Goal: Task Accomplishment & Management: Manage account settings

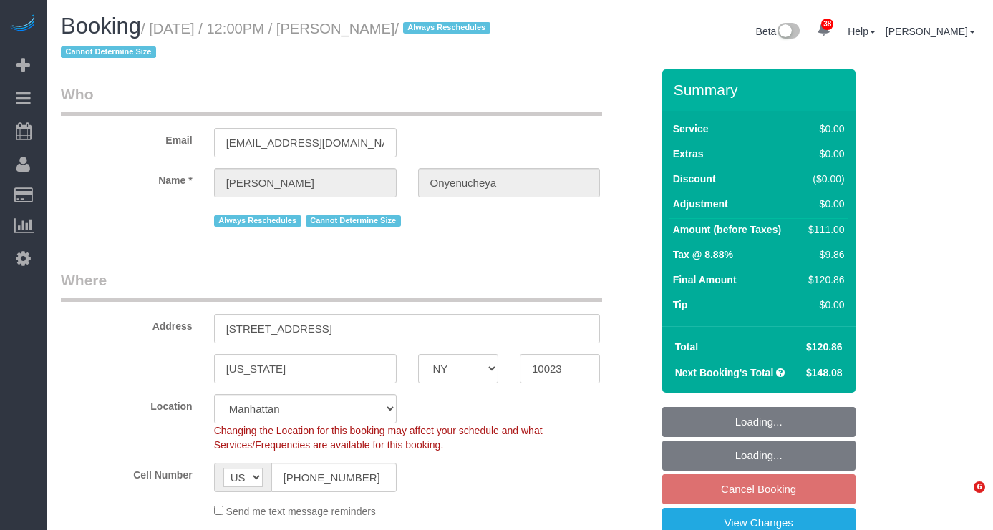
select select "NY"
select select "1"
select select "number:89"
select select "number:90"
select select "number:15"
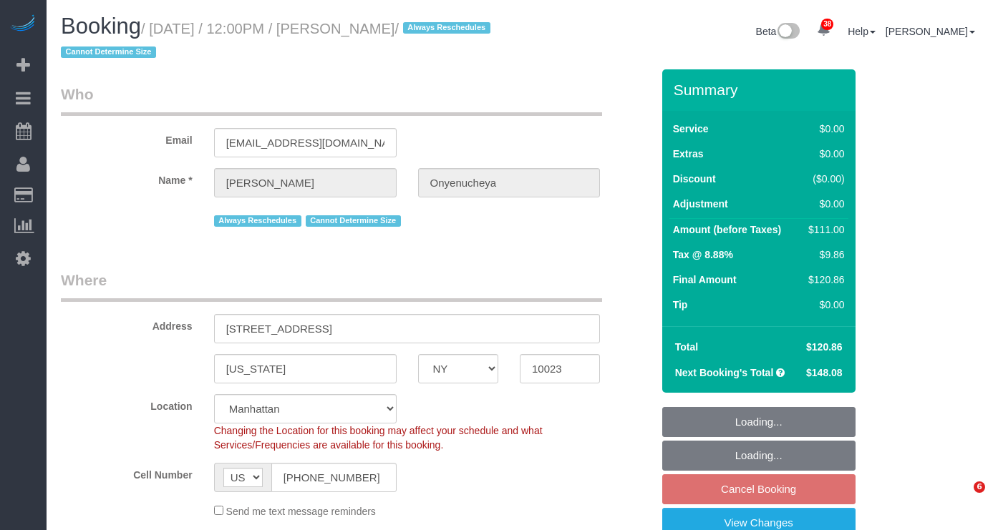
select select "number:5"
select select "object:1076"
select select "string:stripe-pm_1PnktZ4VGloSiKo7Ktd3QMsw"
select select "1"
select select "spot5"
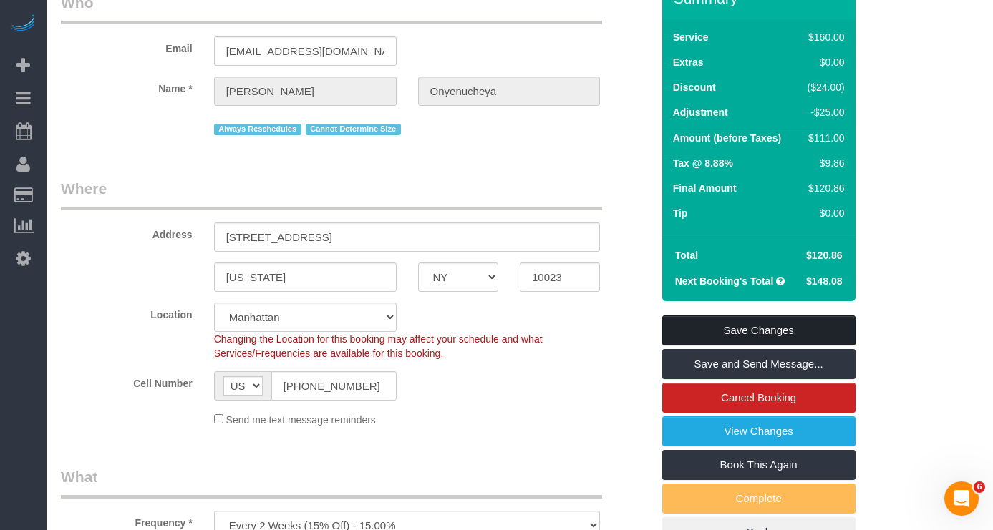
scroll to position [95, 0]
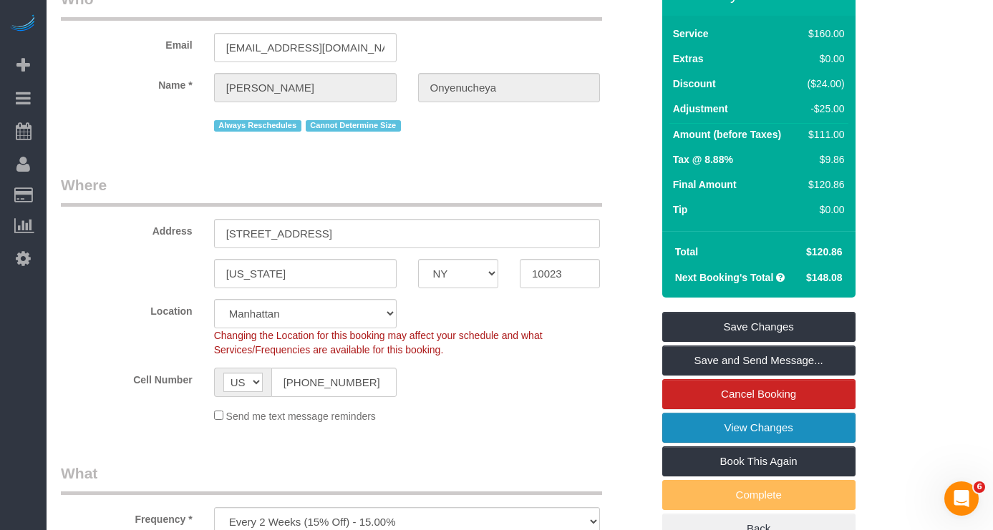
click at [712, 429] on link "View Changes" at bounding box center [758, 428] width 193 height 30
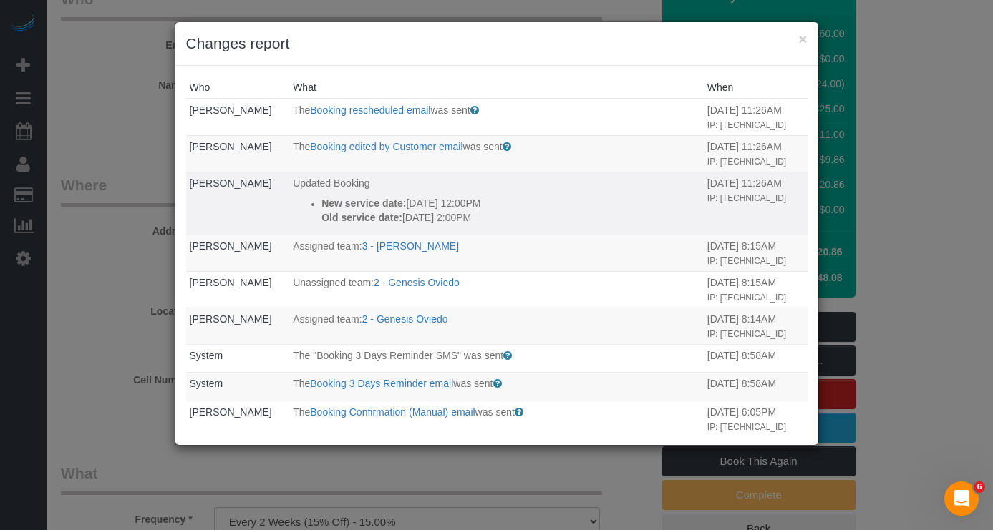
drag, startPoint x: 494, startPoint y: 244, endPoint x: 317, endPoint y: 238, distance: 177.6
click at [321, 225] on div "New service date: 12/10/2025 12:00PM Old service date: 10/15/2025 2:00PM" at bounding box center [510, 210] width 379 height 29
copy div "New service date: 12/10/2025 12:00PM Old service date: 10/15/2025 2:00PM"
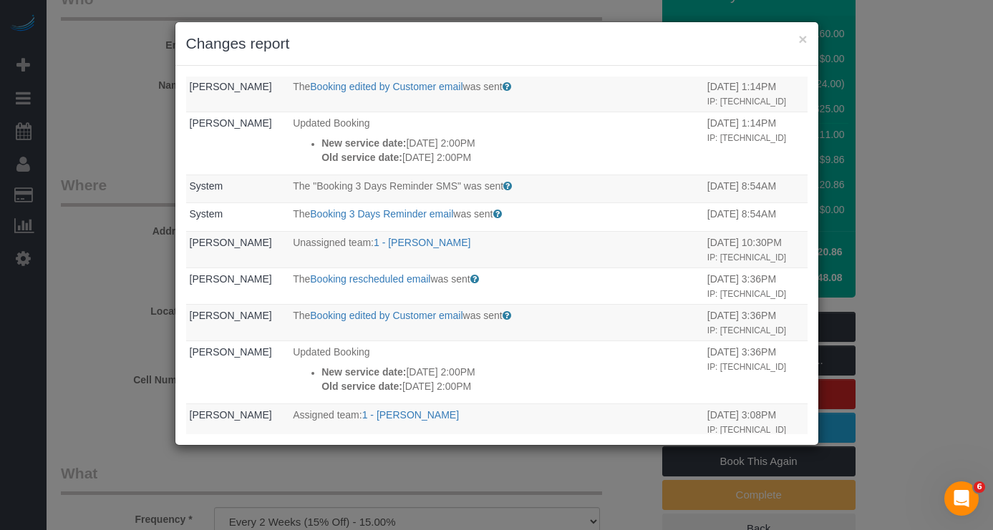
scroll to position [0, 0]
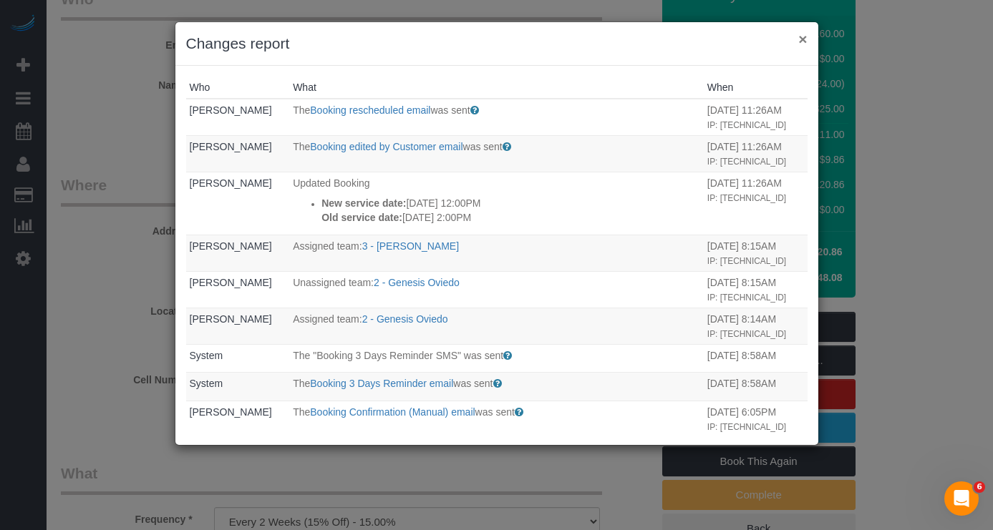
click at [799, 36] on button "×" at bounding box center [802, 38] width 9 height 15
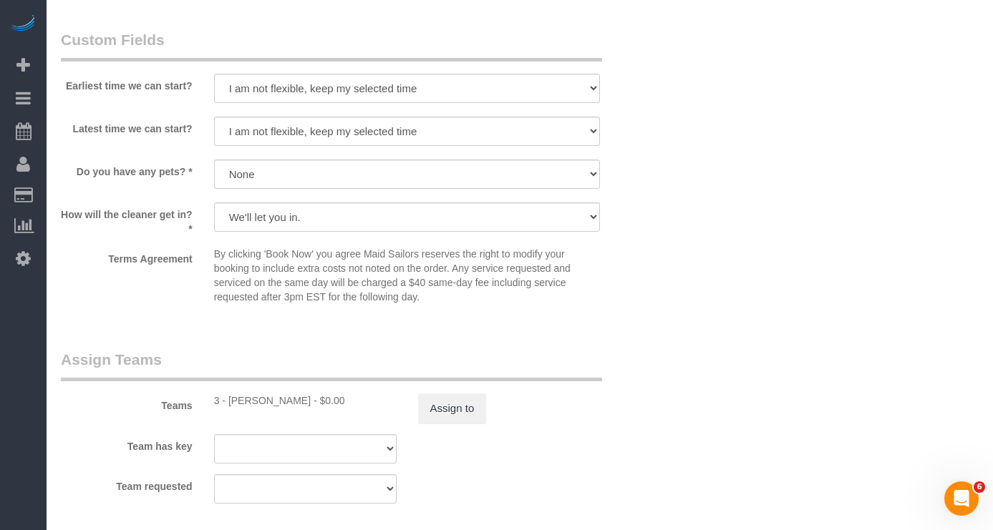
scroll to position [1658, 0]
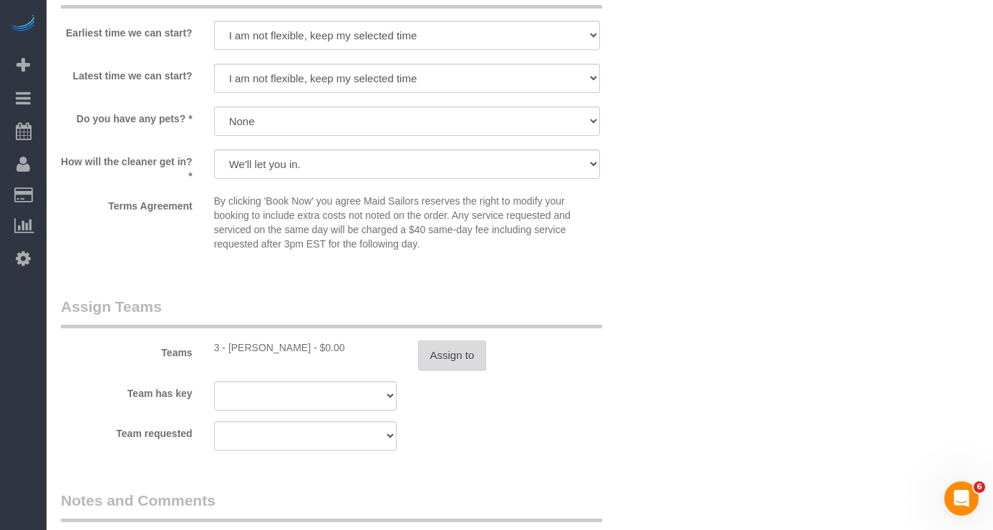
click at [472, 369] on button "Assign to" at bounding box center [452, 356] width 69 height 30
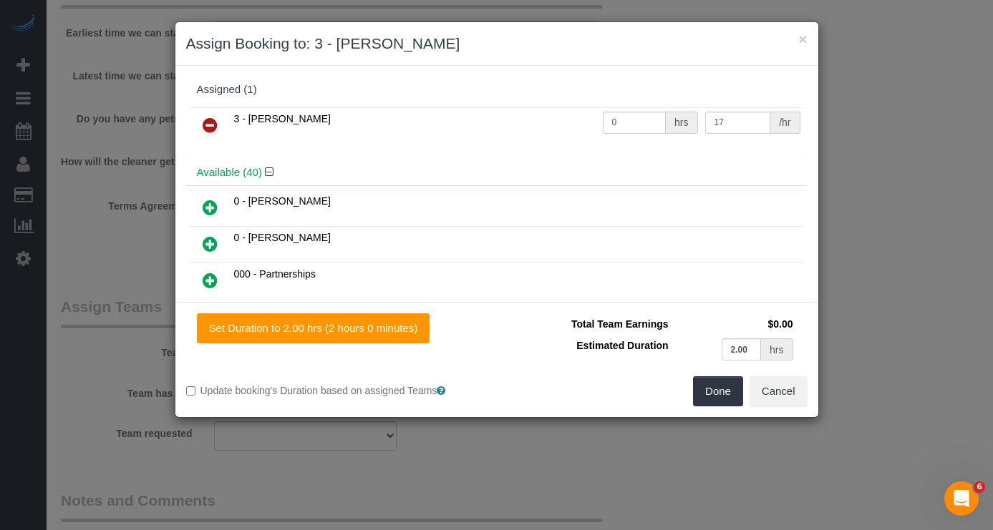
click at [204, 120] on icon at bounding box center [210, 125] width 15 height 17
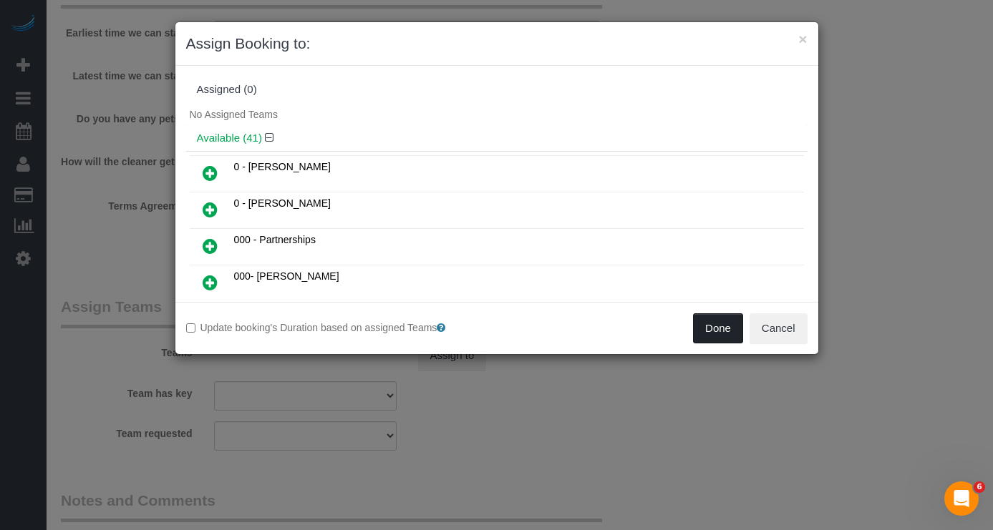
drag, startPoint x: 709, startPoint y: 329, endPoint x: 399, endPoint y: 323, distance: 310.6
click at [709, 329] on button "Done" at bounding box center [718, 328] width 50 height 30
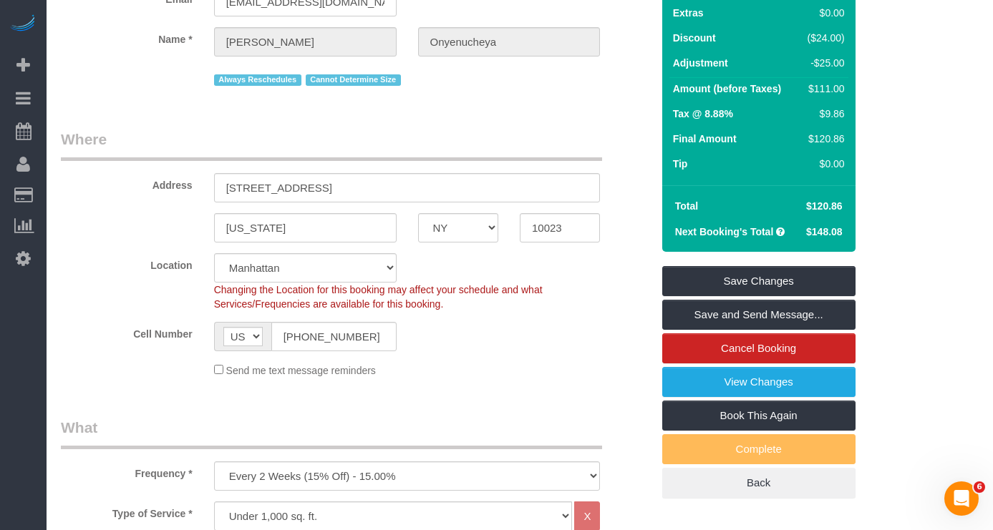
scroll to position [147, 0]
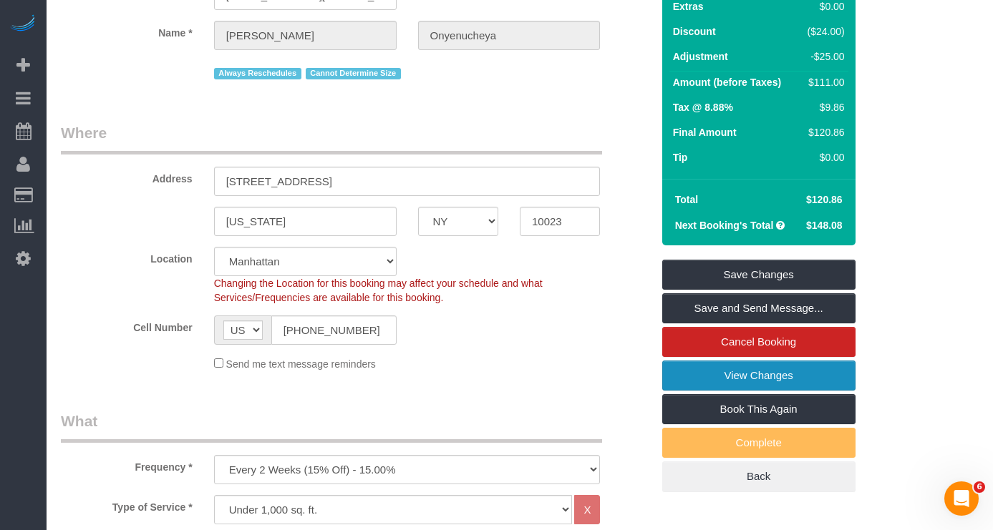
click at [700, 374] on link "View Changes" at bounding box center [758, 376] width 193 height 30
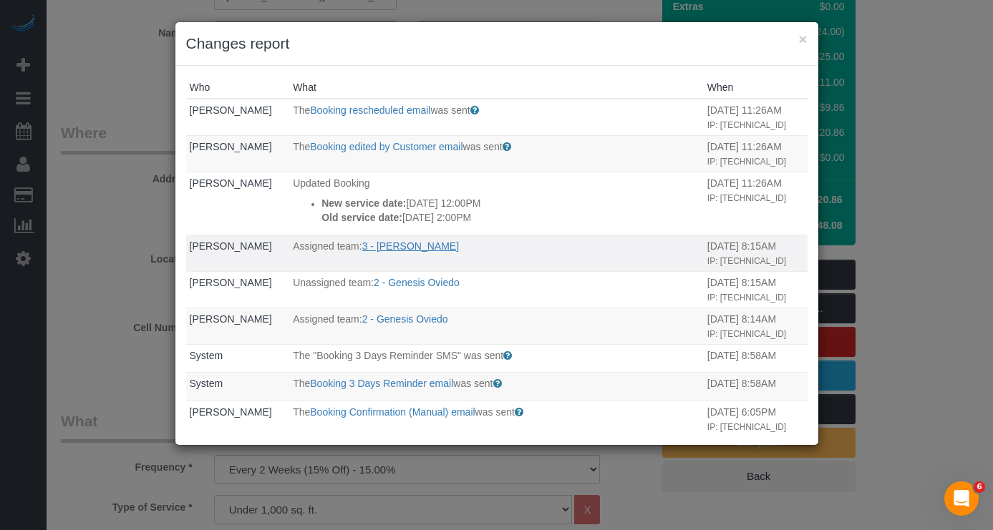
drag, startPoint x: 469, startPoint y: 276, endPoint x: 372, endPoint y: 280, distance: 97.4
click at [372, 253] on p "Assigned team: 3 - Martha Chicaiza" at bounding box center [496, 246] width 407 height 14
copy link "Martha Chicaiza"
click at [801, 43] on button "×" at bounding box center [802, 38] width 9 height 15
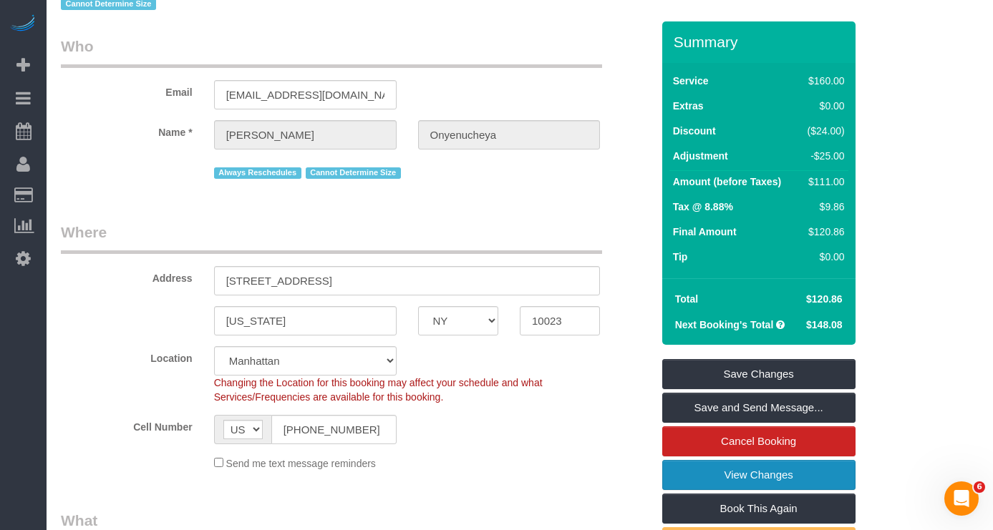
scroll to position [49, 0]
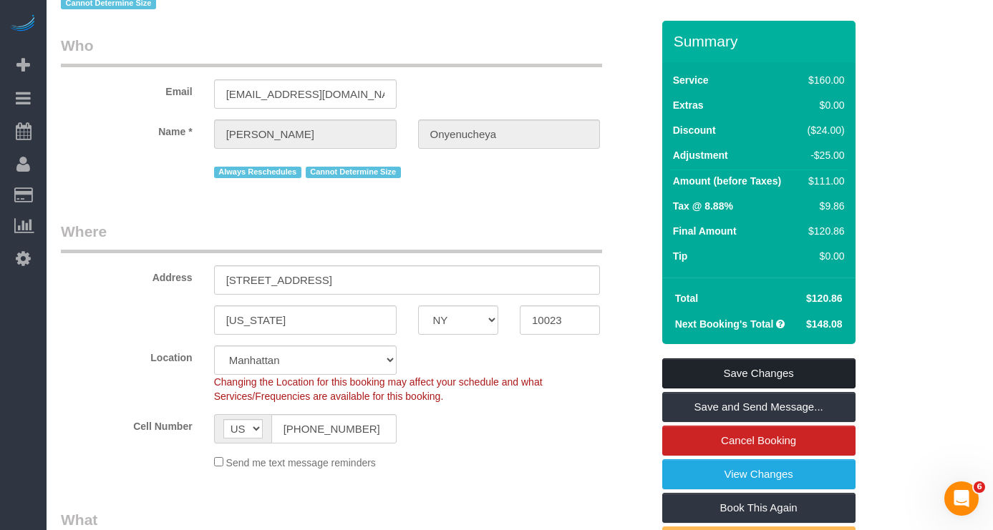
click at [686, 366] on link "Save Changes" at bounding box center [758, 374] width 193 height 30
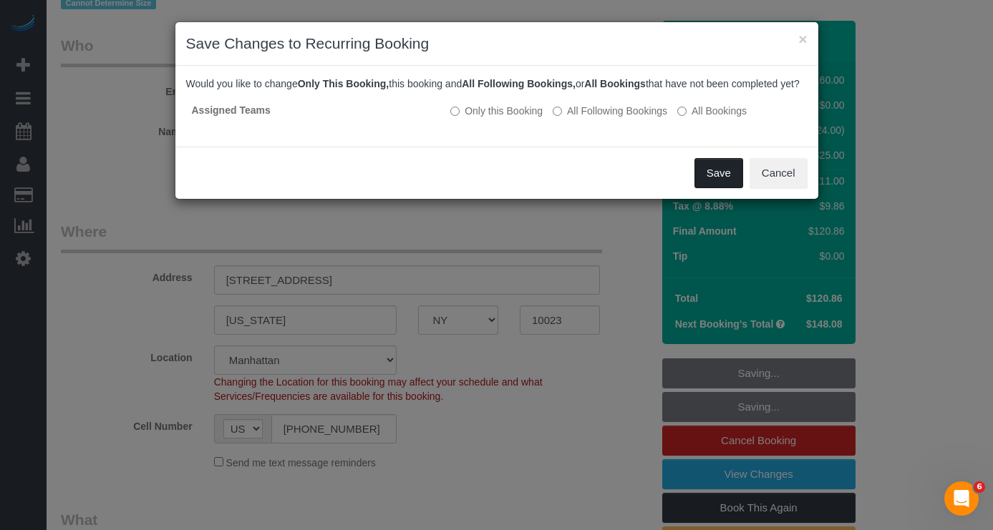
click at [711, 180] on button "Save" at bounding box center [718, 173] width 49 height 30
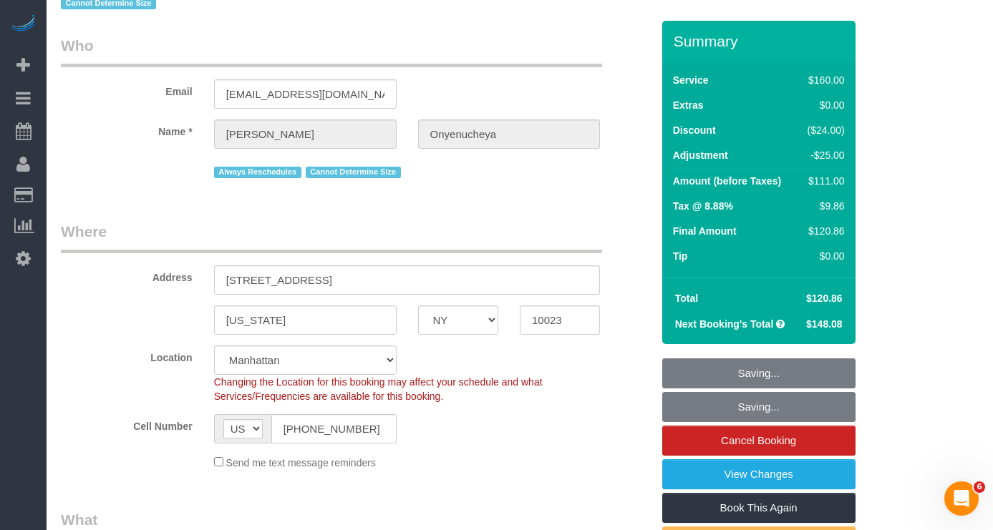
scroll to position [0, 0]
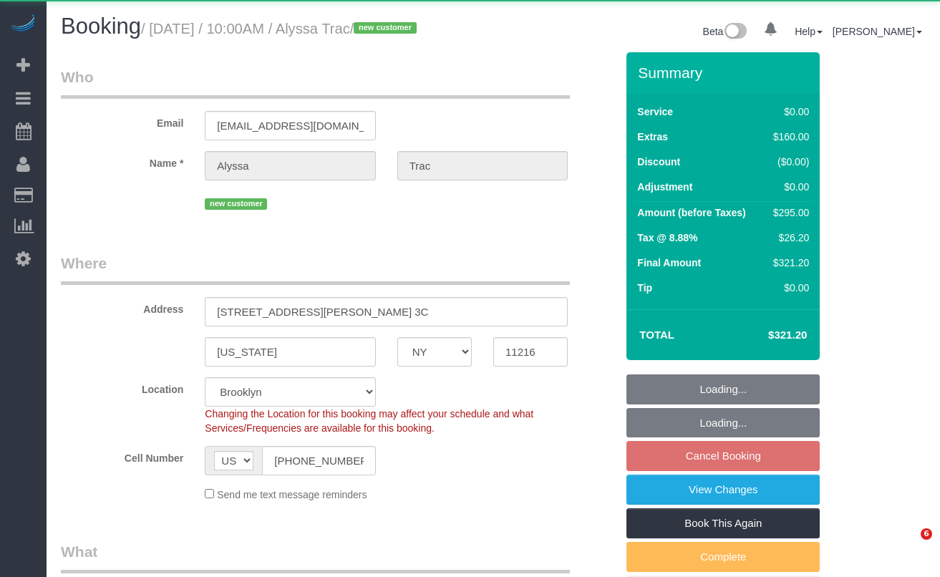
select select "NY"
select select "object:1059"
select select "spot3"
select select "number:89"
select select "number:90"
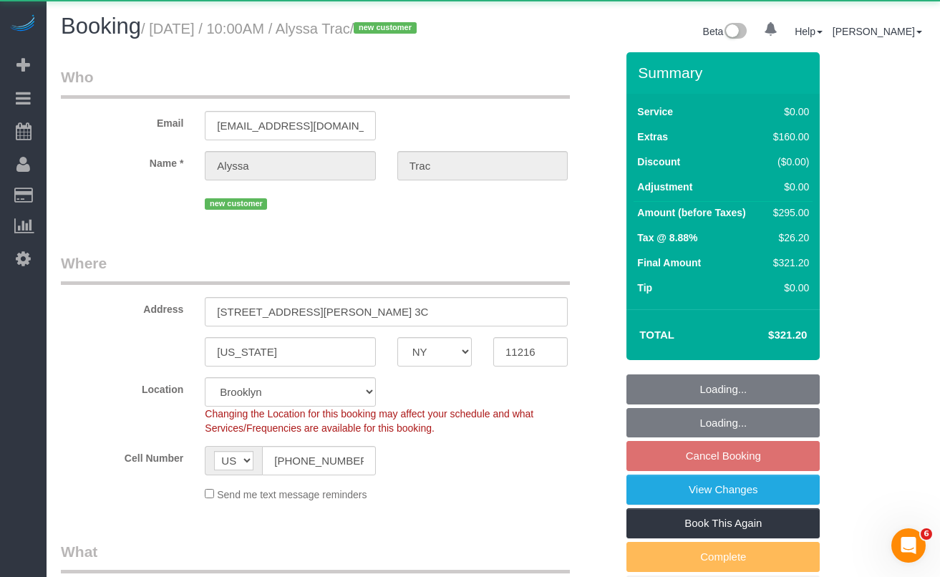
select select "number:15"
select select "number:5"
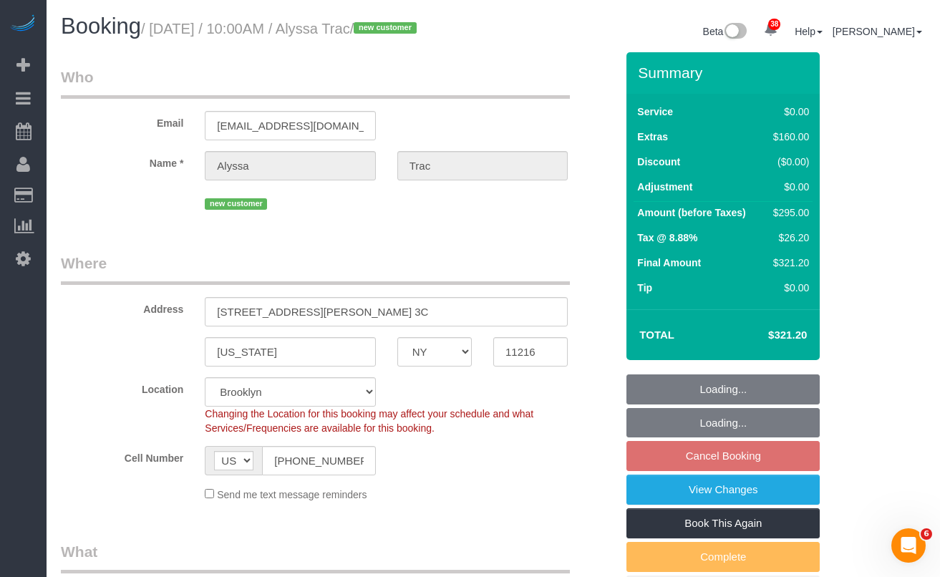
select select "object:1068"
select select "string:stripe-pm_1SHnx04VGloSiKo7cBVjyT8Q"
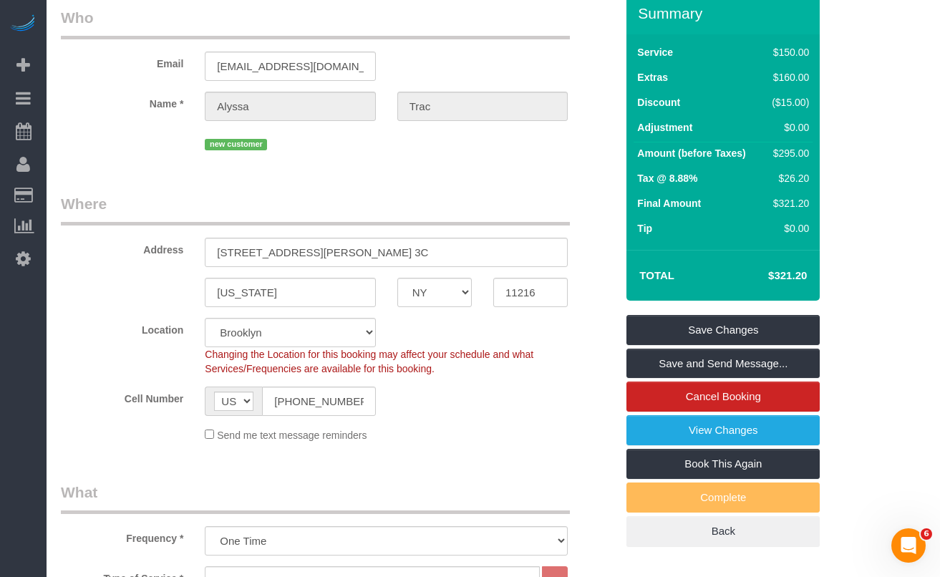
scroll to position [70, 0]
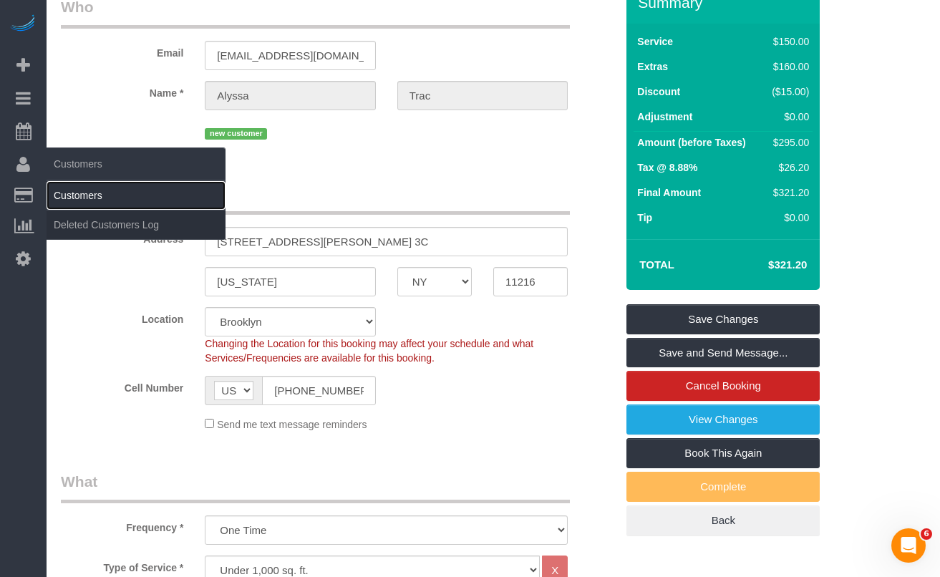
click at [57, 193] on link "Customers" at bounding box center [136, 195] width 179 height 29
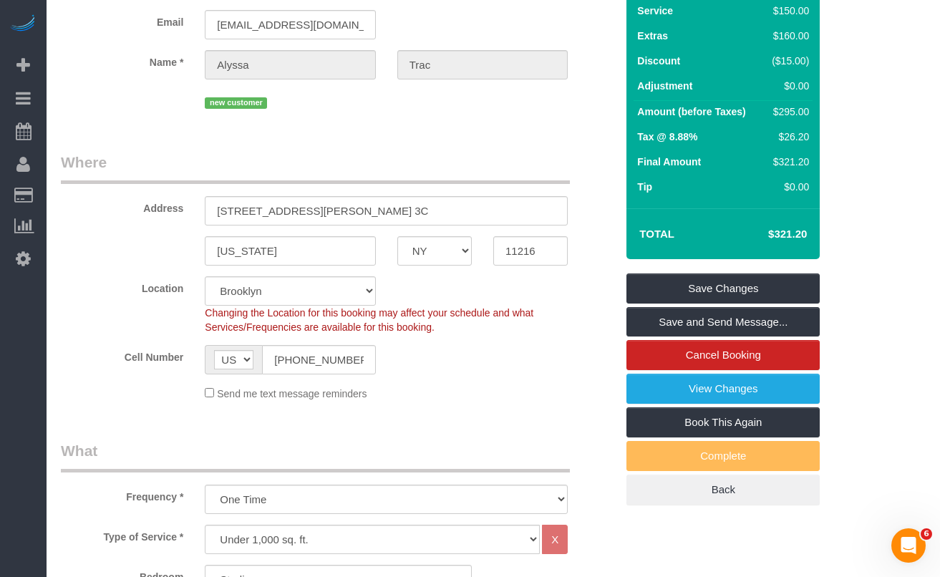
scroll to position [102, 0]
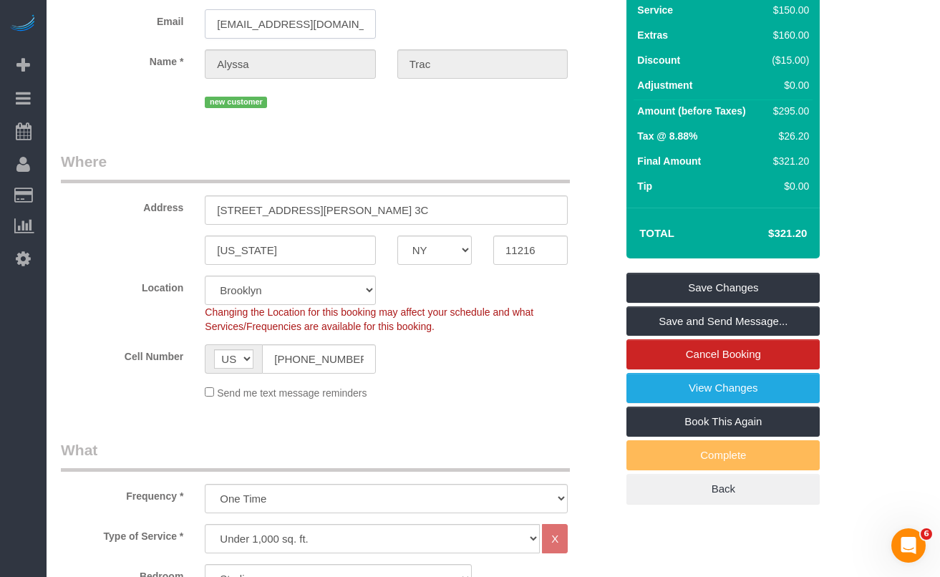
click at [275, 34] on input "[EMAIL_ADDRESS][DOMAIN_NAME]" at bounding box center [290, 23] width 170 height 29
click at [275, 34] on input "alyssa.trac@icloud.com" at bounding box center [290, 23] width 170 height 29
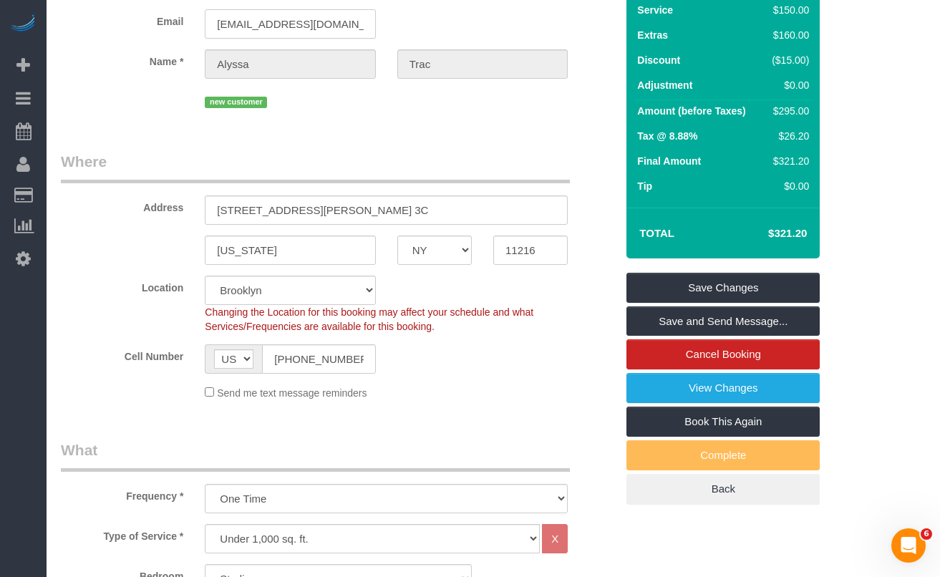
click at [291, 39] on input "alyssa.trac@icloud.com" at bounding box center [290, 23] width 170 height 29
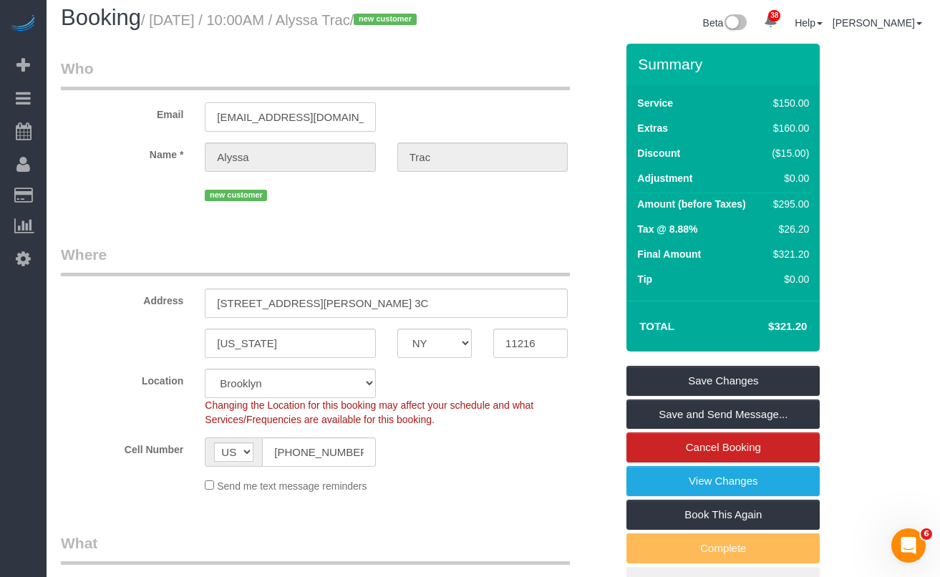
scroll to position [0, 0]
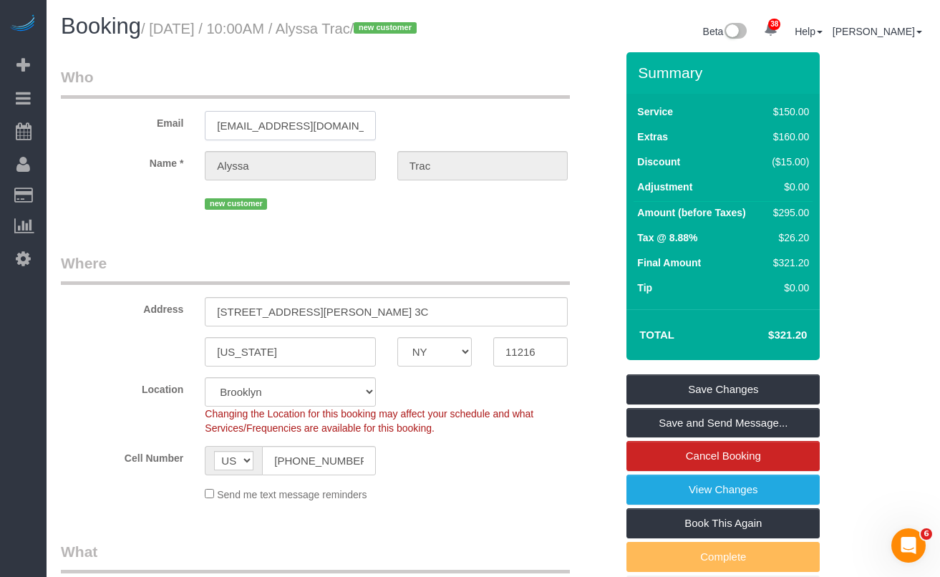
click at [303, 140] on input "[EMAIL_ADDRESS][DOMAIN_NAME]" at bounding box center [290, 125] width 170 height 29
drag, startPoint x: 159, startPoint y: 31, endPoint x: 339, endPoint y: 34, distance: 180.3
click at [338, 34] on small "/ October 21, 2025 / 10:00AM / Alyssa Trac / new customer" at bounding box center [281, 29] width 280 height 16
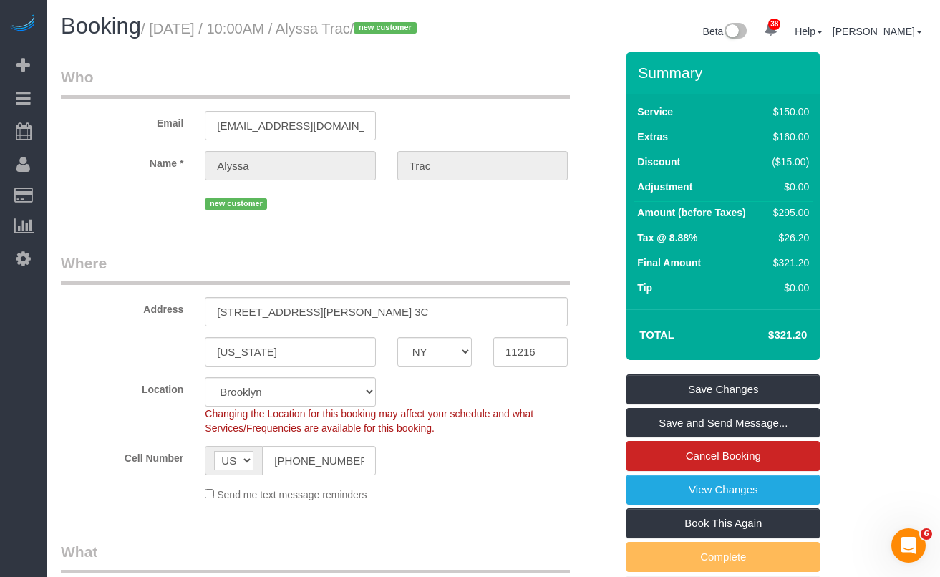
drag, startPoint x: 347, startPoint y: 29, endPoint x: 160, endPoint y: 28, distance: 187.5
click at [160, 28] on small "/ October 21, 2025 / 10:00AM / Alyssa Trac / new customer" at bounding box center [281, 29] width 280 height 16
copy small "October 21, 2025 / 10:00AM"
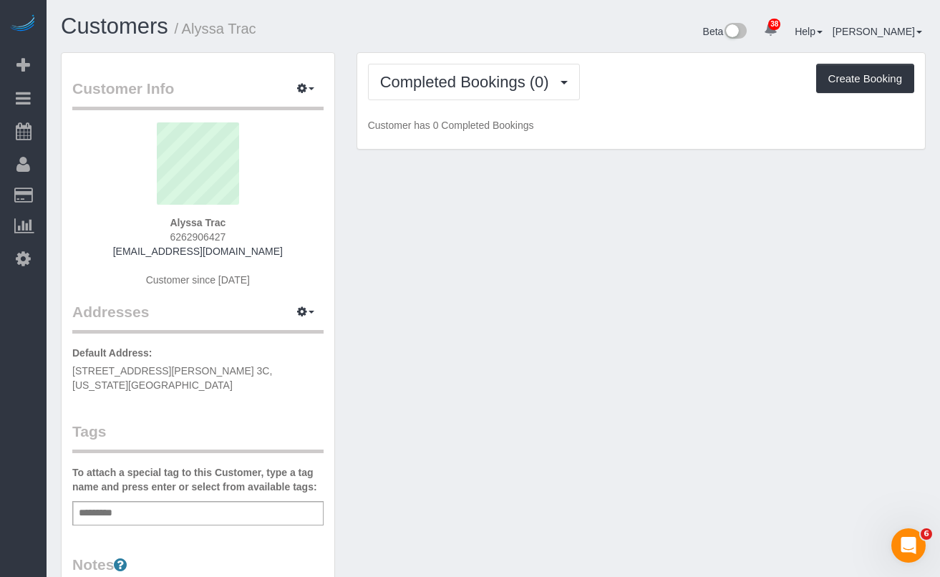
scroll to position [24, 0]
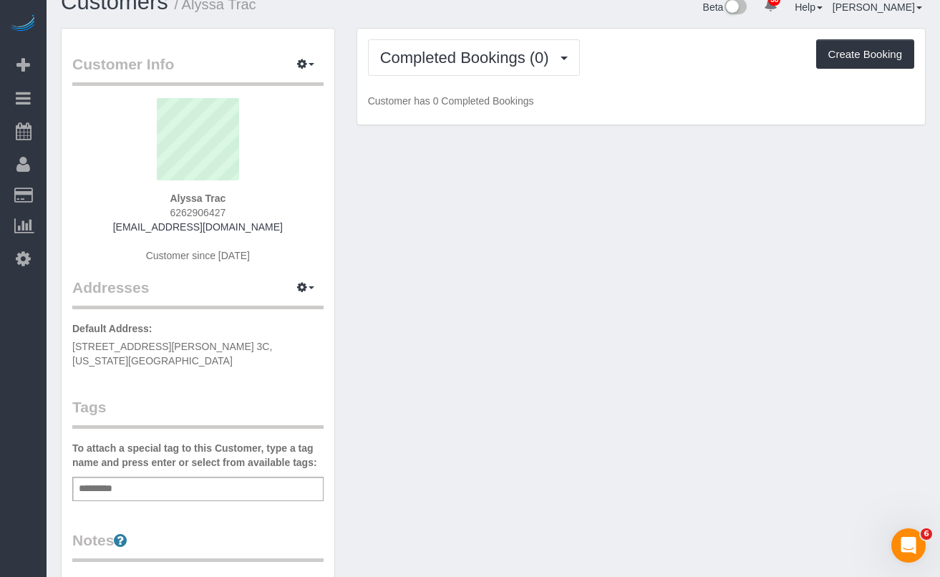
click at [231, 346] on span "472 Marcus Garvey Blvd, Apt. 3C, New York, NY 11216" at bounding box center [172, 354] width 200 height 26
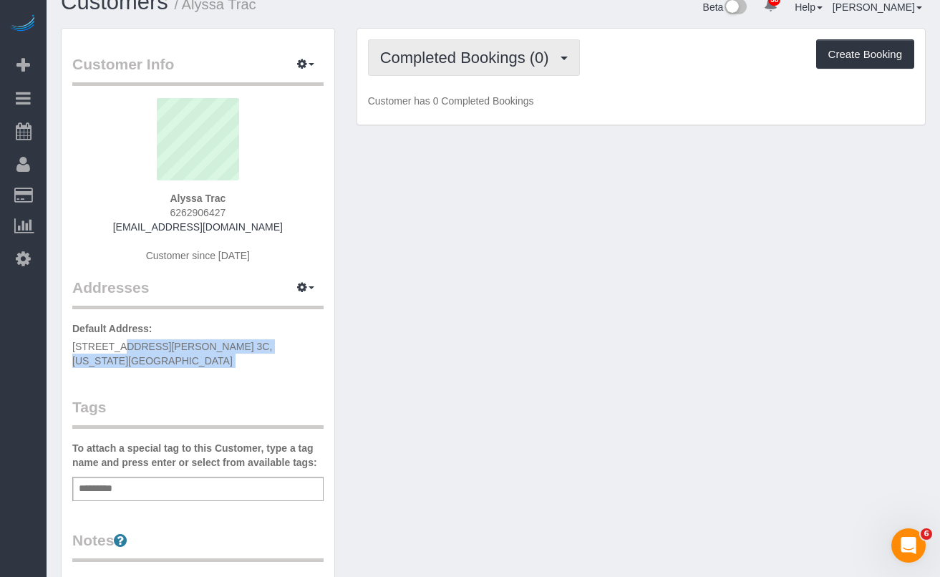
click at [495, 67] on button "Completed Bookings (0)" at bounding box center [474, 57] width 212 height 36
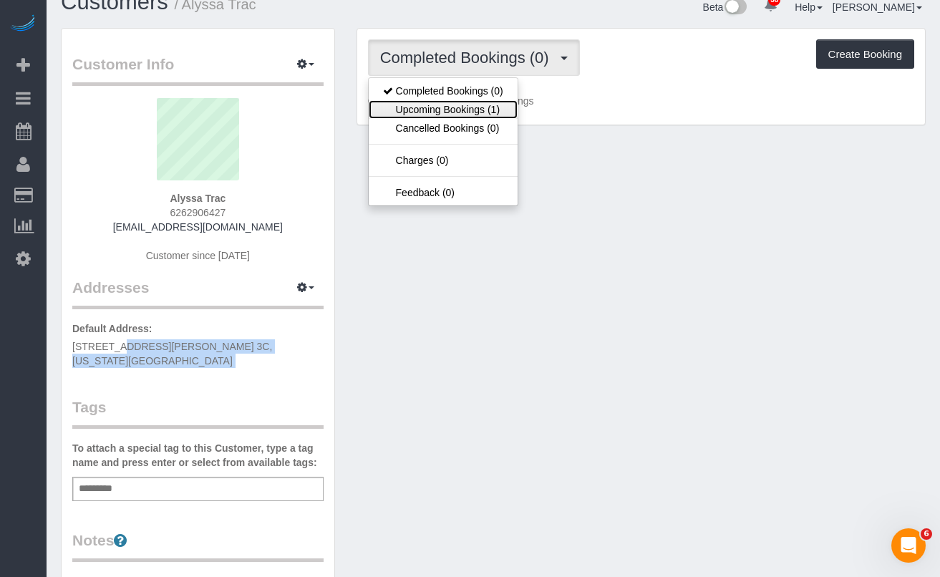
click at [482, 106] on link "Upcoming Bookings (1)" at bounding box center [443, 109] width 149 height 19
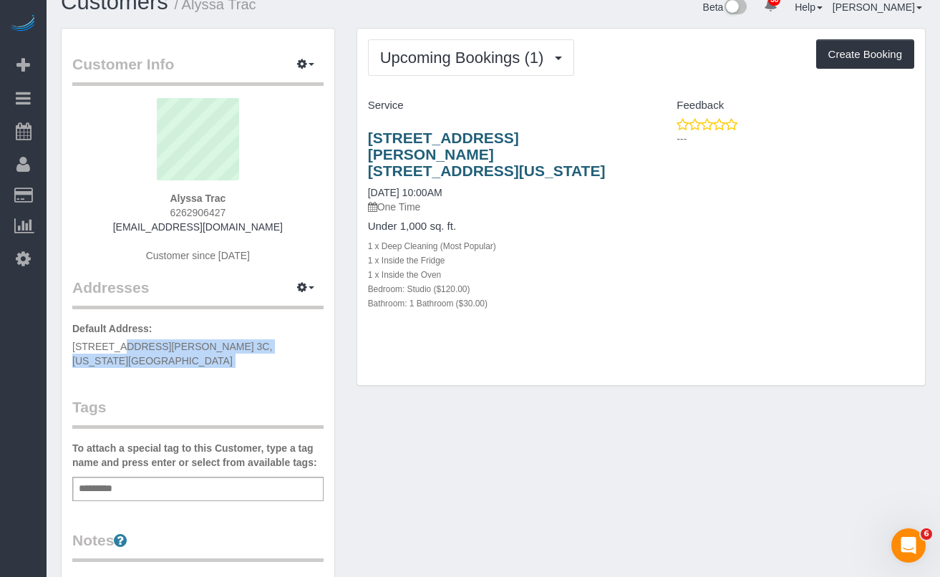
drag, startPoint x: 531, startPoint y: 155, endPoint x: 370, endPoint y: 140, distance: 161.6
click at [370, 140] on h3 "472 Marcus Garvey Blvd, Apt. 3c, New York, NY 11216" at bounding box center [499, 154] width 263 height 49
copy link "472 Marcus Garvey Blvd, Apt. 3c, New York, NY 11216"
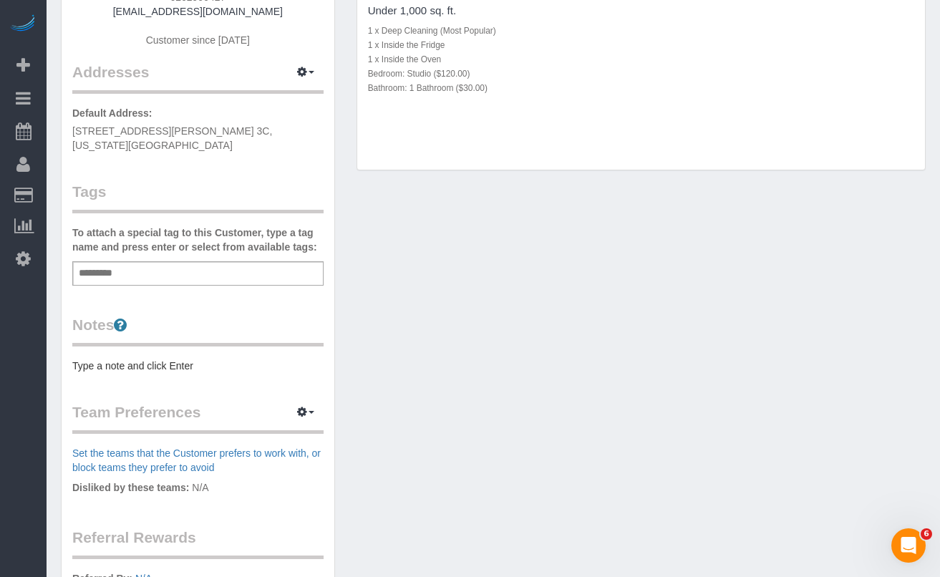
scroll to position [238, 0]
click at [109, 360] on pre "Type a note and click Enter" at bounding box center [197, 367] width 251 height 14
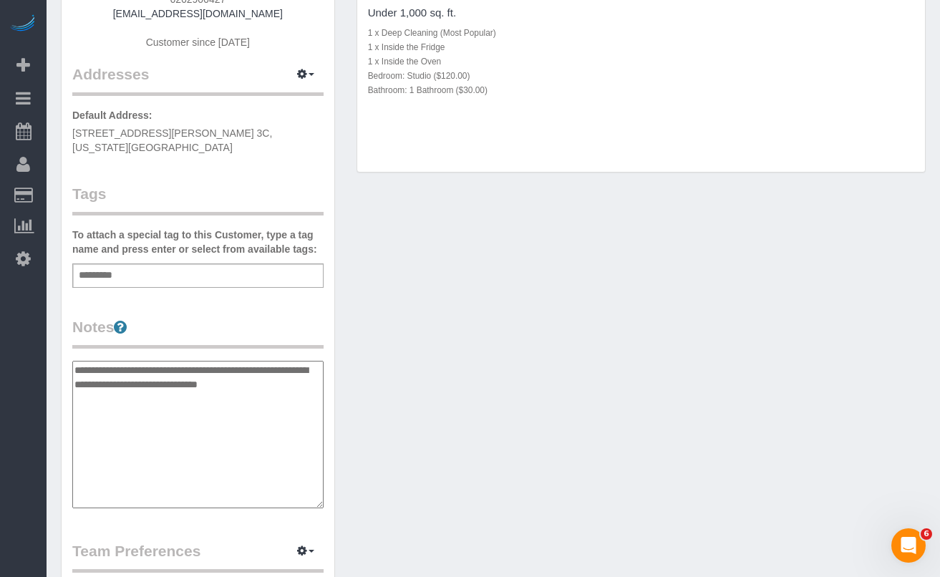
click at [78, 361] on textarea "**********" at bounding box center [197, 434] width 251 height 147
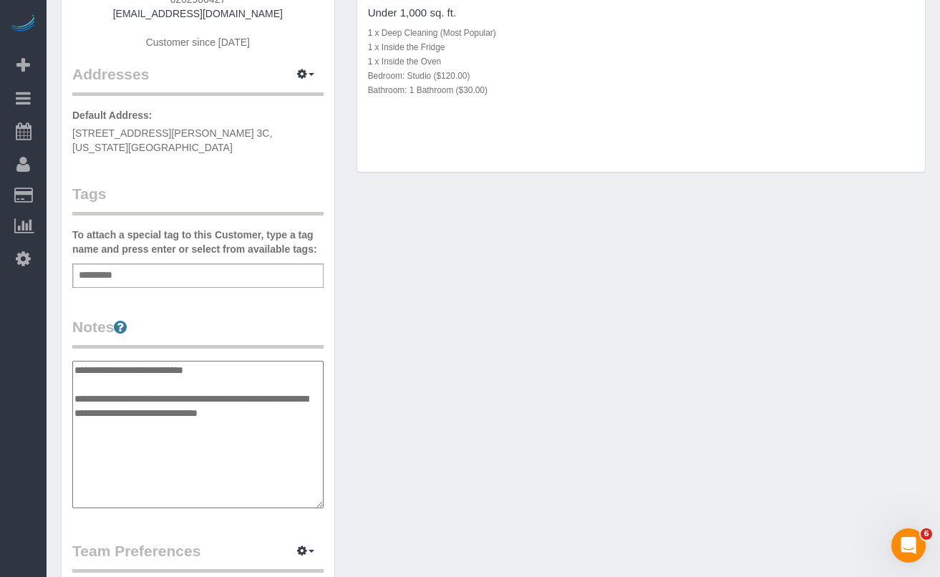
scroll to position [234, 0]
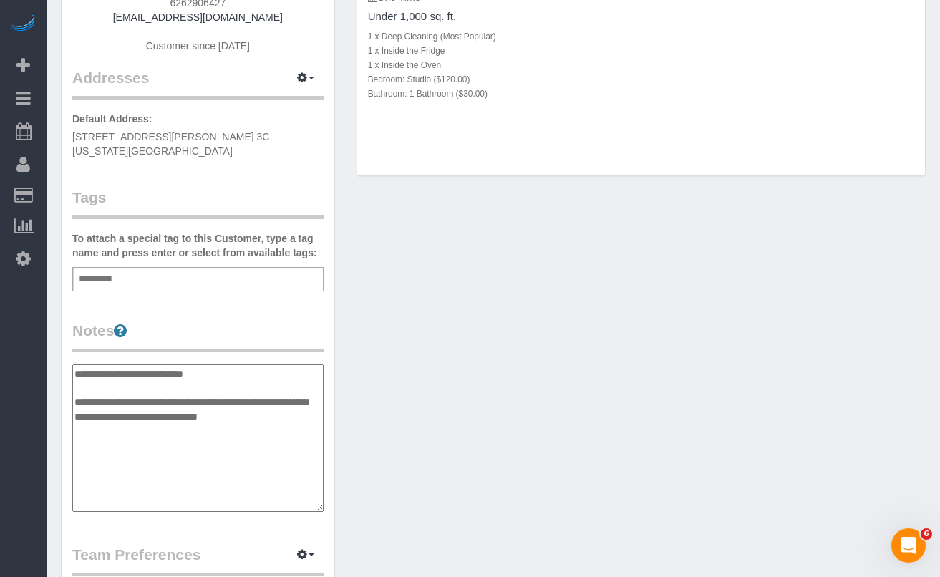
type textarea "**********"
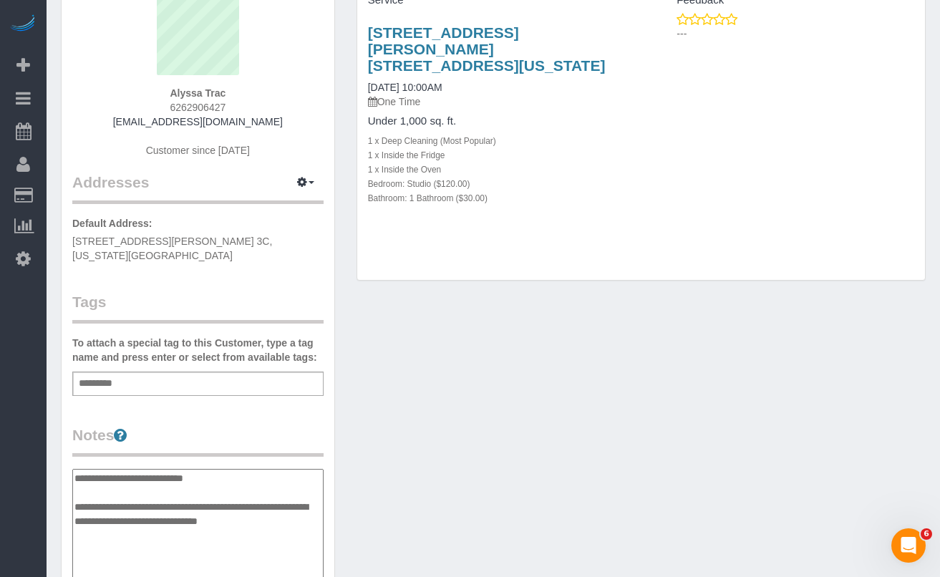
scroll to position [120, 0]
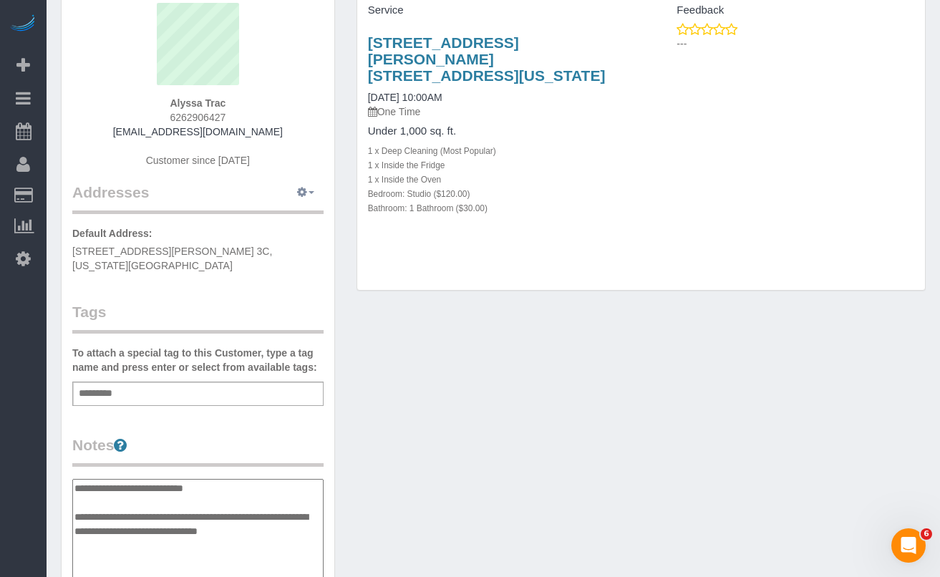
click at [308, 190] on button "button" at bounding box center [306, 193] width 36 height 22
click at [266, 218] on button "Manage Addresses" at bounding box center [265, 220] width 116 height 20
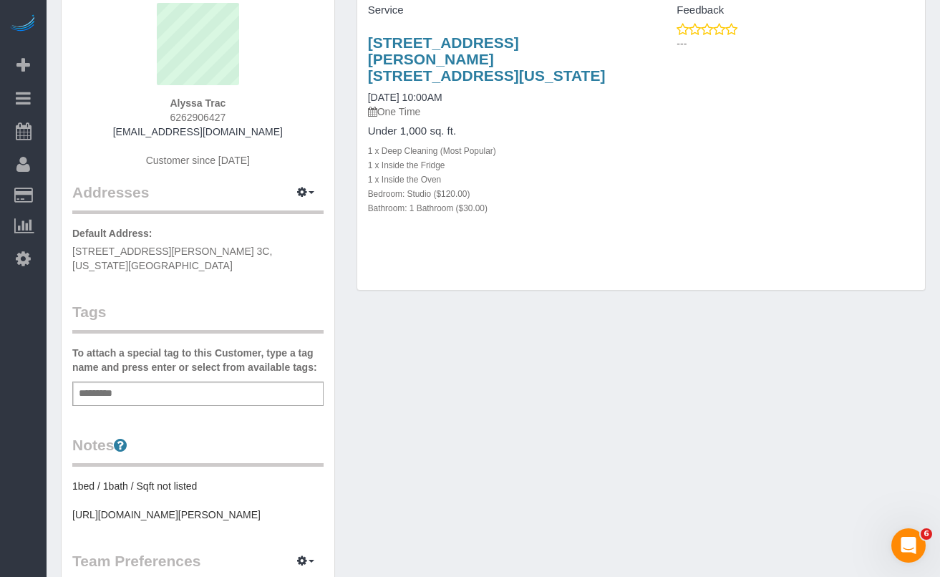
select select "NY"
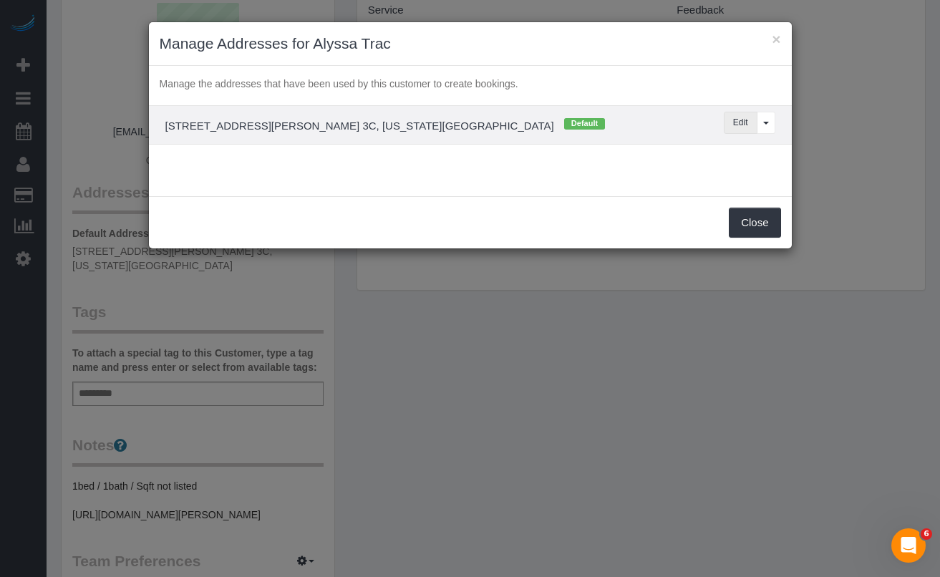
click at [736, 125] on button "Edit" at bounding box center [740, 123] width 34 height 22
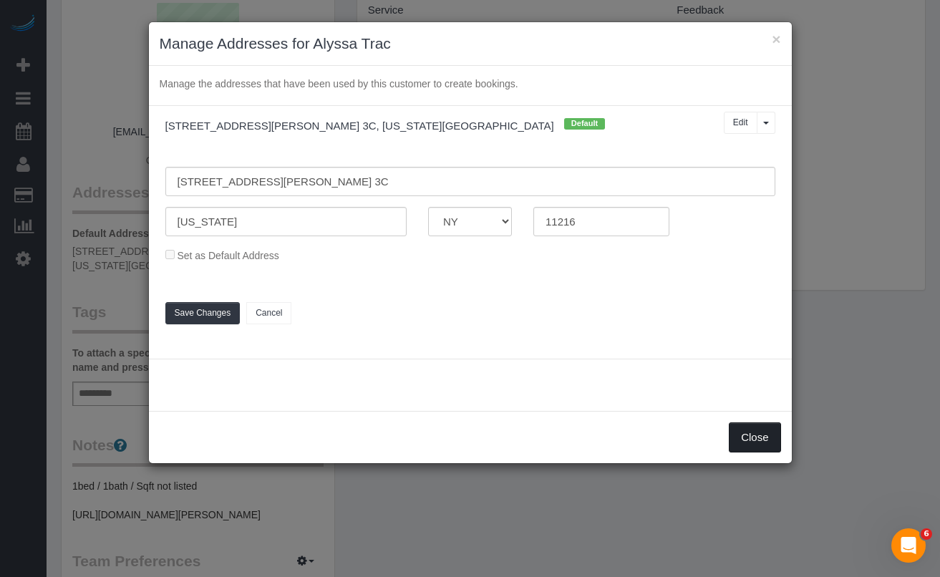
click at [759, 435] on button "Close" at bounding box center [755, 437] width 52 height 30
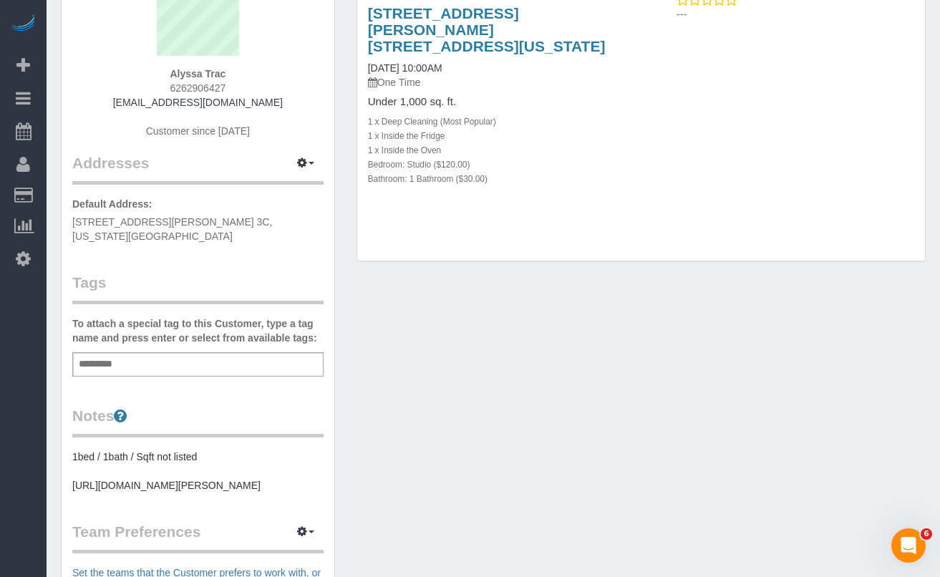
scroll to position [173, 0]
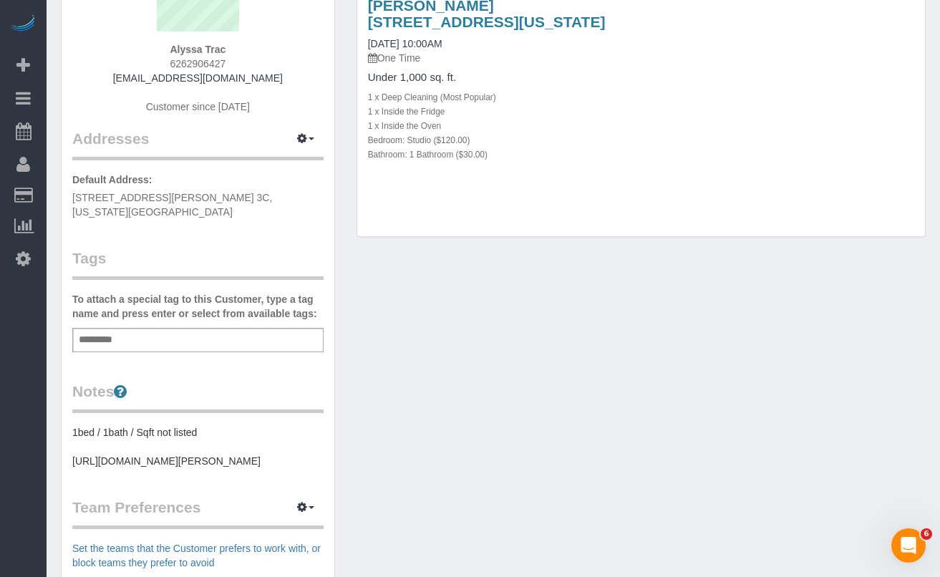
click at [157, 328] on div "Add a tag" at bounding box center [197, 340] width 251 height 24
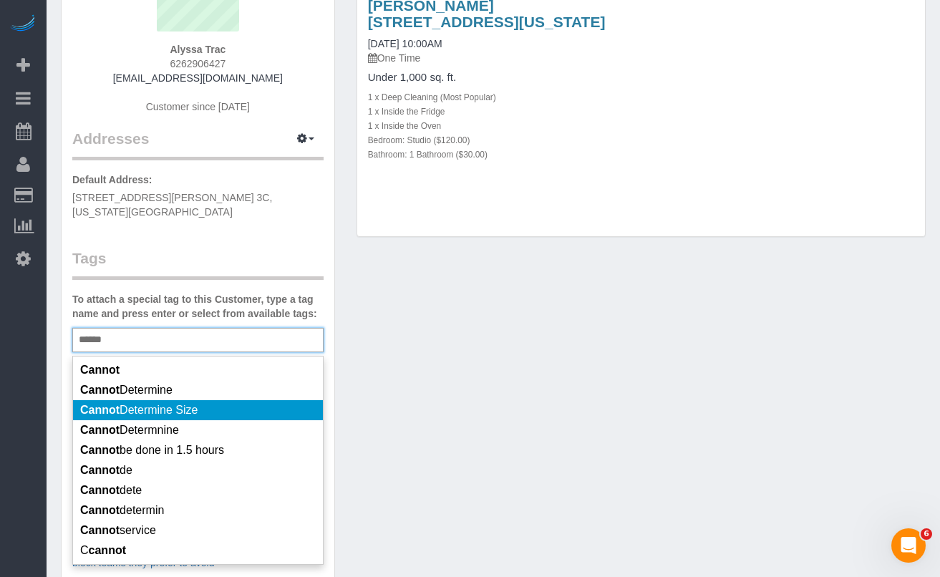
type input "******"
click at [188, 404] on li "Cannot Determine Size" at bounding box center [198, 410] width 250 height 20
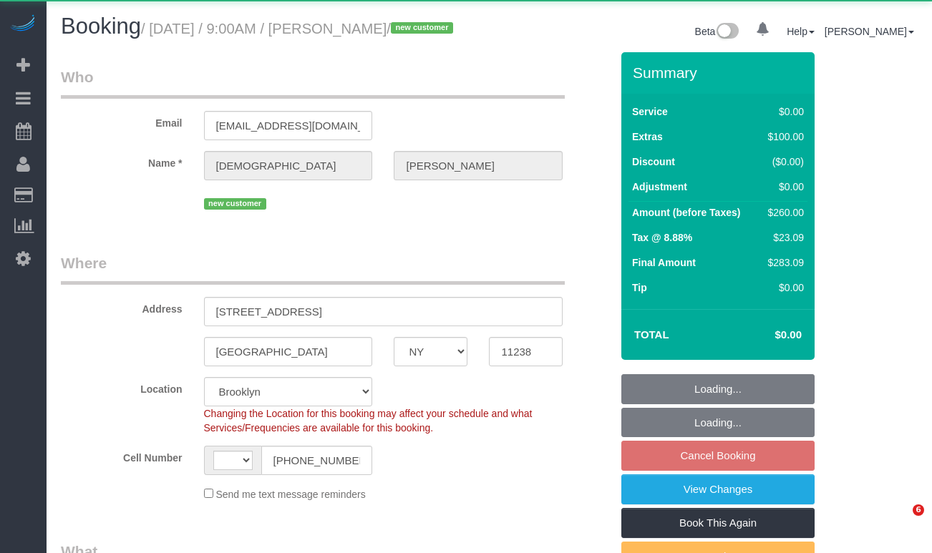
select select "NY"
select select "string:US"
select select "object:919"
select select "string:stripe-pm_1SHo474VGloSiKo7hQfXKdZN"
select select "1"
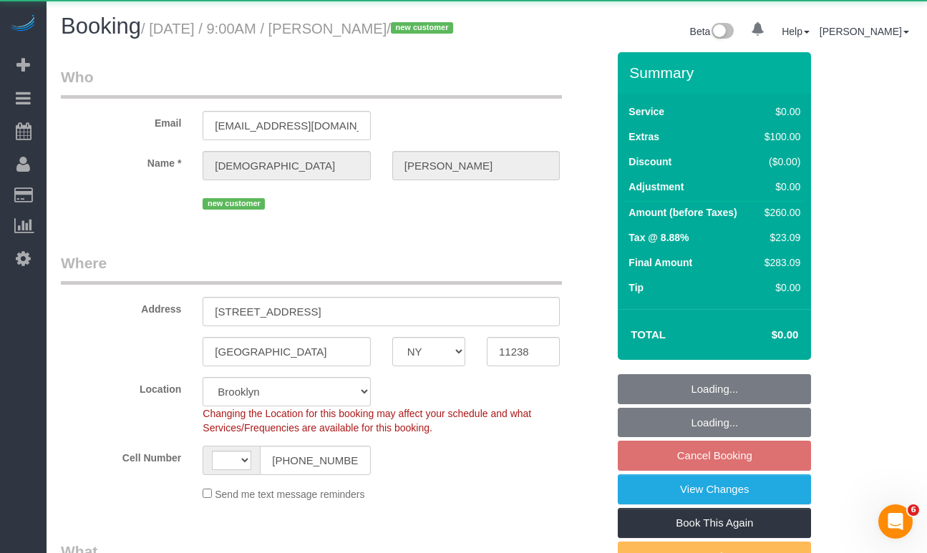
select select "spot2"
select select "number:89"
select select "number:90"
select select "number:13"
select select "number:5"
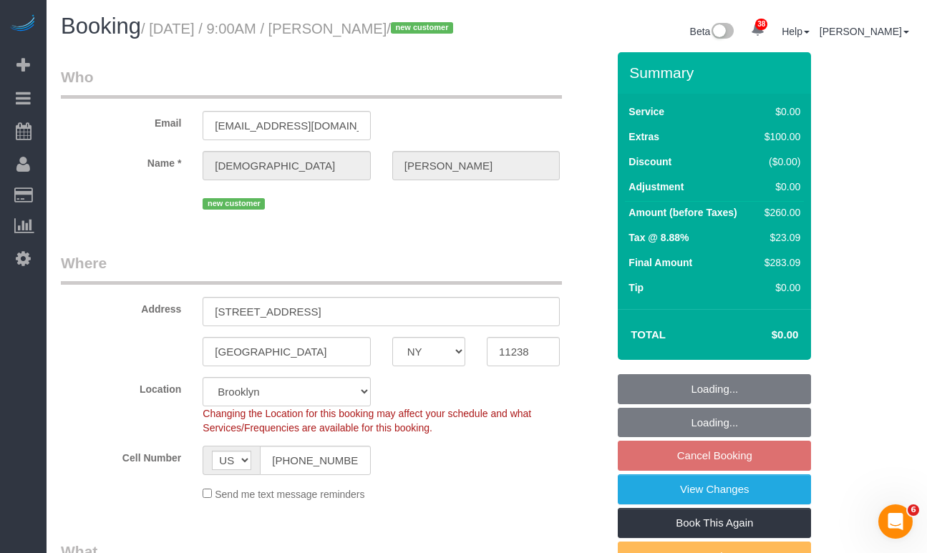
select select "object:1460"
select select "1"
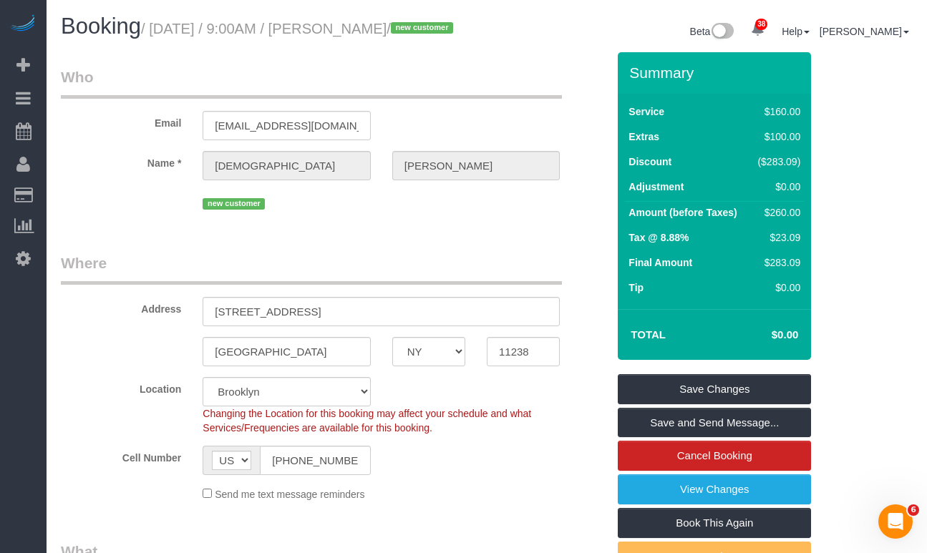
scroll to position [16, 0]
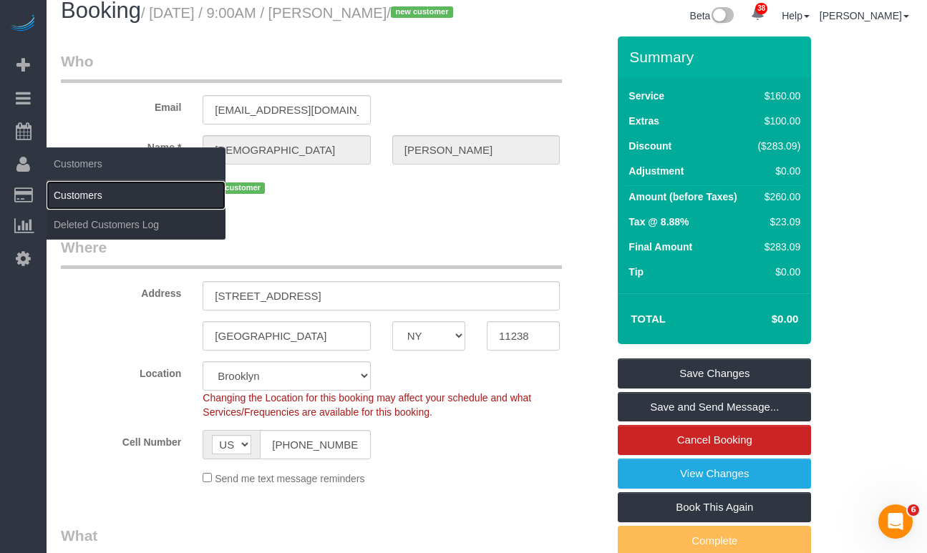
click at [69, 192] on link "Customers" at bounding box center [136, 195] width 179 height 29
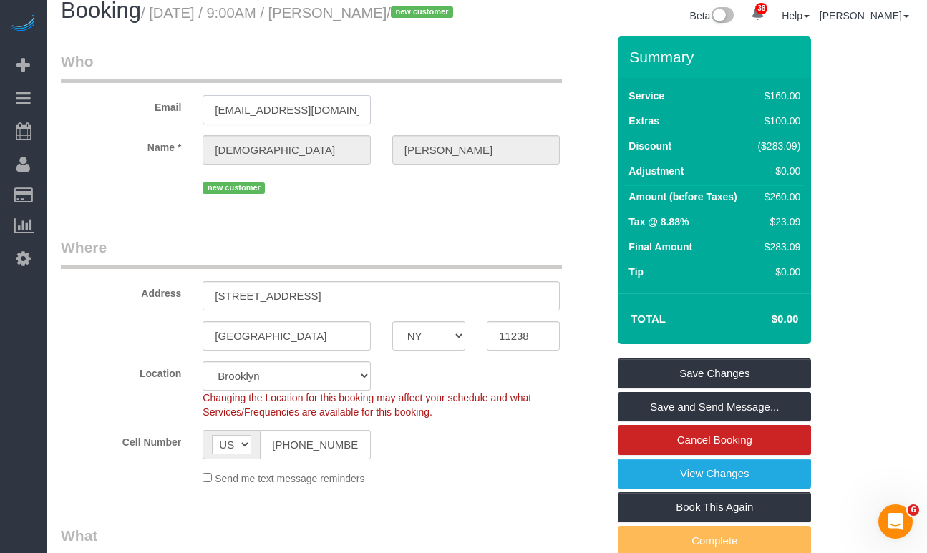
click at [253, 125] on input "cistewart418@gmail.com" at bounding box center [286, 109] width 167 height 29
click at [258, 125] on input "cistewart418@gmail.com" at bounding box center [286, 109] width 167 height 29
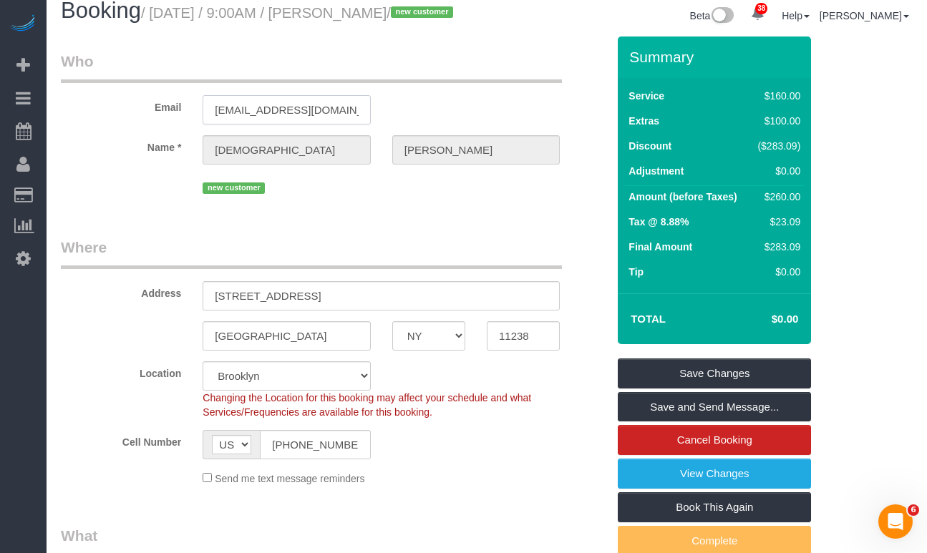
click at [258, 125] on input "cistewart418@gmail.com" at bounding box center [286, 109] width 167 height 29
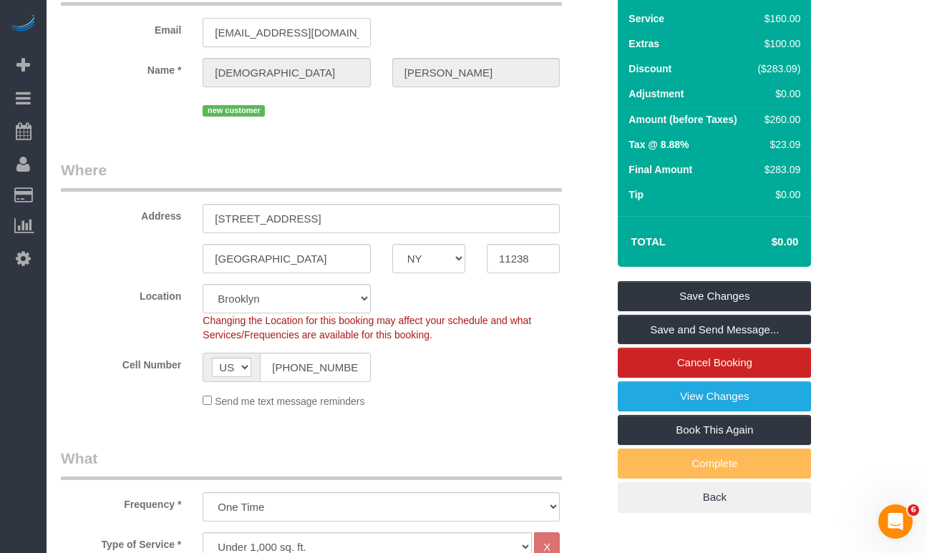
scroll to position [0, 0]
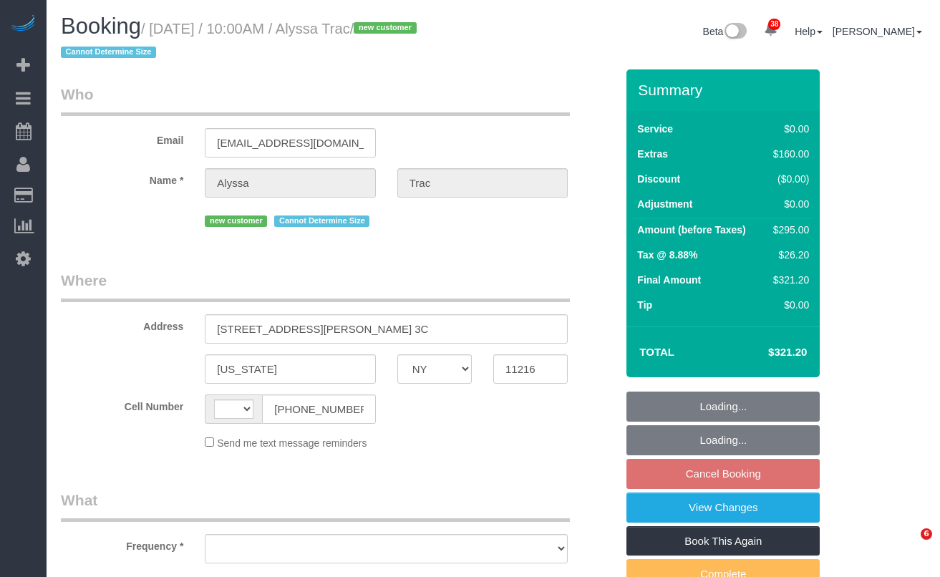
select select "NY"
select select "string:[GEOGRAPHIC_DATA]"
select select "object:965"
select select "spot3"
select select "number:89"
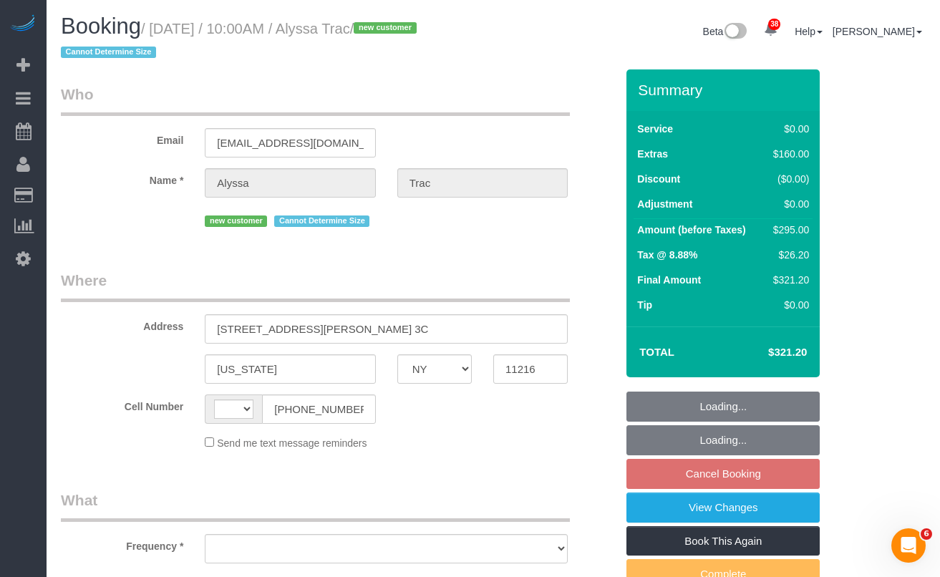
select select "number:90"
select select "number:15"
select select "number:5"
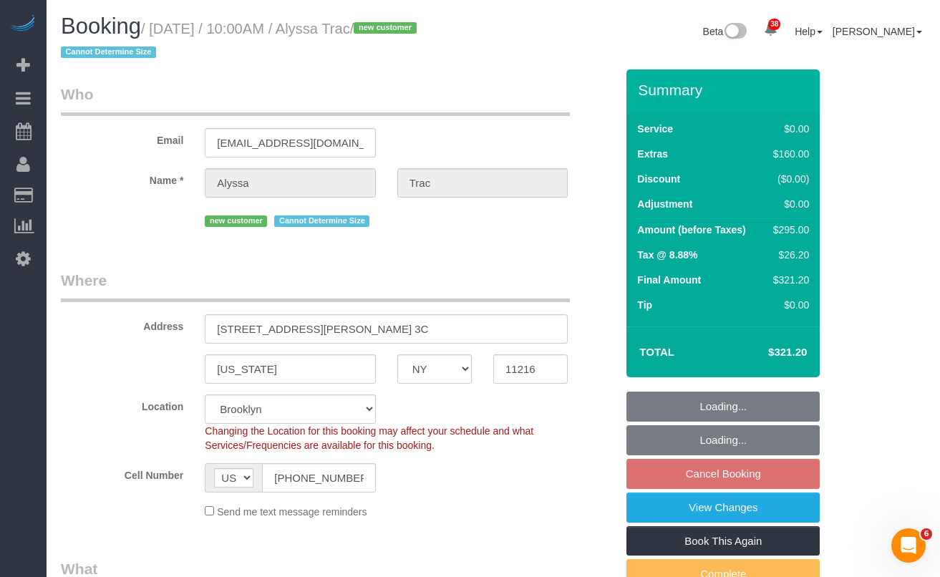
select select "spot63"
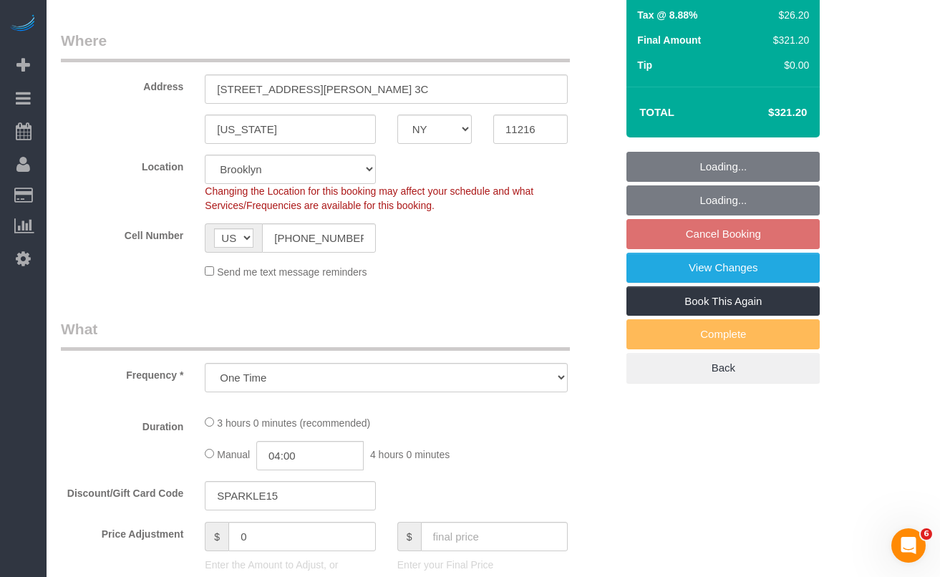
select select "object:1428"
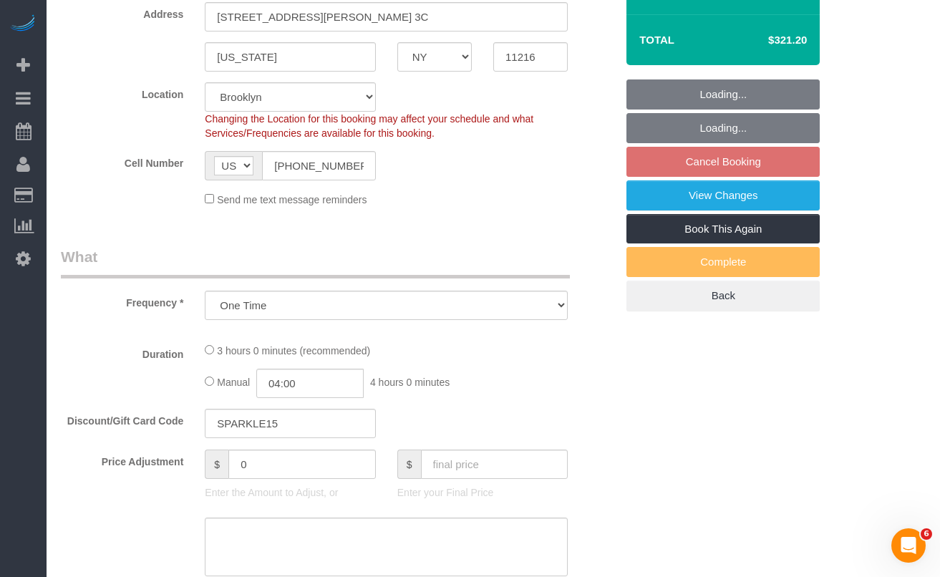
select select "string:stripe-pm_1SHnx04VGloSiKo7cBVjyT8Q"
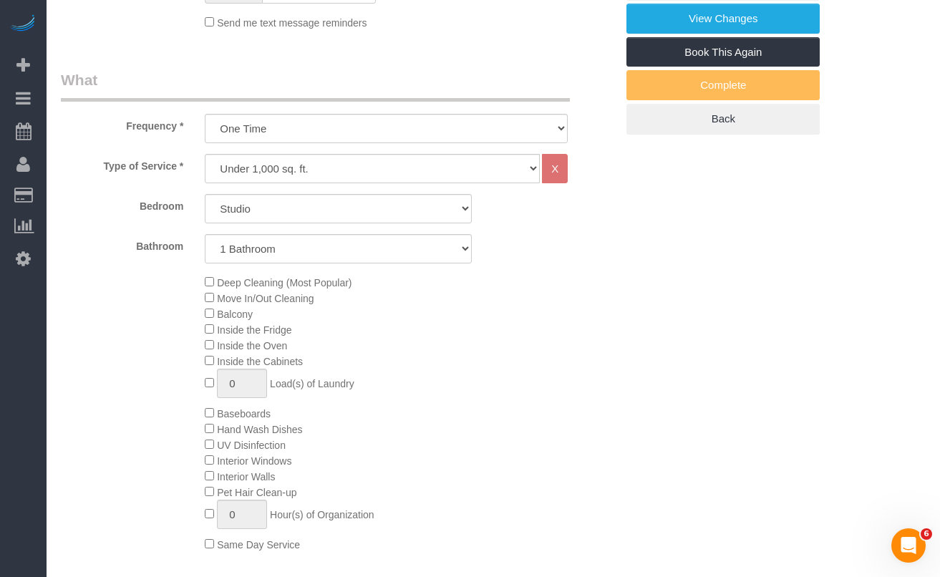
scroll to position [480, 0]
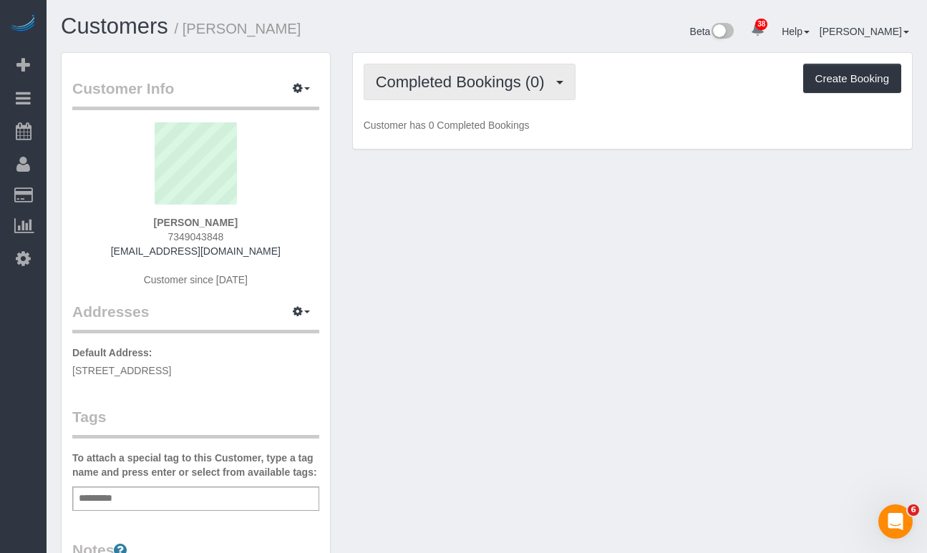
click at [439, 94] on button "Completed Bookings (0)" at bounding box center [470, 82] width 212 height 36
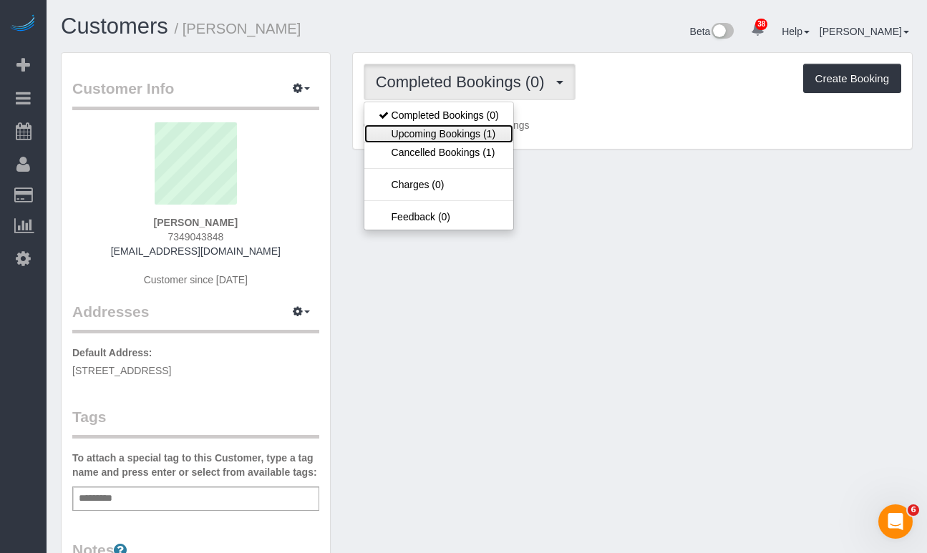
click at [437, 128] on link "Upcoming Bookings (1)" at bounding box center [438, 134] width 149 height 19
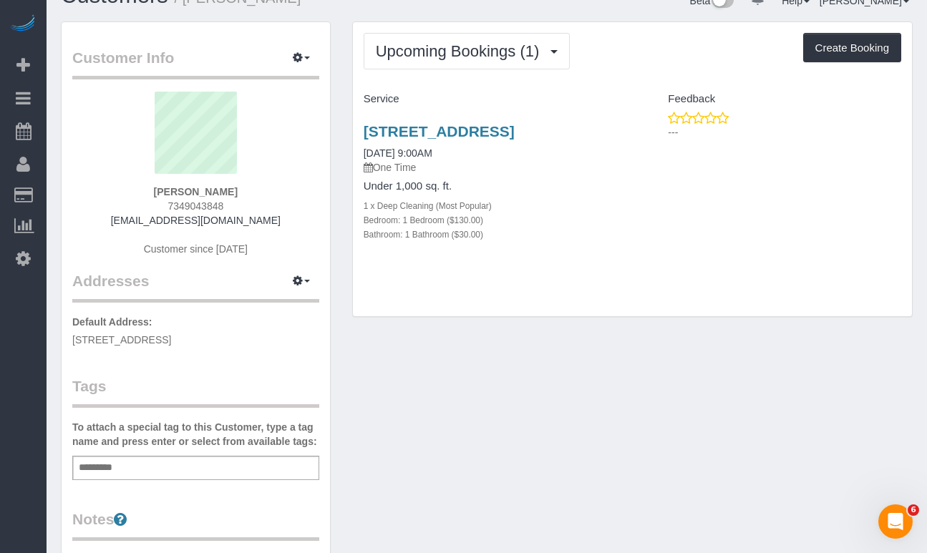
scroll to position [51, 0]
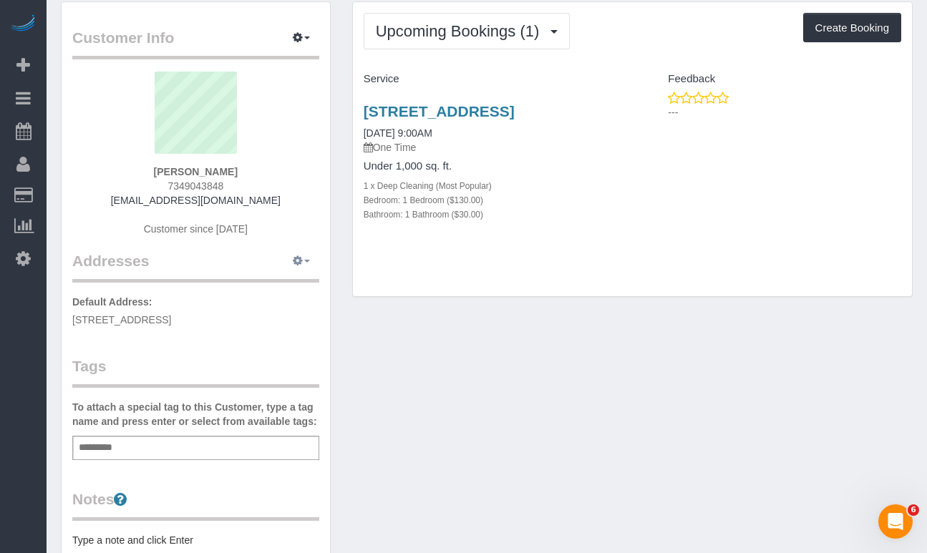
click at [305, 264] on button "button" at bounding box center [301, 261] width 36 height 22
click at [264, 291] on button "Manage Addresses" at bounding box center [261, 288] width 116 height 20
select select "NY"
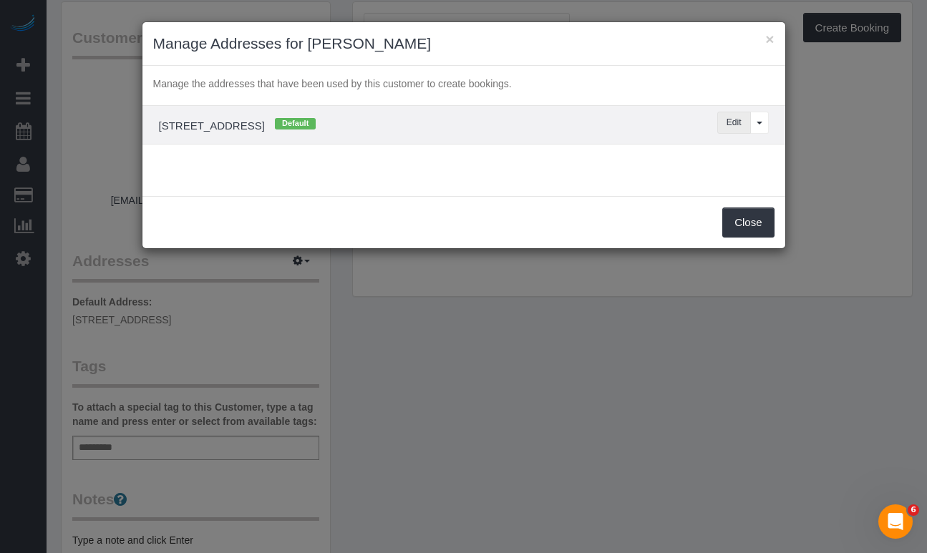
click at [736, 128] on button "Edit" at bounding box center [734, 123] width 34 height 22
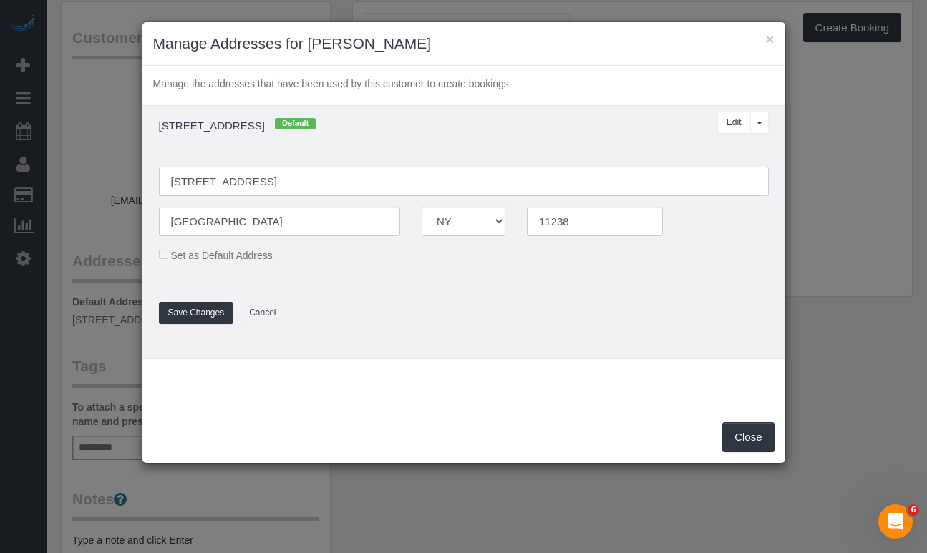
click at [252, 182] on input "309 Grand Ave #3c" at bounding box center [464, 181] width 610 height 29
type input "309 Grand Ave, Apt. 3C"
click at [181, 307] on button "Save Changes" at bounding box center [196, 313] width 75 height 22
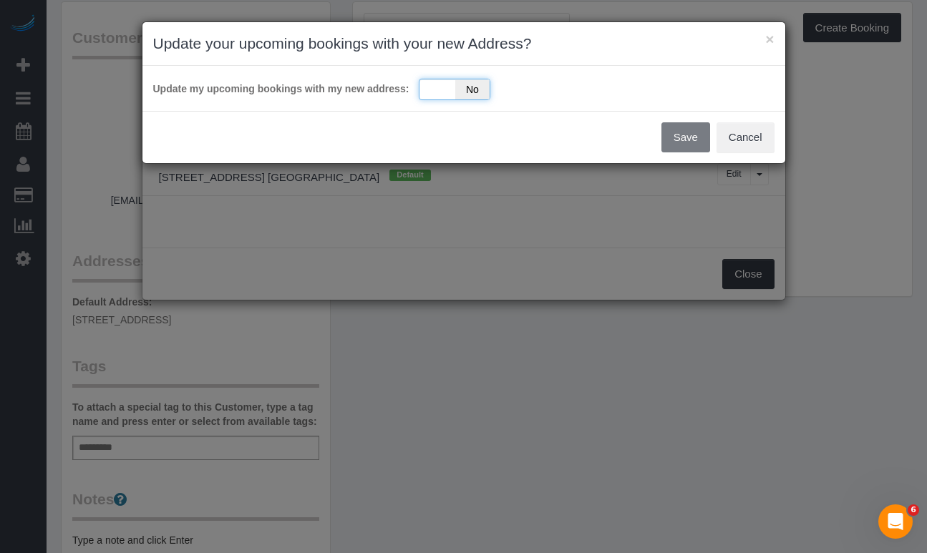
drag, startPoint x: 446, startPoint y: 94, endPoint x: 456, endPoint y: 98, distance: 10.6
click at [446, 94] on div "Yes No" at bounding box center [455, 89] width 72 height 21
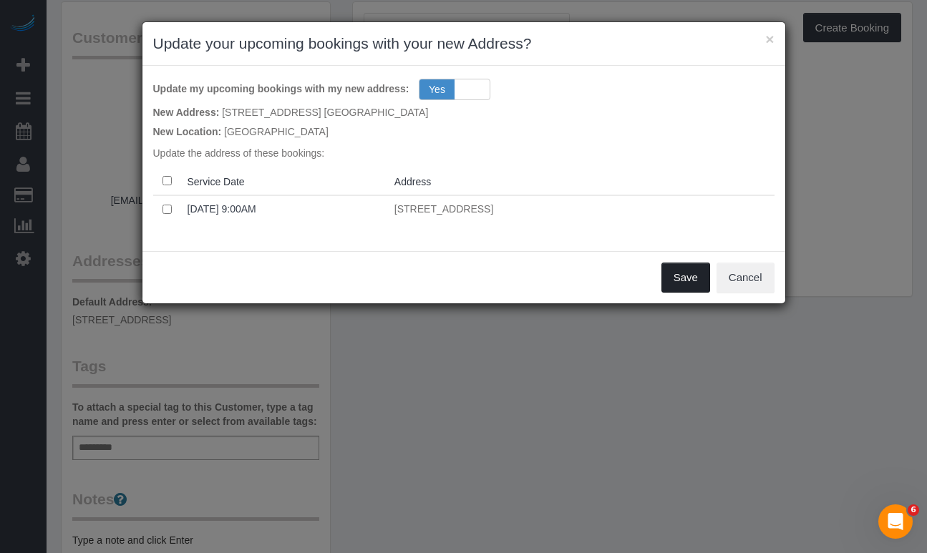
click at [681, 279] on button "Save" at bounding box center [685, 278] width 49 height 30
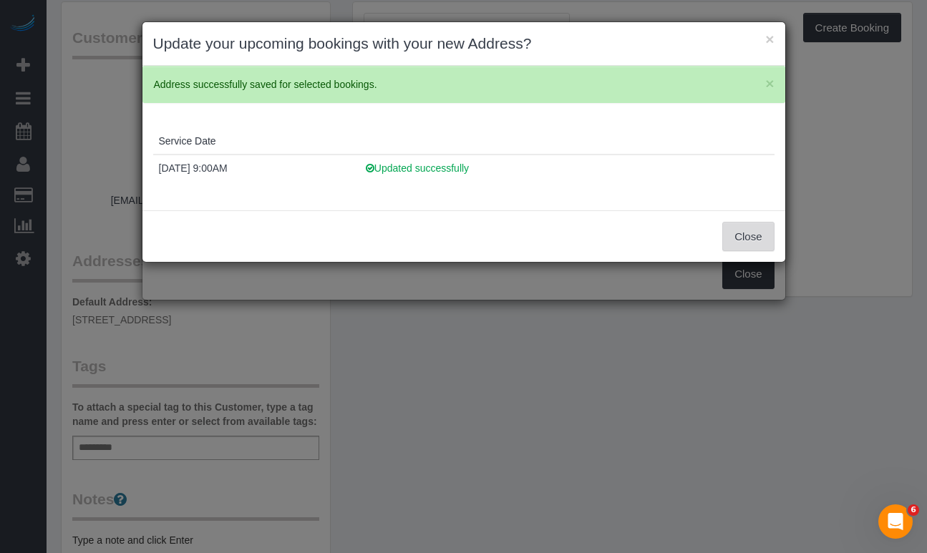
click at [759, 233] on button "Close" at bounding box center [748, 237] width 52 height 30
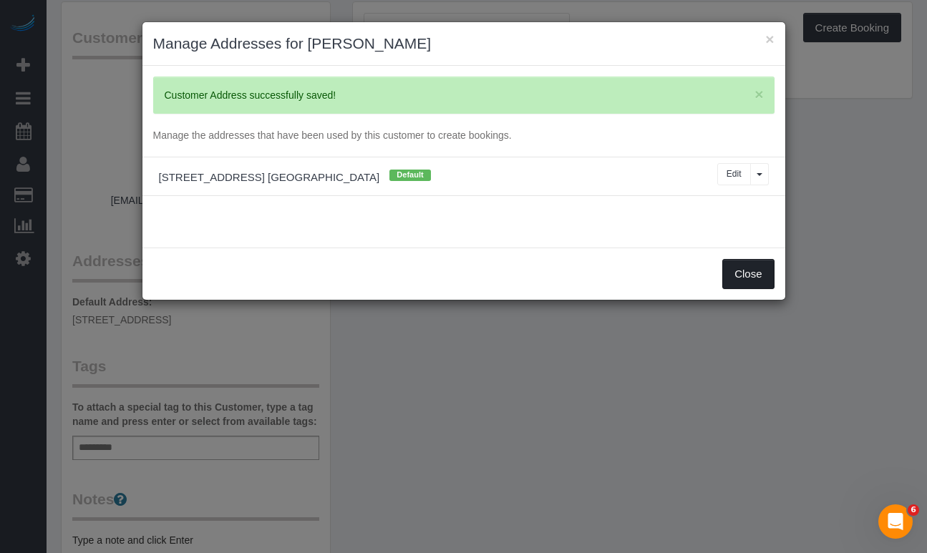
click at [745, 268] on button "Close" at bounding box center [748, 274] width 52 height 30
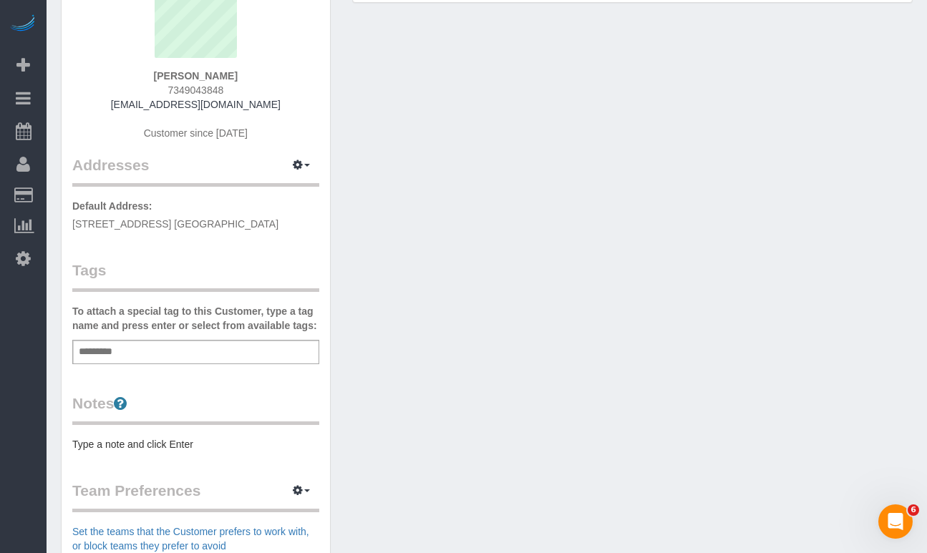
scroll to position [165, 0]
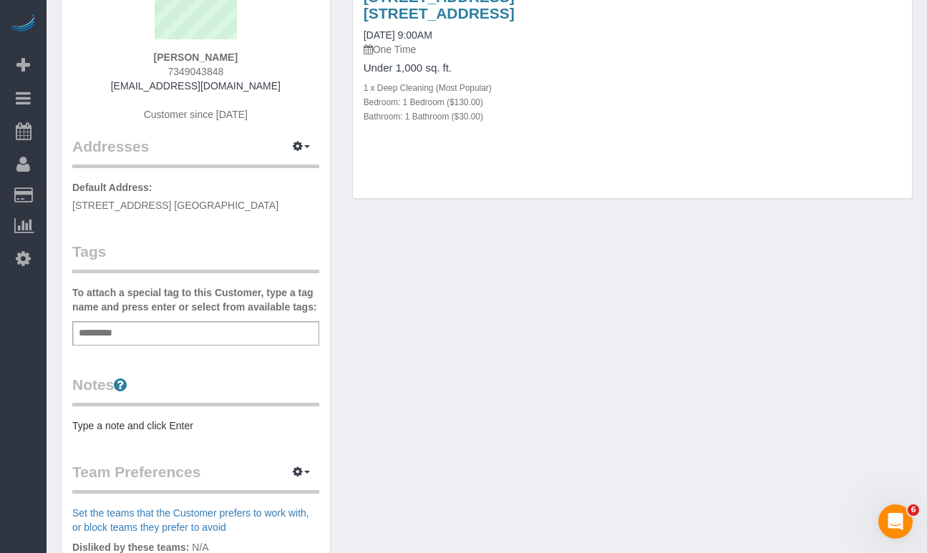
click at [184, 210] on span "309 Grand Ave, Apt. 3C, Brooklyn, NY 11238" at bounding box center [175, 205] width 206 height 11
click at [190, 204] on span "309 Grand Ave, Apt. 3C, Brooklyn, NY 11238" at bounding box center [175, 205] width 206 height 11
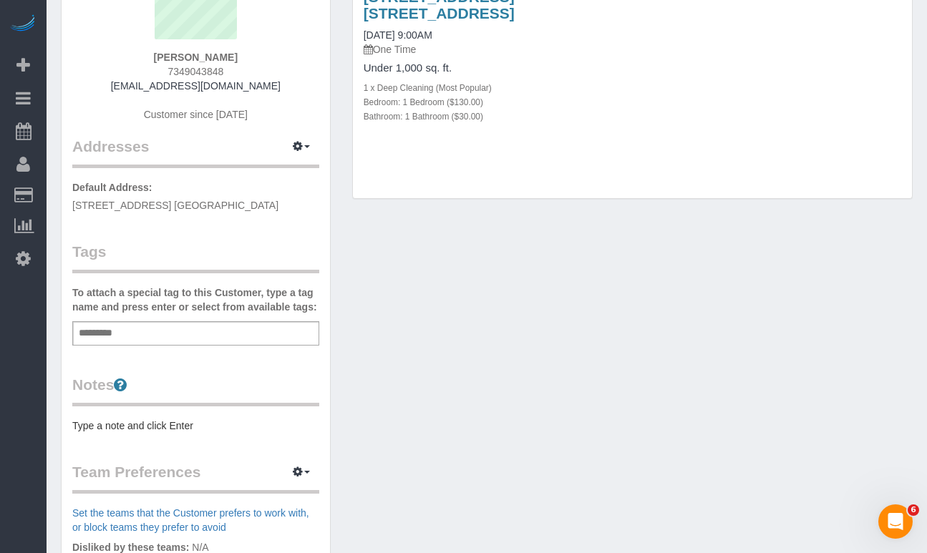
click at [190, 204] on span "309 Grand Ave, Apt. 3C, Brooklyn, NY 11238" at bounding box center [175, 205] width 206 height 11
copy div "309 Grand Ave, Apt. 3C, Brooklyn, NY 11238"
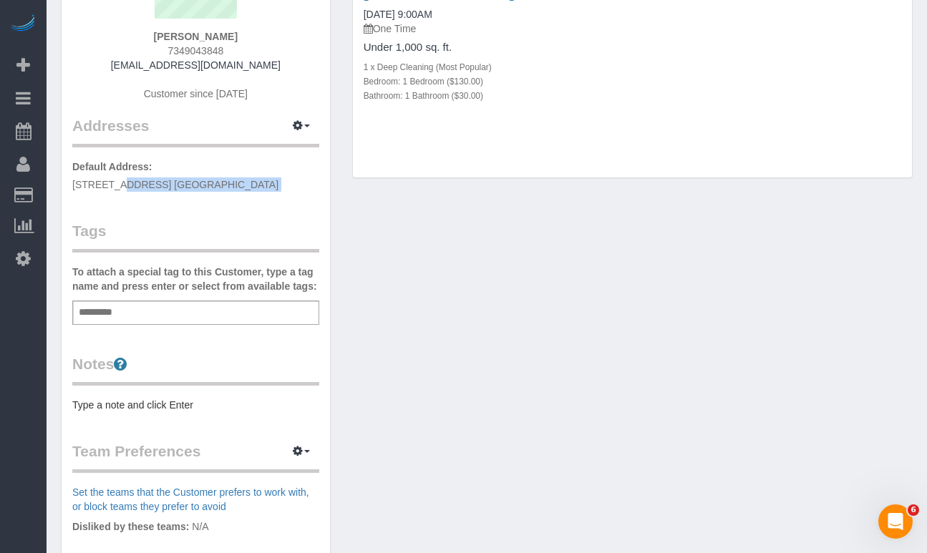
scroll to position [191, 0]
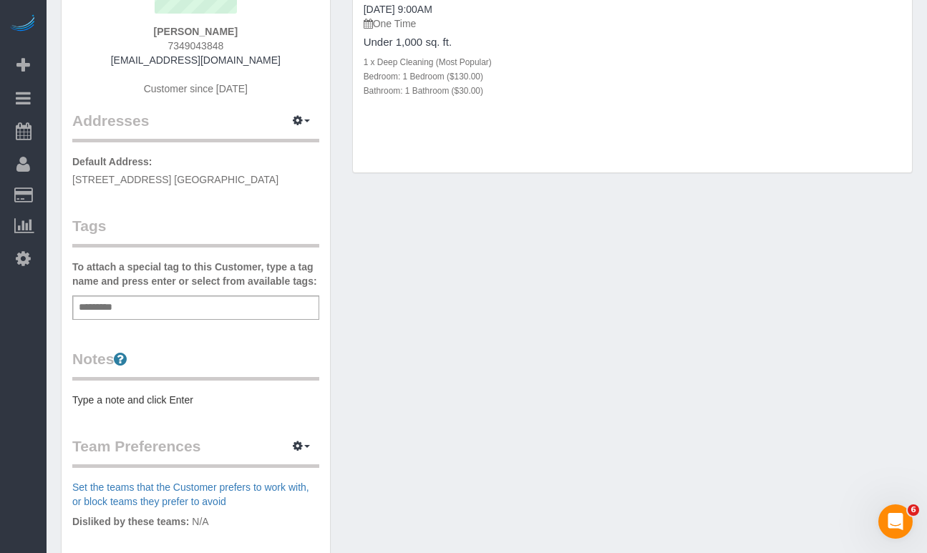
click at [127, 401] on pre "Type a note and click Enter" at bounding box center [195, 400] width 247 height 14
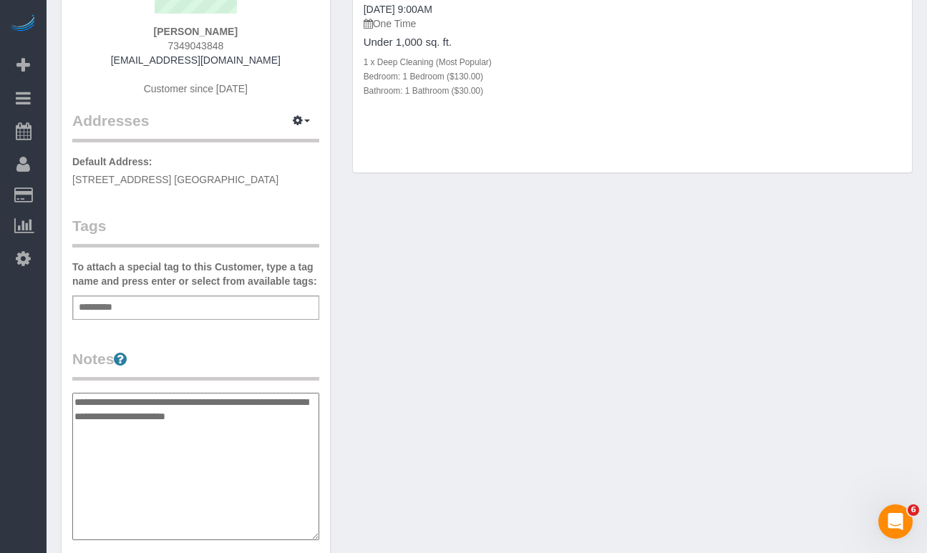
click at [74, 404] on textarea "**********" at bounding box center [195, 466] width 247 height 147
click at [156, 401] on textarea "**********" at bounding box center [195, 466] width 247 height 147
click at [158, 401] on textarea "**********" at bounding box center [195, 466] width 247 height 147
type textarea "**********"
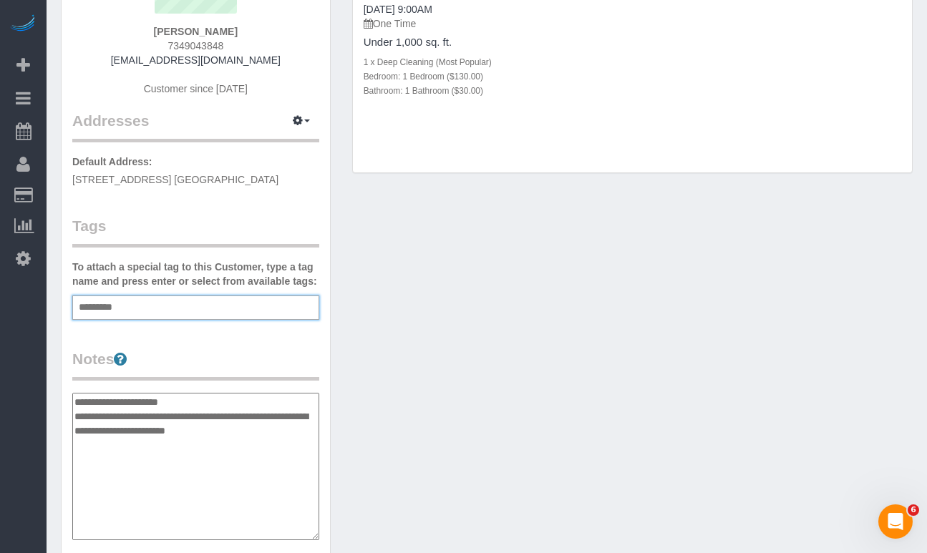
click at [108, 316] on input "text" at bounding box center [99, 307] width 49 height 19
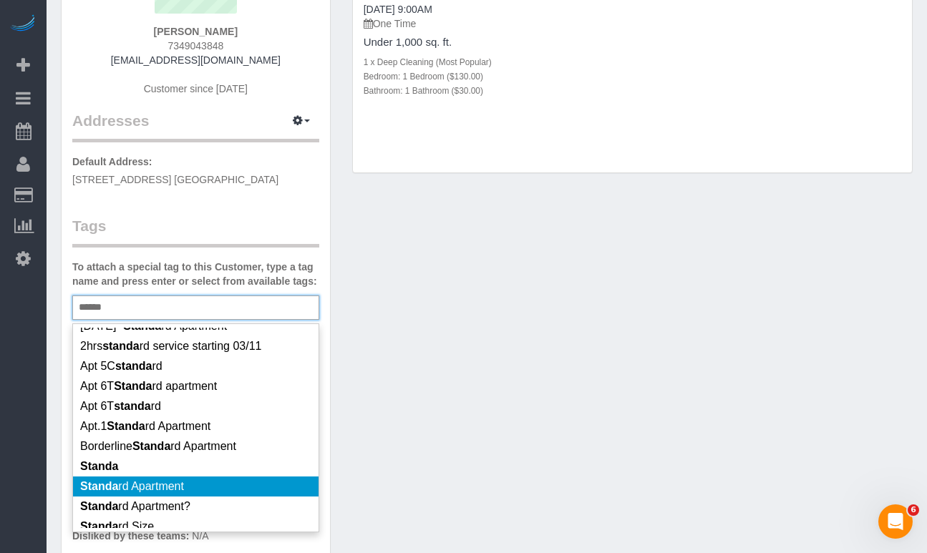
type input "******"
click at [187, 477] on li "Standa" at bounding box center [195, 467] width 245 height 20
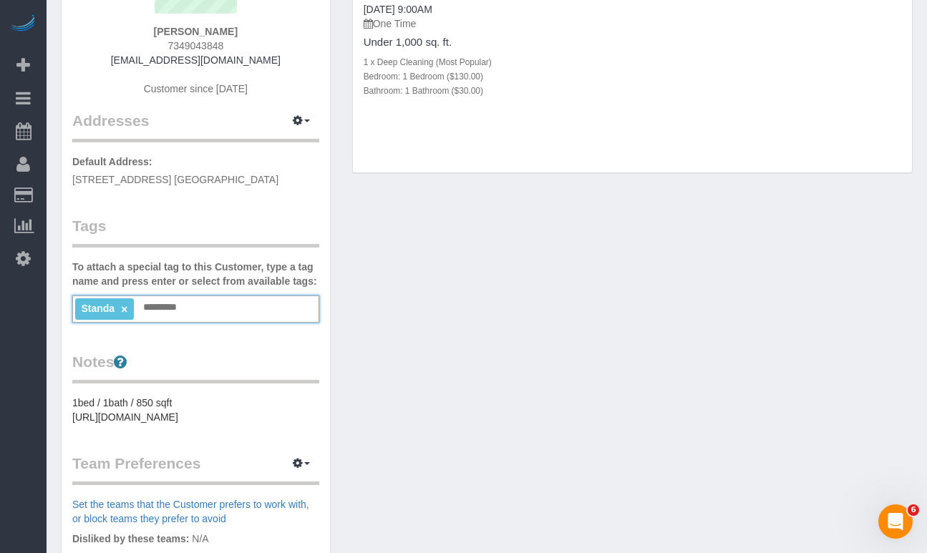
click at [124, 311] on link "×" at bounding box center [124, 309] width 6 height 12
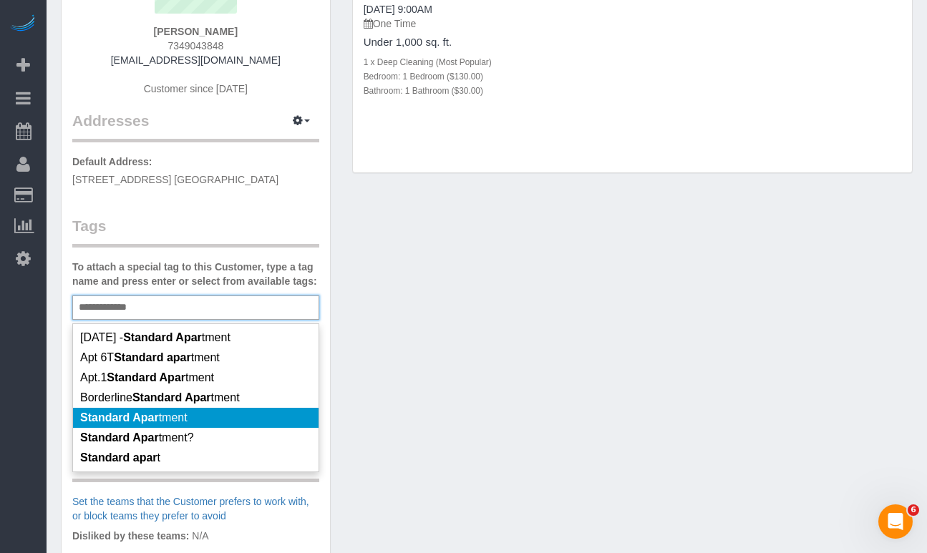
type input "**********"
click at [167, 424] on span "Standard Apar tment" at bounding box center [133, 417] width 107 height 12
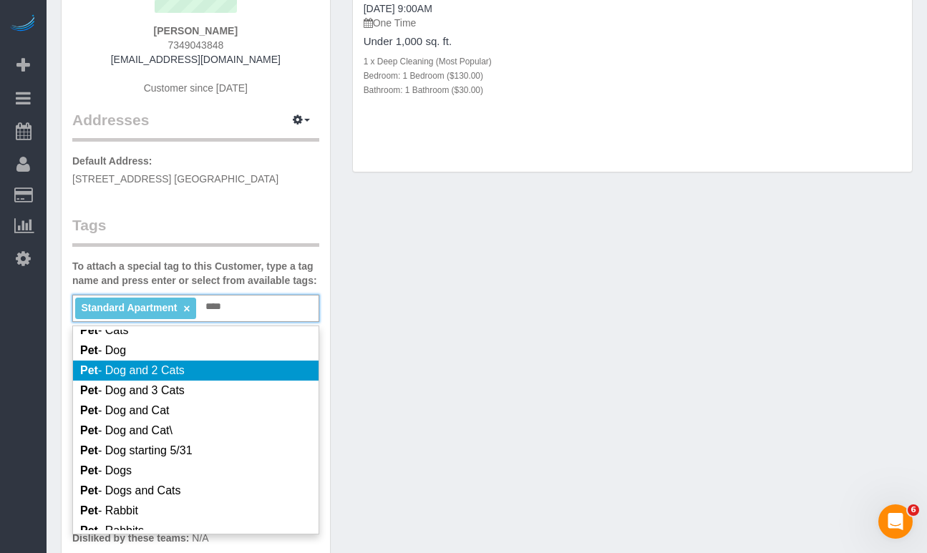
scroll to position [164, 0]
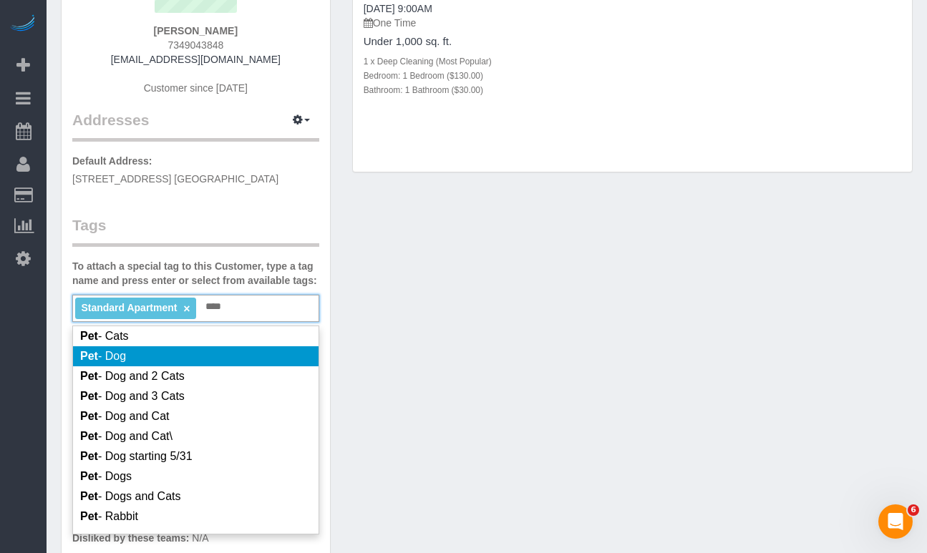
type input "***"
click at [150, 364] on li "Pet - Dog" at bounding box center [195, 356] width 245 height 20
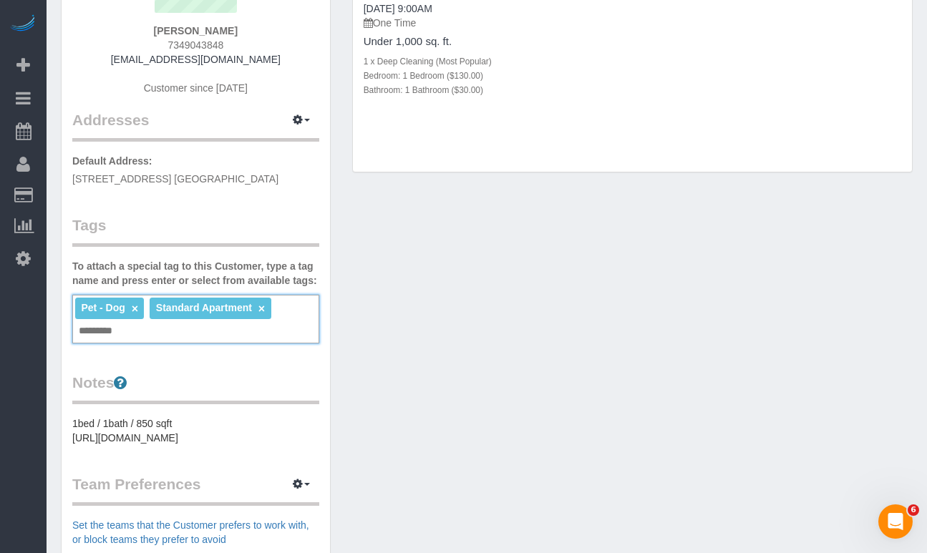
scroll to position [177, 0]
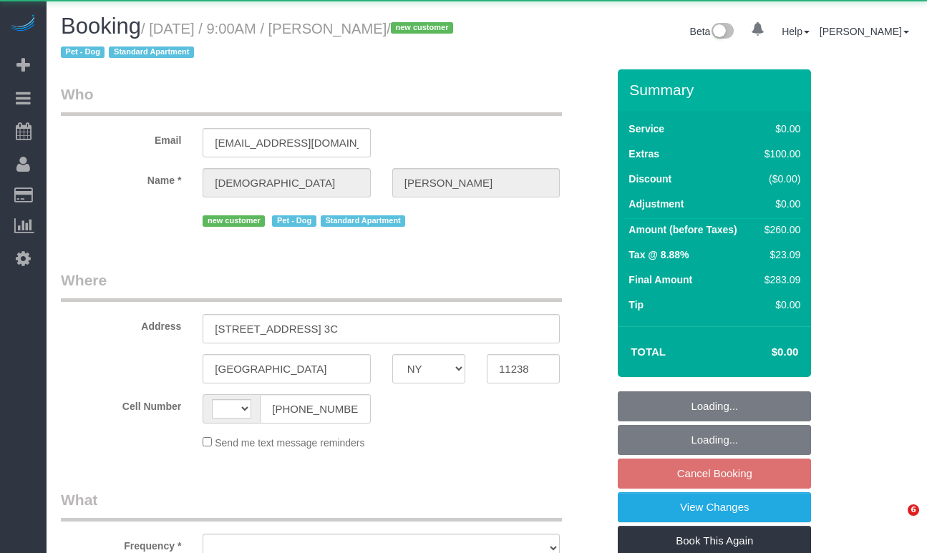
select select "NY"
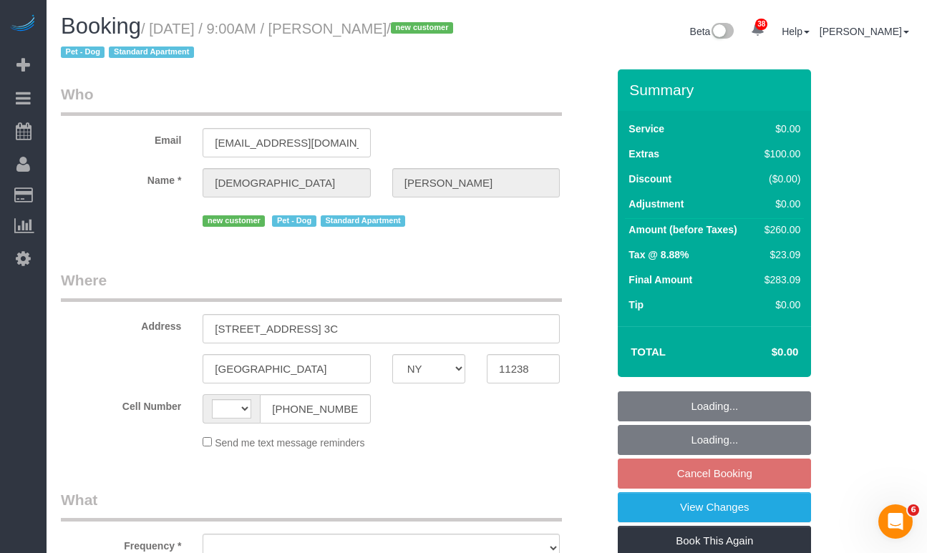
select select "string:US"
select select "number:89"
select select "number:90"
select select "number:13"
select select "number:5"
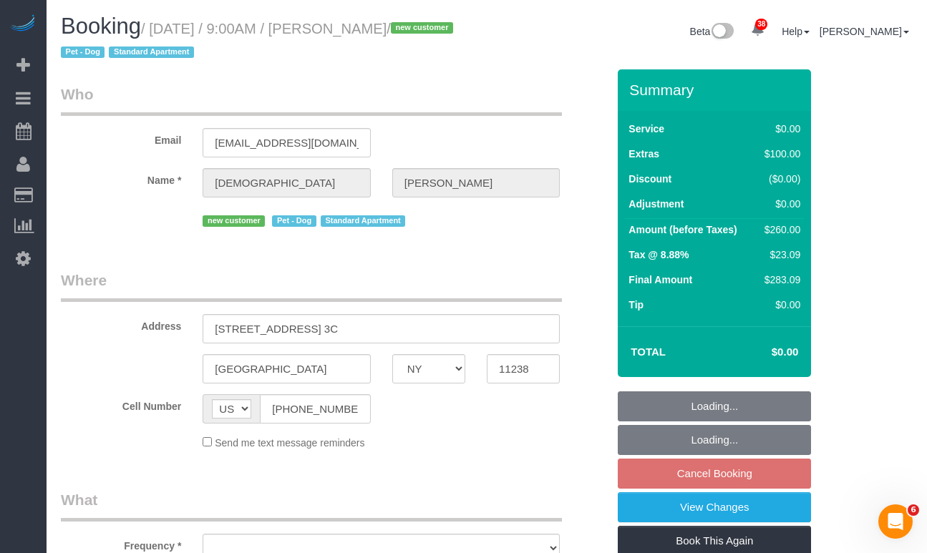
select select "string:stripe-pm_1SHo474VGloSiKo7hQfXKdZN"
select select "spot2"
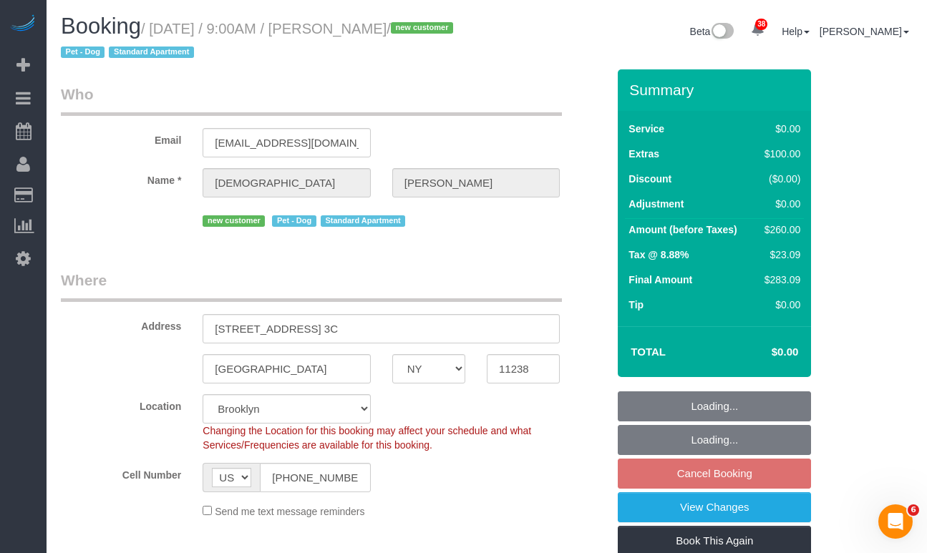
select select "object:969"
select select "1"
select select "object:1468"
select select "spot62"
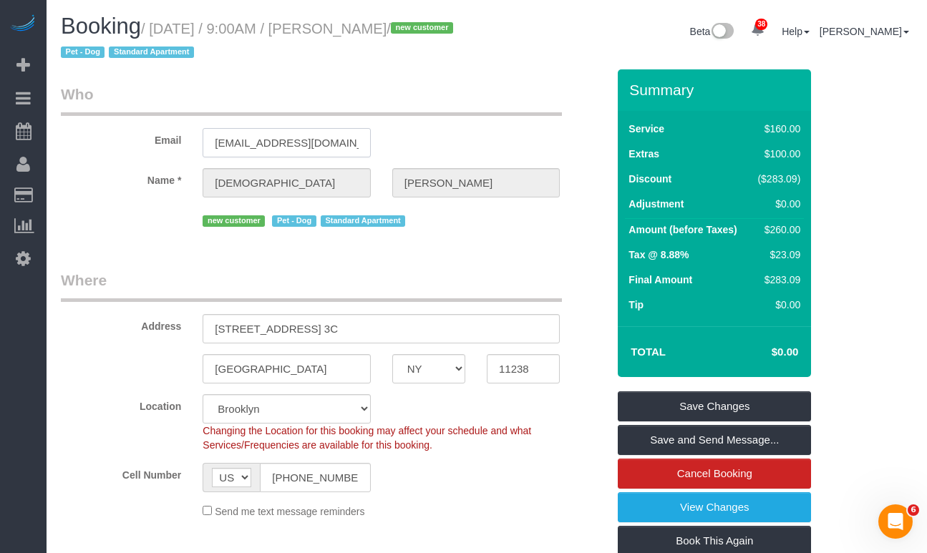
click at [263, 145] on input "cistewart418@gmail.com" at bounding box center [286, 142] width 167 height 29
click at [248, 140] on input "cistewart418@gmail.com" at bounding box center [286, 142] width 167 height 29
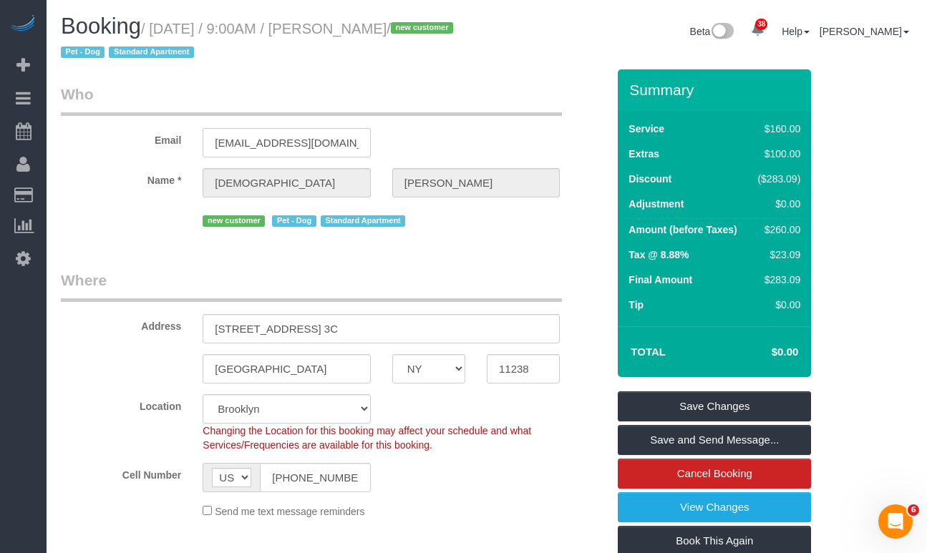
click at [248, 140] on input "cistewart418@gmail.com" at bounding box center [286, 142] width 167 height 29
drag, startPoint x: 174, startPoint y: 31, endPoint x: 336, endPoint y: 29, distance: 162.5
click at [336, 29] on small "/ October 18, 2025 / 9:00AM / Christianna Stewart / new customer Pet - Dog Stan…" at bounding box center [259, 41] width 396 height 40
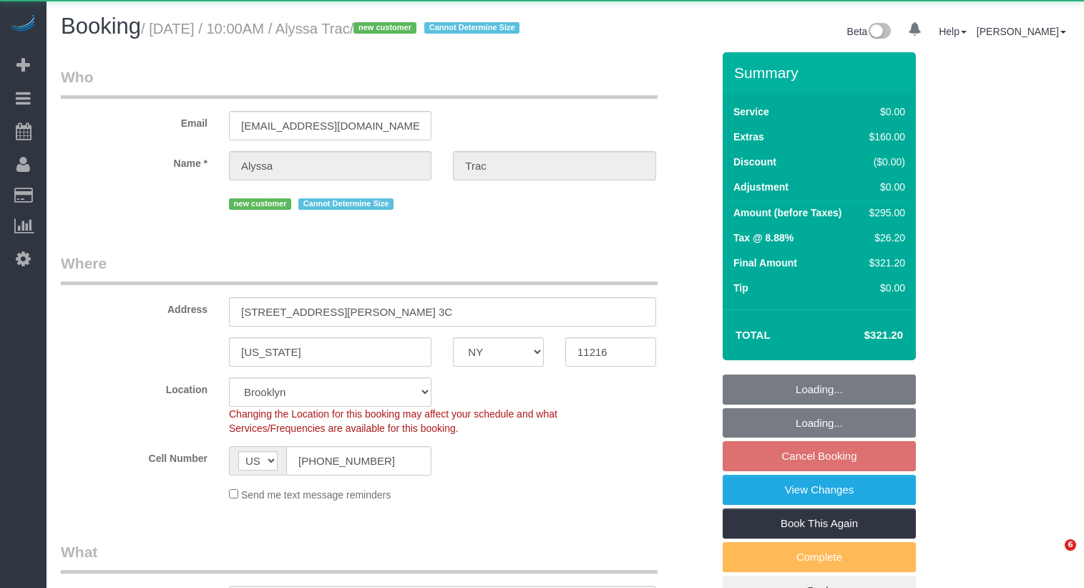
select select "NY"
select select "spot3"
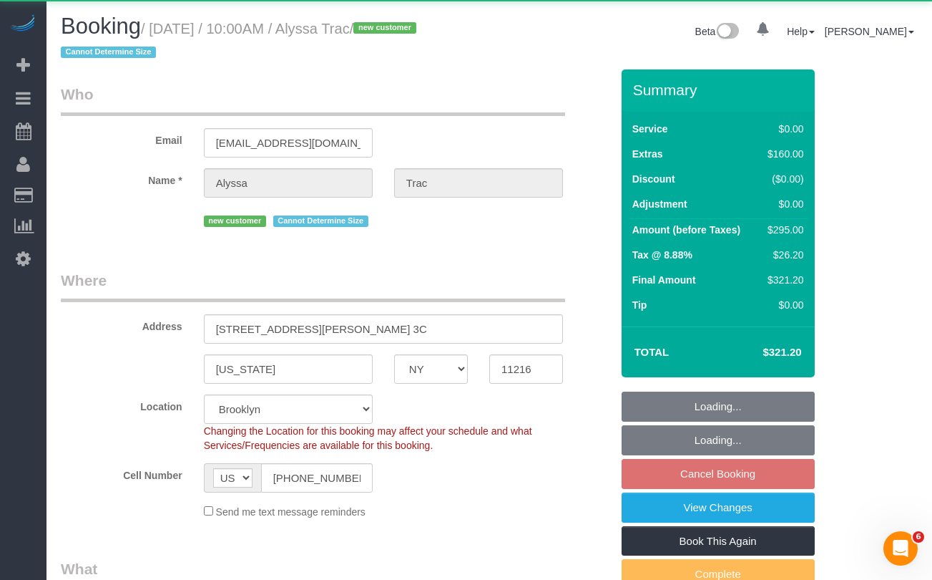
select select "object:965"
select select "string:stripe-pm_1SHnx04VGloSiKo7cBVjyT8Q"
select select "number:89"
select select "number:90"
select select "number:15"
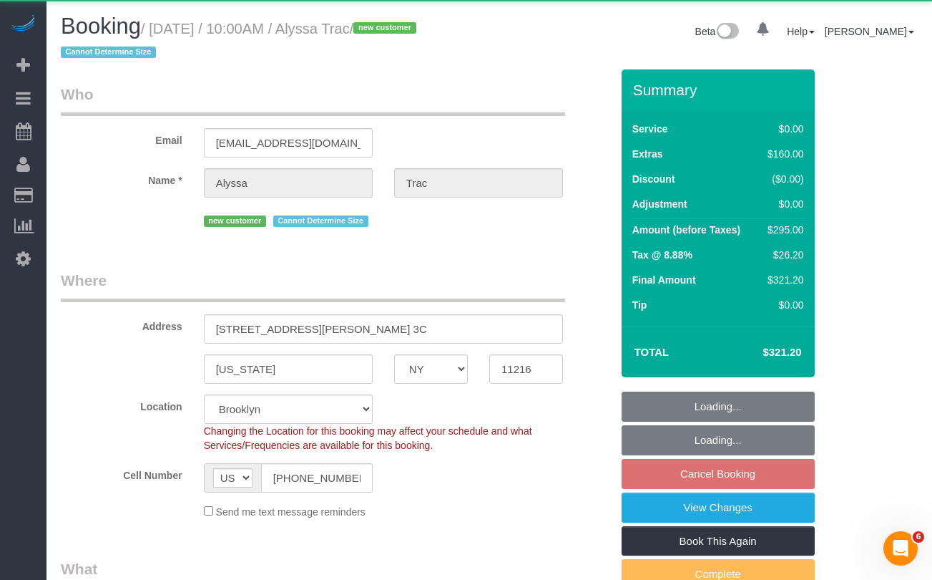
select select "number:5"
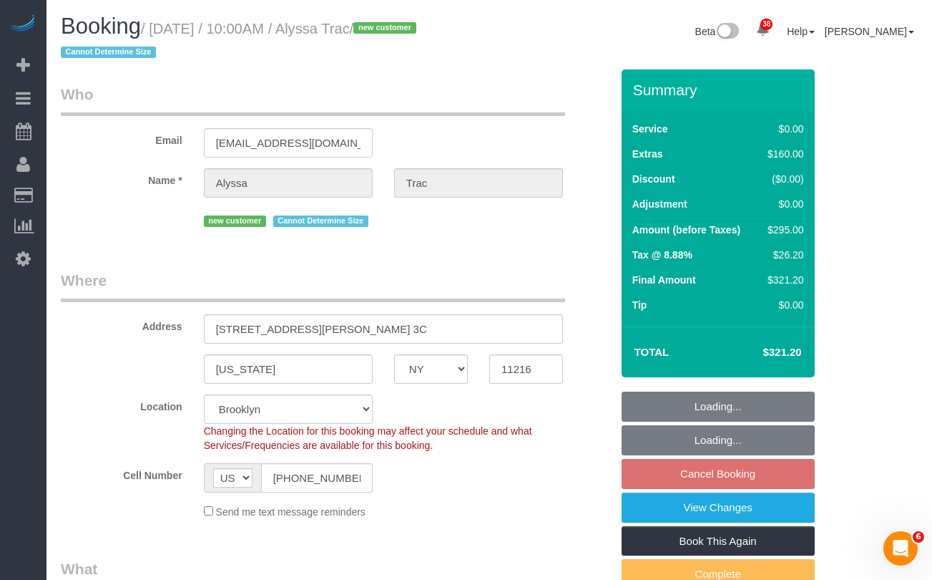
select select "object:1428"
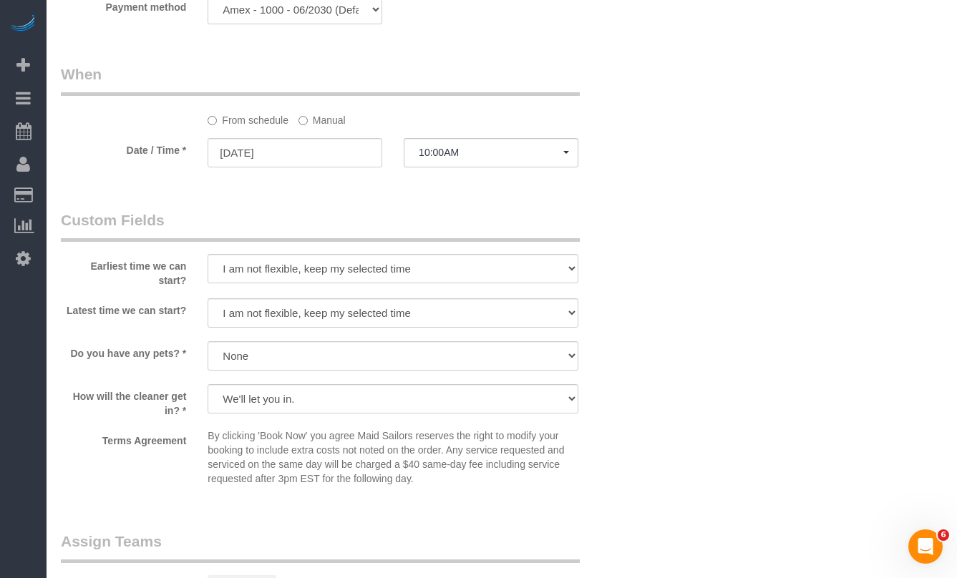
scroll to position [1403, 0]
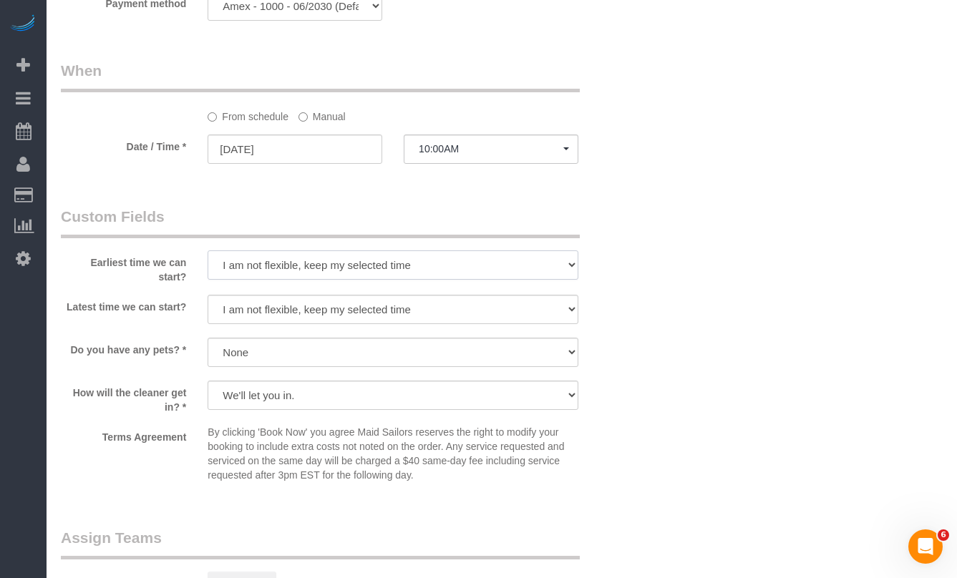
click at [253, 260] on select "I am not flexible, keep my selected time 8:00 AM 9:00 AM 10:00 AM 11:00 AM 12:0…" at bounding box center [393, 264] width 371 height 29
select select "number:57"
click at [208, 250] on select "I am not flexible, keep my selected time 8:00 AM 9:00 AM 10:00 AM 11:00 AM 12:0…" at bounding box center [393, 264] width 371 height 29
click at [240, 303] on select "I am not flexible, keep my selected time 8:00 AM 9:00 AM 10:00 AM 11:00 AM 12:0…" at bounding box center [393, 309] width 371 height 29
select select "number:70"
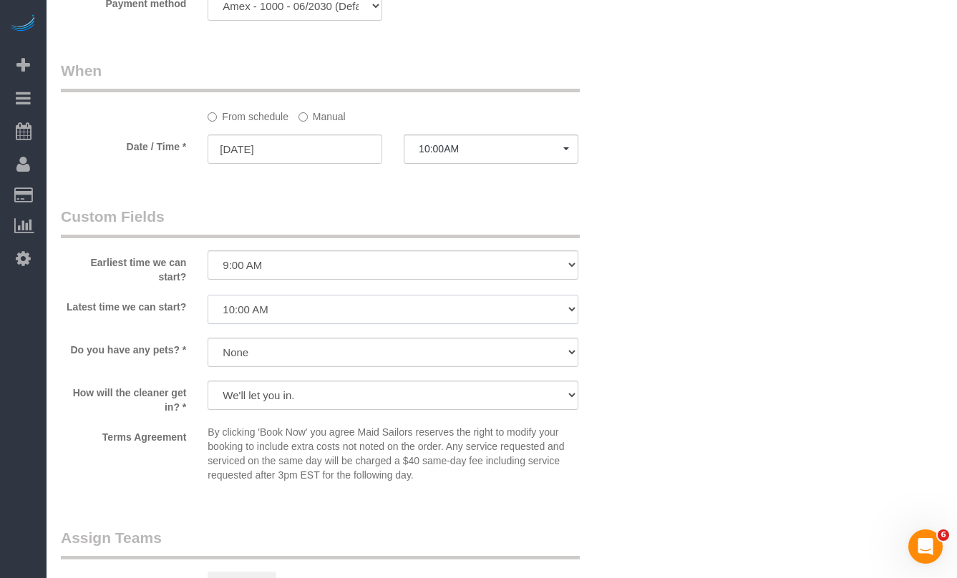
click at [208, 295] on select "I am not flexible, keep my selected time 8:00 AM 9:00 AM 10:00 AM 11:00 AM 12:0…" at bounding box center [393, 309] width 371 height 29
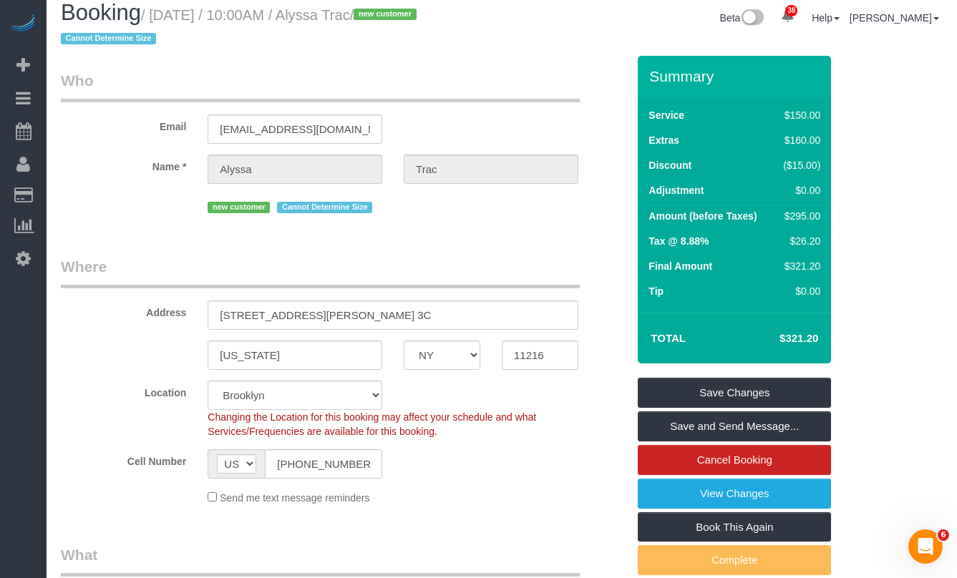
scroll to position [0, 0]
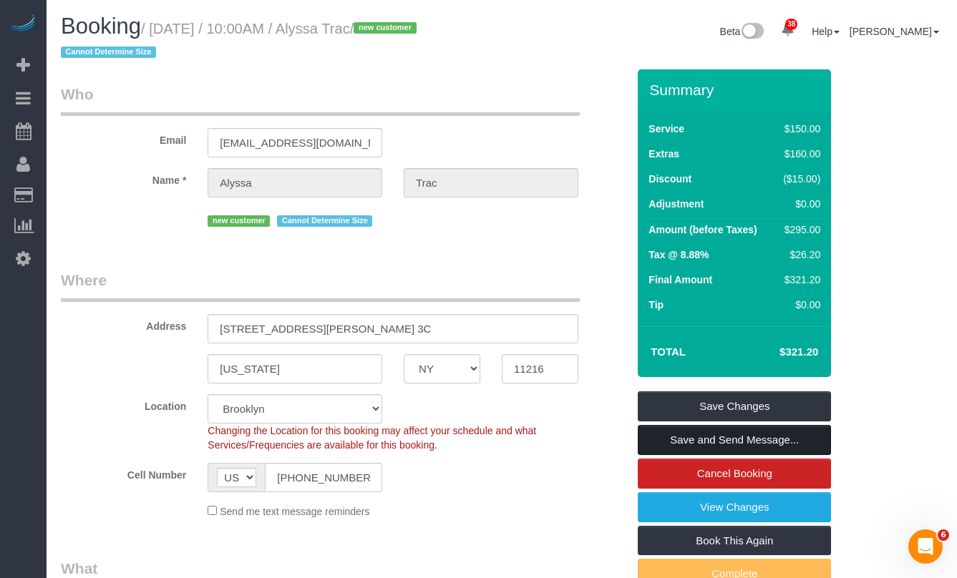
click at [653, 433] on link "Save and Send Message..." at bounding box center [734, 440] width 193 height 30
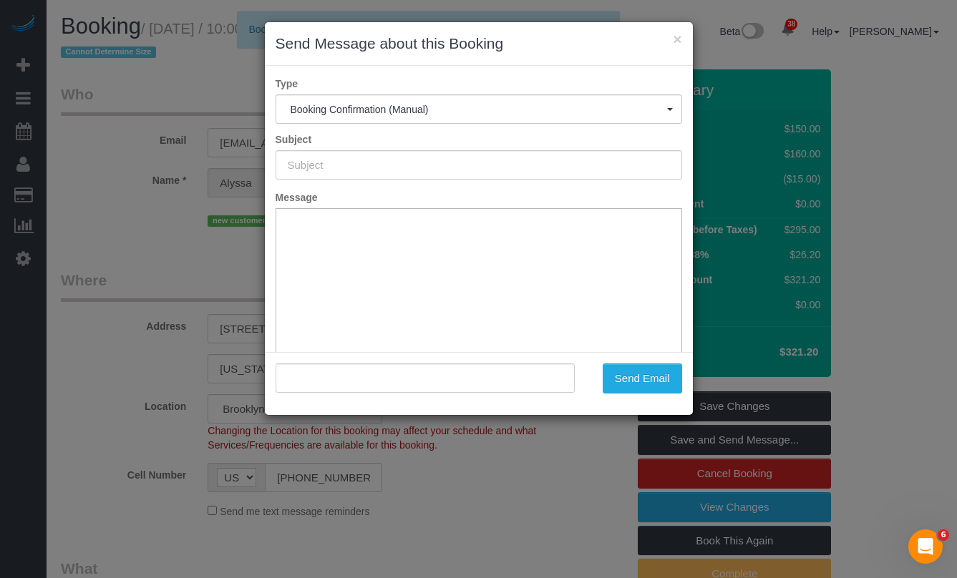
type input "Cleaning Confirmed for [DATE] 10:00am"
type input ""Alyssa Trac" <[EMAIL_ADDRESS][DOMAIN_NAME]>"
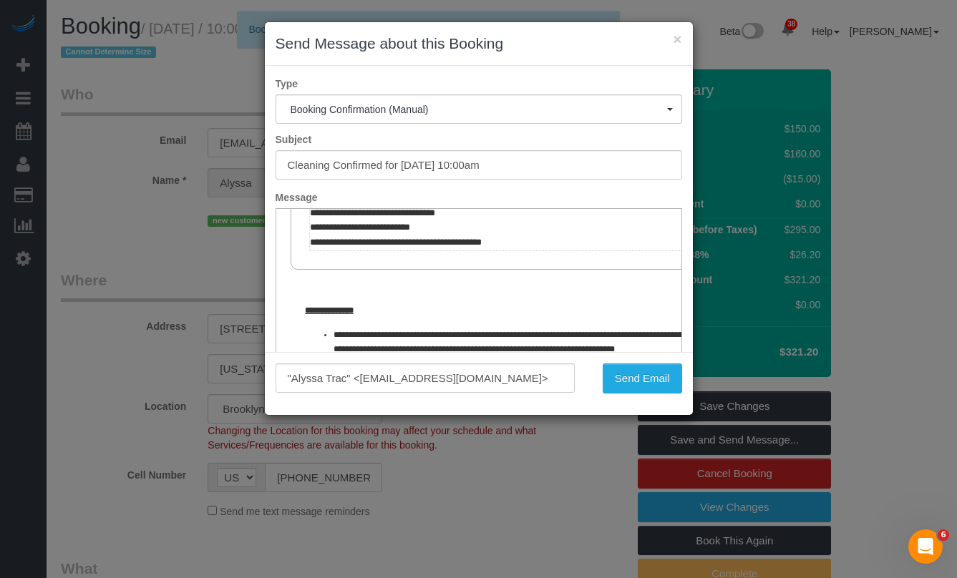
scroll to position [714, 0]
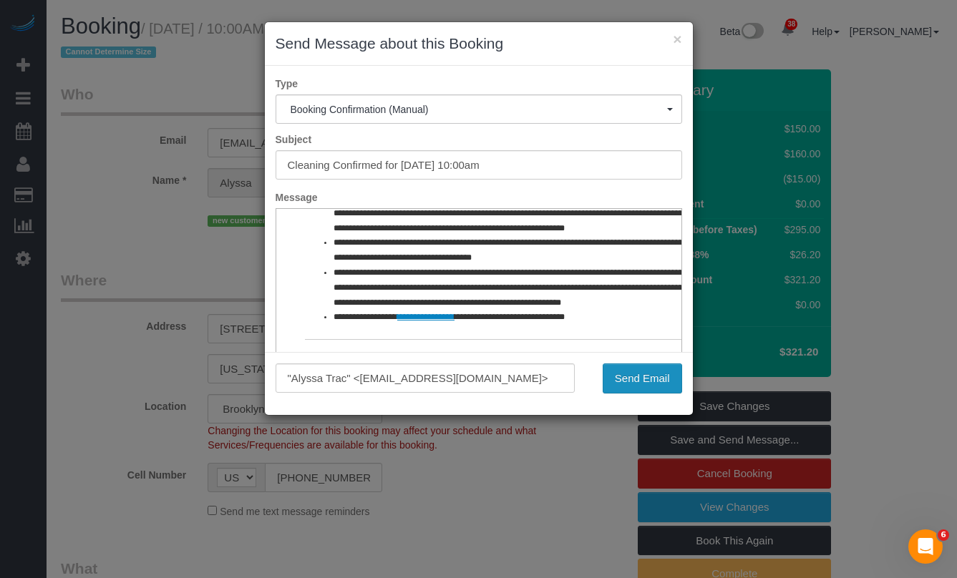
click at [628, 381] on button "Send Email" at bounding box center [642, 379] width 79 height 30
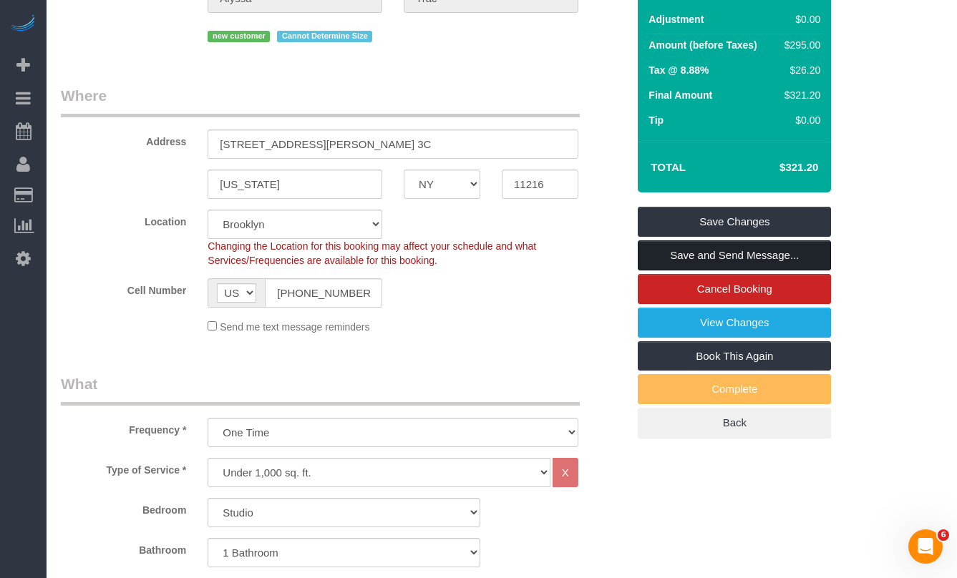
scroll to position [240, 0]
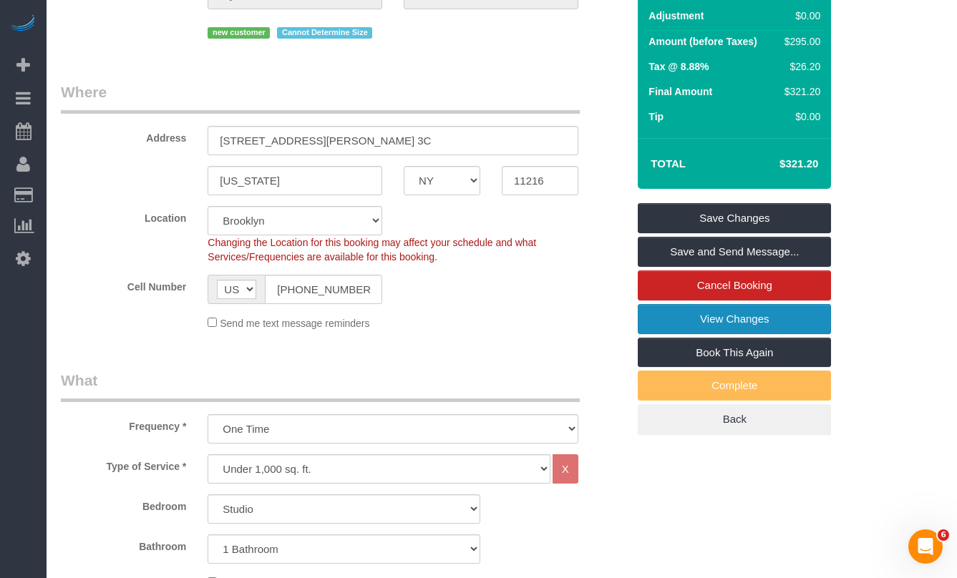
click at [693, 313] on link "View Changes" at bounding box center [734, 319] width 193 height 30
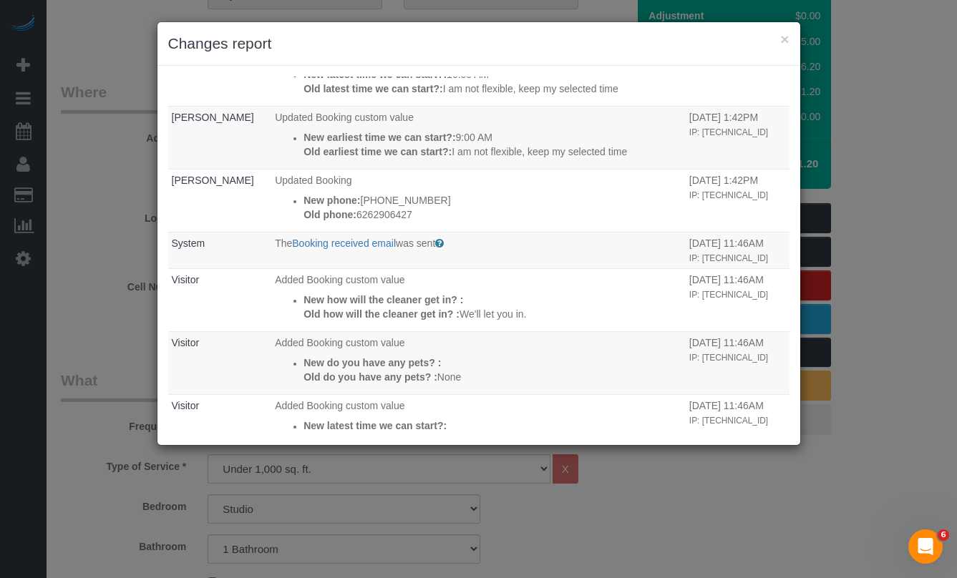
scroll to position [0, 0]
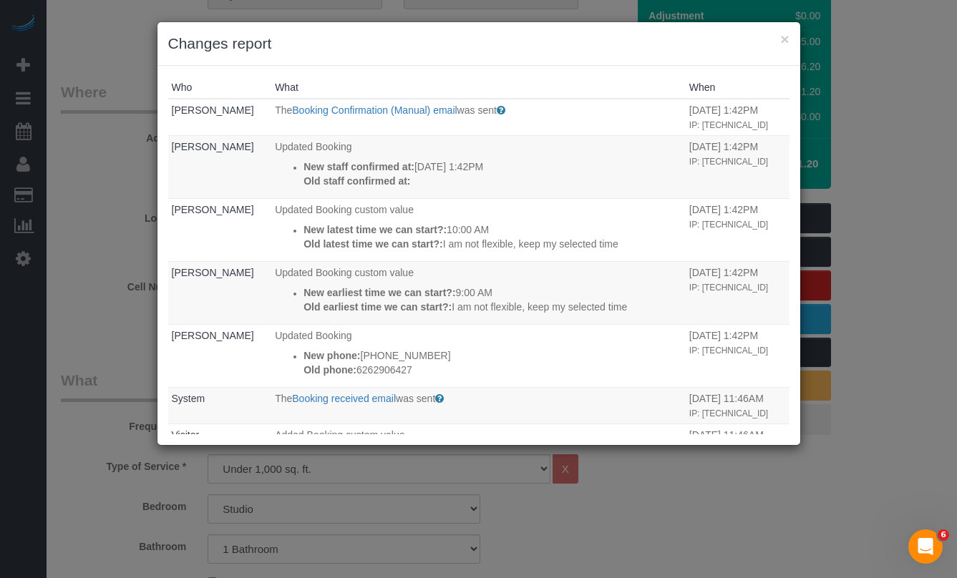
click at [789, 43] on div "× Changes report" at bounding box center [478, 44] width 643 height 44
drag, startPoint x: 785, startPoint y: 40, endPoint x: 506, endPoint y: 13, distance: 280.4
click at [785, 39] on button "×" at bounding box center [784, 38] width 9 height 15
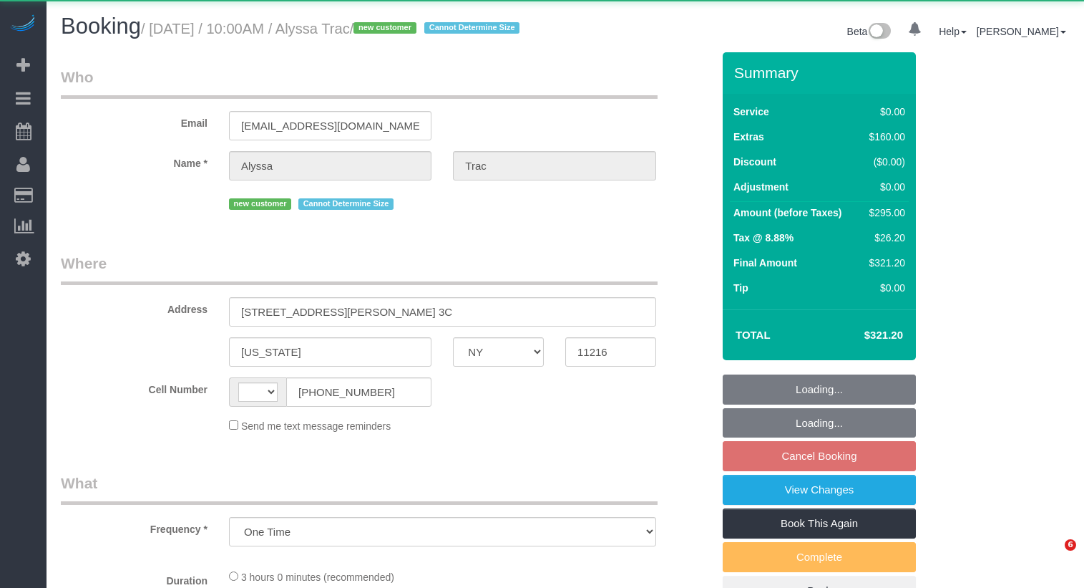
select select "NY"
select select "string:[GEOGRAPHIC_DATA]"
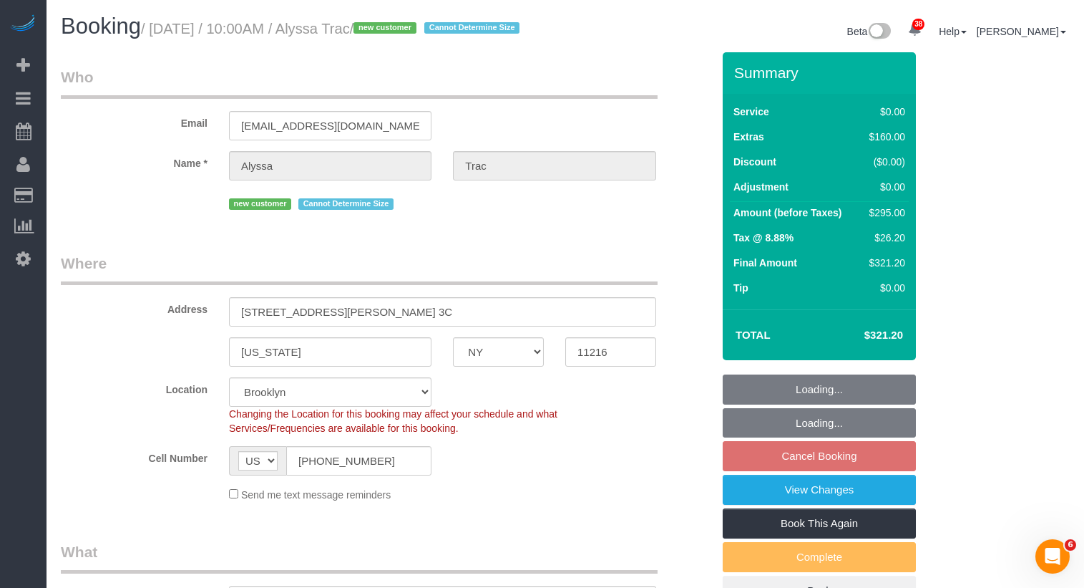
select select "object:824"
select select "string:stripe-pm_1SHnx04VGloSiKo7cBVjyT8Q"
select select "spot3"
select select "number:57"
select select "number:70"
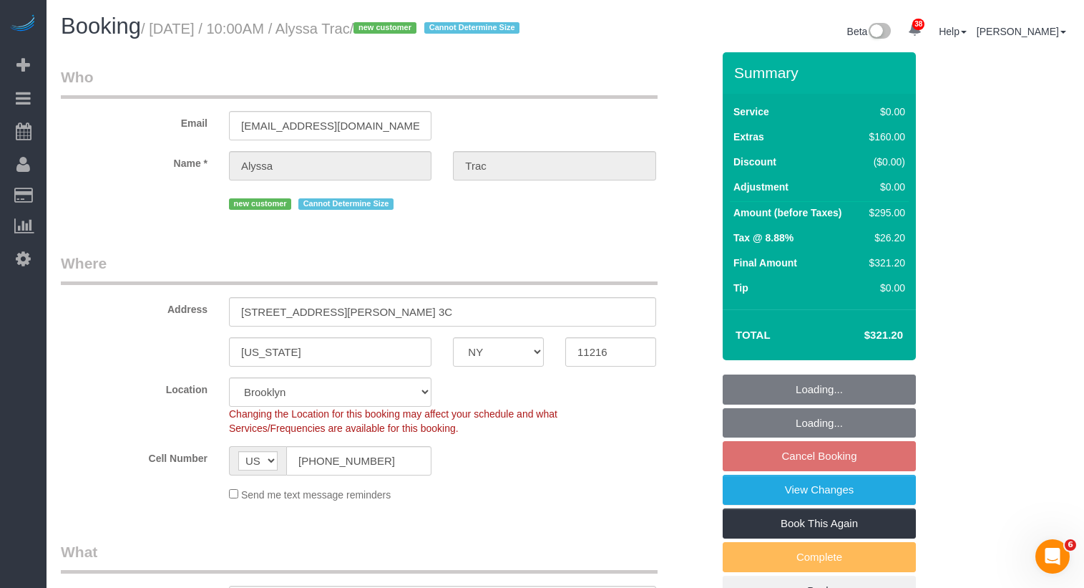
select select "number:15"
select select "number:5"
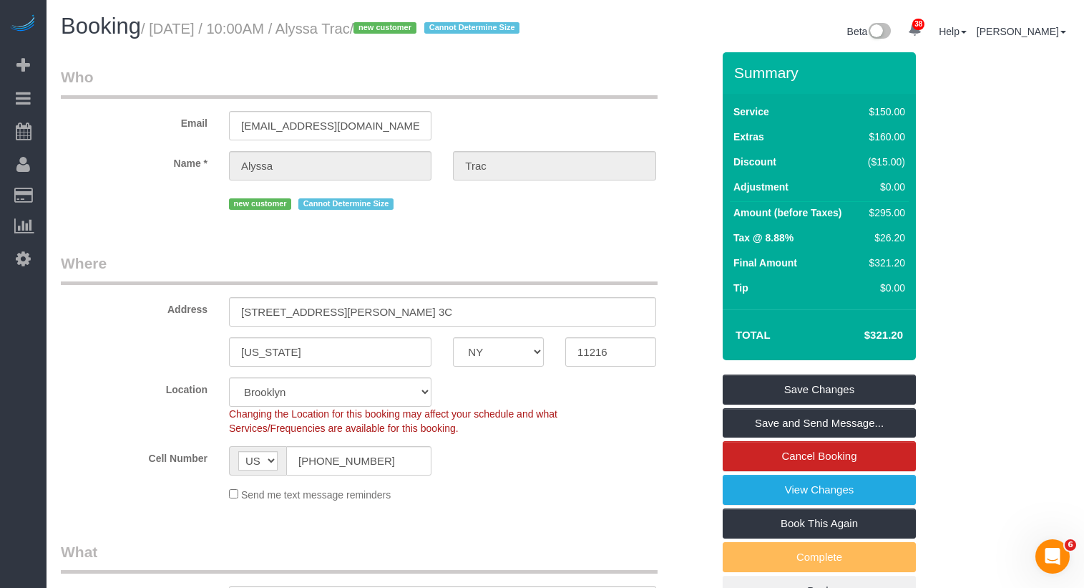
click at [160, 224] on fieldset "Who Email [EMAIL_ADDRESS][DOMAIN_NAME] Name * [GEOGRAPHIC_DATA] Trac new custom…" at bounding box center [386, 145] width 651 height 157
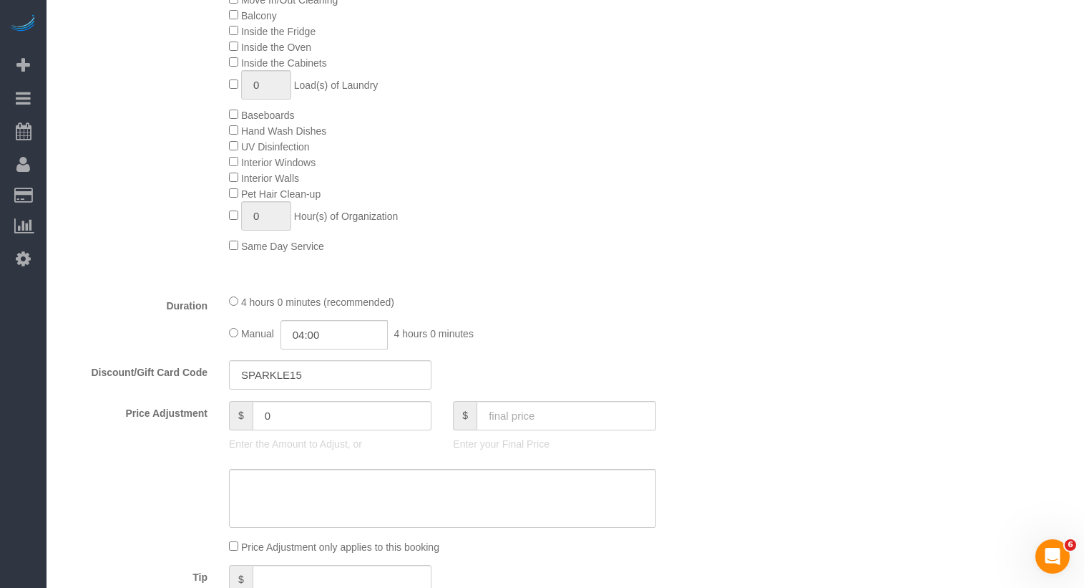
scroll to position [781, 0]
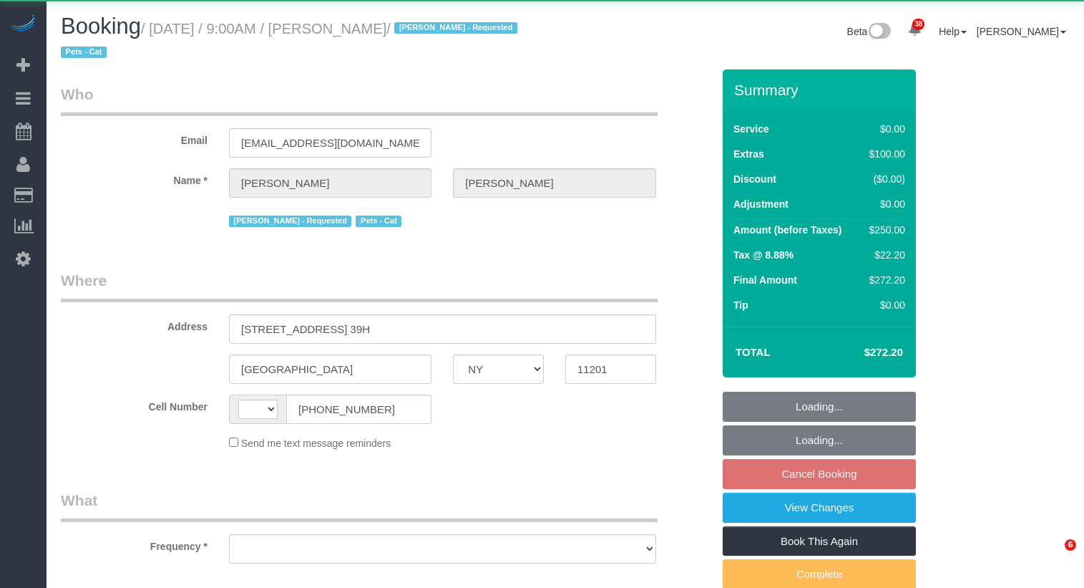
select select "NY"
select select "string:US"
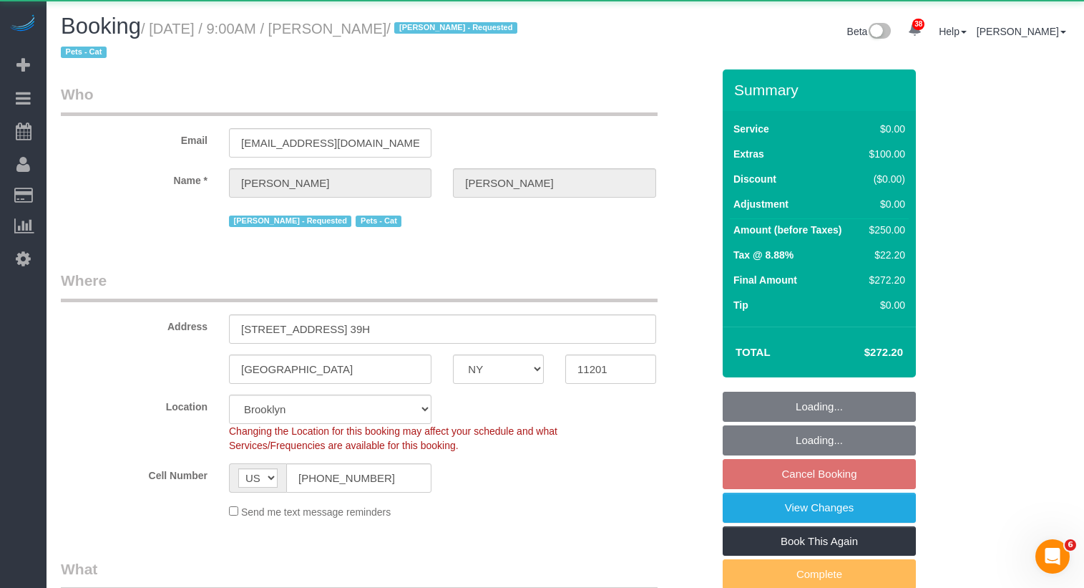
select select "object:1286"
select select "spot2"
select select "number:57"
select select "number:74"
select select "number:15"
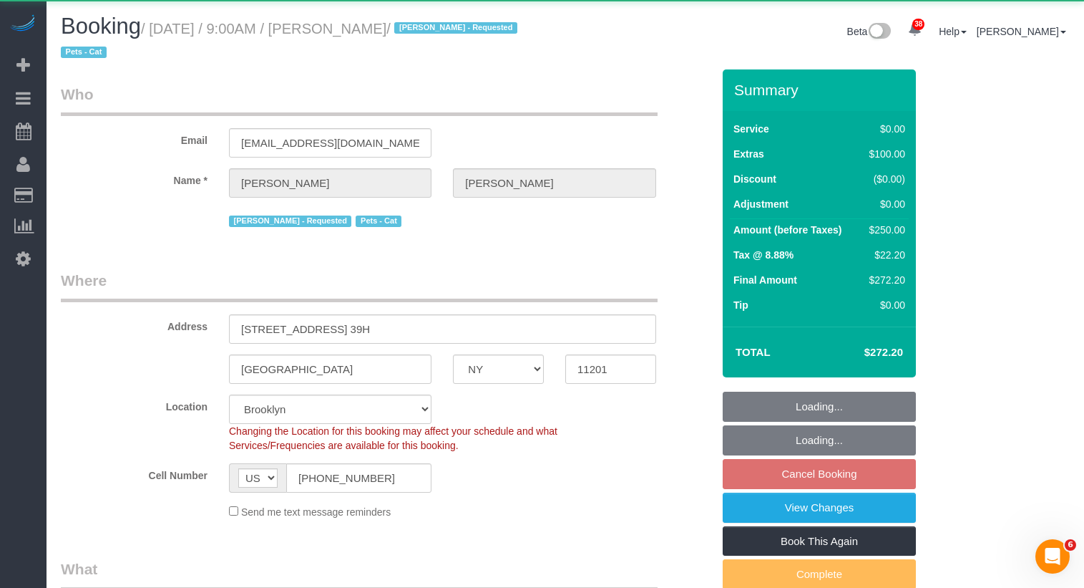
select select "number:6"
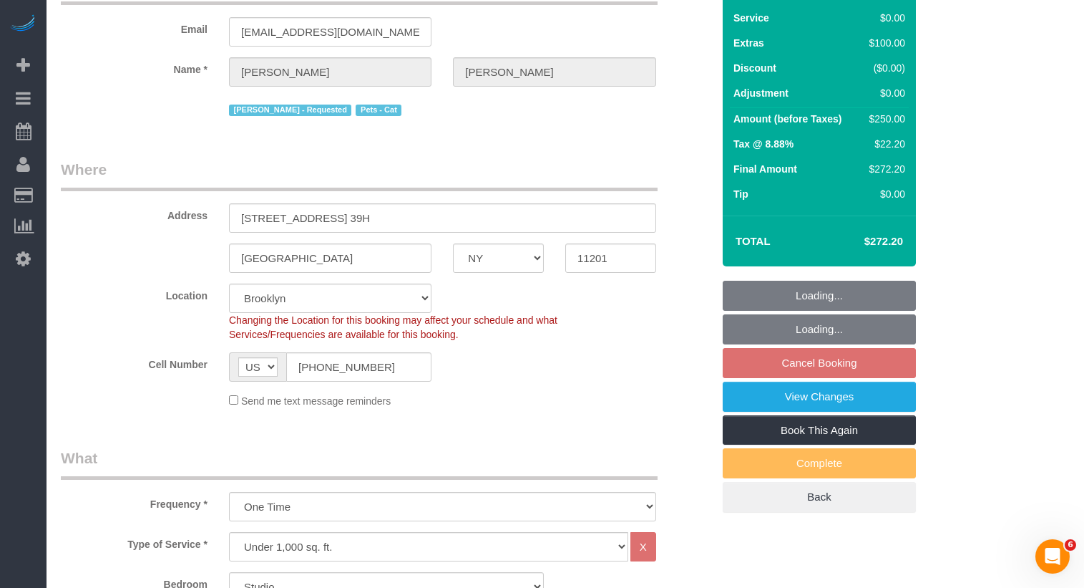
select select "string:stripe-pm_1RRJXB4VGloSiKo7ygoYfvdN"
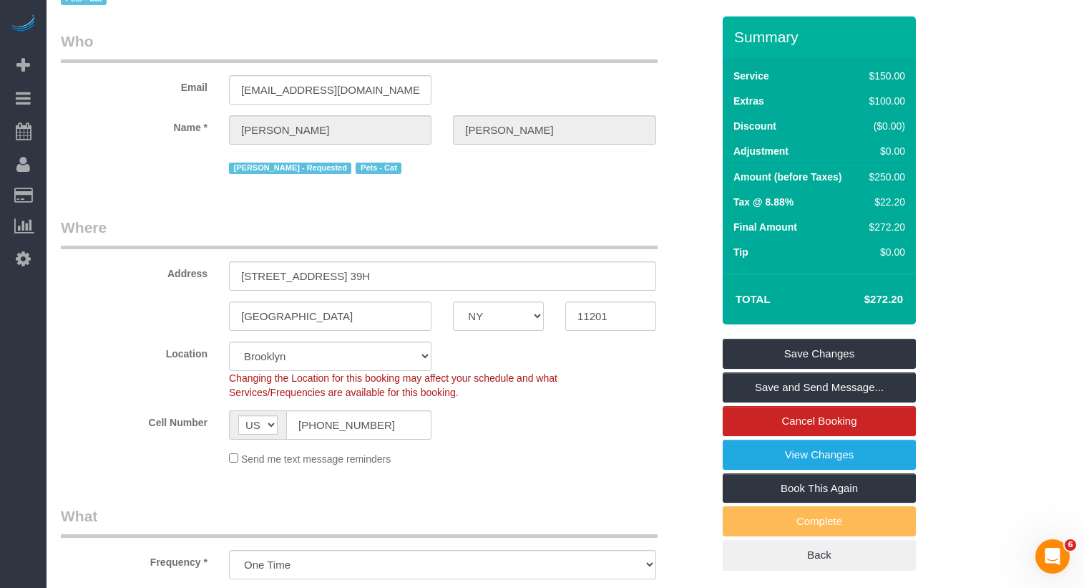
scroll to position [36, 0]
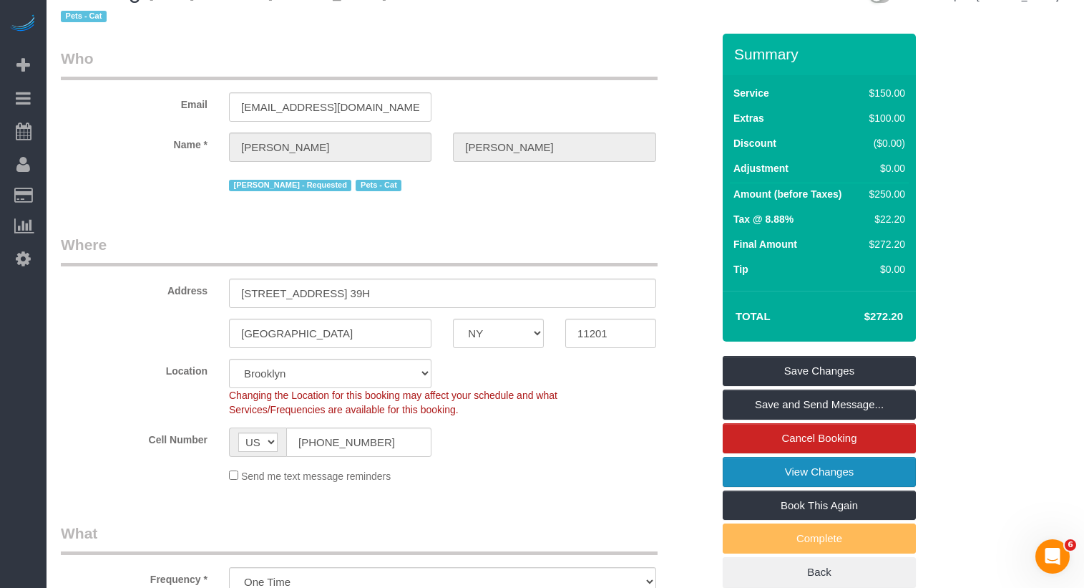
click at [774, 477] on link "View Changes" at bounding box center [819, 472] width 193 height 30
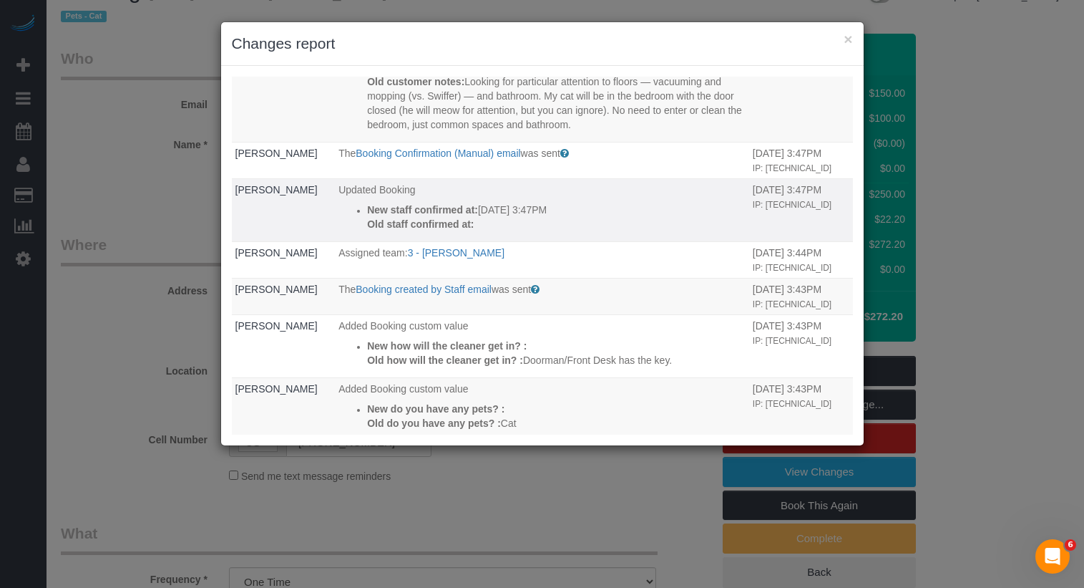
scroll to position [0, 0]
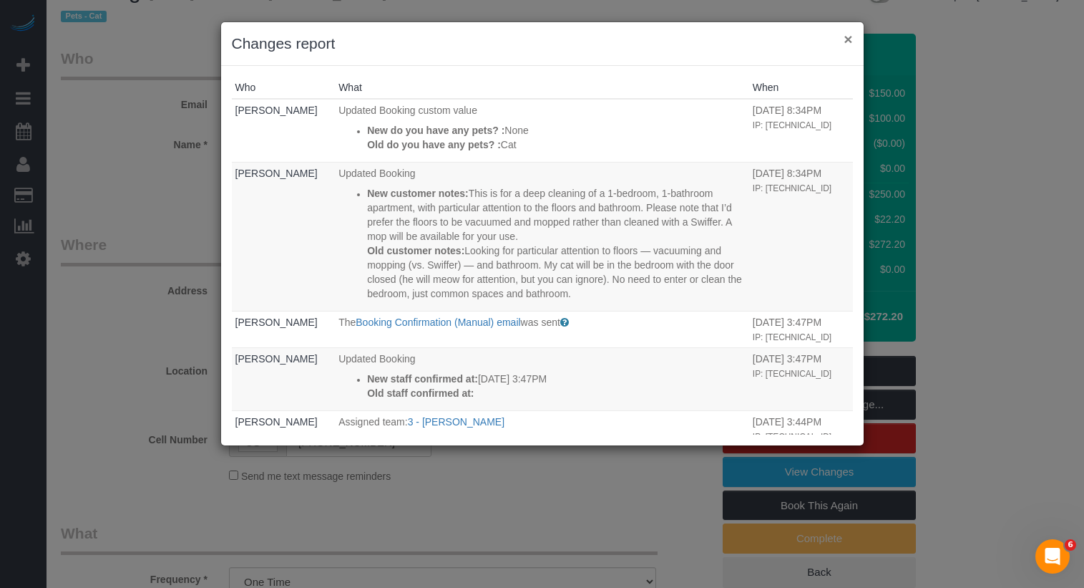
click at [849, 41] on button "×" at bounding box center [848, 38] width 9 height 15
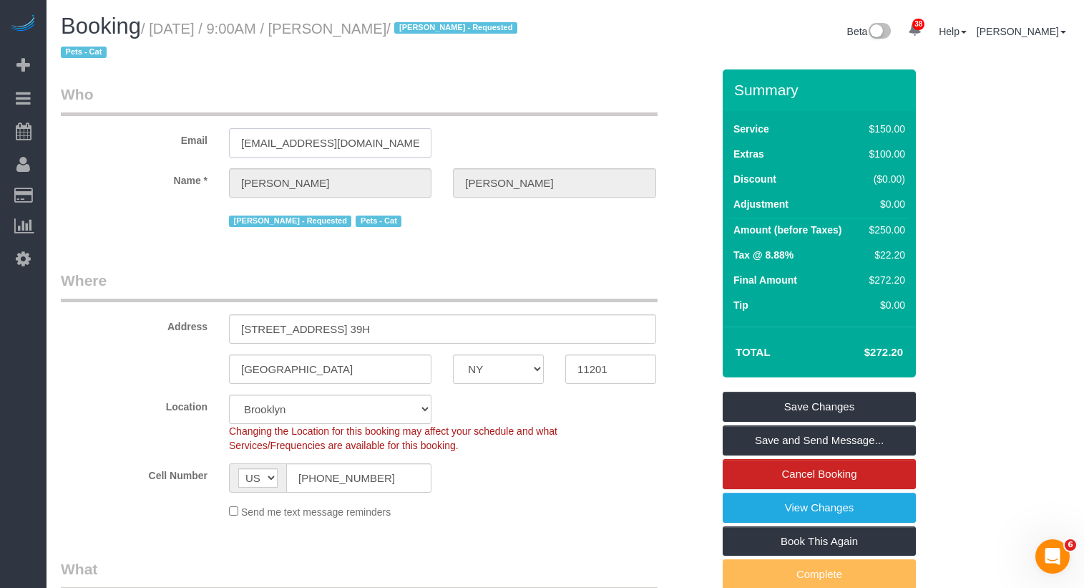
click at [273, 152] on input "dannyhc3@gmail.com" at bounding box center [330, 142] width 203 height 29
click at [287, 145] on input "dannyhc3@gmail.com" at bounding box center [330, 142] width 203 height 29
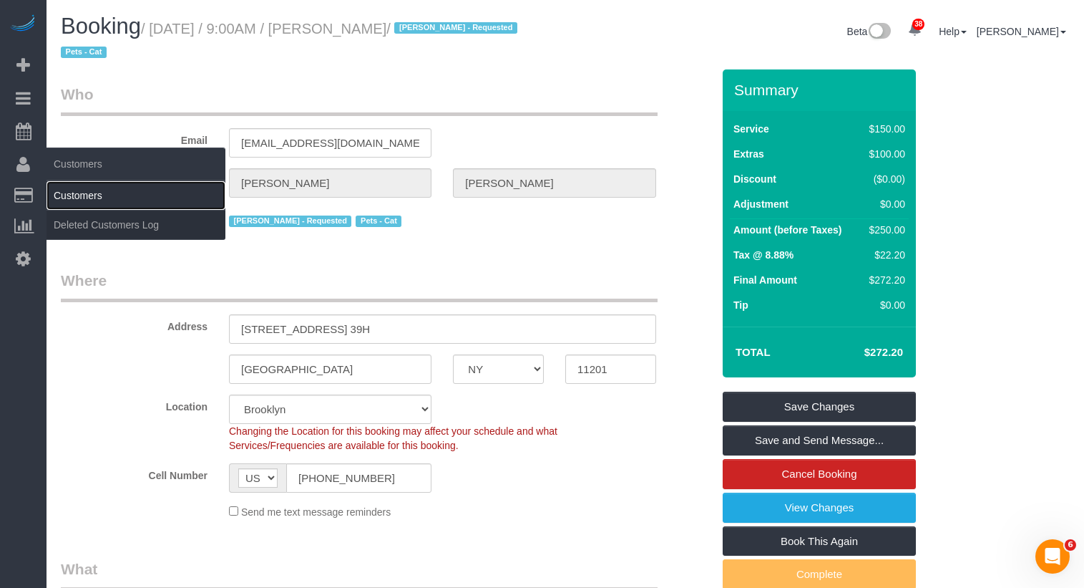
click at [79, 190] on link "Customers" at bounding box center [136, 195] width 179 height 29
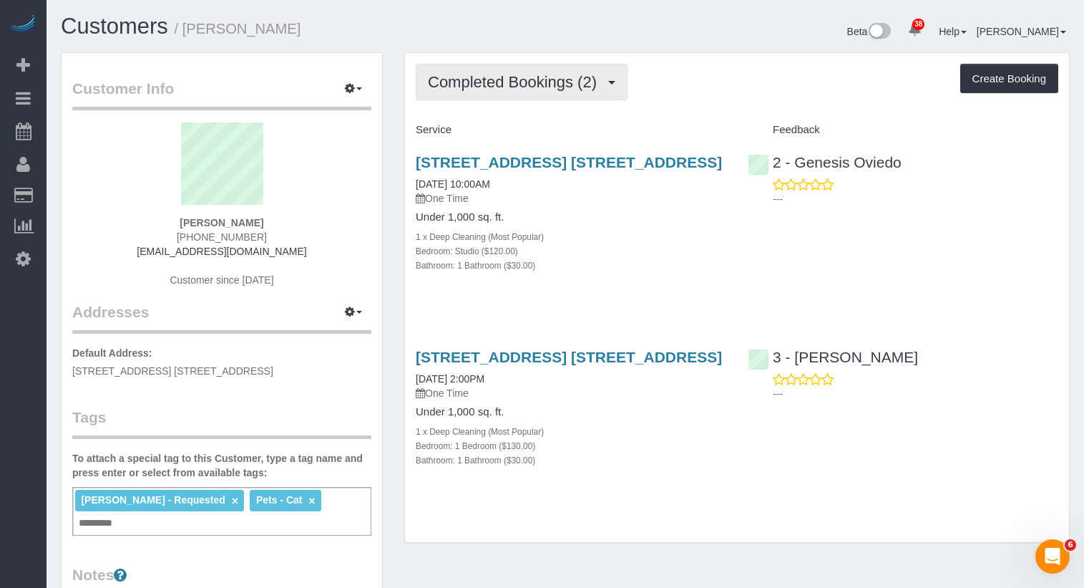
click at [485, 89] on span "Completed Bookings (2)" at bounding box center [516, 82] width 176 height 18
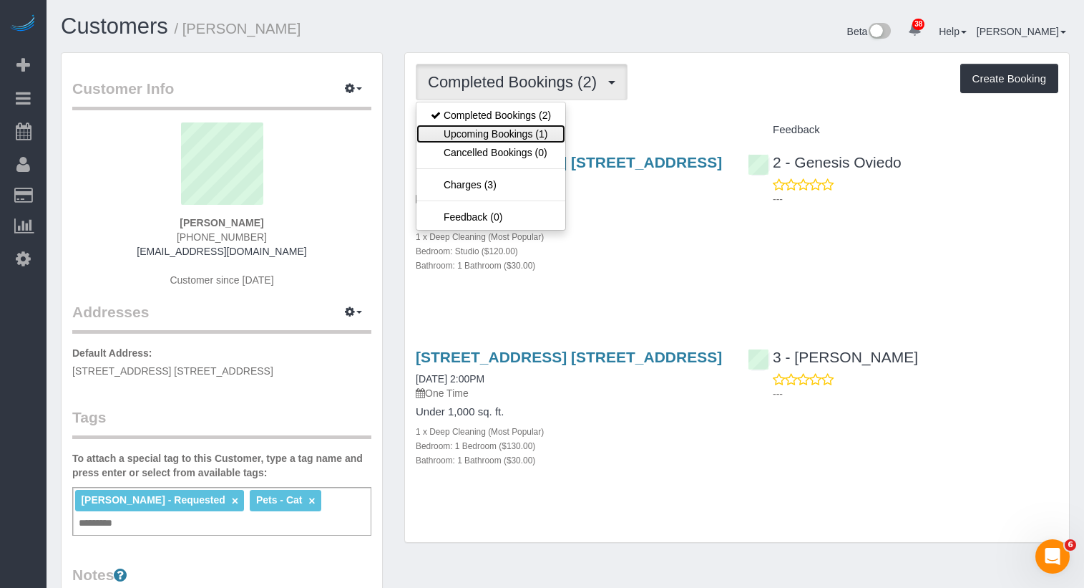
click at [497, 132] on link "Upcoming Bookings (1)" at bounding box center [490, 134] width 149 height 19
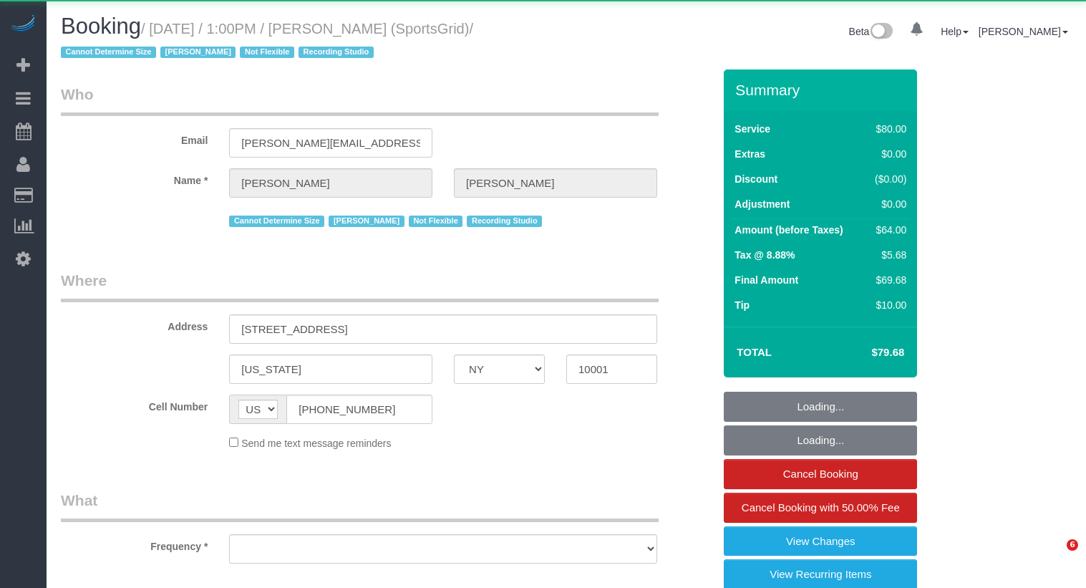
select select "NY"
select select "object:833"
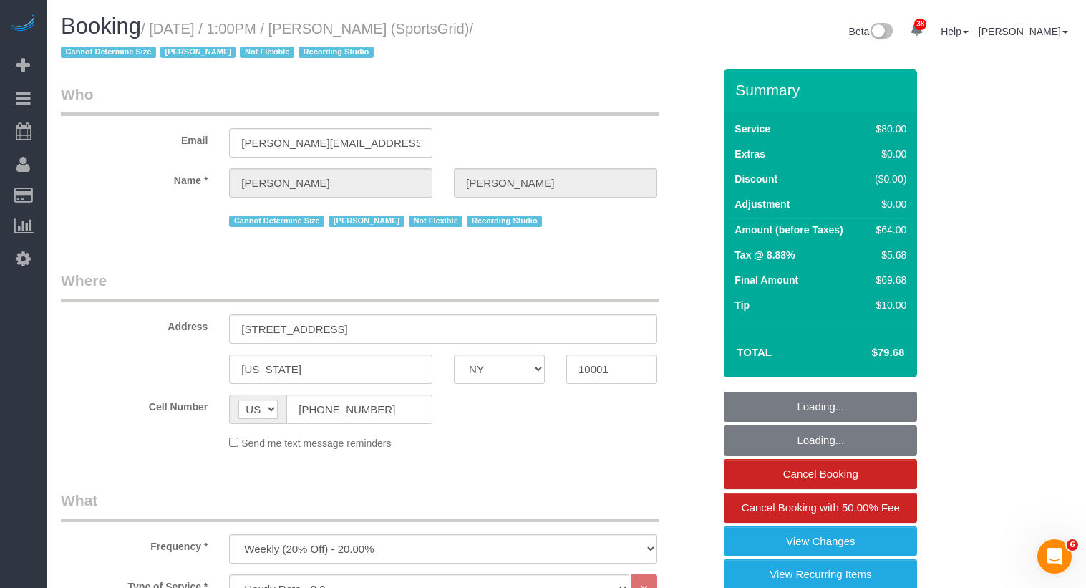
select select "string:stripe-pm_1QoRfo4VGloSiKo7CpkoBSCp"
select select "number:89"
select select "number:90"
select select "number:15"
select select "number:7"
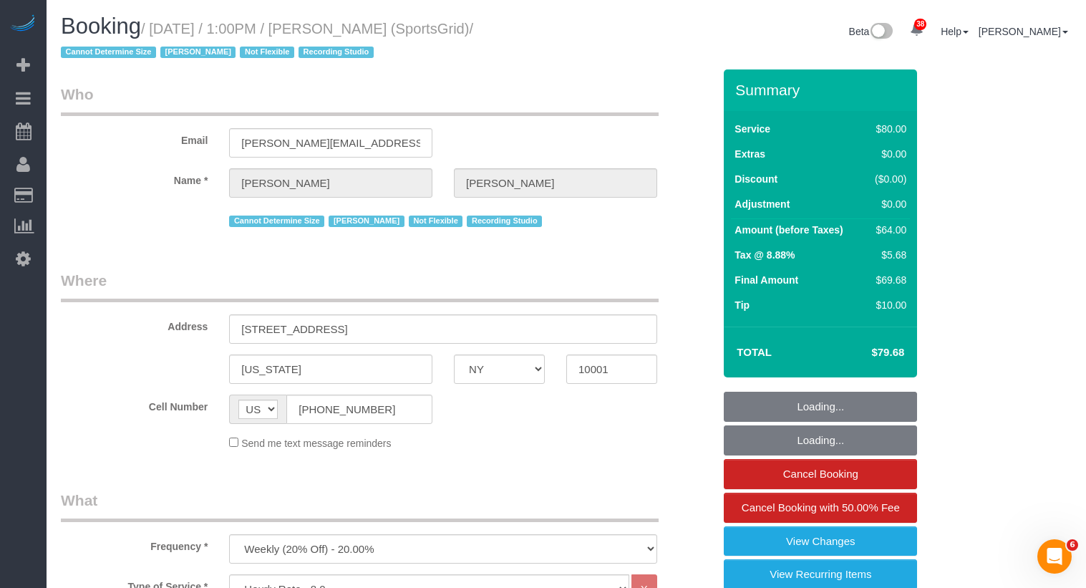
select select "number:21"
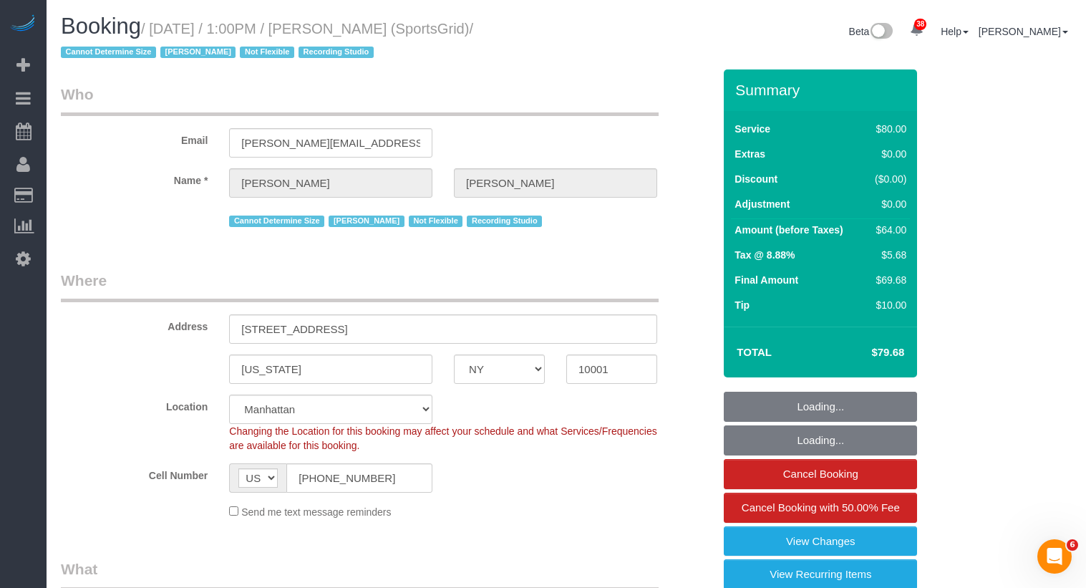
select select "object:1153"
select select "spot1"
click at [423, 328] on input "[STREET_ADDRESS]" at bounding box center [443, 328] width 428 height 29
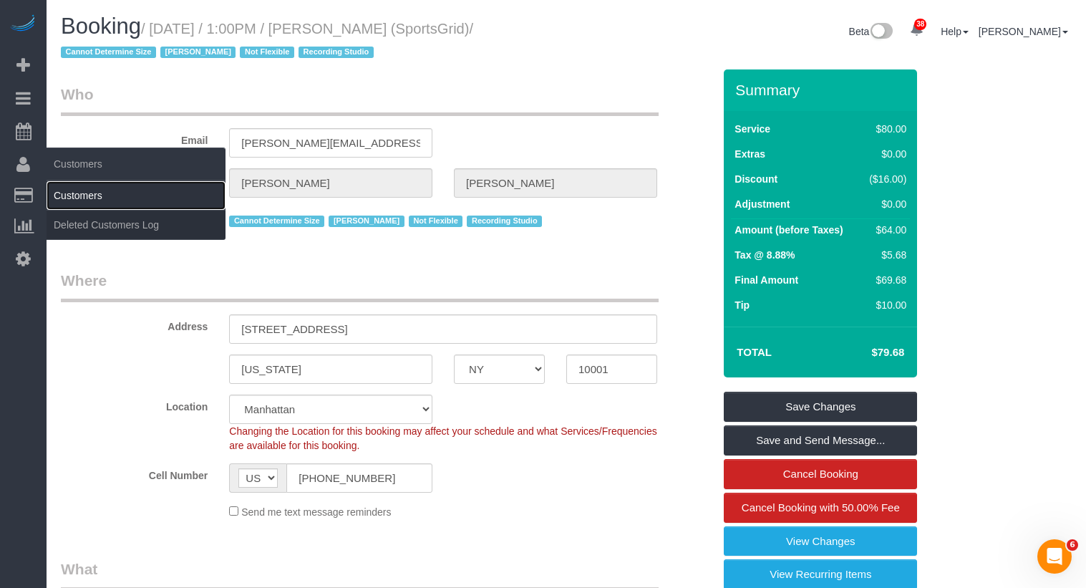
click at [60, 189] on link "Customers" at bounding box center [136, 195] width 179 height 29
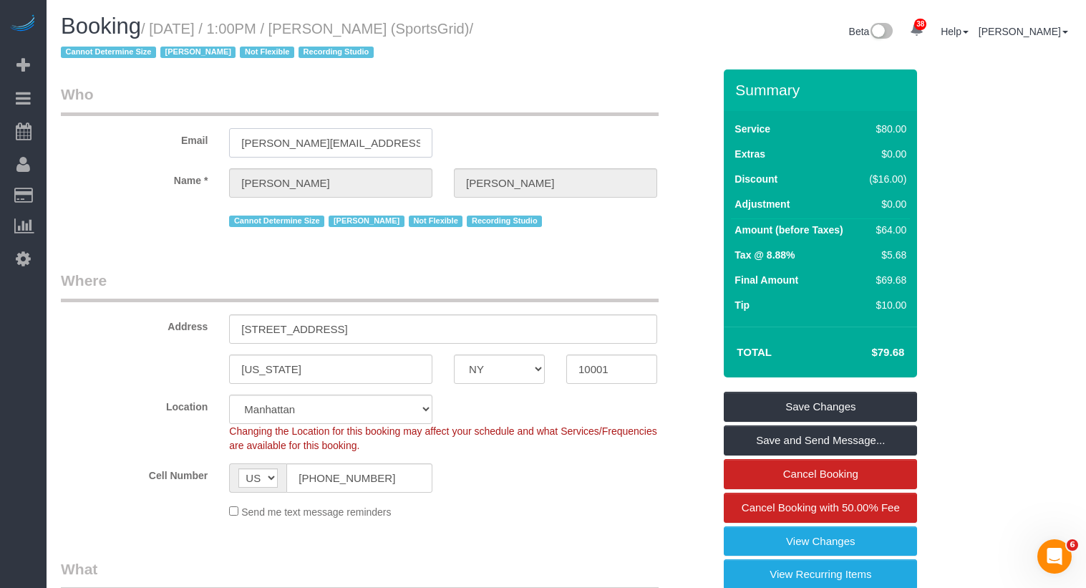
click at [305, 147] on input "[PERSON_NAME][EMAIL_ADDRESS][DOMAIN_NAME]" at bounding box center [330, 142] width 203 height 29
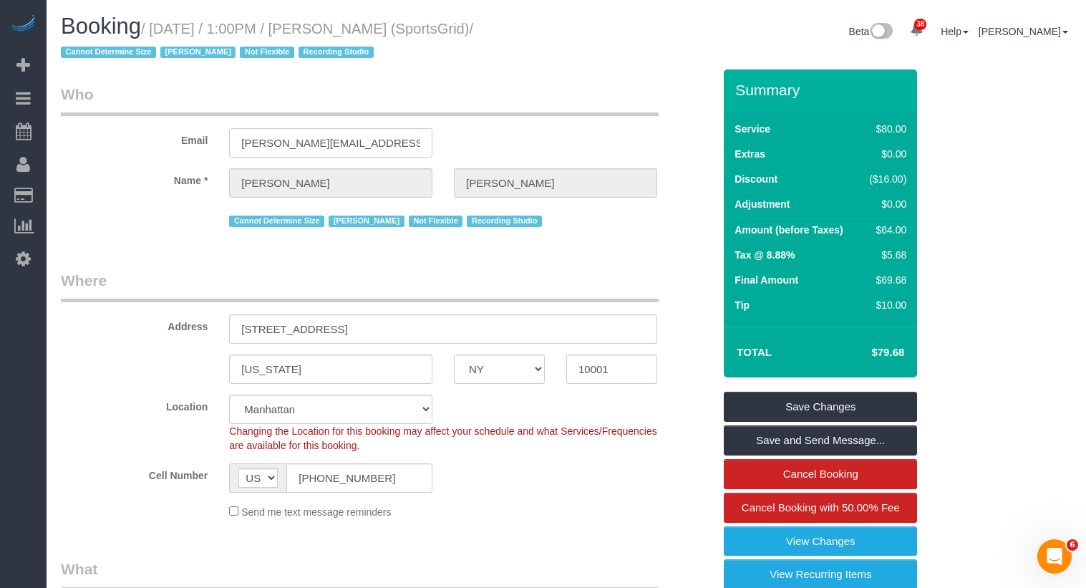
click at [305, 147] on input "[PERSON_NAME][EMAIL_ADDRESS][DOMAIN_NAME]" at bounding box center [330, 142] width 203 height 29
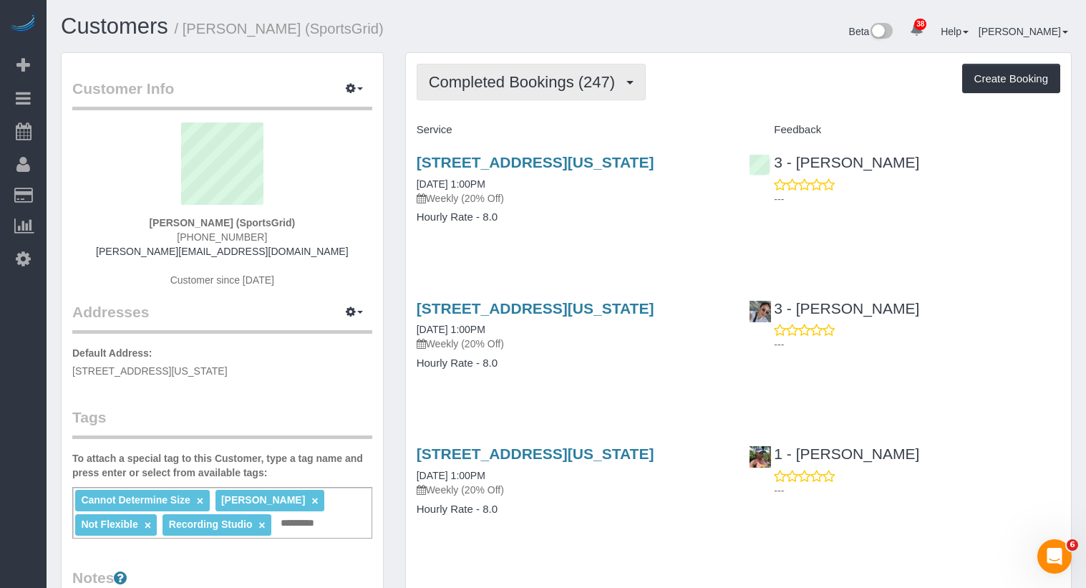
click at [598, 95] on button "Completed Bookings (247)" at bounding box center [531, 82] width 230 height 36
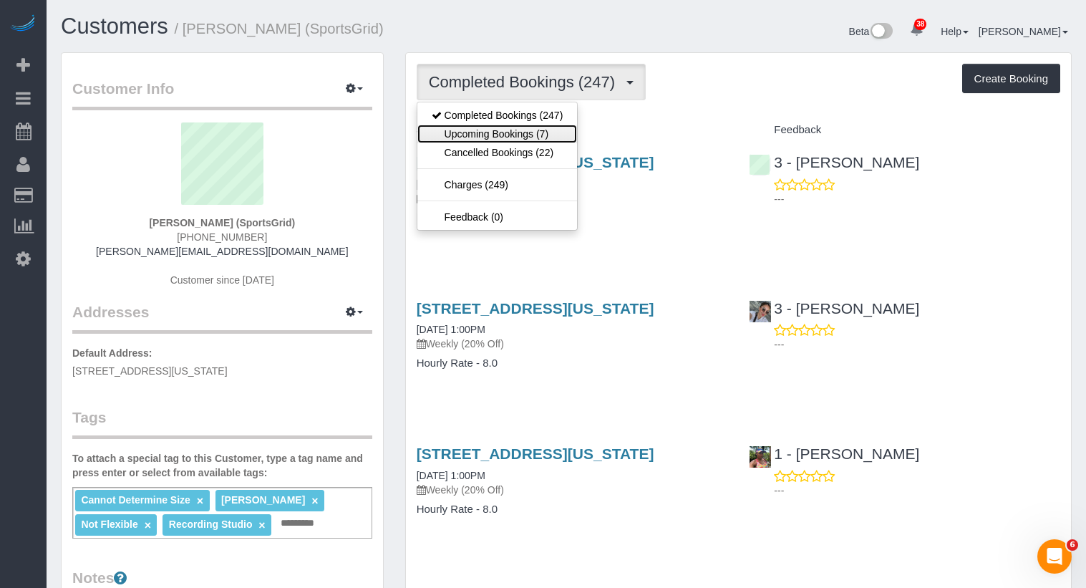
click at [527, 140] on link "Upcoming Bookings (7)" at bounding box center [497, 134] width 160 height 19
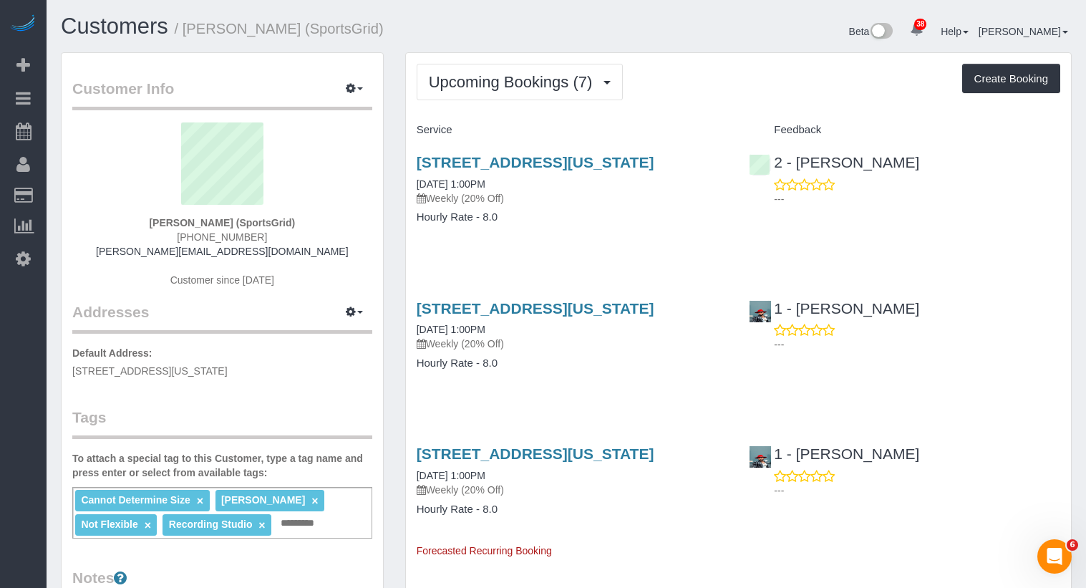
drag, startPoint x: 532, startPoint y: 186, endPoint x: 414, endPoint y: 165, distance: 120.6
click at [414, 165] on div "218 West 35th Street, 5th Floor, New York, NY 10001 10/13/2025 1:00PM Weekly (2…" at bounding box center [572, 197] width 333 height 110
copy link "218 West 35th Street, 5th Floor, New York, NY 10001"
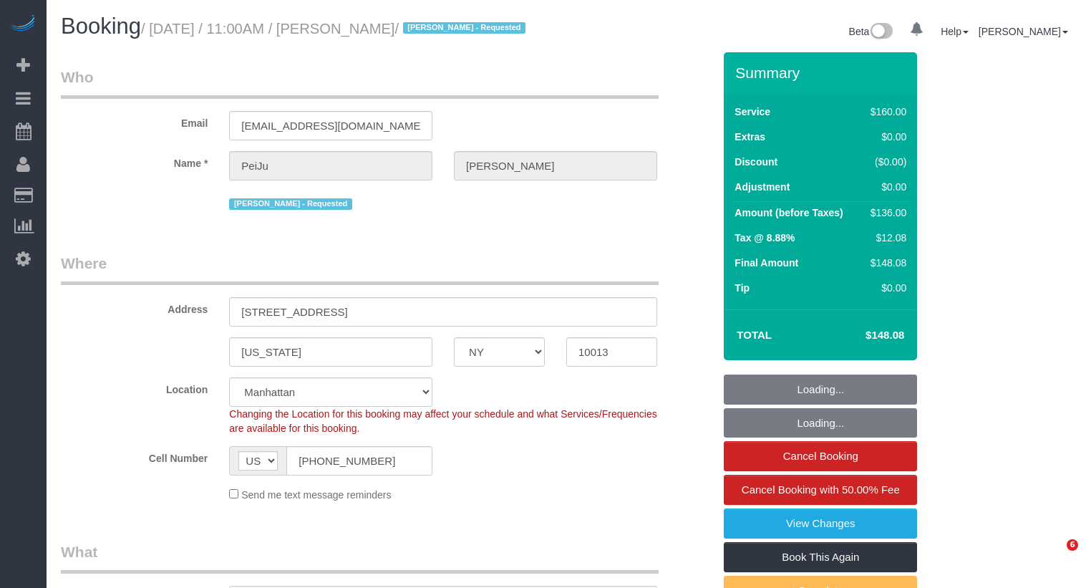
select select "NY"
select select "number:89"
select select "number:90"
select select "number:15"
select select "number:6"
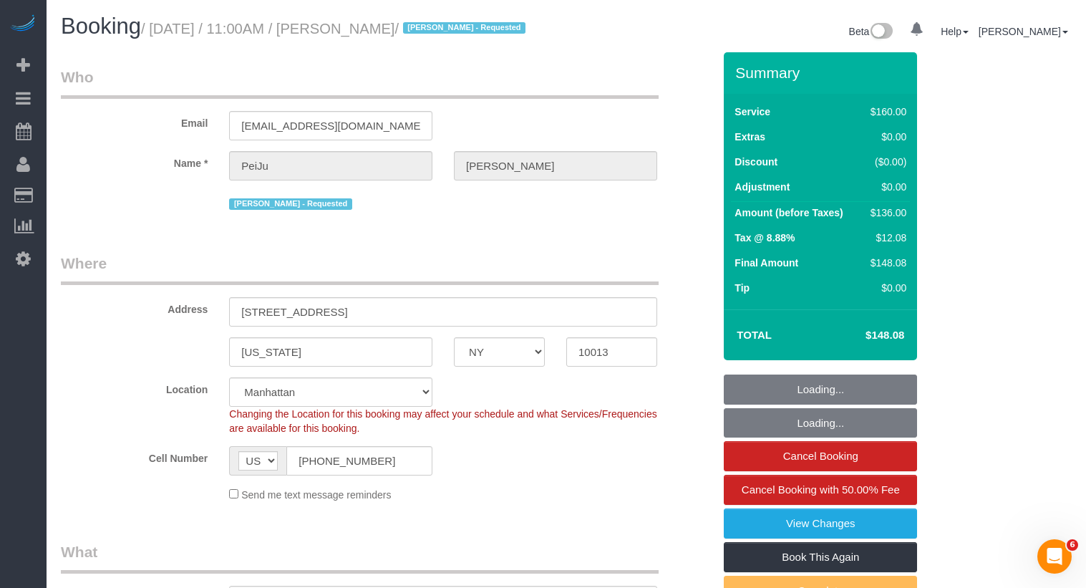
select select "object:1056"
select select "spot1"
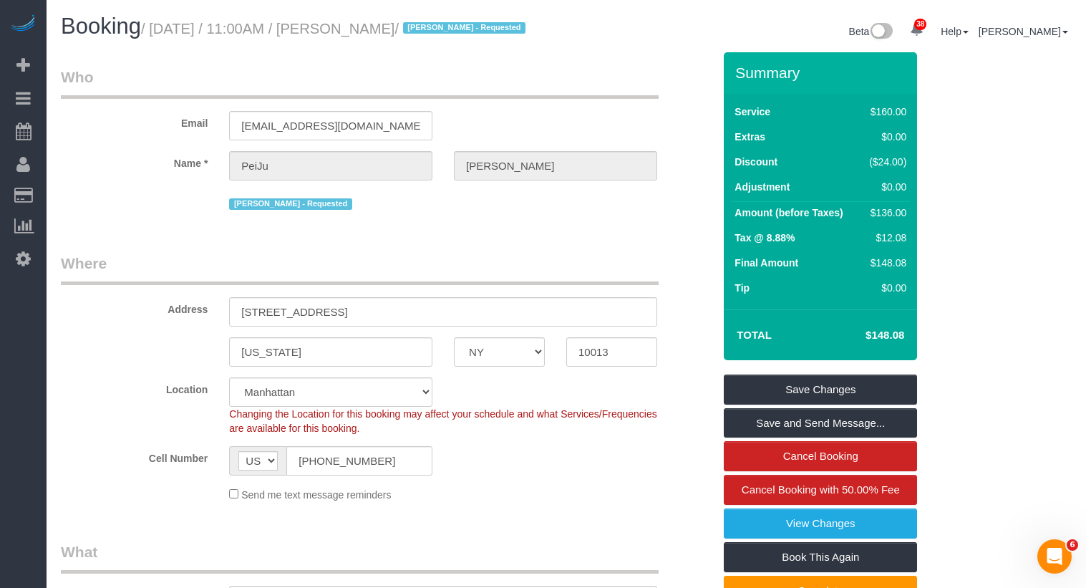
drag, startPoint x: 468, startPoint y: 26, endPoint x: 162, endPoint y: 34, distance: 305.7
click at [162, 34] on small "/ October 13, 2025 / 11:00AM / PeiJu Chien-Pott / Alketa Tomaj - Requested" at bounding box center [335, 29] width 389 height 16
copy small "October 13, 2025 / 11:00AM / PeiJu Chien-Pott"
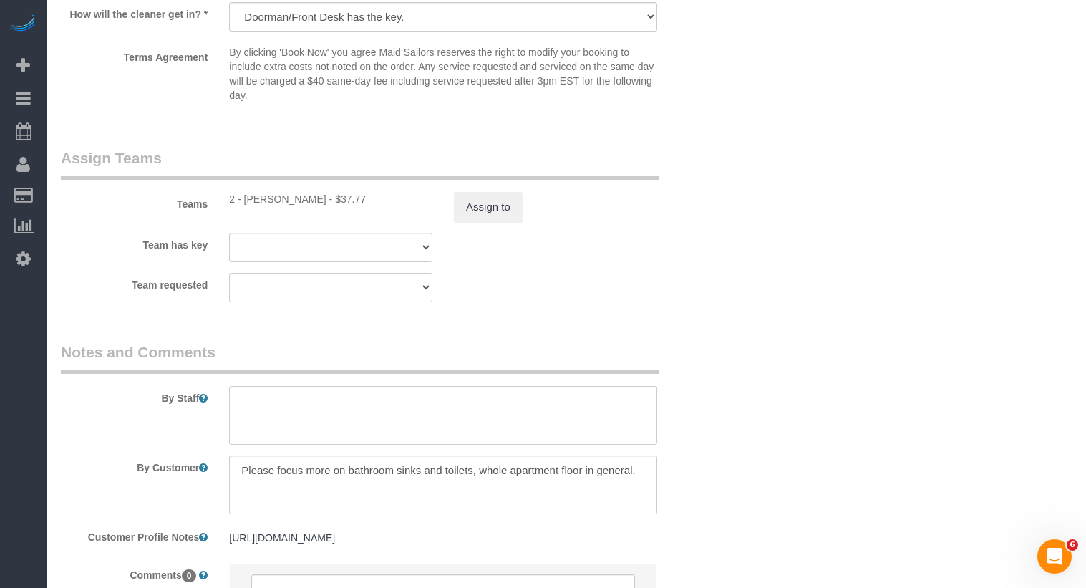
scroll to position [1496, 0]
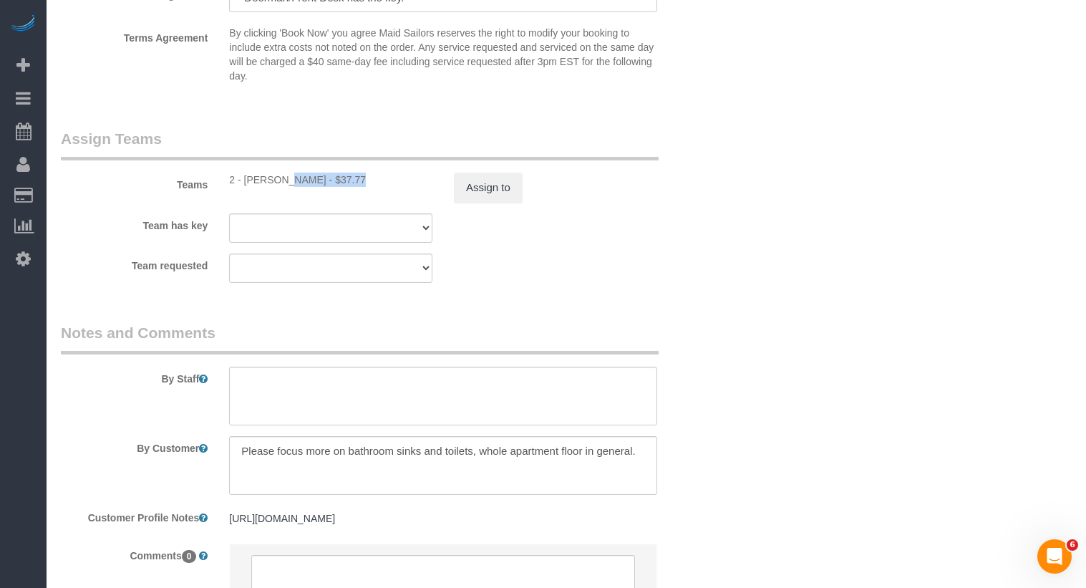
drag, startPoint x: 306, startPoint y: 199, endPoint x: 242, endPoint y: 198, distance: 63.7
click at [242, 187] on div "2 - [PERSON_NAME] - $37.77" at bounding box center [330, 179] width 203 height 14
copy div "Alketa Tomaj"
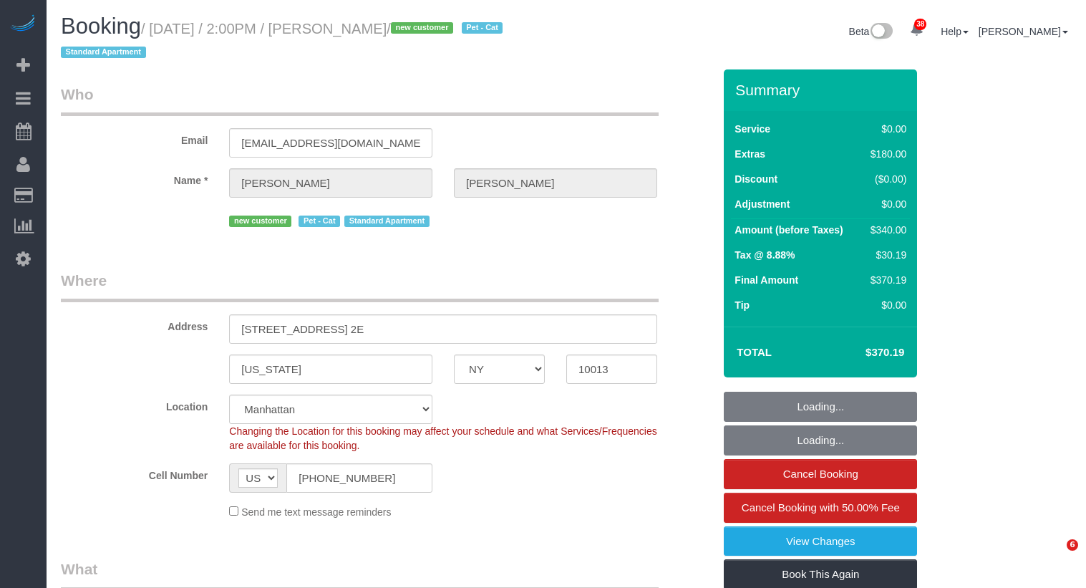
select select "NY"
select select "number:56"
select select "number:72"
select select "number:14"
select select "number:5"
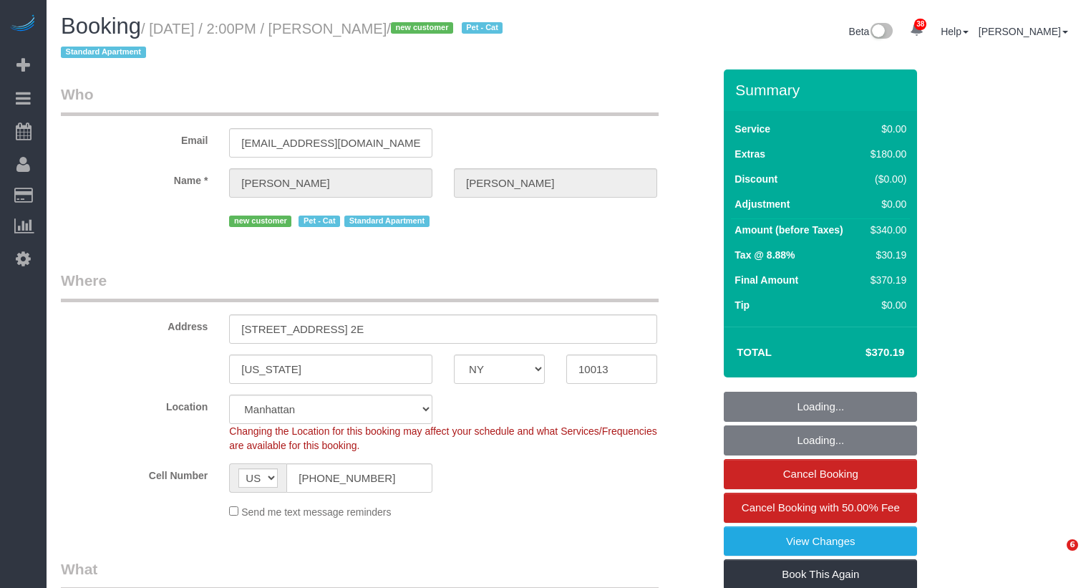
select select "object:1560"
select select "1"
select select "spot1"
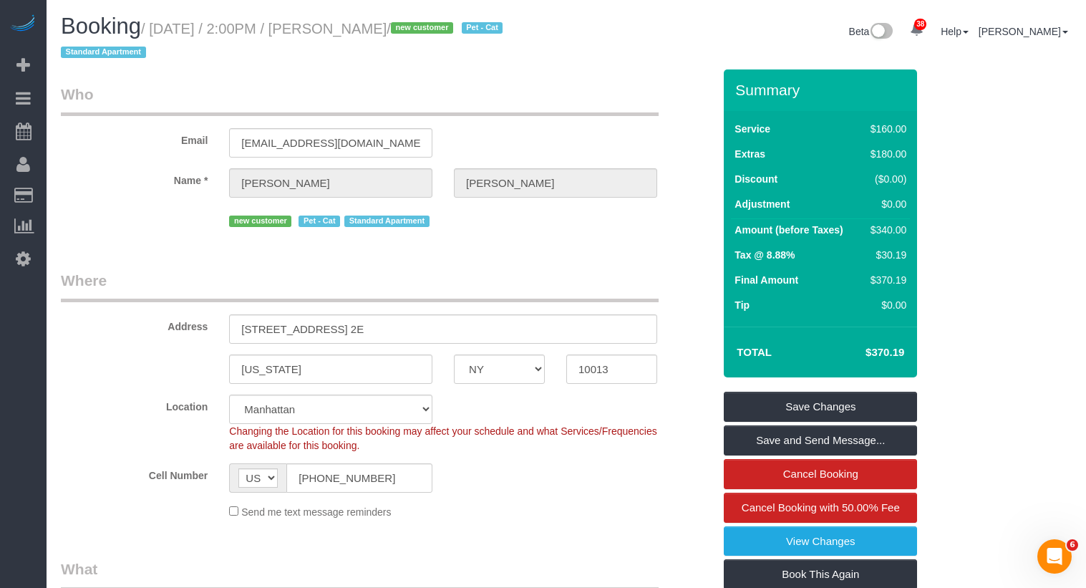
drag, startPoint x: 430, startPoint y: 29, endPoint x: 214, endPoint y: 45, distance: 216.7
click at [166, 29] on small "/ October 13, 2025 / 2:00PM / Nora Gordon / new customer Pet - Cat Standard Apa…" at bounding box center [284, 41] width 446 height 40
copy small "October 13, 2025 / 2:00PM / Nora Gordon"
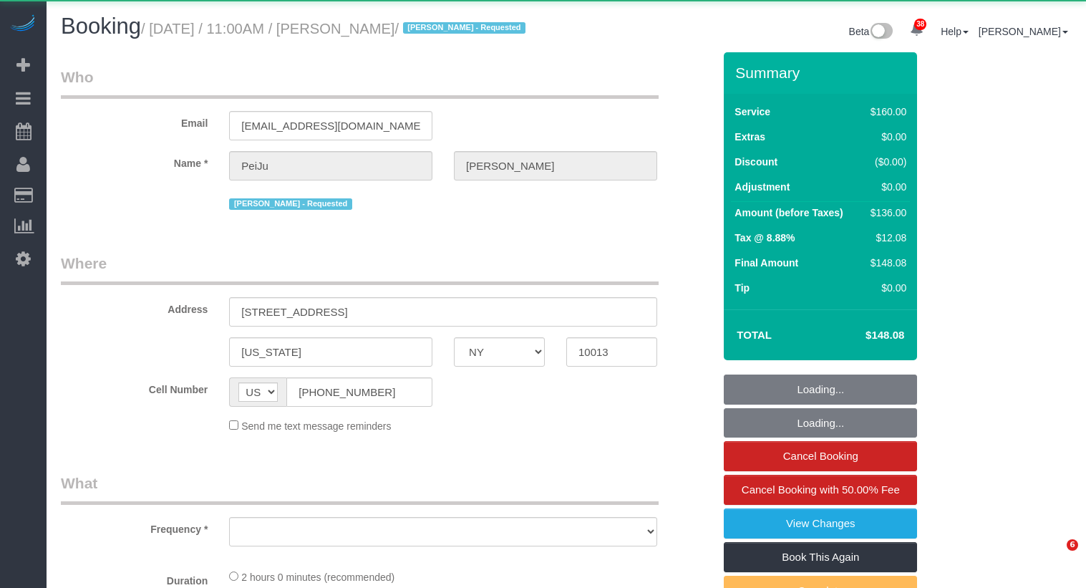
select select "NY"
select select "object:821"
select select "spot1"
select select "number:89"
select select "number:90"
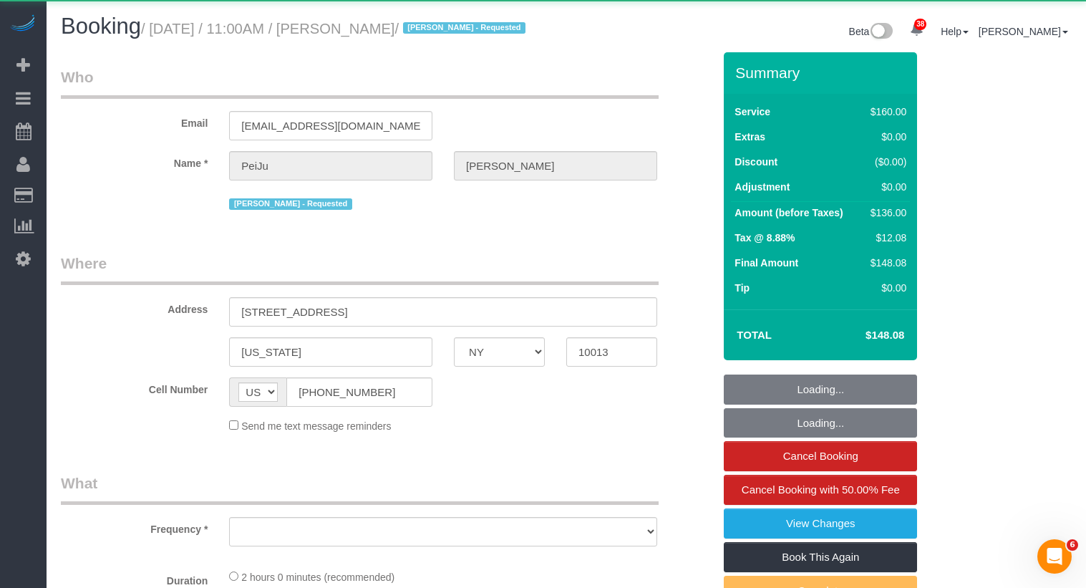
select select "number:15"
select select "number:6"
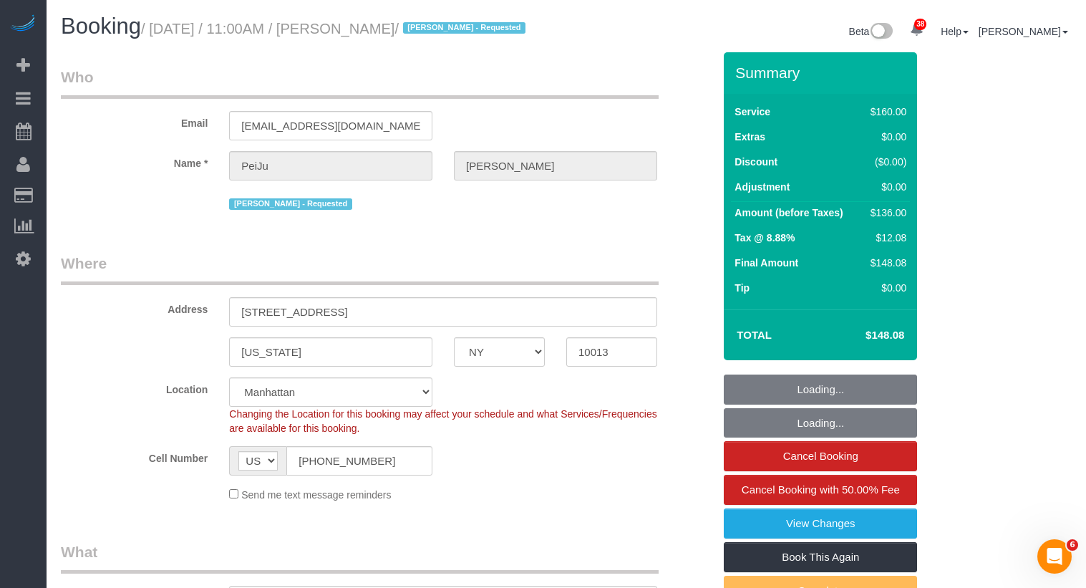
select select "object:1494"
select select "string:stripe-pm_1PrMVO4VGloSiKo7kgJ7yNhI"
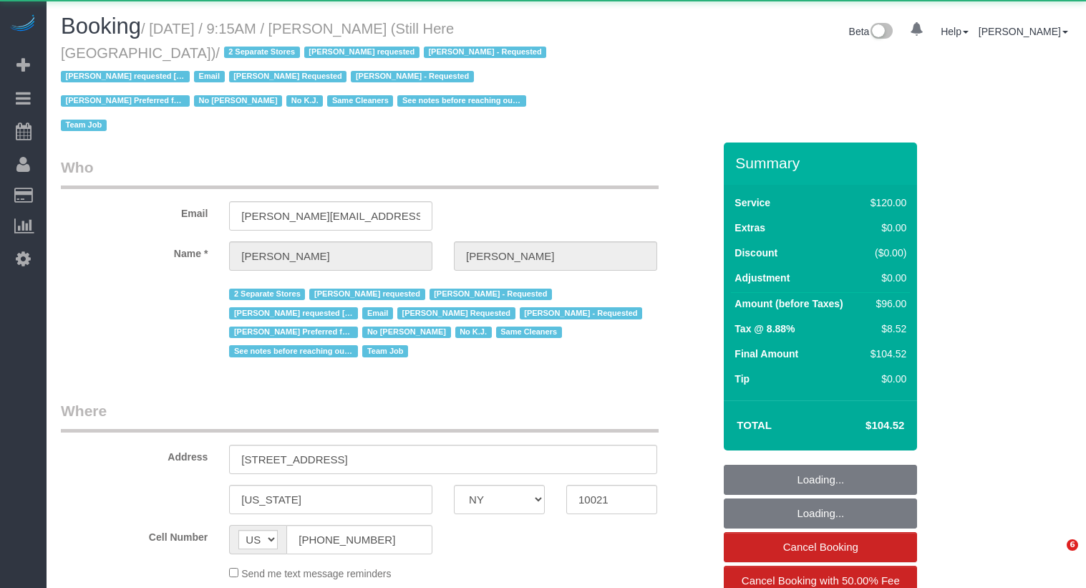
select select "NY"
select select "object:1026"
select select "string:stripe-pm_1Oyz8t4VGloSiKo71skqOF54"
select select "90"
select select "number:89"
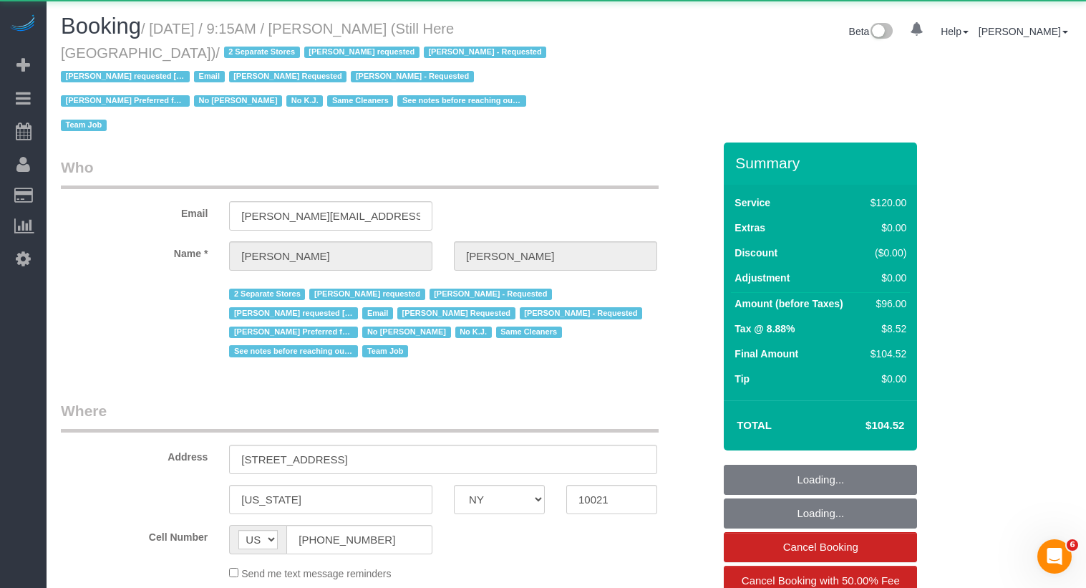
select select "number:90"
select select "number:15"
select select "number:5"
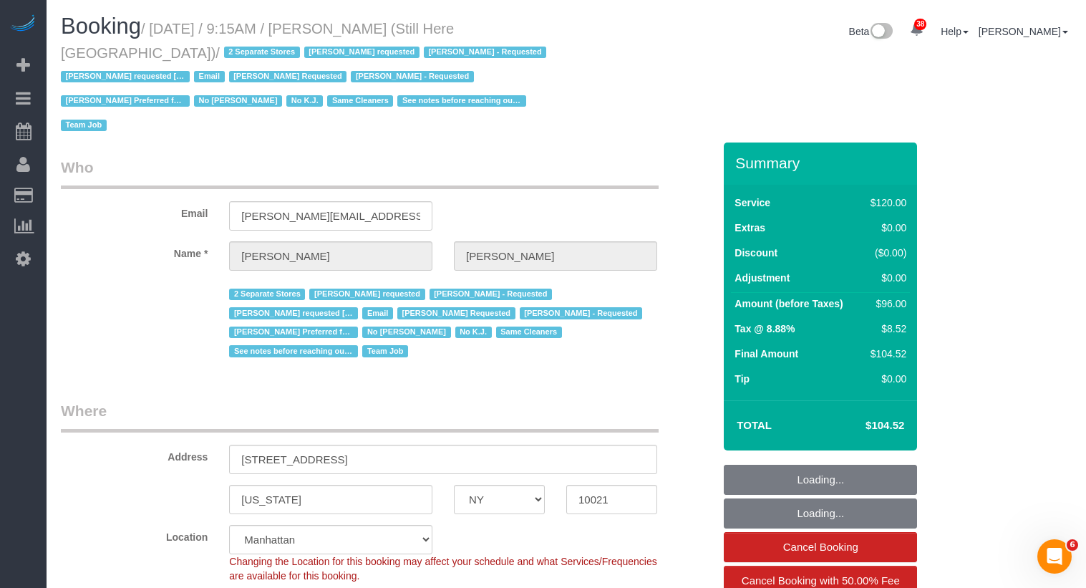
select select "object:1179"
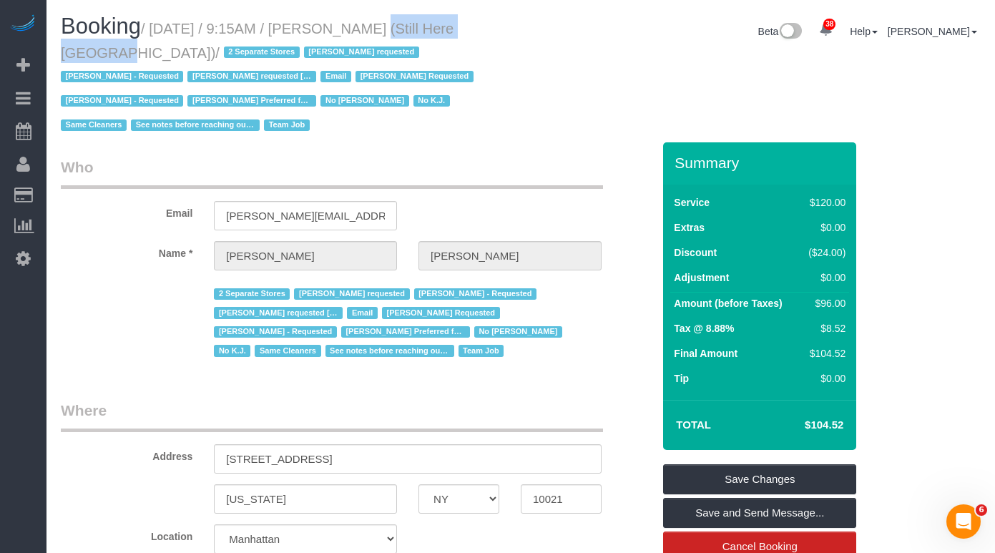
drag, startPoint x: 481, startPoint y: 29, endPoint x: 350, endPoint y: 26, distance: 131.0
click at [350, 26] on small "/ October 13, 2025 / 9:15AM / Francesca Racanelli (Still Here NYC) / 2 Separate…" at bounding box center [269, 77] width 417 height 113
copy small "Francesca Racanelli"
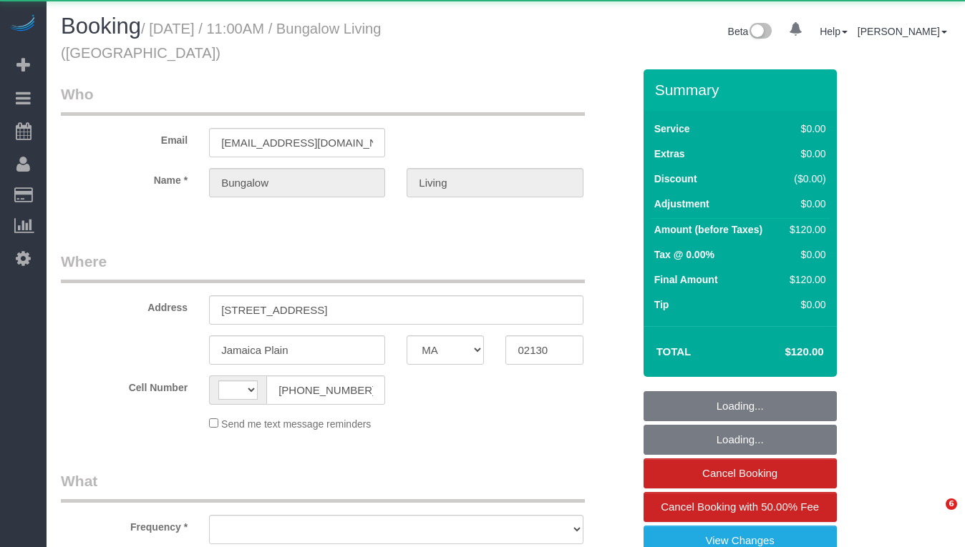
select select "MA"
select select "string:[GEOGRAPHIC_DATA]"
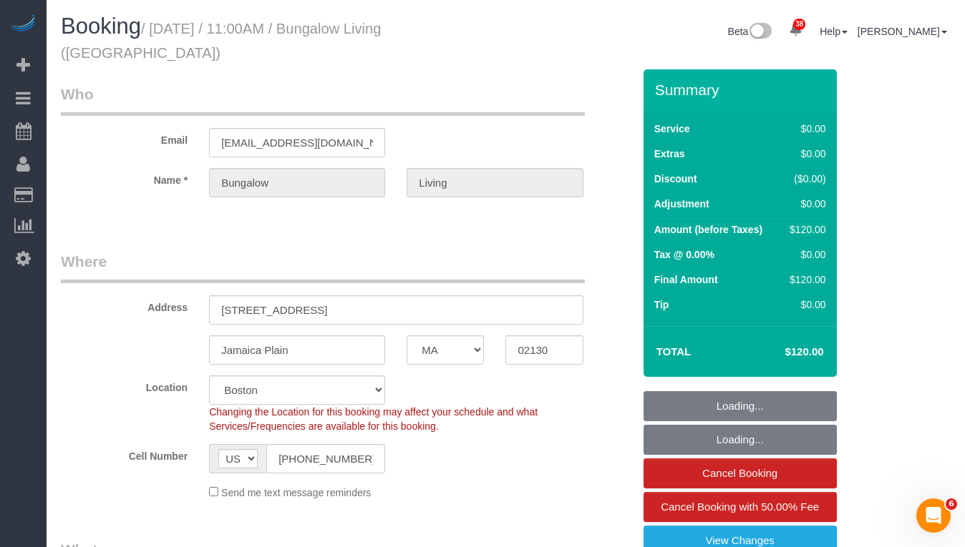
select select "object:950"
select select "spot1"
select select "number:89"
select select "number:90"
select select "number:15"
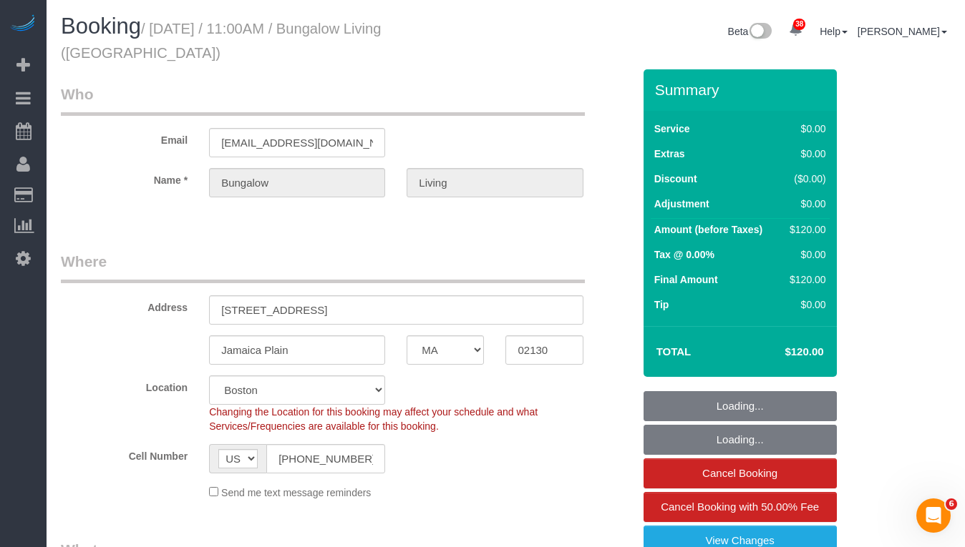
select select "number:7"
select select "number:21"
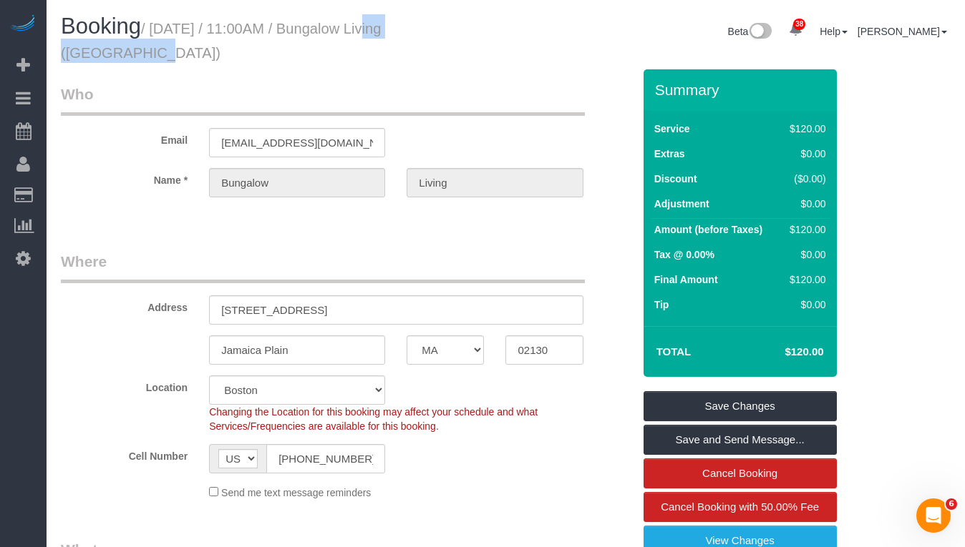
drag, startPoint x: 464, startPoint y: 26, endPoint x: 347, endPoint y: 31, distance: 116.8
click at [347, 31] on h1 "Booking / October 13, 2025 / 11:00AM / Bungalow Living (Boston)" at bounding box center [278, 38] width 434 height 49
click at [349, 31] on small "/ October 13, 2025 / 11:00AM / Bungalow Living (Boston)" at bounding box center [221, 41] width 321 height 40
drag, startPoint x: 359, startPoint y: 30, endPoint x: 444, endPoint y: 41, distance: 85.8
click at [444, 41] on h1 "Booking / October 13, 2025 / 11:00AM / Bungalow Living (Boston)" at bounding box center [278, 38] width 434 height 49
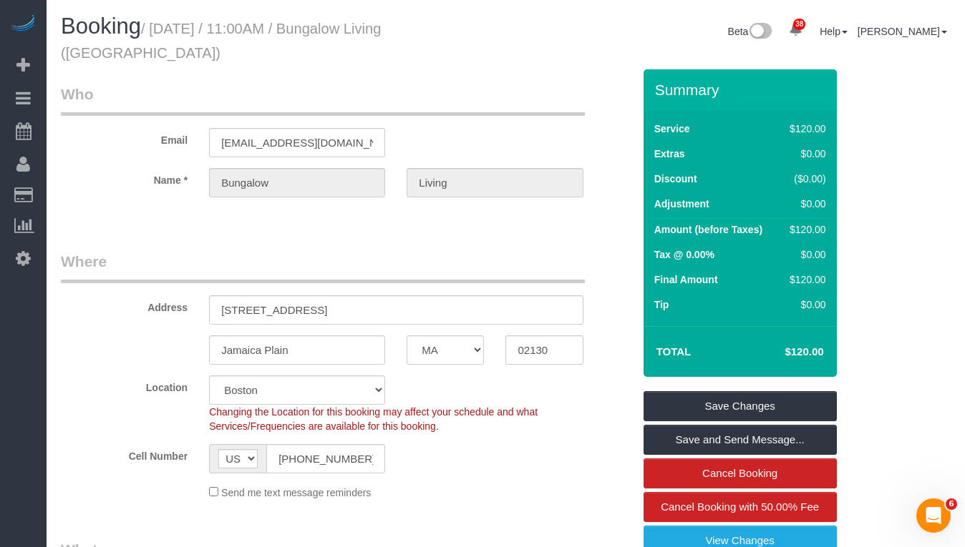
copy small "Bungalow Living (Boston)"
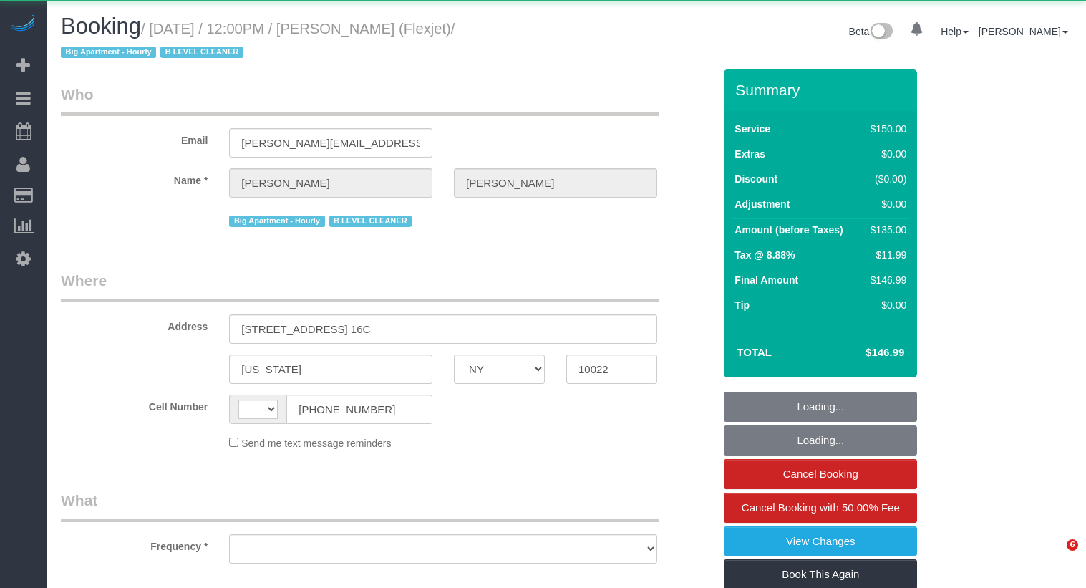
select select "NY"
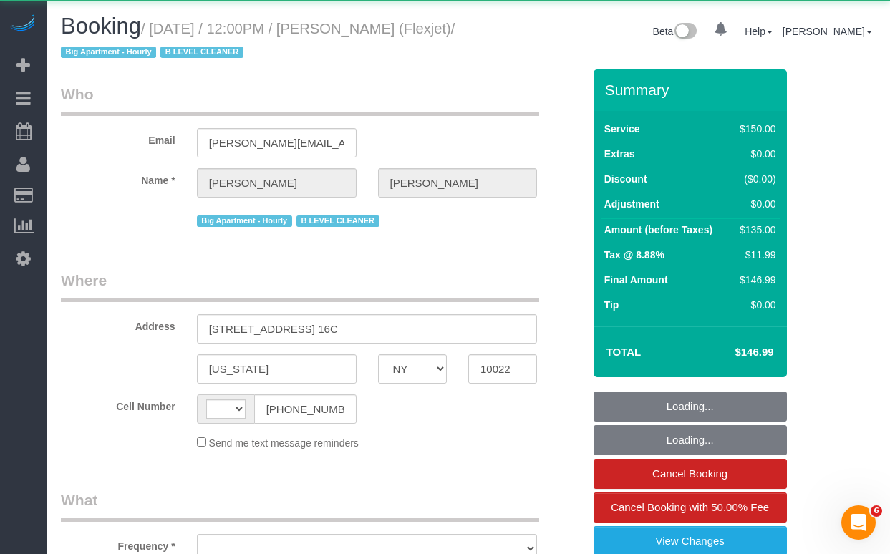
select select "string:[GEOGRAPHIC_DATA]"
select select "object:961"
select select "150"
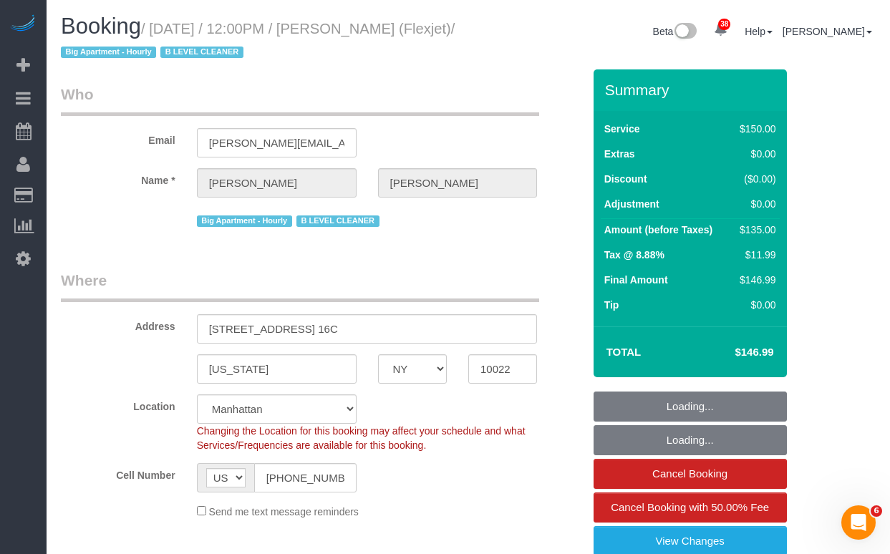
select select "string:stripe-card_1CBPrI4VGloSiKo7EMslfoyc"
select select "spot1"
select select "number:89"
select select "number:90"
select select "number:15"
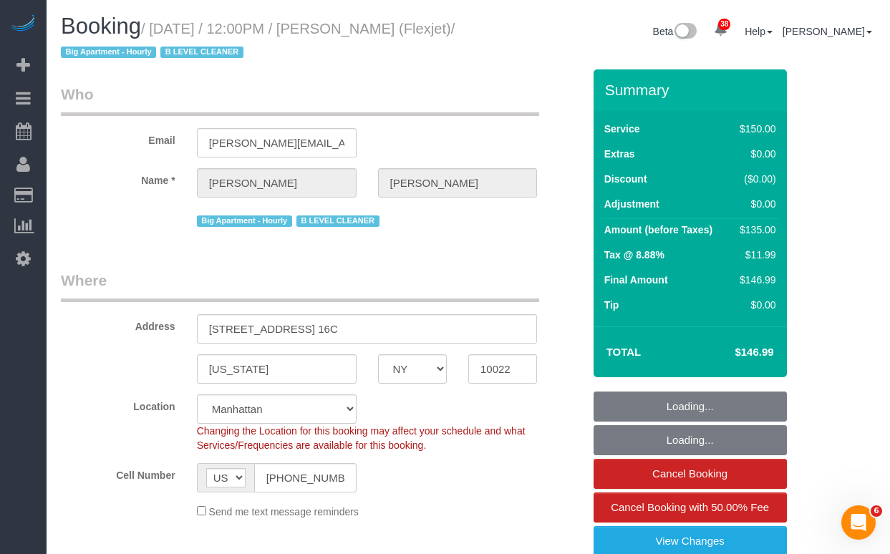
select select "number:6"
select select "number:21"
select select "object:1597"
select select "22223"
drag, startPoint x: 467, startPoint y: 34, endPoint x: 210, endPoint y: 22, distance: 257.2
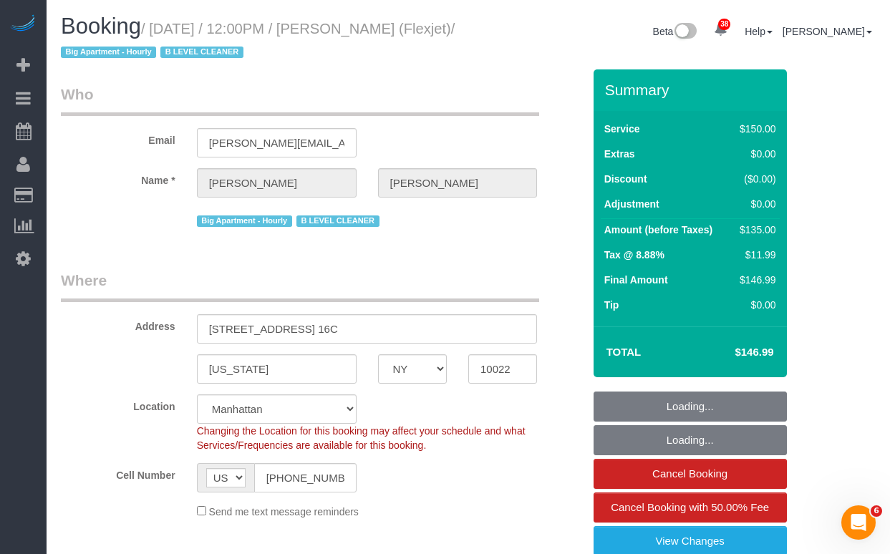
click at [214, 21] on div "Booking / October 13, 2025 / 12:00PM / Brendan Nolan (Flexjet) / Big Apartment …" at bounding box center [259, 41] width 418 height 55
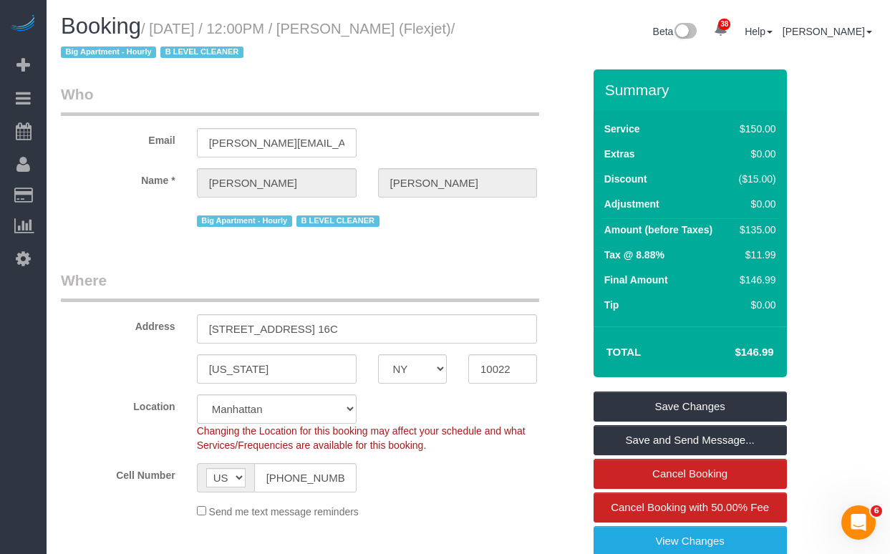
drag, startPoint x: 112, startPoint y: 55, endPoint x: 375, endPoint y: 29, distance: 264.0
click at [112, 55] on small "/ October 13, 2025 / 12:00PM / Brendan Nolan (Flexjet) / Big Apartment - Hourly…" at bounding box center [258, 41] width 394 height 40
drag, startPoint x: 479, startPoint y: 33, endPoint x: 363, endPoint y: 33, distance: 115.9
click at [363, 33] on div "Booking / October 13, 2025 / 12:00PM / Brendan Nolan (Flexjet) / Big Apartment …" at bounding box center [468, 41] width 836 height 55
click at [358, 33] on small "/ October 13, 2025 / 12:00PM / Brendan Nolan (Flexjet) / Big Apartment - Hourly…" at bounding box center [258, 41] width 394 height 40
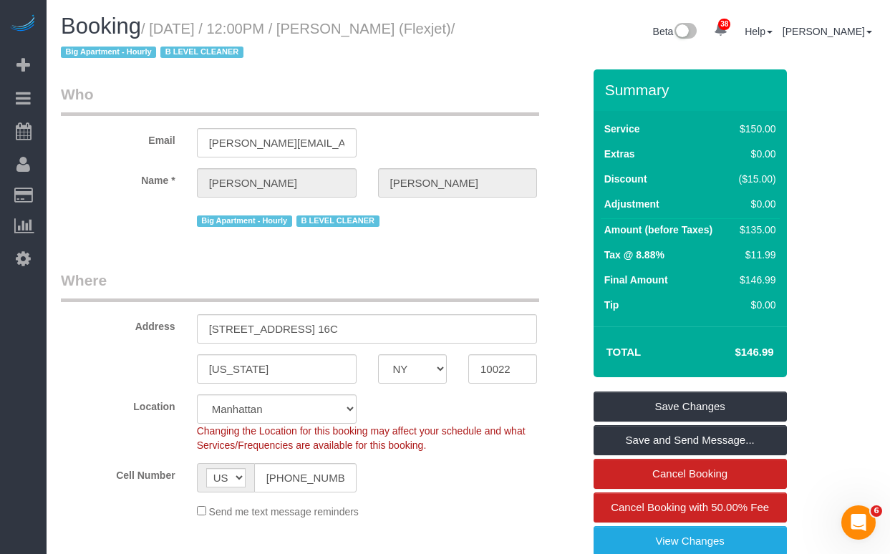
drag, startPoint x: 357, startPoint y: 33, endPoint x: 495, endPoint y: 38, distance: 138.2
click at [450, 35] on small "/ October 13, 2025 / 12:00PM / Brendan Nolan (Flexjet) / Big Apartment - Hourly…" at bounding box center [258, 41] width 394 height 40
copy small "Brendan Nolan"
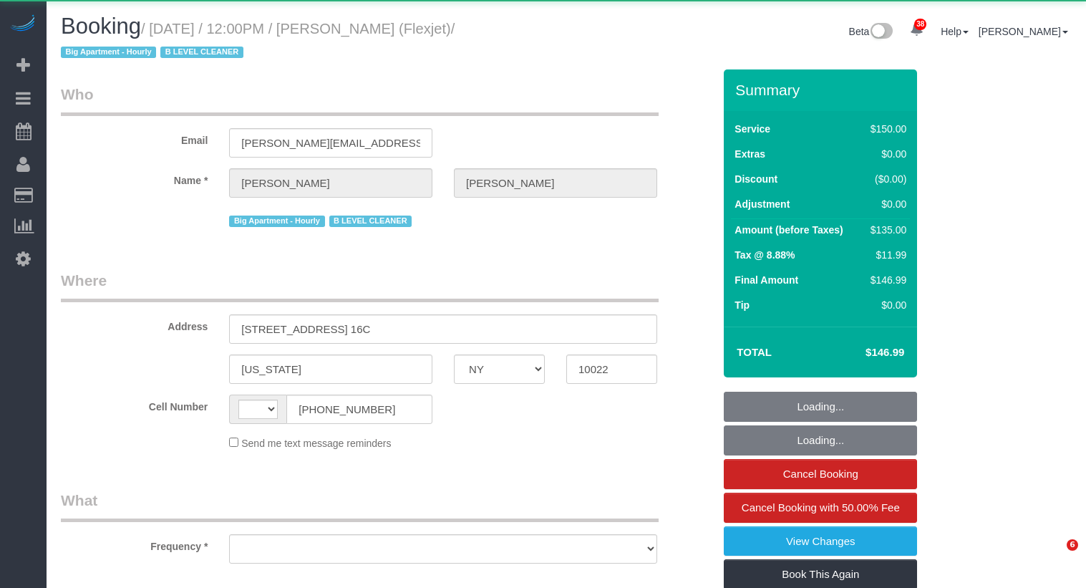
select select "NY"
select select "string:[GEOGRAPHIC_DATA]"
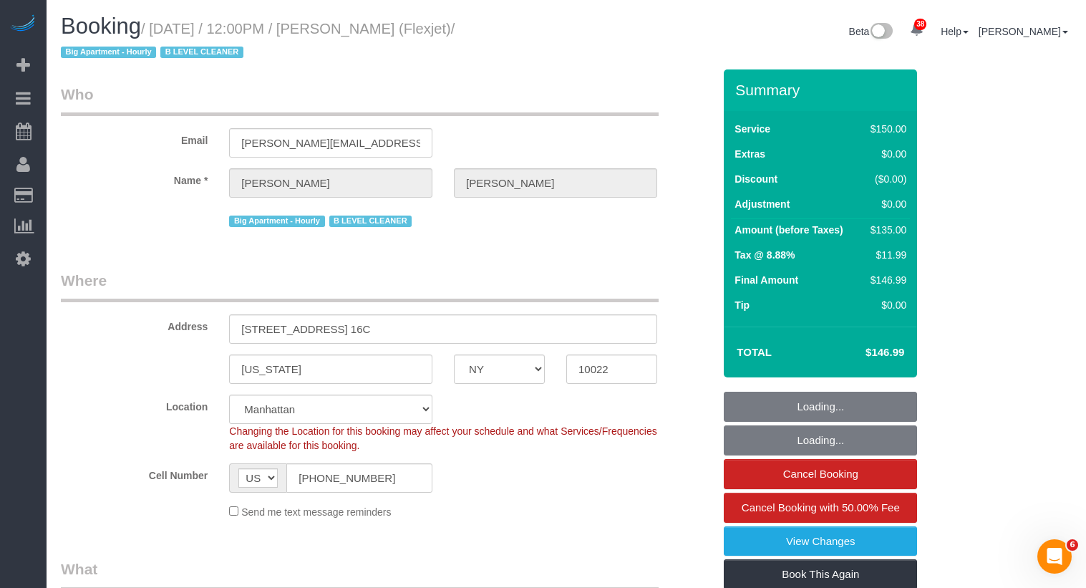
select select "object:1597"
select select "string:stripe-card_1CBPrI4VGloSiKo7EMslfoyc"
select select "22223"
select select "150"
select select "spot1"
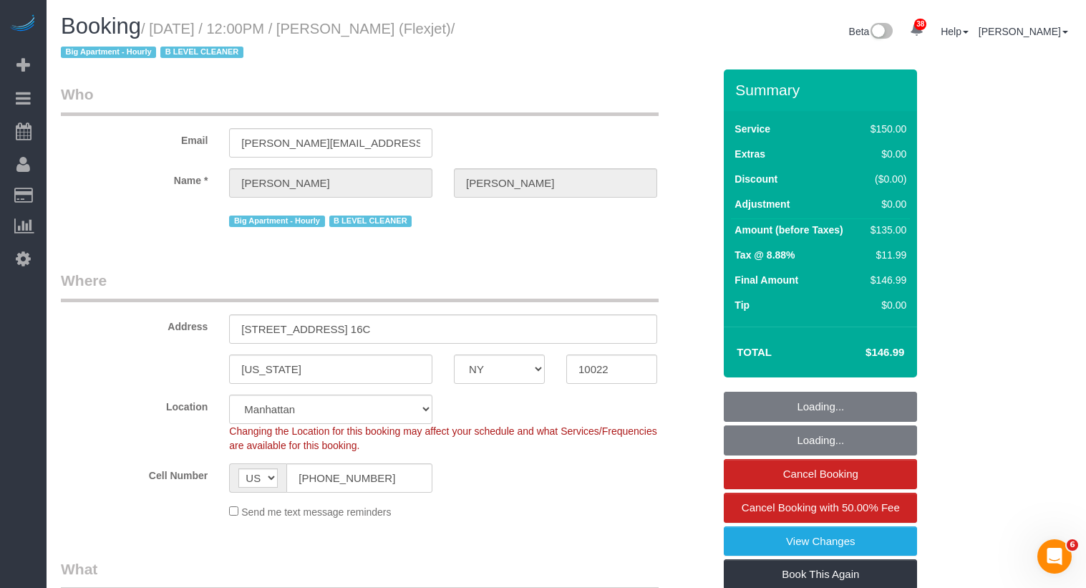
select select "number:89"
select select "number:90"
select select "number:15"
select select "number:6"
select select "number:21"
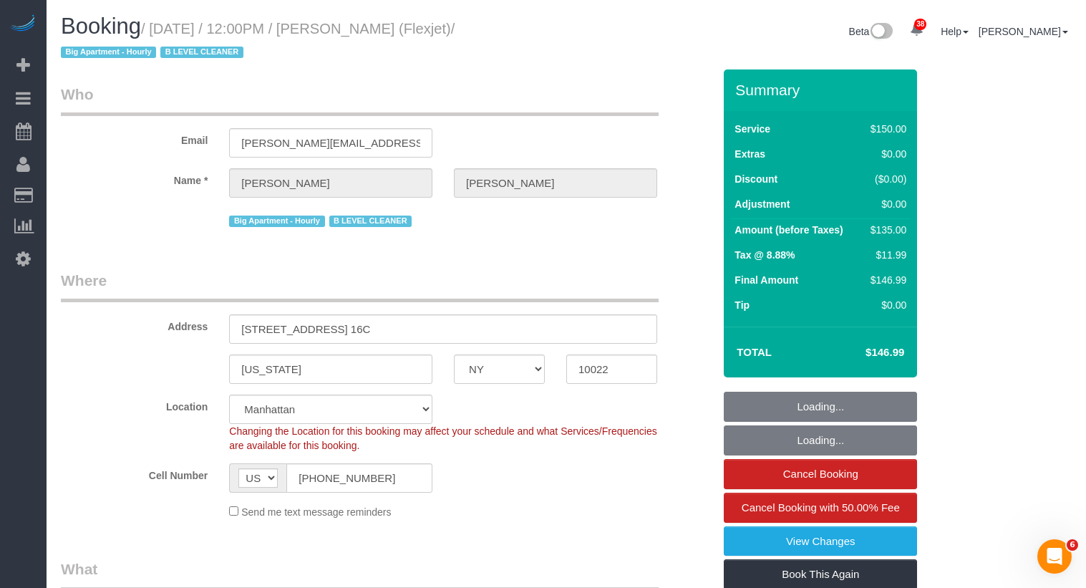
drag, startPoint x: 506, startPoint y: 28, endPoint x: 161, endPoint y: 29, distance: 344.9
click at [161, 29] on small "/ October 13, 2025 / 12:00PM / Brendan Nolan (Flexjet) / Big Apartment - Hourly…" at bounding box center [258, 41] width 394 height 40
copy small "October 13, 2025 / 12:00PM / Brendan Nolan (Flexjet)"
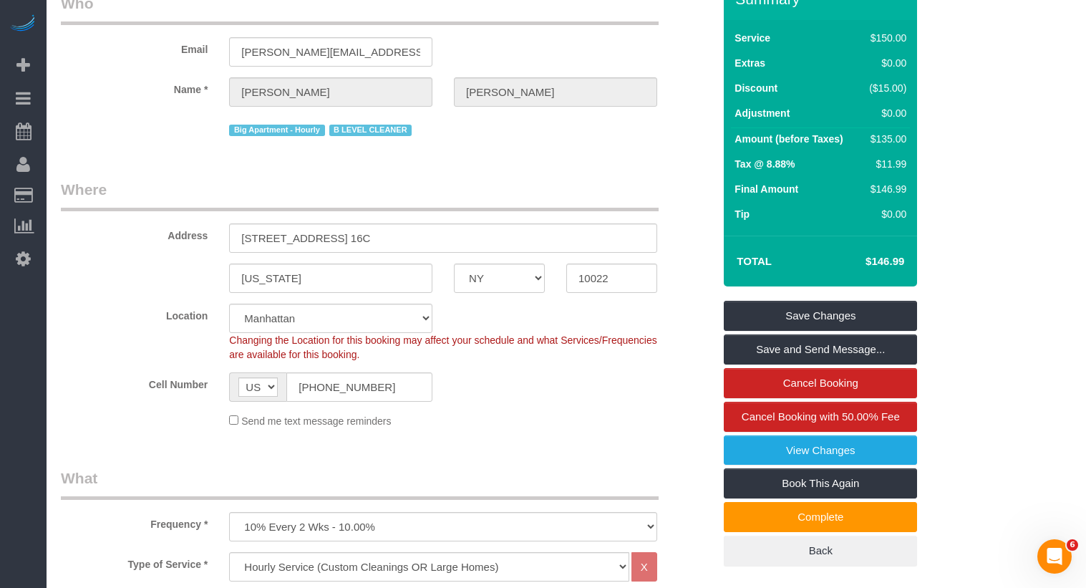
scroll to position [4, 0]
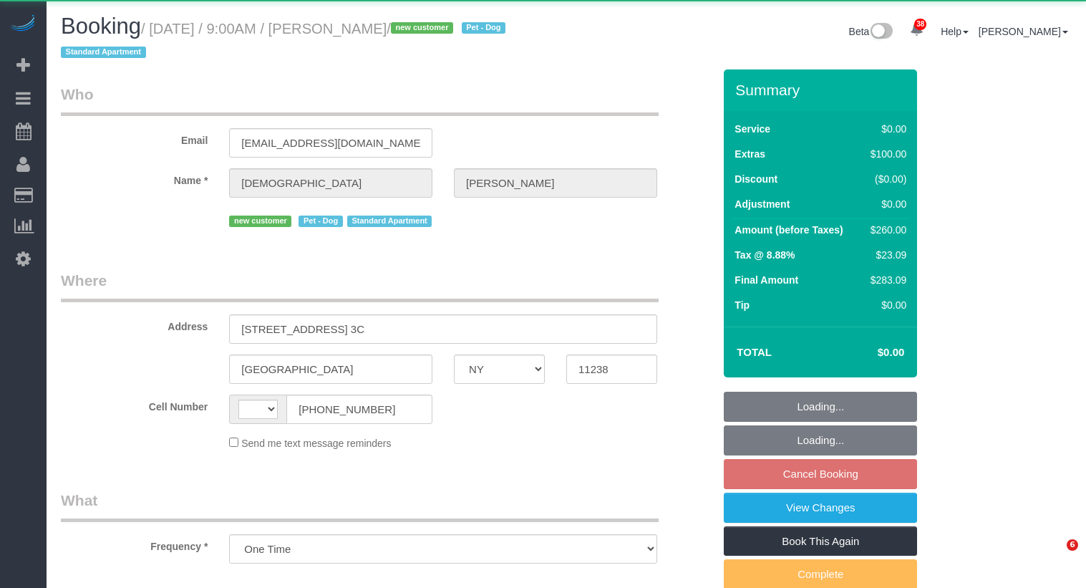
select select "NY"
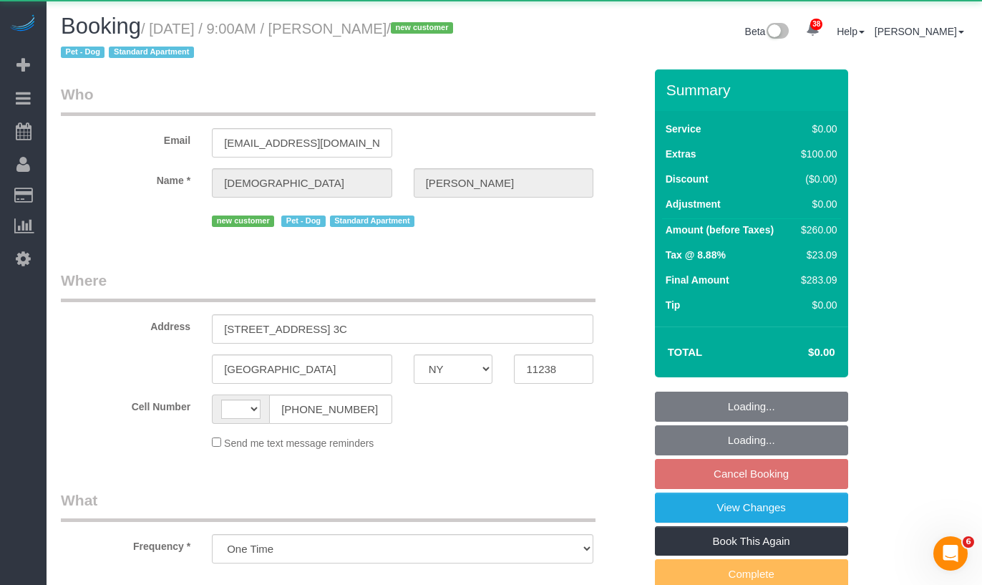
select select "object:823"
select select "string:[GEOGRAPHIC_DATA]"
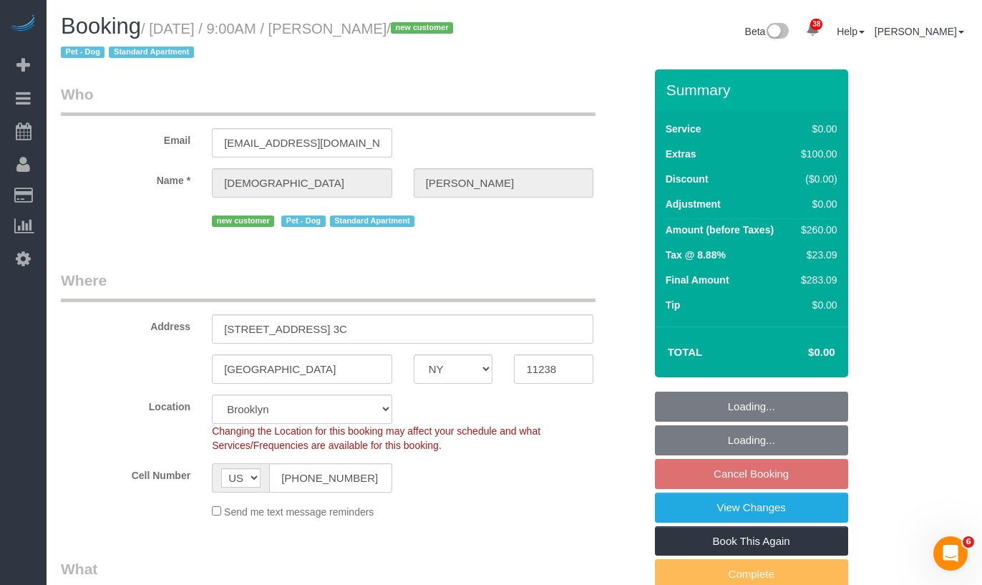
select select "string:stripe-pm_1SHo474VGloSiKo7hQfXKdZN"
select select "spot2"
select select "number:89"
select select "number:90"
select select "number:13"
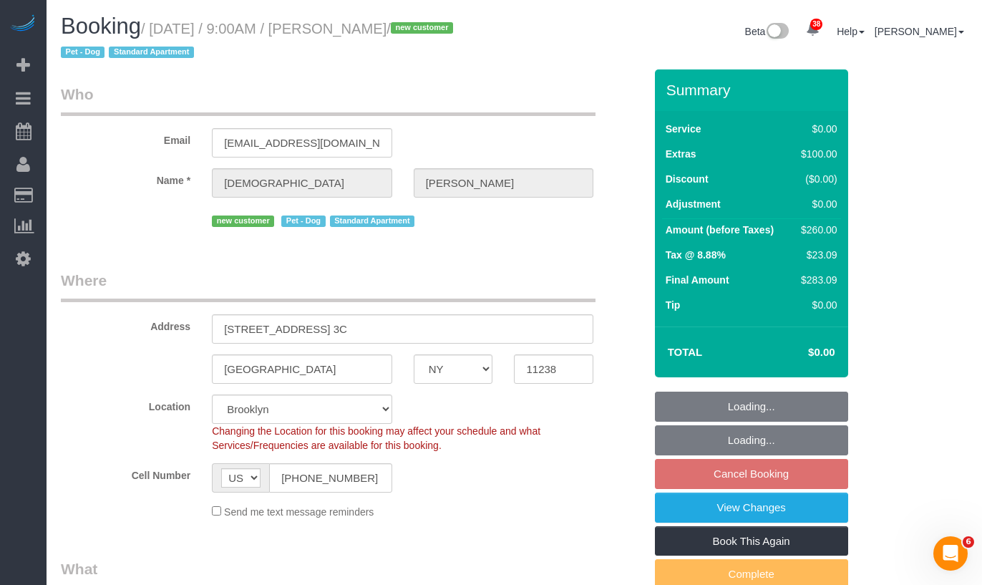
select select "number:5"
select select "1"
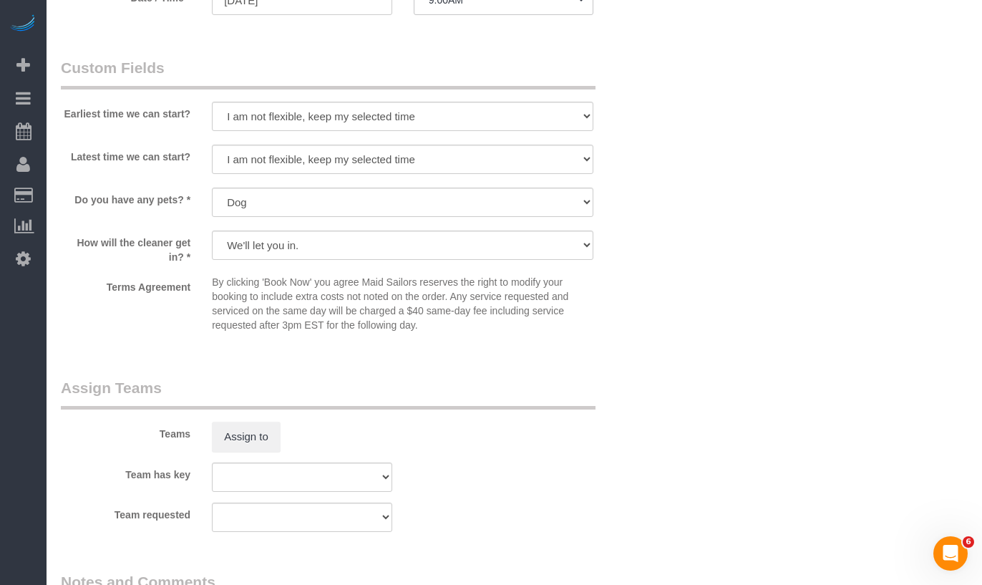
scroll to position [1524, 0]
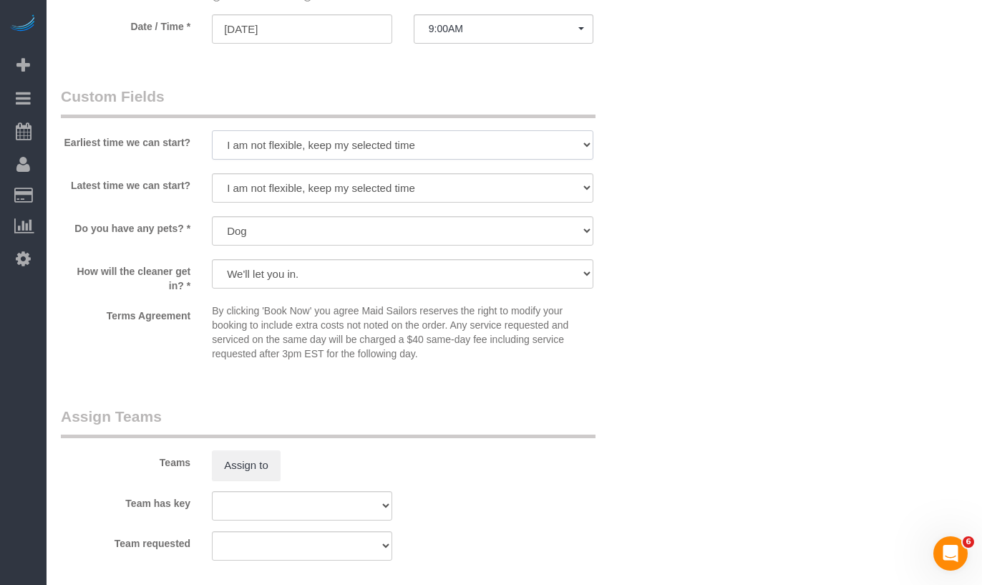
click at [231, 134] on select "I am not flexible, keep my selected time 8:00 AM 9:00 AM 10:00 AM 11:00 AM 12:0…" at bounding box center [402, 144] width 381 height 29
select select "number:57"
click at [212, 130] on select "I am not flexible, keep my selected time 8:00 AM 9:00 AM 10:00 AM 11:00 AM 12:0…" at bounding box center [402, 144] width 381 height 29
click at [252, 179] on select "I am not flexible, keep my selected time 8:00 AM 9:00 AM 10:00 AM 11:00 AM 12:0…" at bounding box center [402, 187] width 381 height 29
select select "number:70"
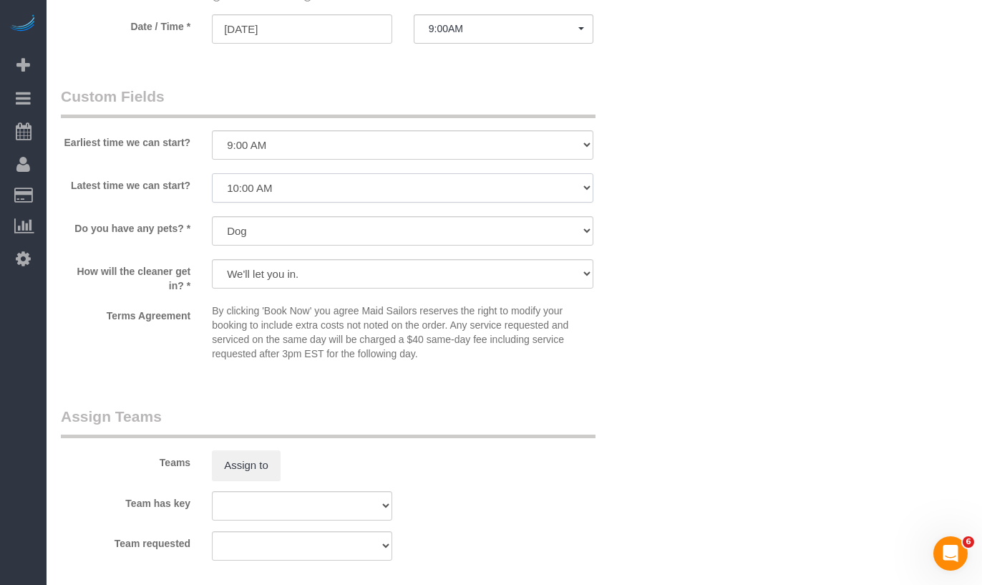
click at [212, 173] on select "I am not flexible, keep my selected time 8:00 AM 9:00 AM 10:00 AM 11:00 AM 12:0…" at bounding box center [402, 187] width 381 height 29
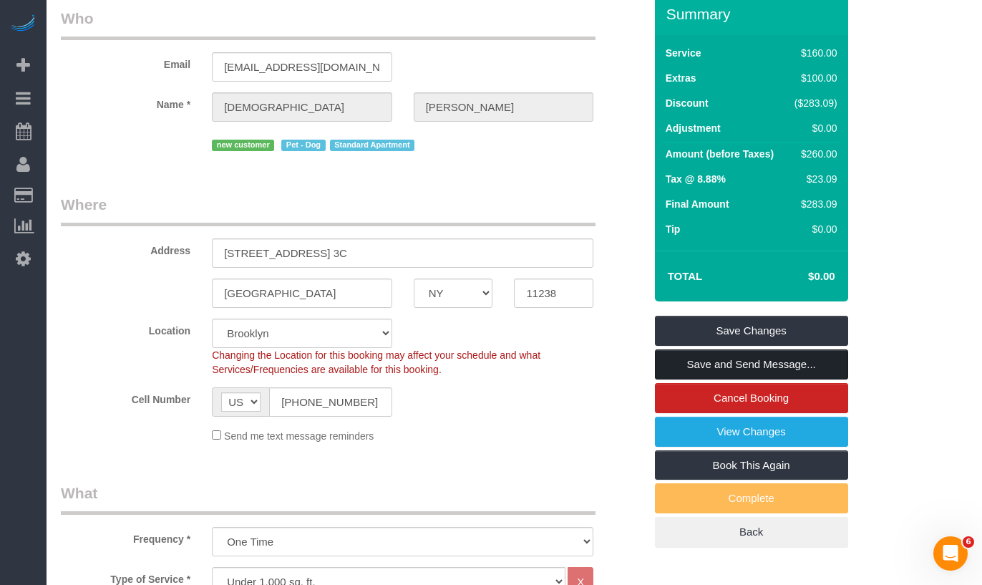
scroll to position [89, 0]
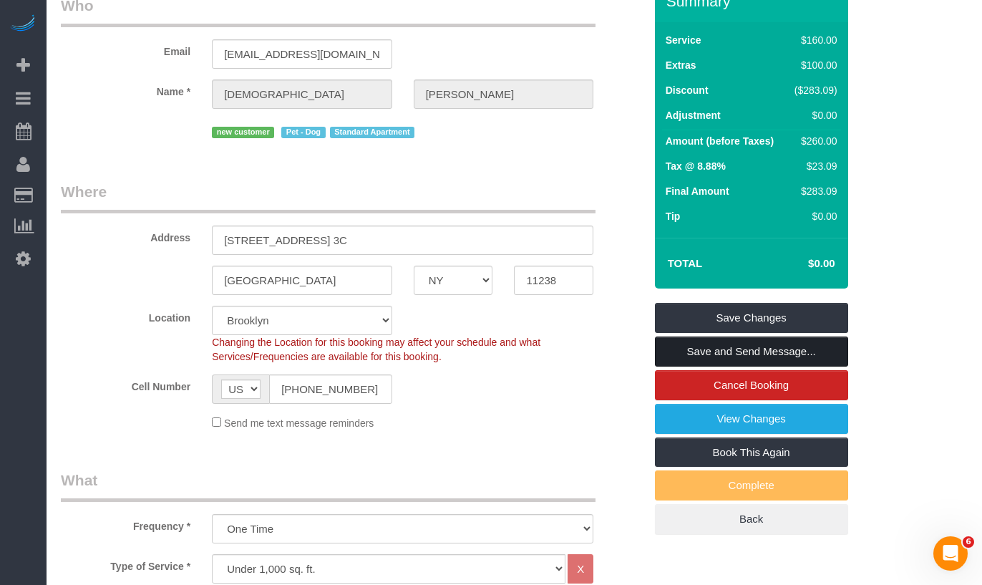
click at [693, 354] on link "Save and Send Message..." at bounding box center [751, 351] width 193 height 30
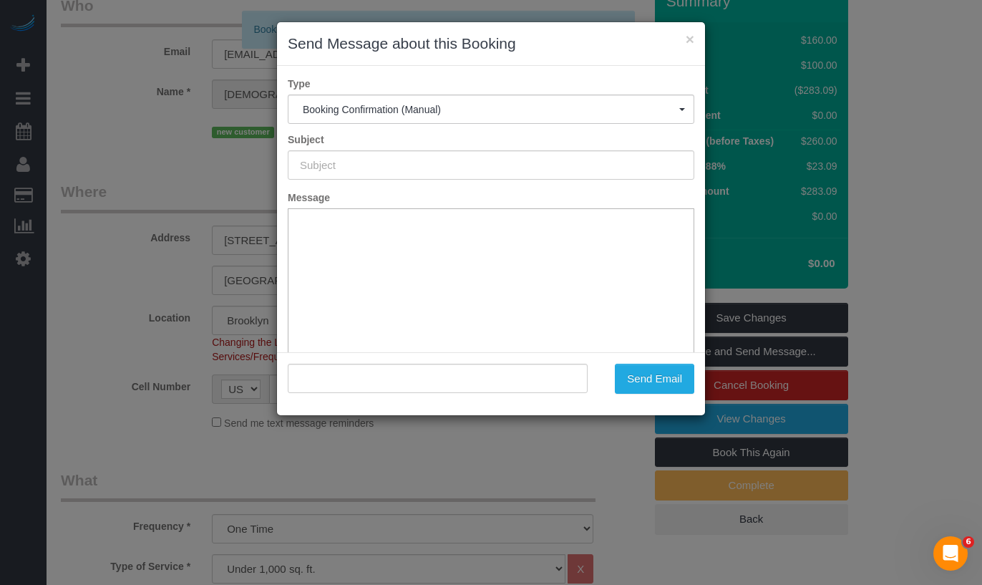
type input "Cleaning Confirmed for 10/18/2025 at 9:00am"
type input ""Christianna Stewart" <cistewart418@gmail.com>"
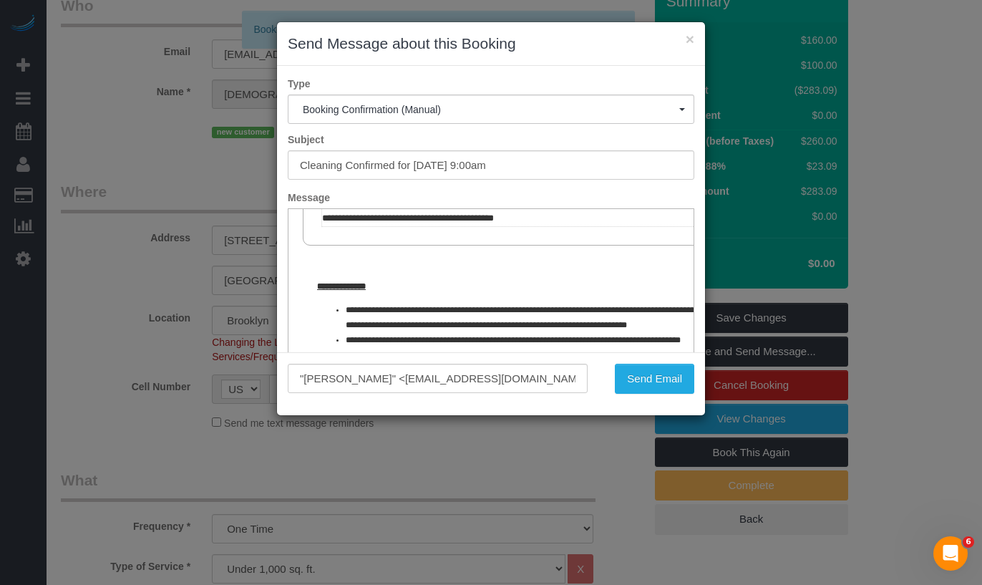
scroll to position [670, 0]
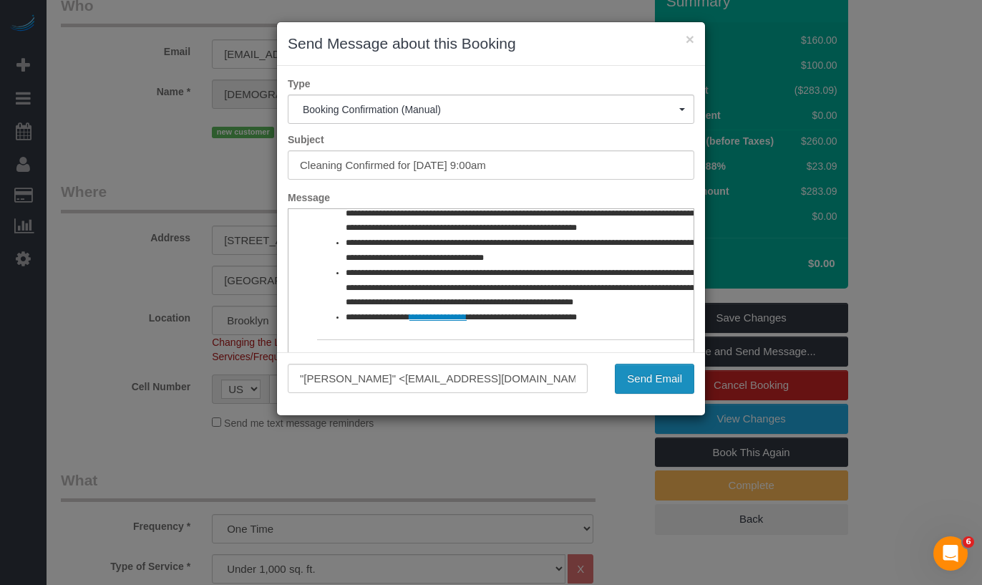
click at [653, 370] on button "Send Email" at bounding box center [654, 379] width 79 height 30
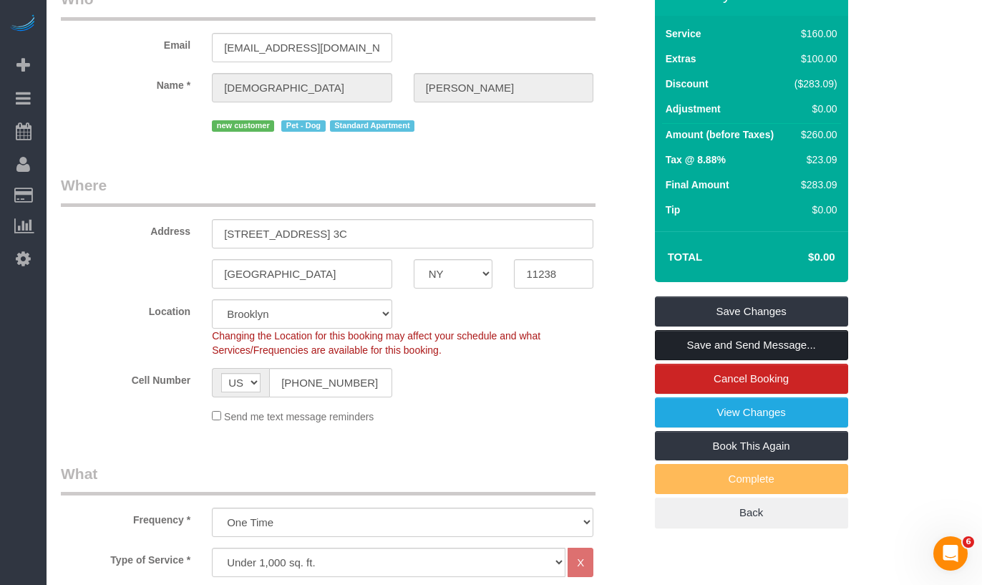
scroll to position [151, 0]
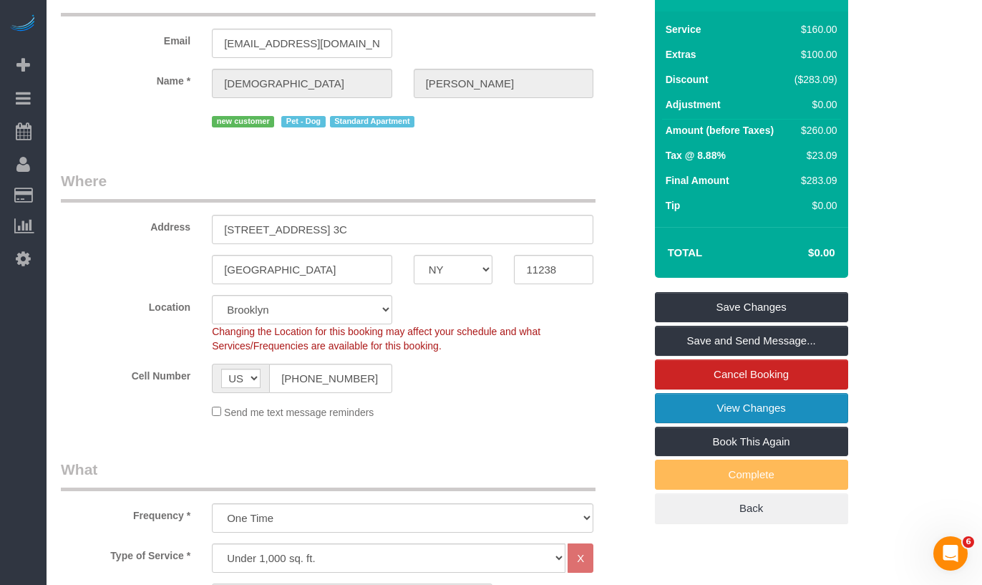
click at [698, 411] on link "View Changes" at bounding box center [751, 408] width 193 height 30
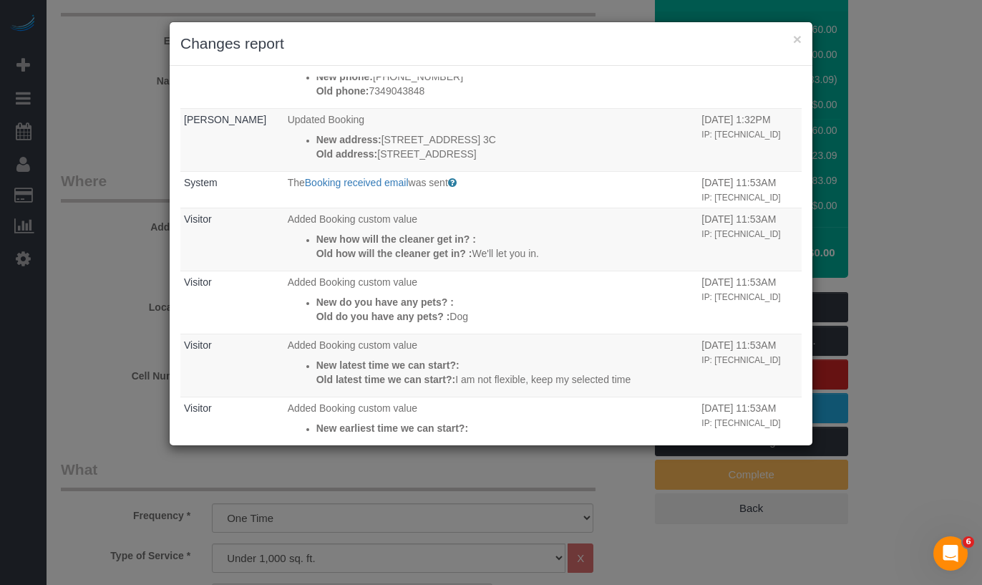
scroll to position [0, 0]
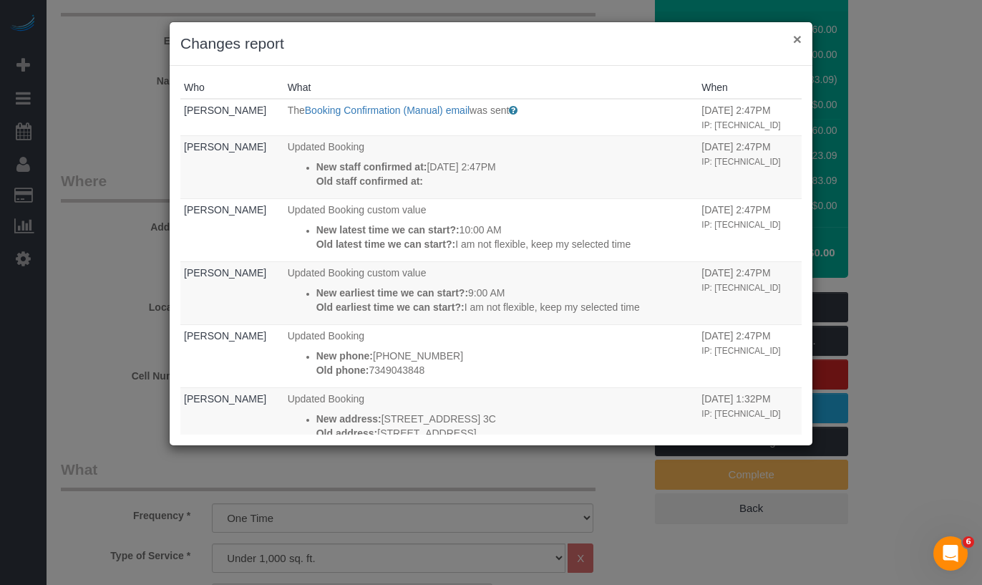
click at [795, 43] on button "×" at bounding box center [797, 38] width 9 height 15
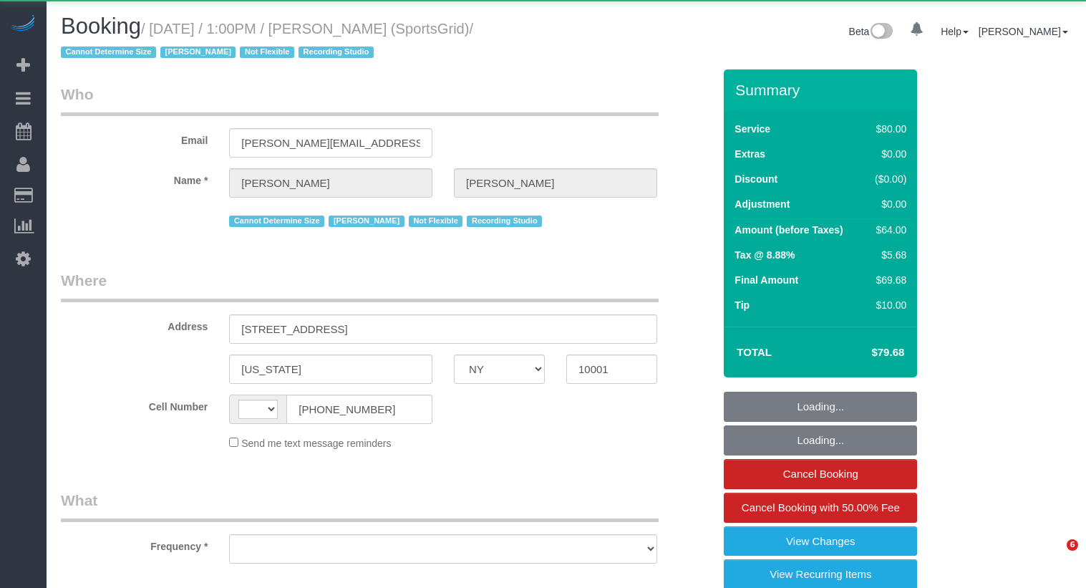
select select "NY"
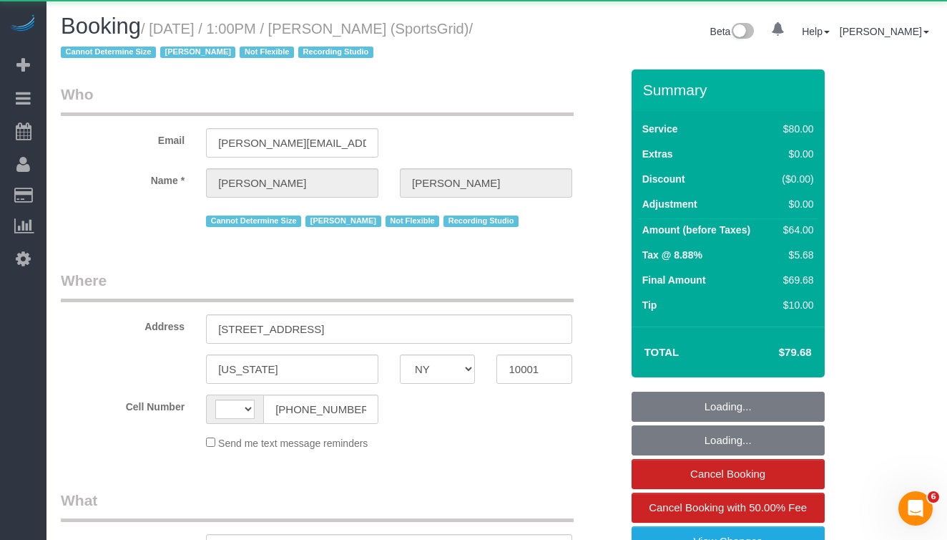
select select "string:[GEOGRAPHIC_DATA]"
select select "object:833"
select select "number:89"
select select "number:90"
select select "number:15"
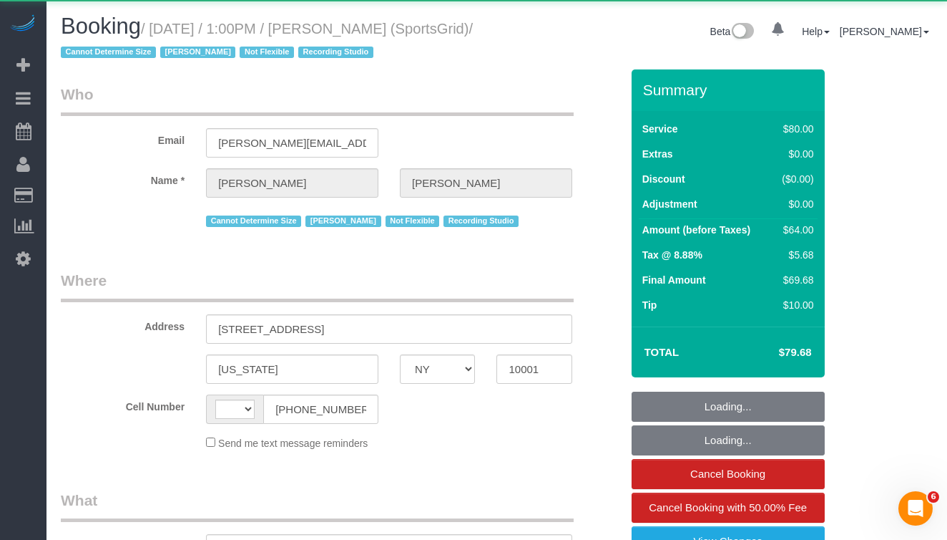
select select "number:7"
select select "number:21"
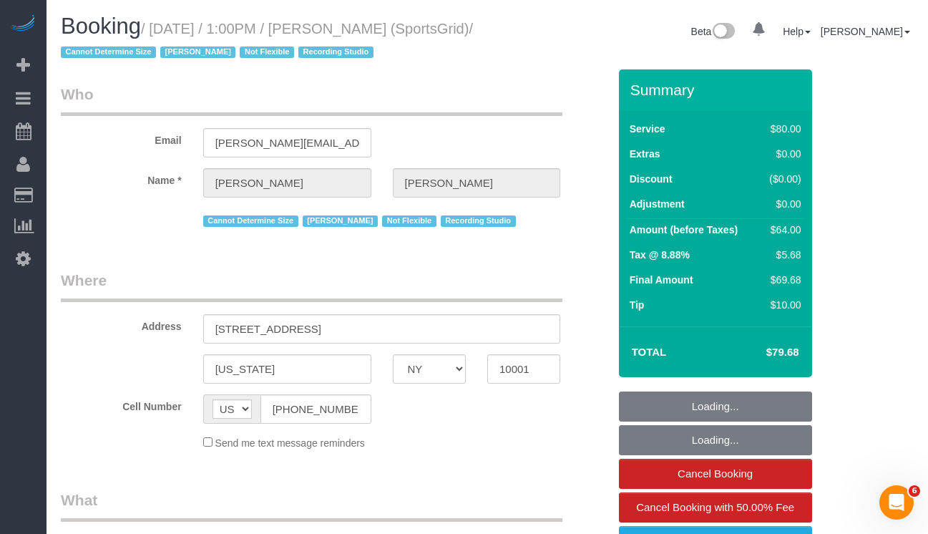
select select "object:1591"
select select "string:stripe-pm_1QoRfo4VGloSiKo7CpkoBSCp"
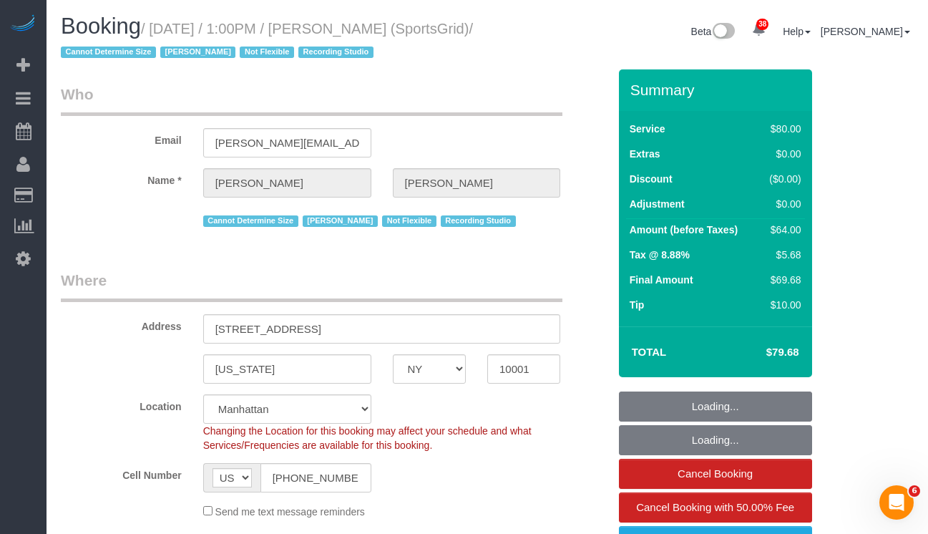
select select "spot1"
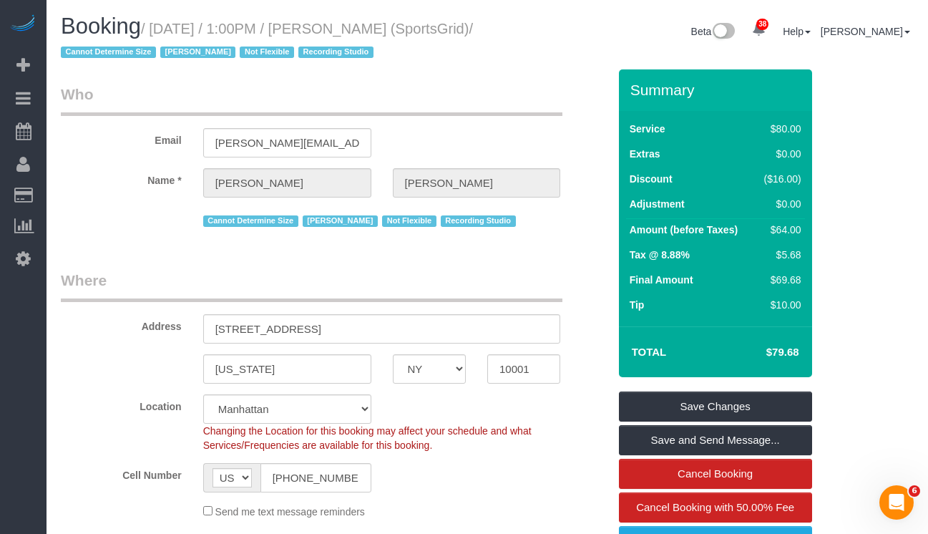
drag, startPoint x: 139, startPoint y: 53, endPoint x: 157, endPoint y: 34, distance: 25.8
click at [157, 34] on small "/ October 13, 2025 / 1:00PM / Gregg Sussman (SportsGrid) / Cannot Determine Siz…" at bounding box center [267, 41] width 412 height 40
copy small "October 13, 2025 / 1:00PM / Gregg Sussman (SportsGrid)"
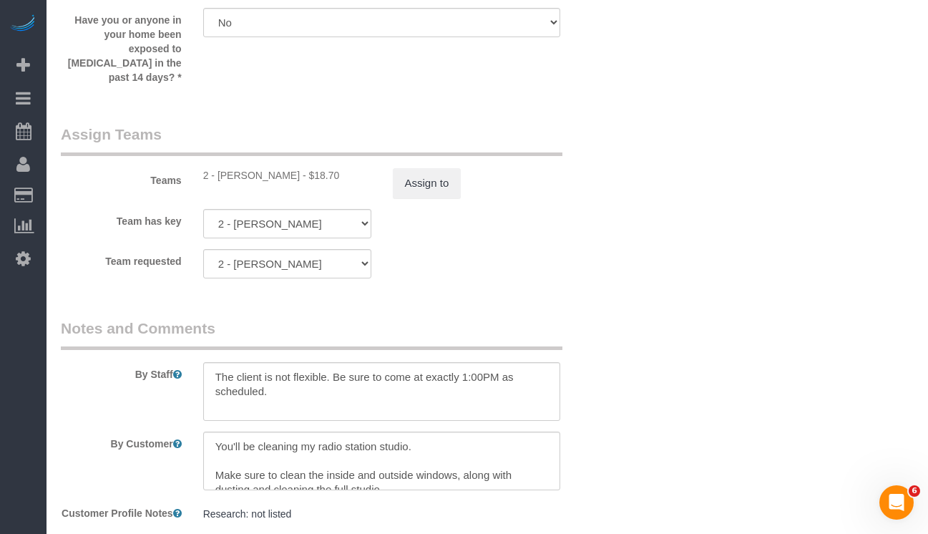
scroll to position [1548, 0]
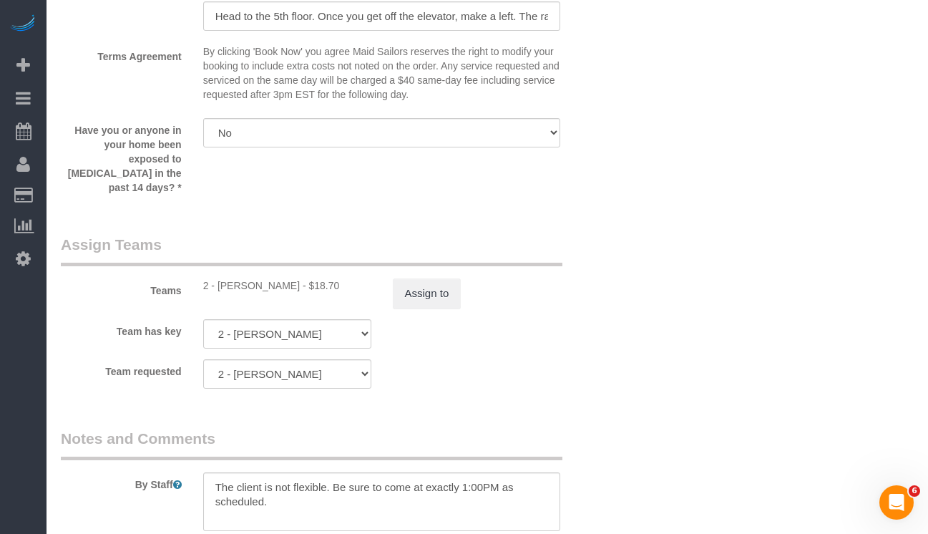
drag, startPoint x: 283, startPoint y: 273, endPoint x: 218, endPoint y: 273, distance: 65.8
click at [218, 278] on div "2 - Maria Puetate - $18.70" at bounding box center [287, 285] width 168 height 14
copy div "Maria Puetate"
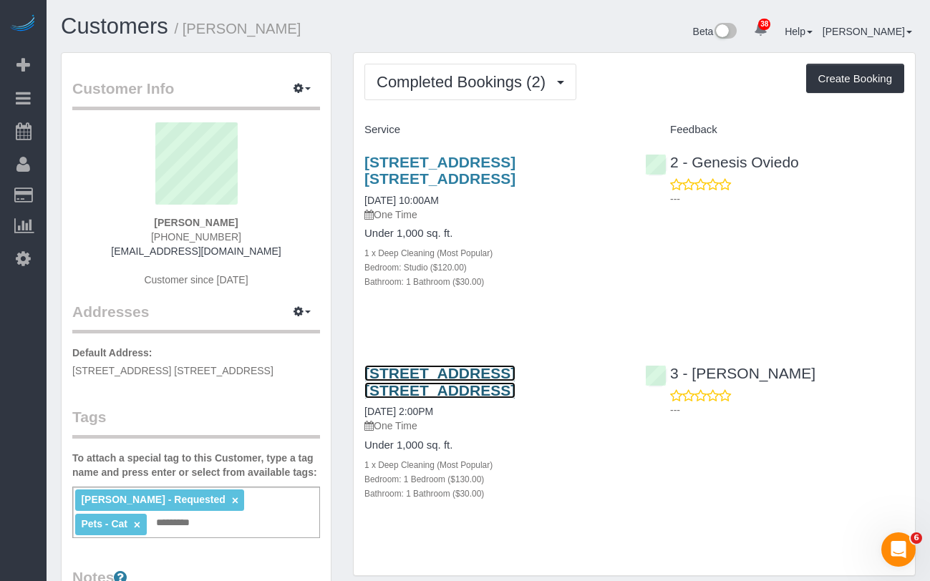
click at [445, 369] on link "[STREET_ADDRESS] [STREET_ADDRESS]" at bounding box center [439, 381] width 151 height 33
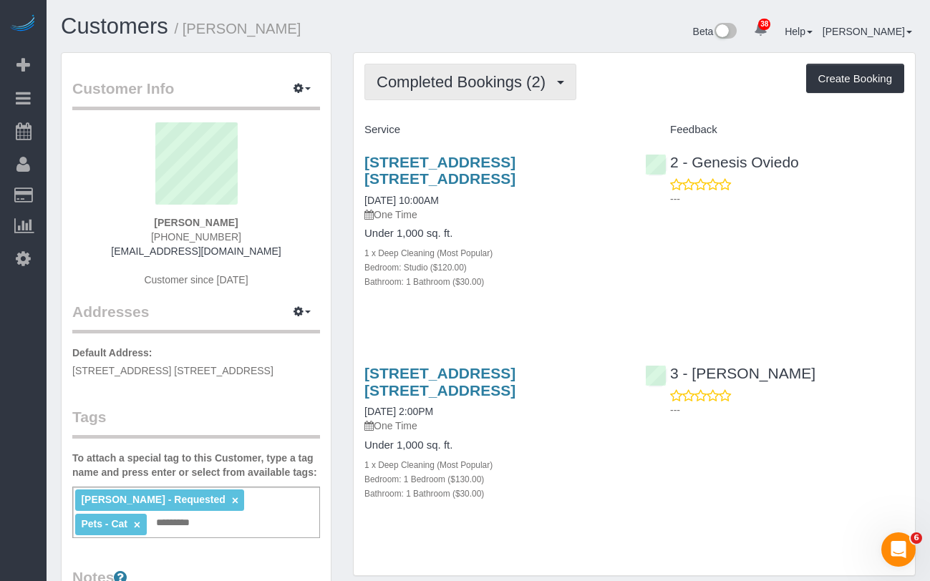
drag, startPoint x: 409, startPoint y: 72, endPoint x: 427, endPoint y: 96, distance: 30.6
click at [409, 73] on span "Completed Bookings (2)" at bounding box center [464, 82] width 176 height 18
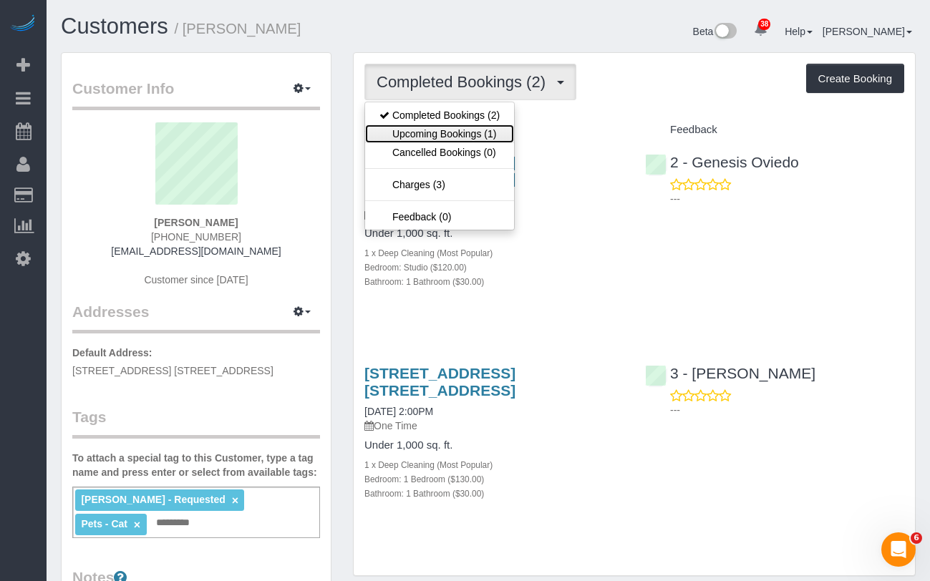
click at [426, 128] on link "Upcoming Bookings (1)" at bounding box center [439, 134] width 149 height 19
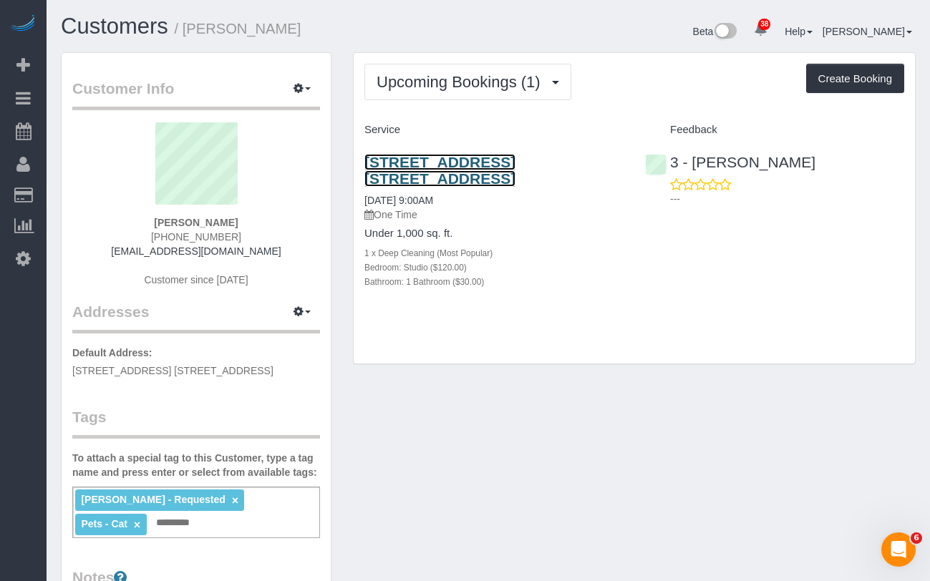
click at [408, 162] on link "[STREET_ADDRESS] [STREET_ADDRESS]" at bounding box center [439, 170] width 151 height 33
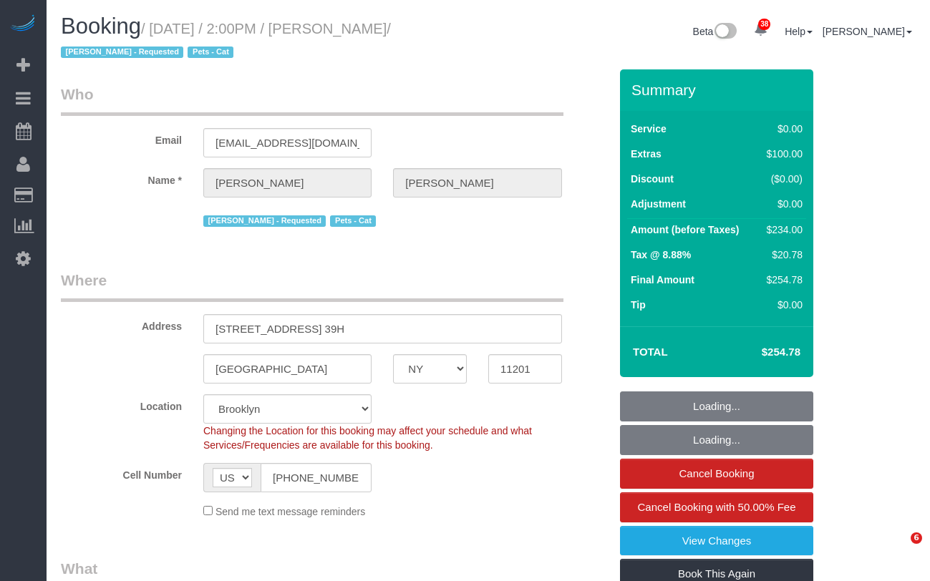
select select "NY"
select select "1"
select select "number:89"
select select "number:90"
select select "number:15"
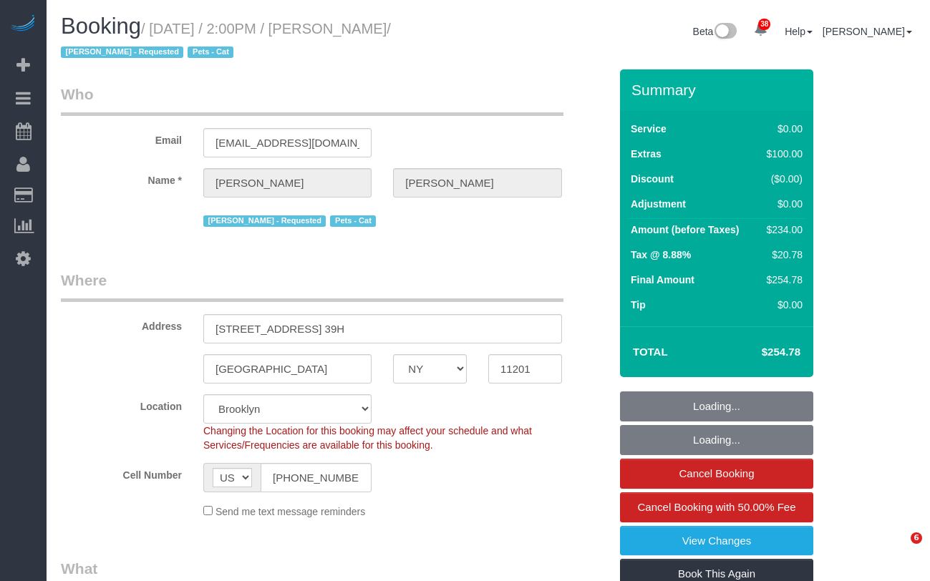
select select "number:5"
select select "object:1483"
select select "spot6"
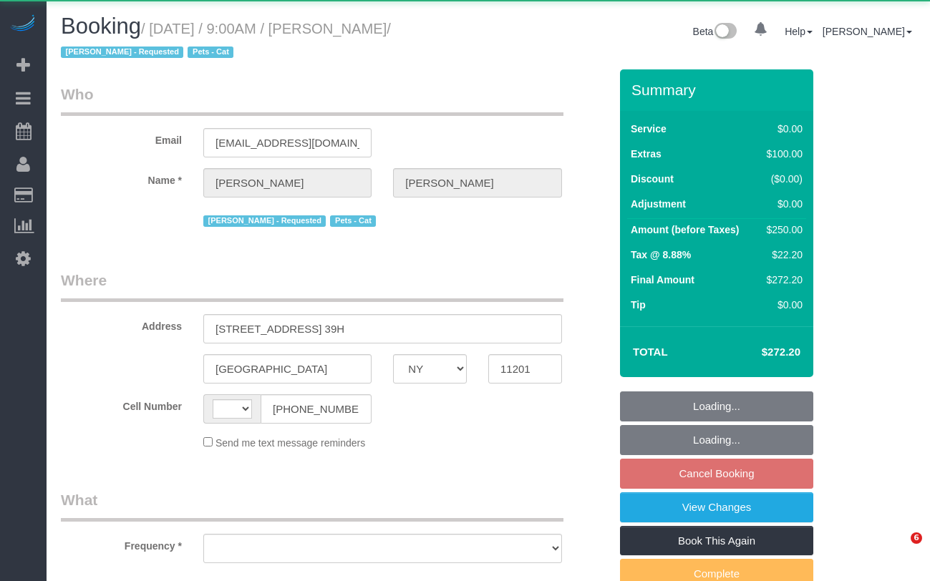
select select "NY"
select select "spot2"
select select "string:US"
select select "object:969"
select select "number:57"
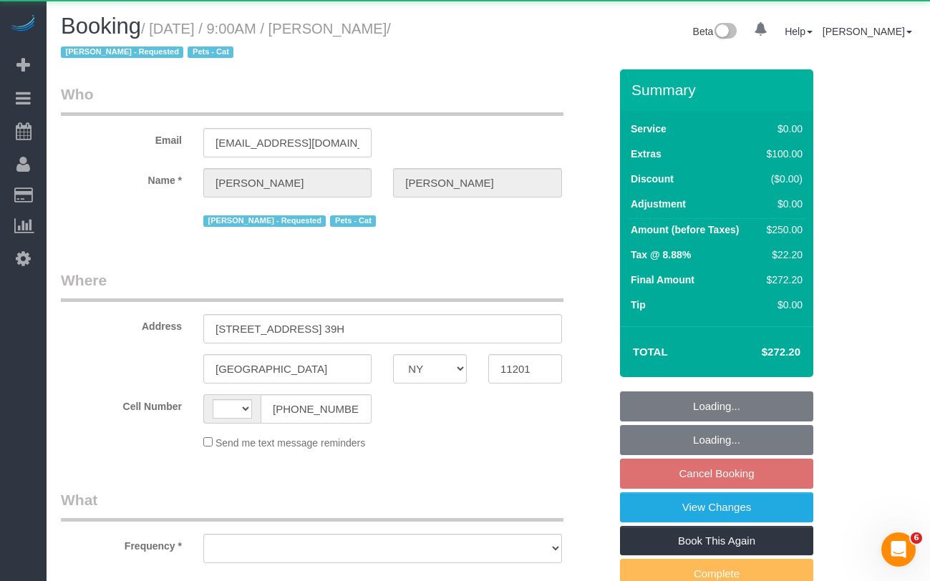
select select "number:74"
select select "number:15"
select select "number:6"
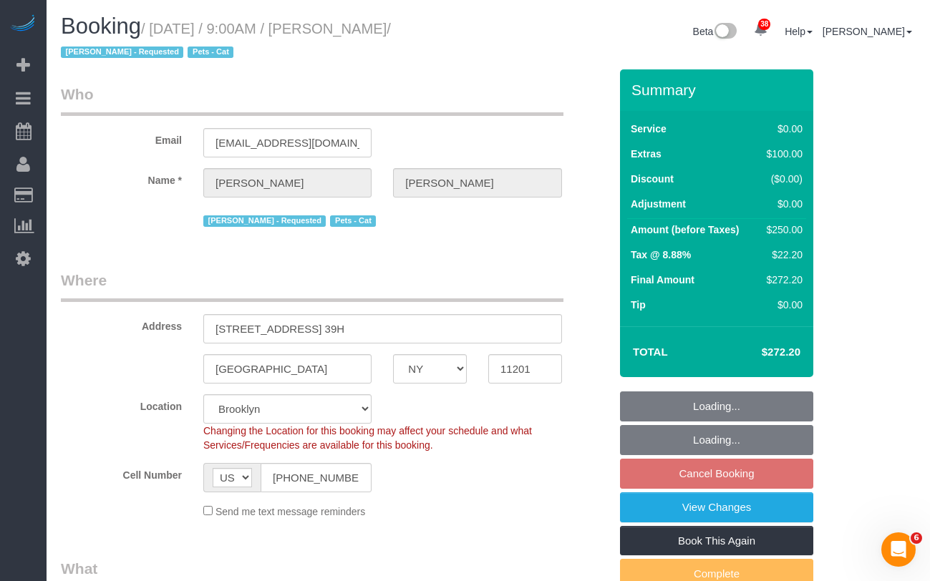
select select "object:1078"
select select "string:stripe-pm_1RRJXB4VGloSiKo7ygoYfvdN"
select select "spot62"
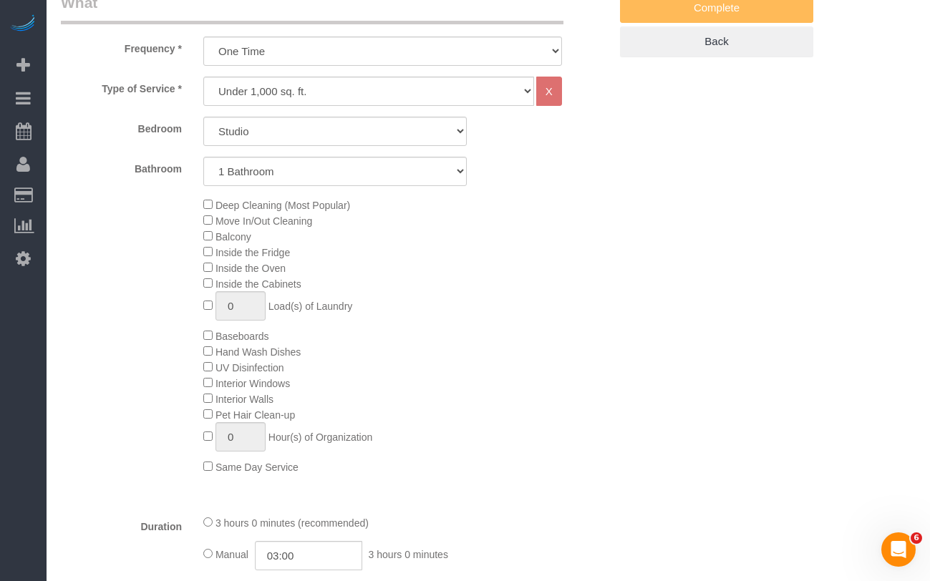
scroll to position [552, 0]
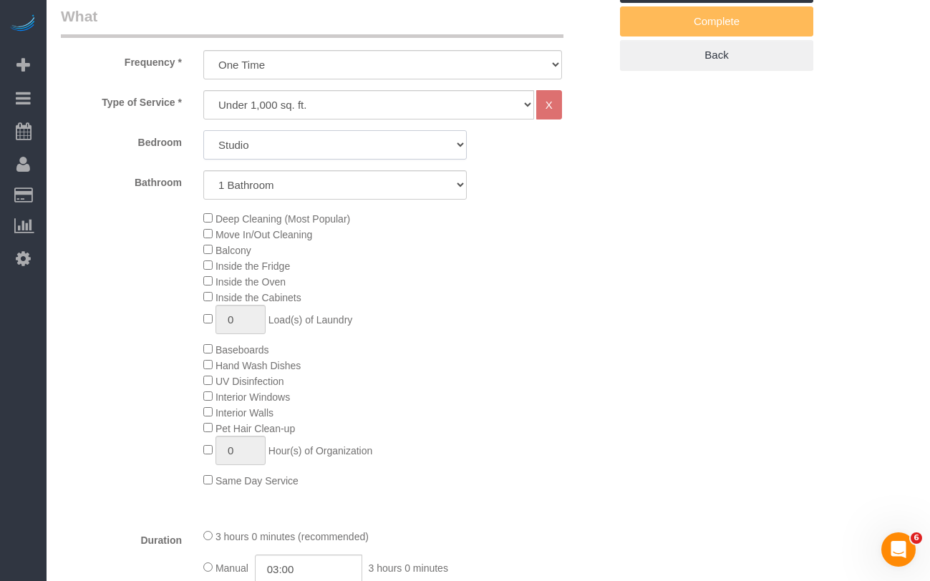
click at [313, 142] on select "Studio 1 Bedroom 2 Bedrooms 3 Bedrooms" at bounding box center [334, 144] width 263 height 29
select select "1"
click at [203, 130] on select "Studio 1 Bedroom 2 Bedrooms 3 Bedrooms" at bounding box center [334, 144] width 263 height 29
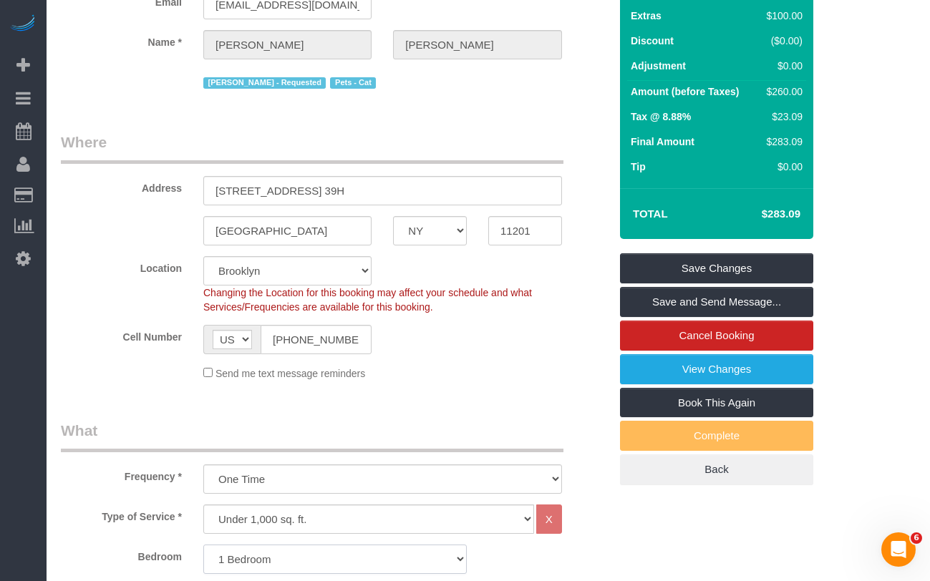
scroll to position [122, 0]
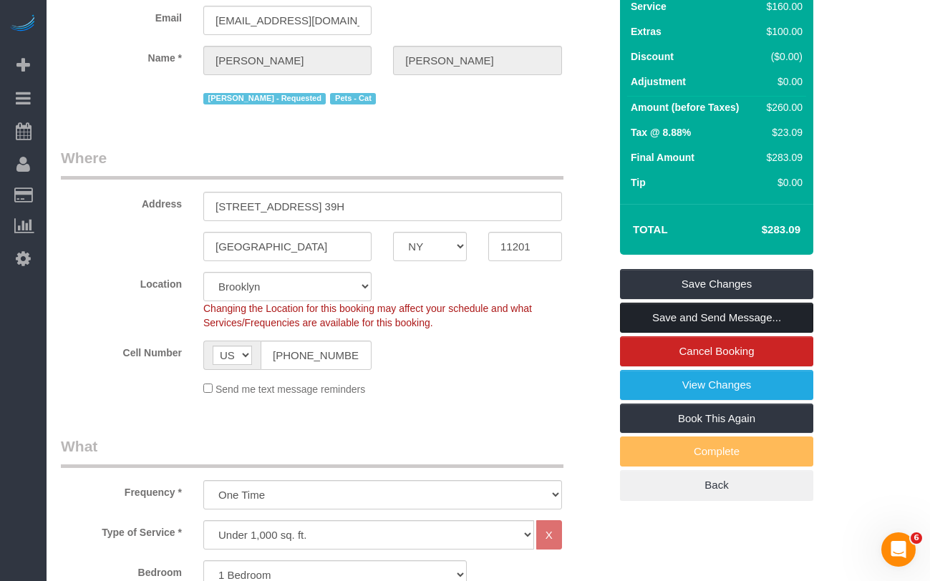
click at [660, 313] on link "Save and Send Message..." at bounding box center [716, 318] width 193 height 30
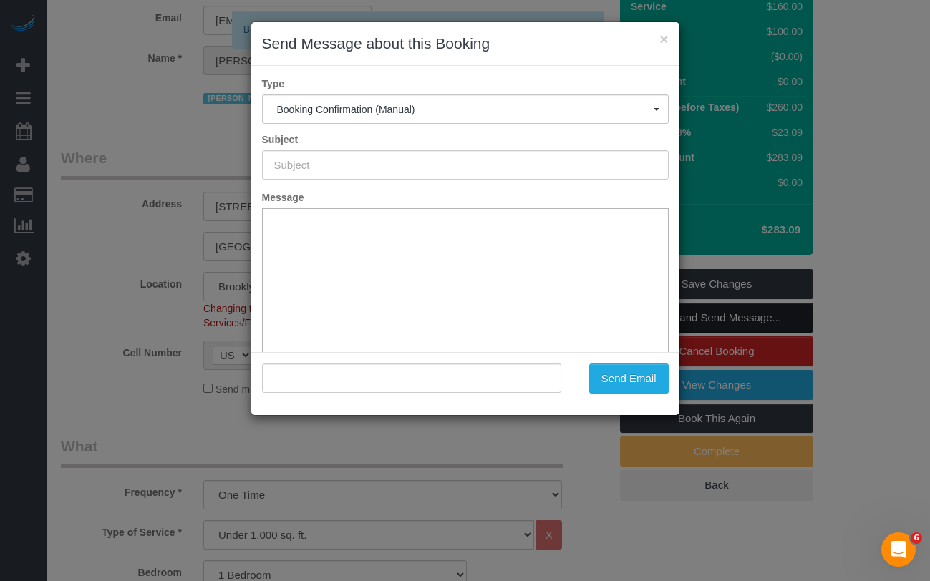
scroll to position [0, 0]
type input "Cleaning Confirmed for 10/15/2025 at 9:00am"
type input ""Daniel Rivera" <dannyhc3@gmail.com>"
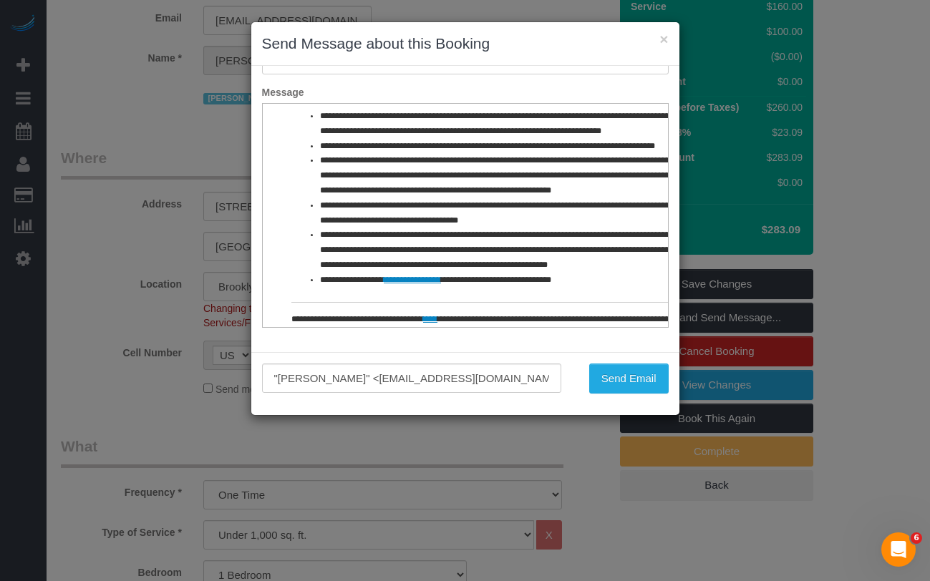
scroll to position [700, 0]
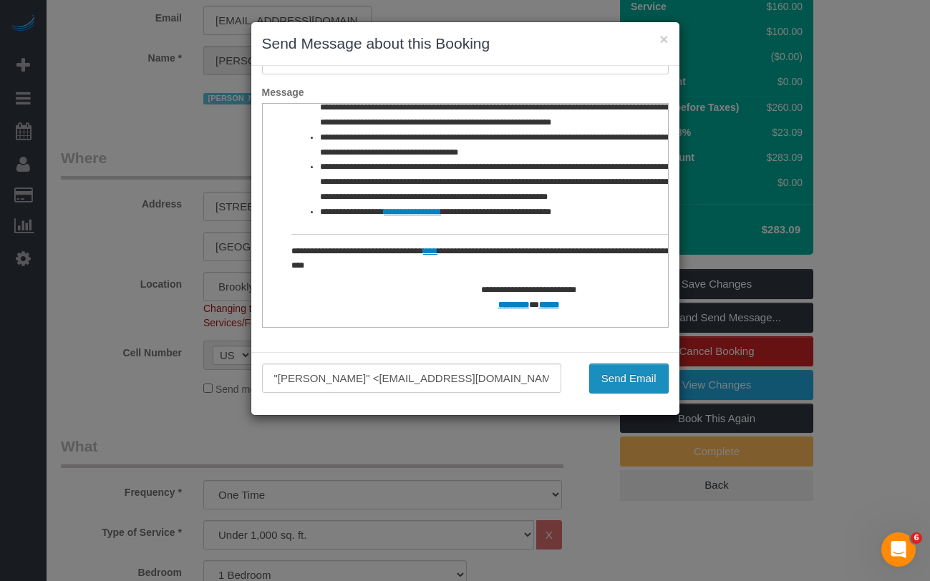
click at [599, 381] on button "Send Email" at bounding box center [628, 379] width 79 height 30
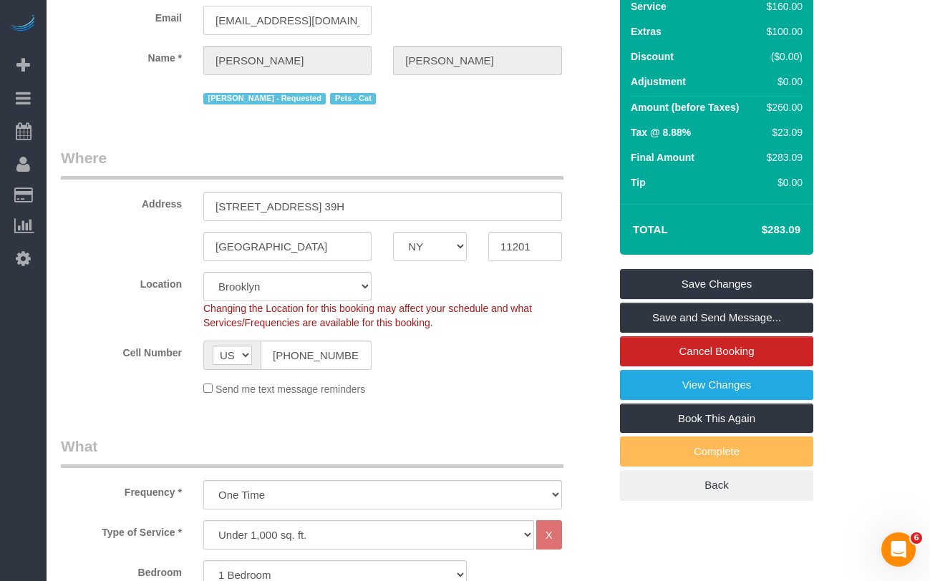
click at [306, 21] on input "dannyhc3@gmail.com" at bounding box center [287, 20] width 168 height 29
click at [658, 386] on link "View Changes" at bounding box center [716, 385] width 193 height 30
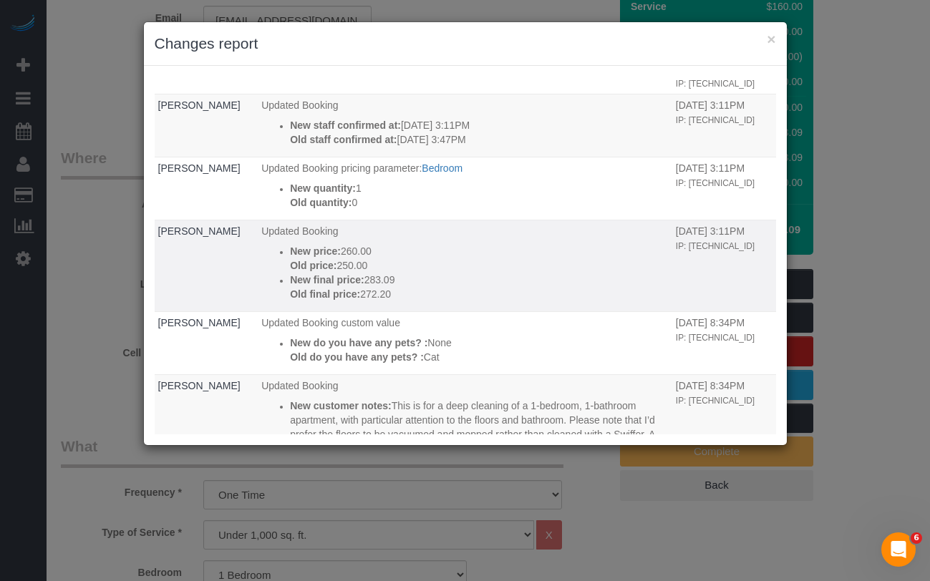
scroll to position [79, 0]
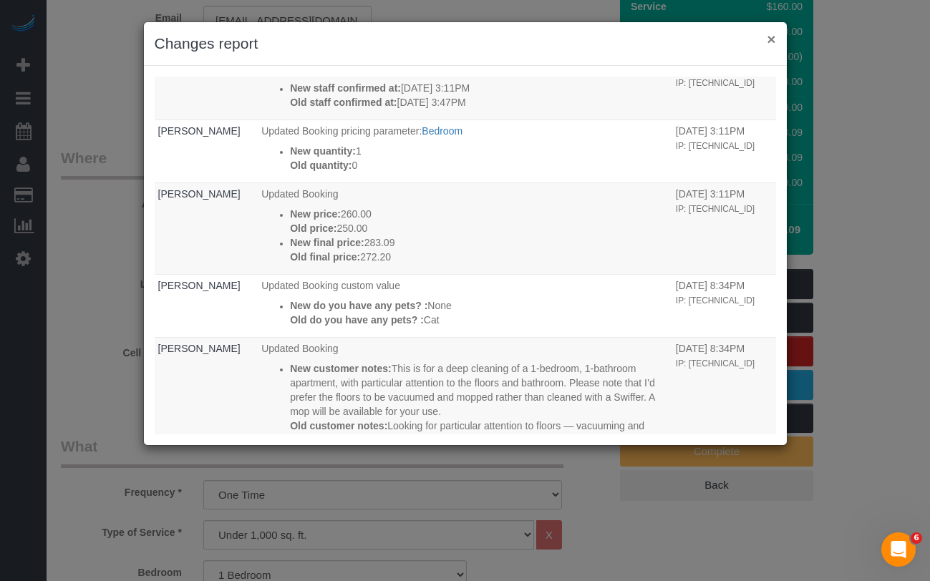
click at [774, 38] on button "×" at bounding box center [770, 38] width 9 height 15
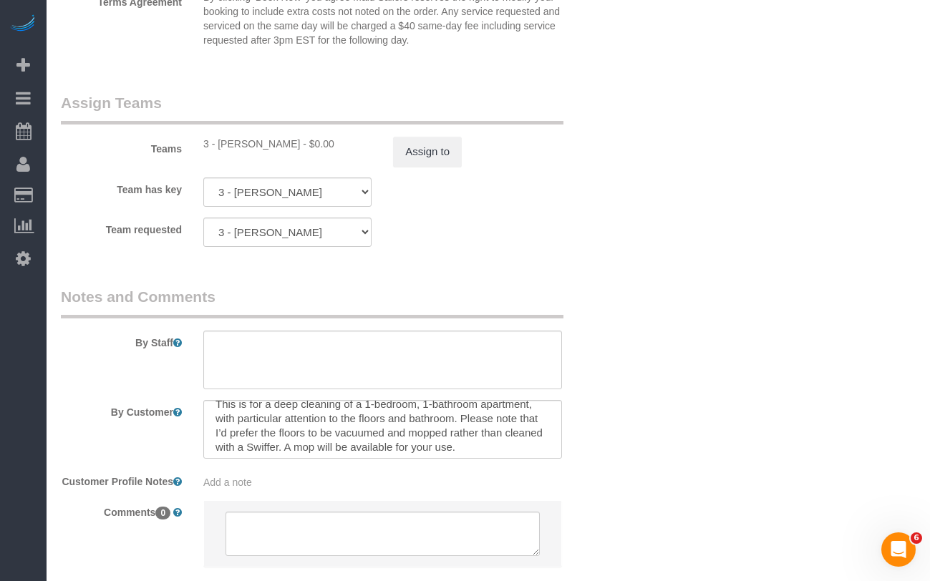
scroll to position [1894, 0]
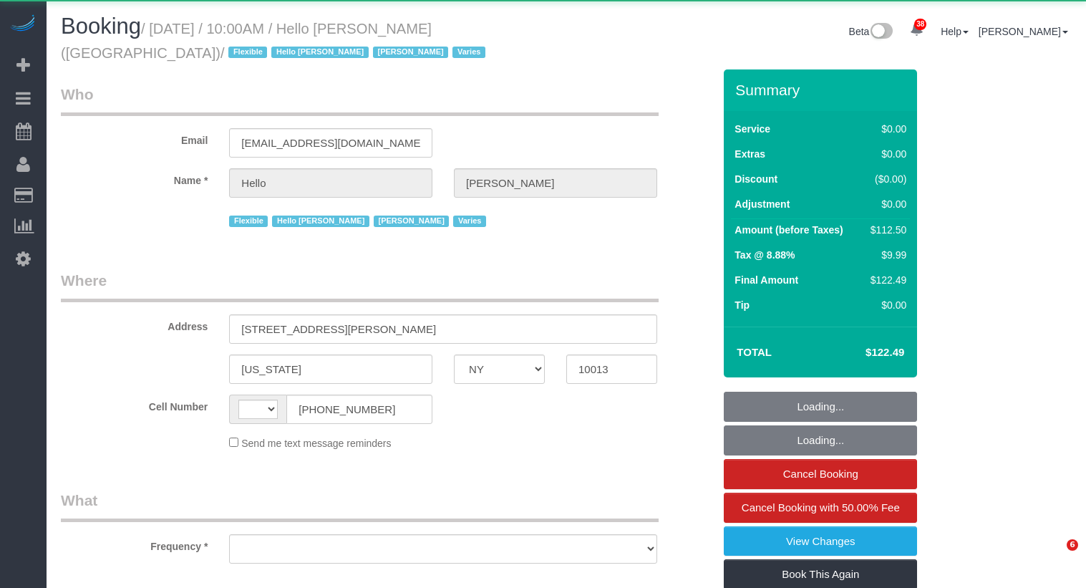
select select "NY"
select select "string:[GEOGRAPHIC_DATA]"
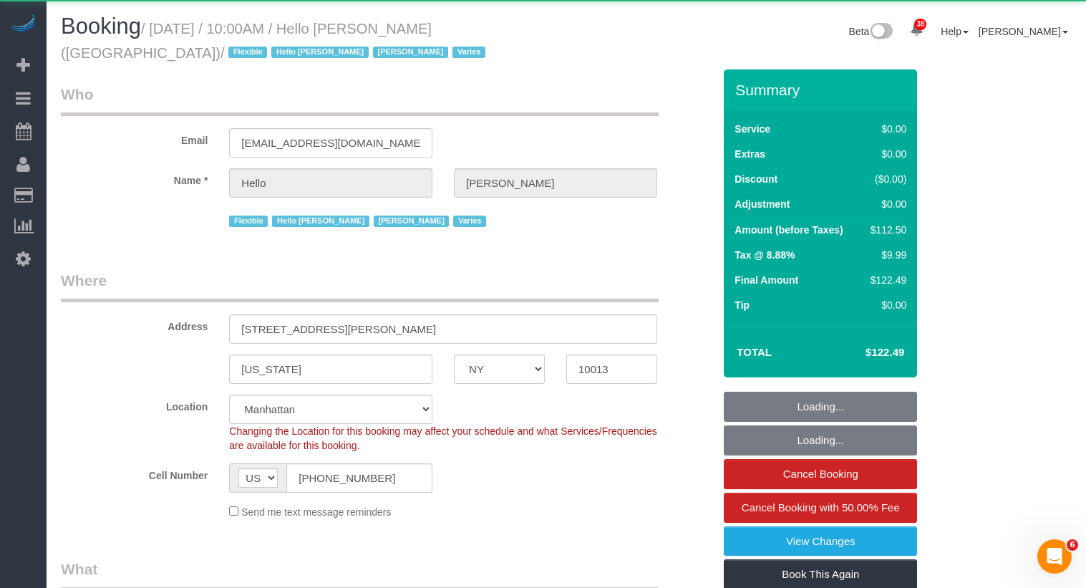
select select "object:908"
select select "spot1"
select select "number:89"
select select "number:90"
select select "number:15"
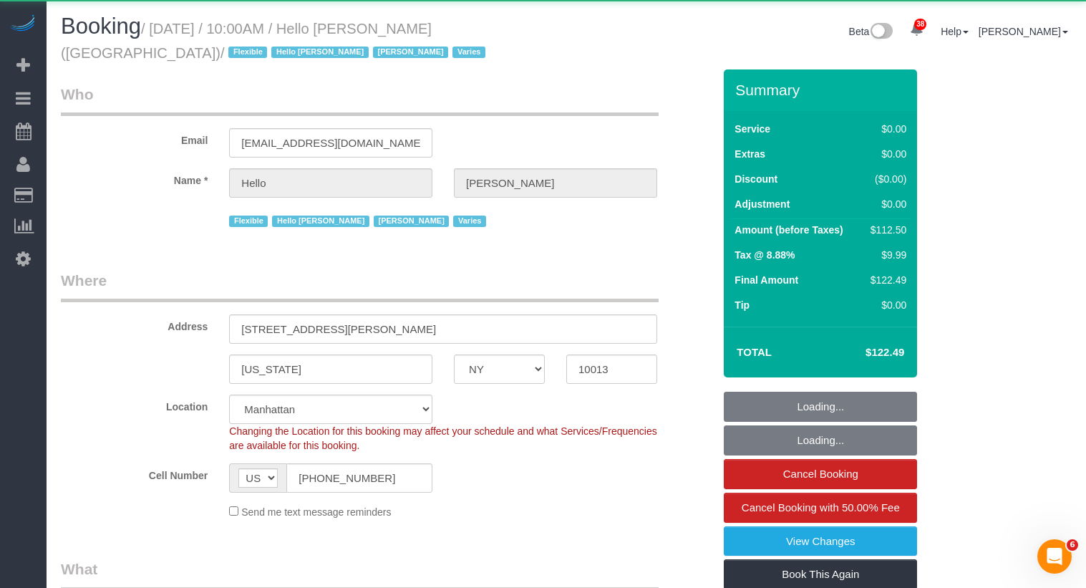
select select "number:6"
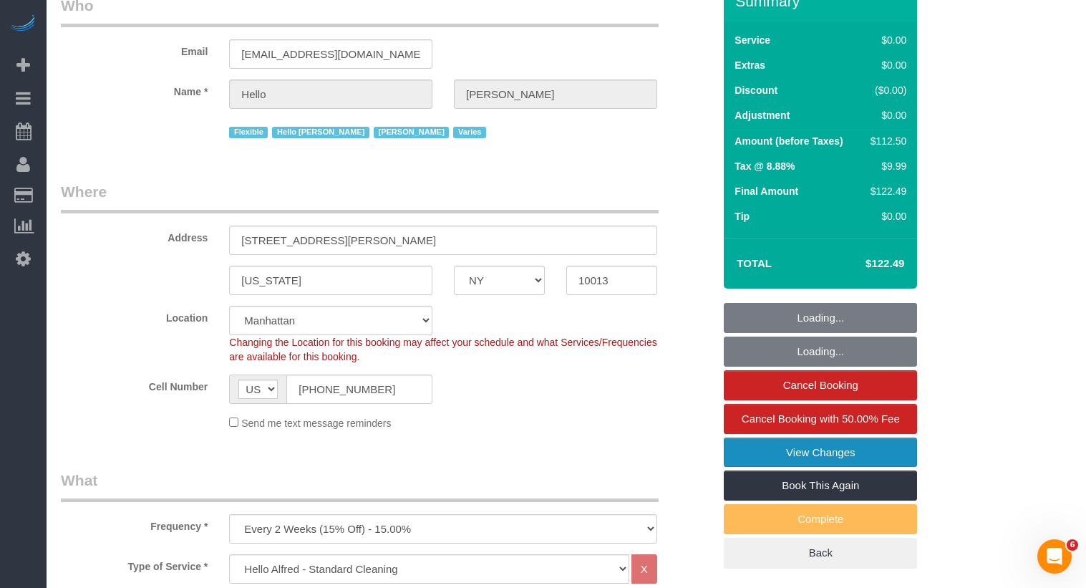
scroll to position [116, 0]
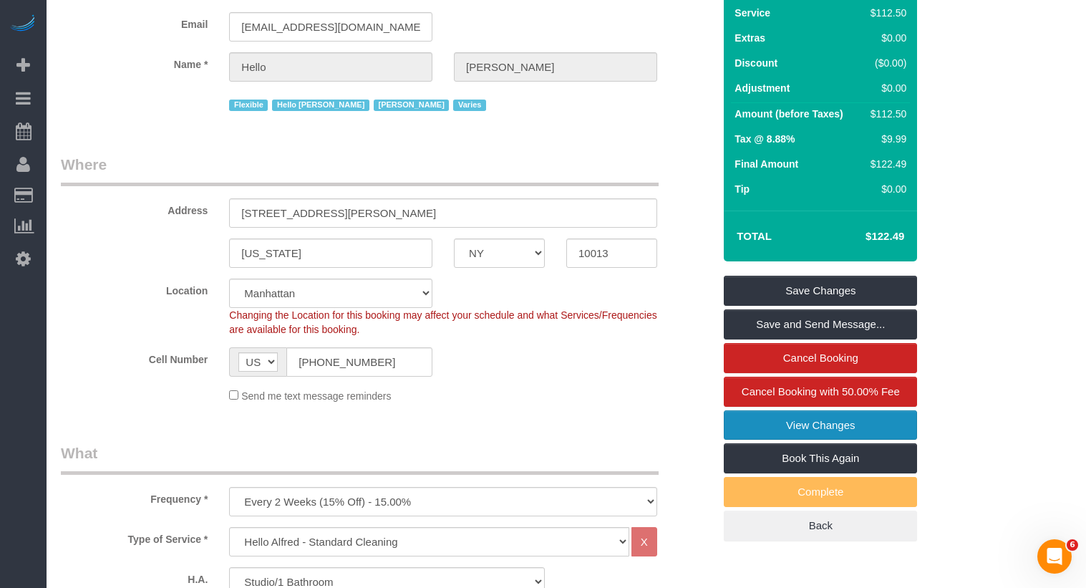
click at [753, 428] on link "View Changes" at bounding box center [819, 425] width 193 height 30
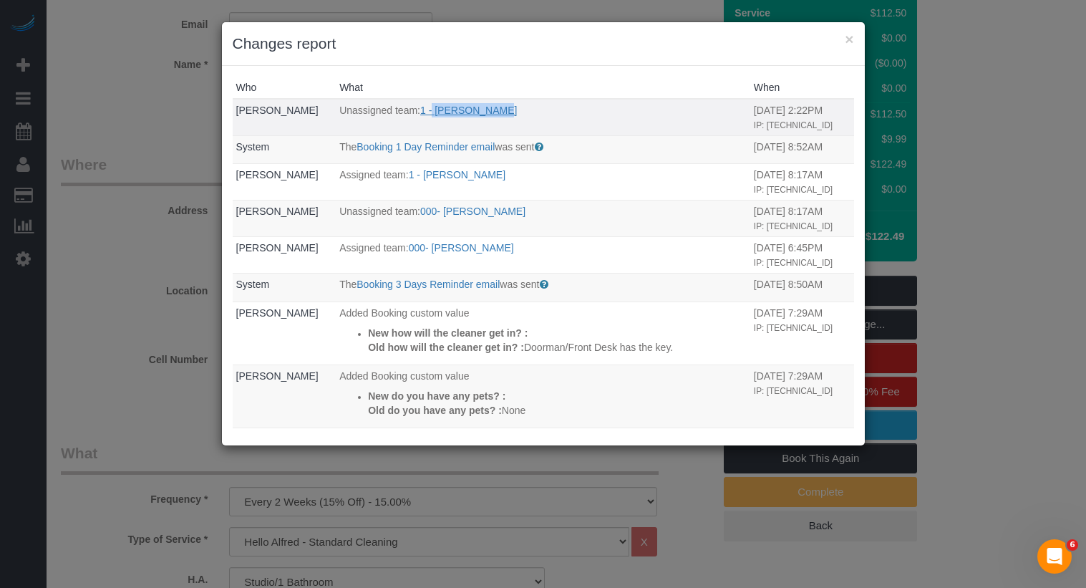
drag, startPoint x: 519, startPoint y: 114, endPoint x: 437, endPoint y: 114, distance: 82.3
click at [437, 114] on p "Unassigned team: 1 - Adiza Bangna" at bounding box center [542, 110] width 407 height 14
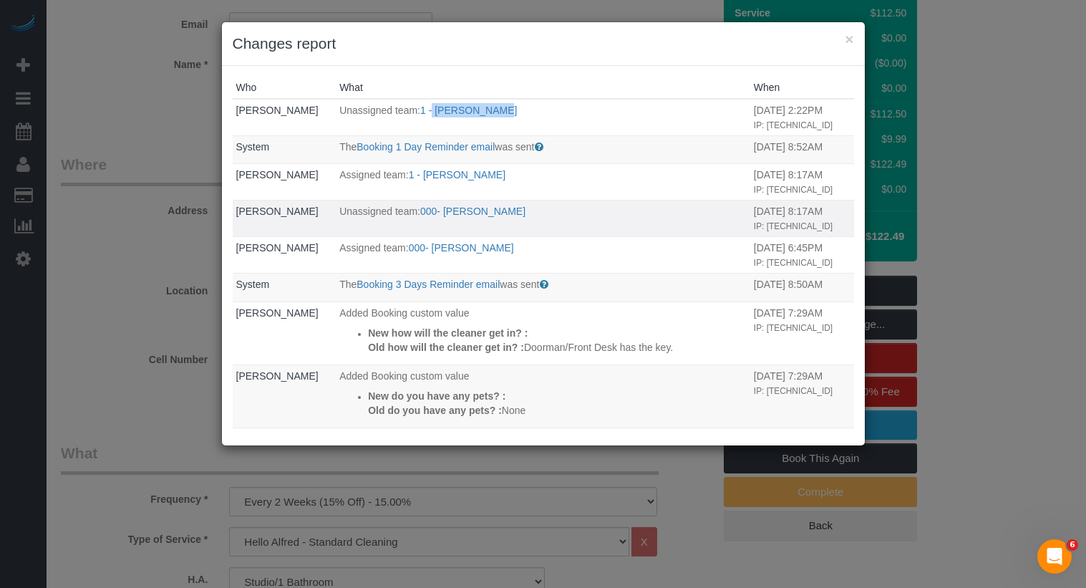
copy link "Adiza Bangna"
click at [844, 43] on button "×" at bounding box center [848, 38] width 9 height 15
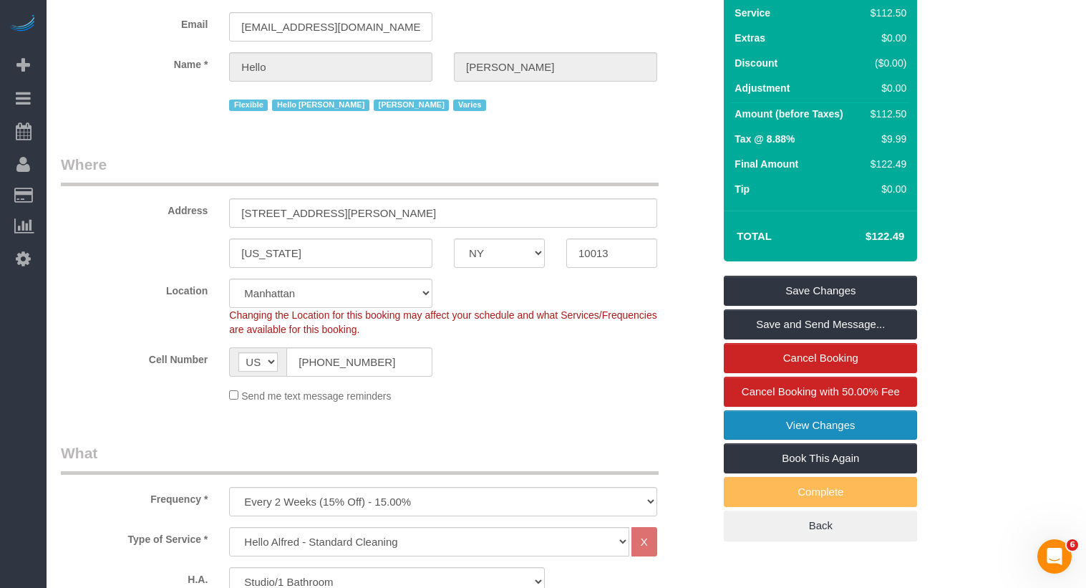
scroll to position [0, 0]
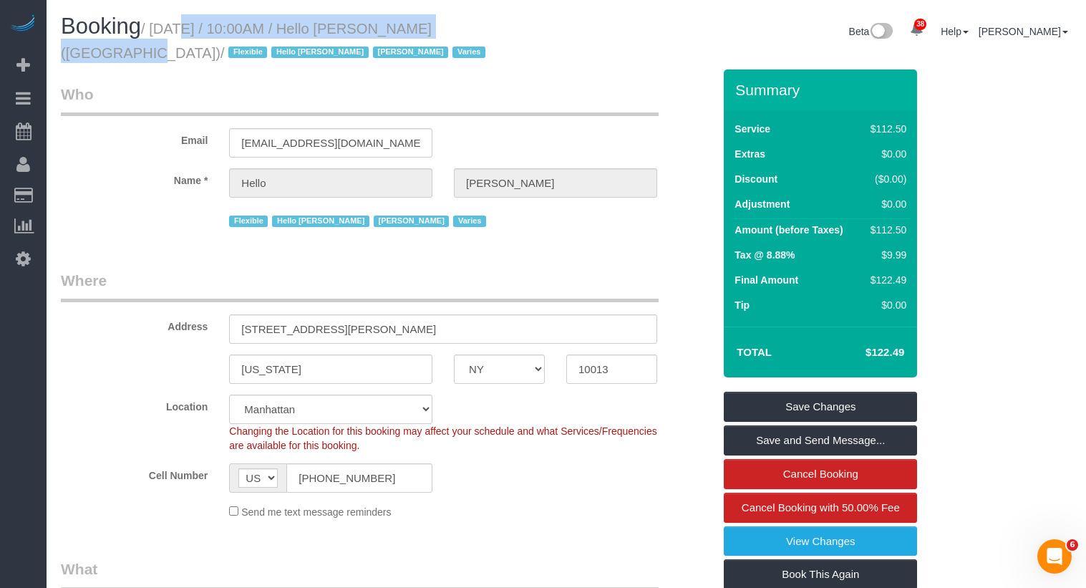
drag, startPoint x: 474, startPoint y: 27, endPoint x: 166, endPoint y: 36, distance: 308.6
click at [166, 36] on small "/ October 14, 2025 / 10:00AM / Hello Alfred (NYC) / Flexible Hello Alfred Jacky…" at bounding box center [275, 41] width 429 height 40
copy small "October 14, 2025 / 10:00AM / Hello Alfred (NYC)"
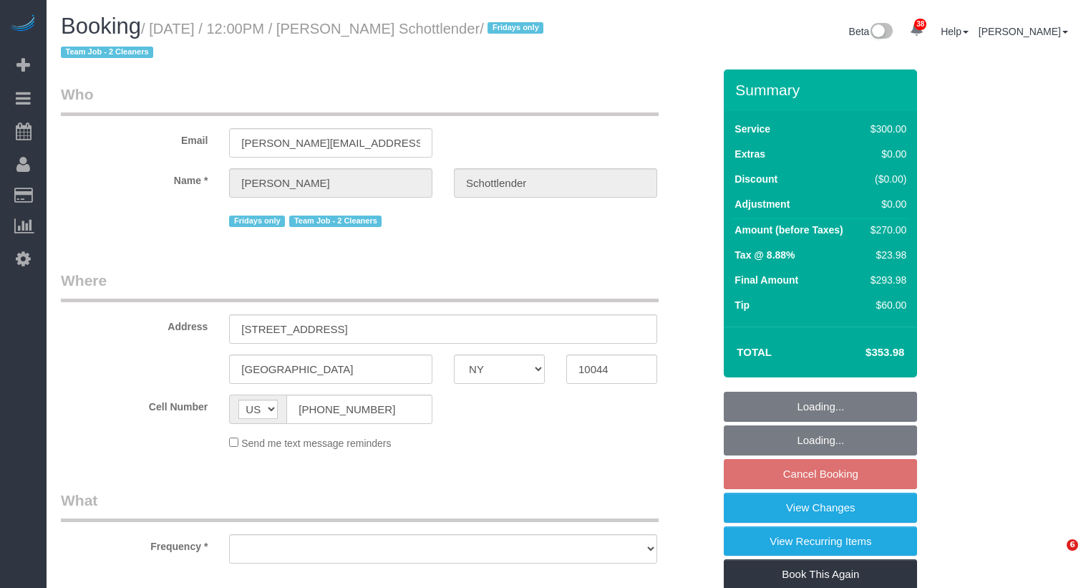
select select "NY"
select select "object:821"
select select "spot5"
select select "number:89"
select select "number:90"
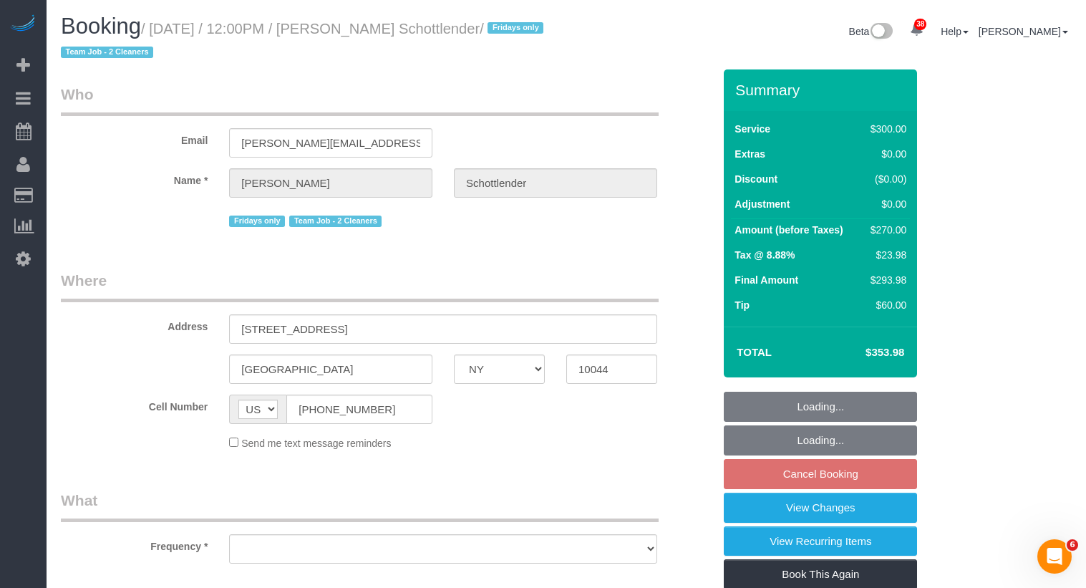
select select "number:15"
select select "number:5"
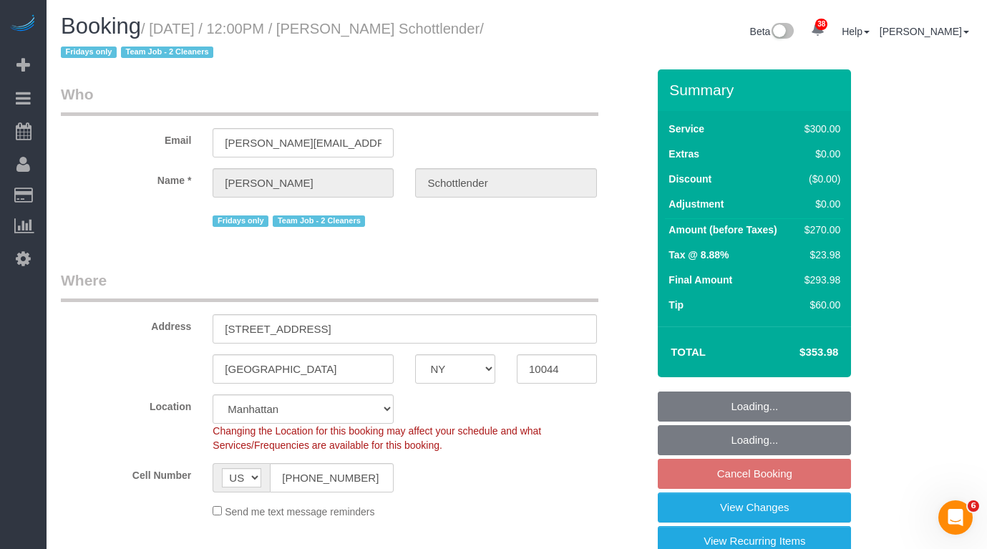
select select "string:stripe-pm_1K4Tdu4VGloSiKo7p6t4cjqY"
select select "object:1494"
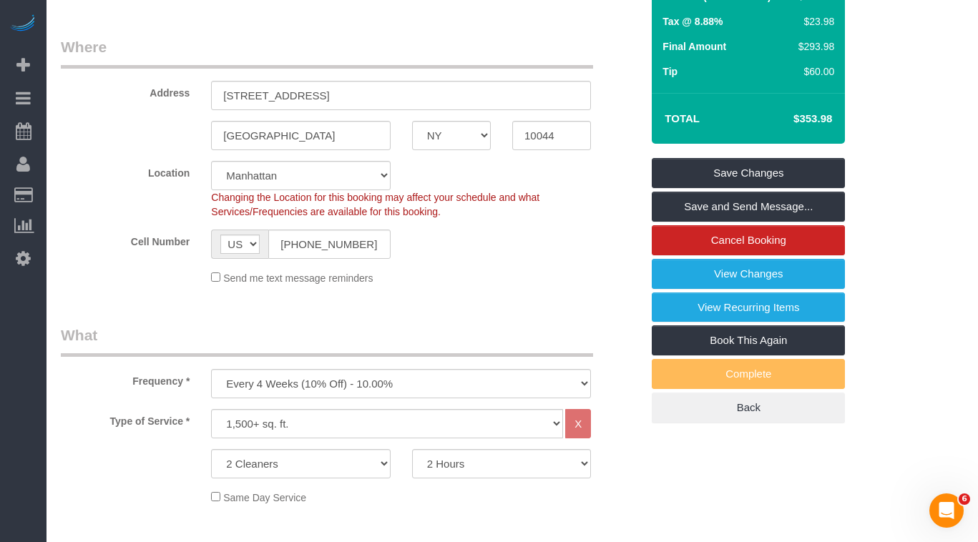
scroll to position [207, 0]
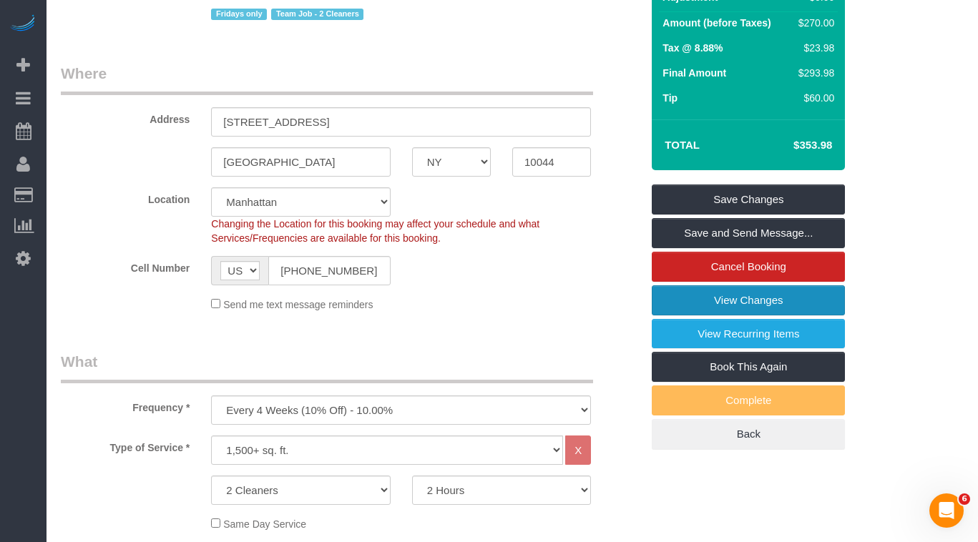
click at [712, 296] on link "View Changes" at bounding box center [748, 301] width 193 height 30
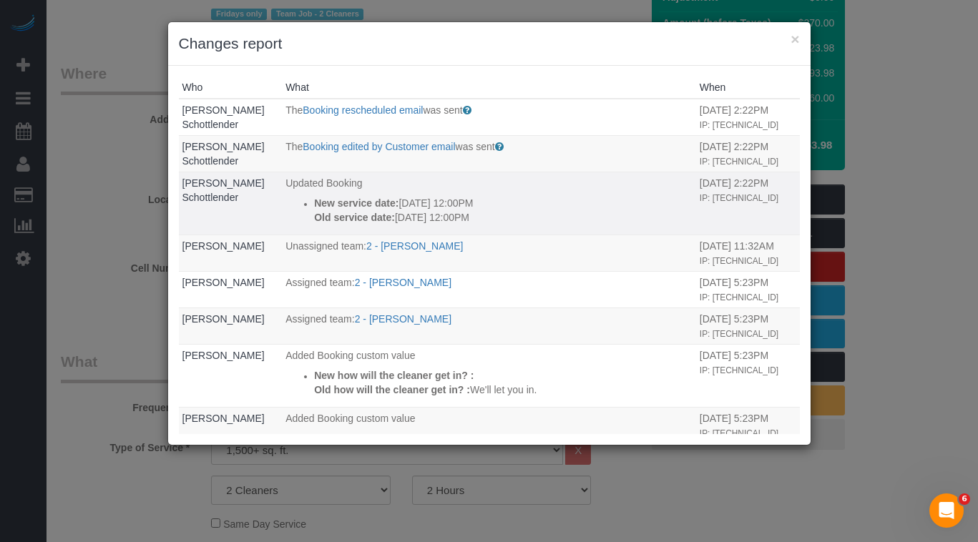
drag, startPoint x: 475, startPoint y: 248, endPoint x: 310, endPoint y: 236, distance: 165.8
click at [314, 225] on div "New service date: [DATE] 12:00PM Old service date: [DATE] 12:00PM" at bounding box center [503, 210] width 379 height 29
copy div "New service date: [DATE] 12:00PM Old service date: [DATE] 12:00PM"
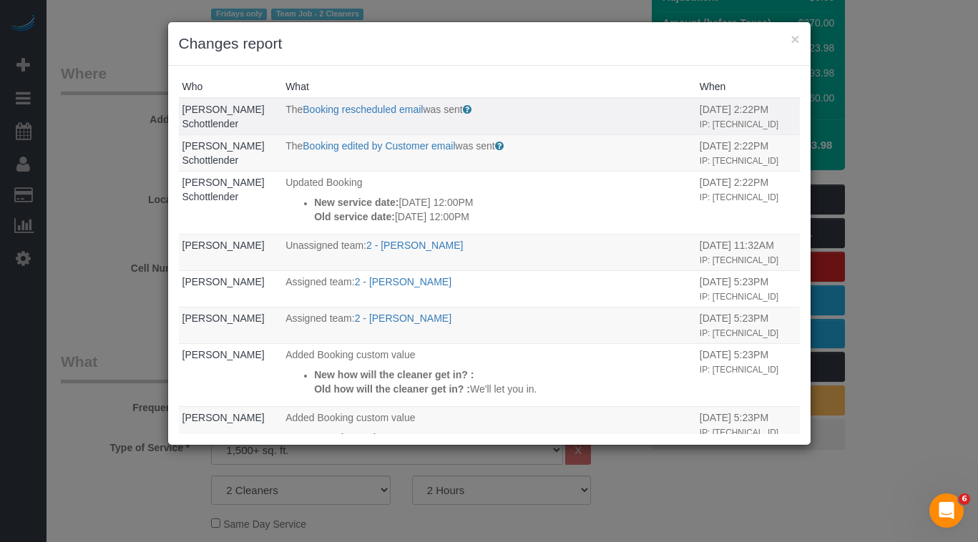
scroll to position [0, 0]
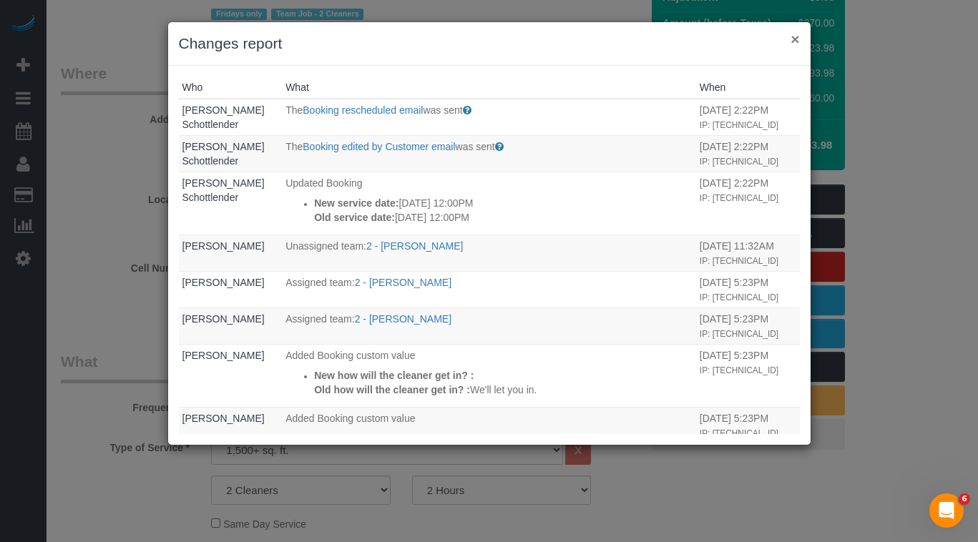
click at [794, 40] on button "×" at bounding box center [795, 38] width 9 height 15
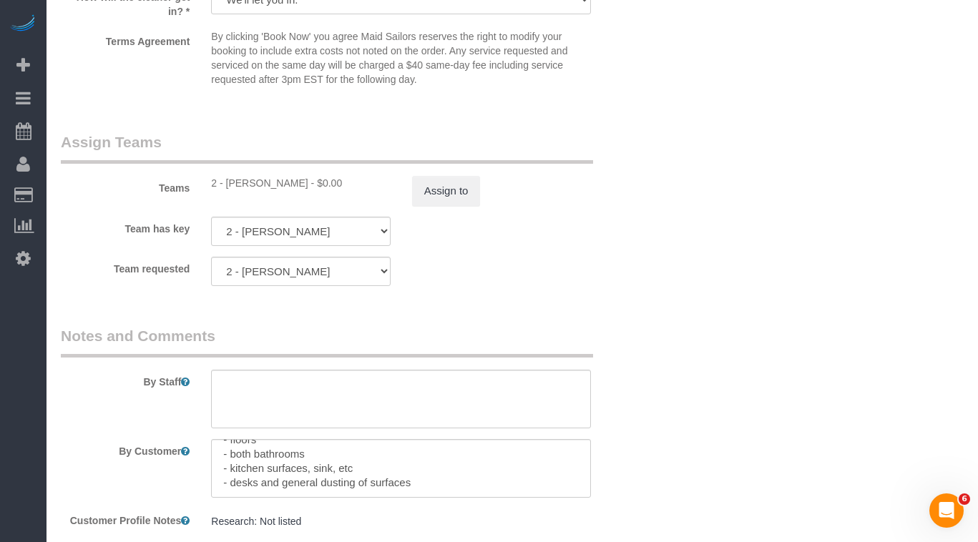
scroll to position [1534, 0]
click at [454, 184] on button "Assign to" at bounding box center [446, 192] width 69 height 30
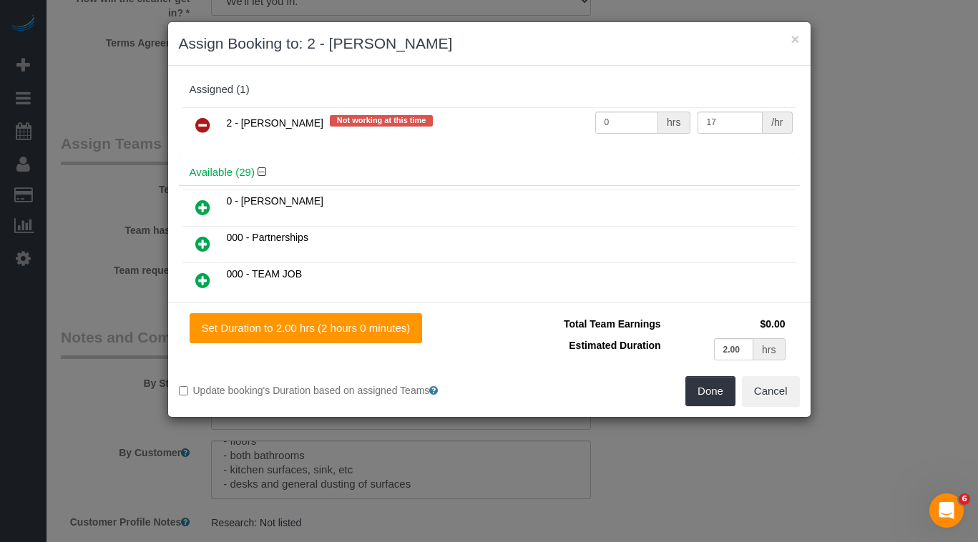
click at [203, 124] on icon at bounding box center [202, 125] width 15 height 17
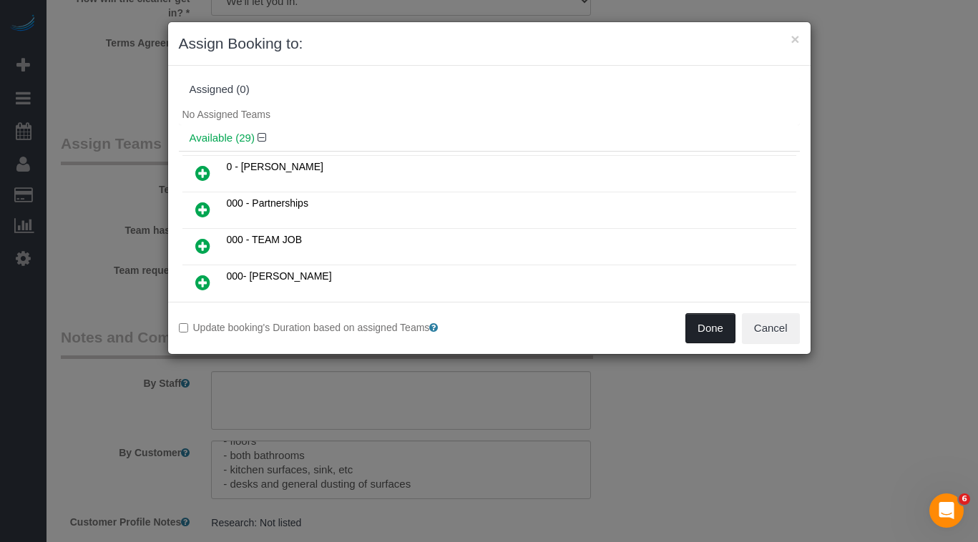
click at [706, 331] on button "Done" at bounding box center [711, 328] width 50 height 30
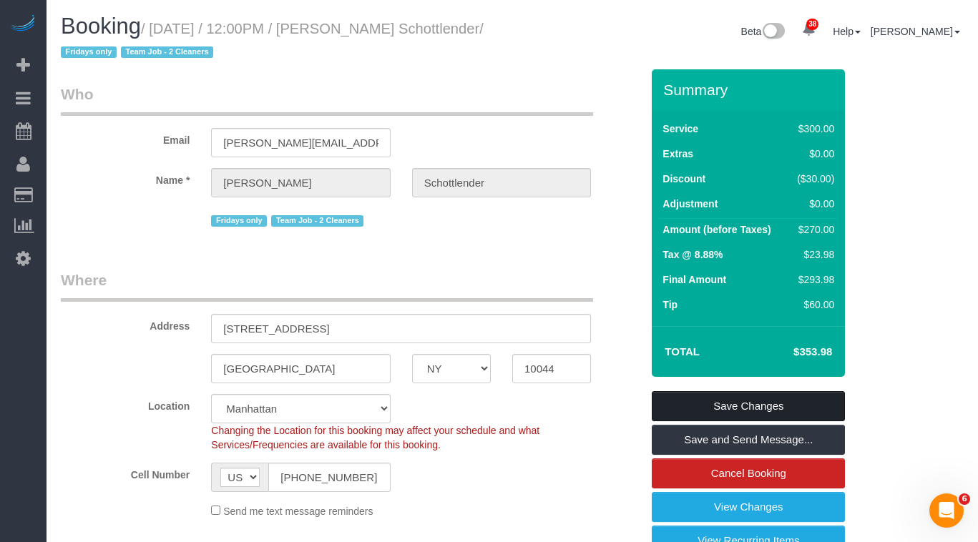
scroll to position [1, 0]
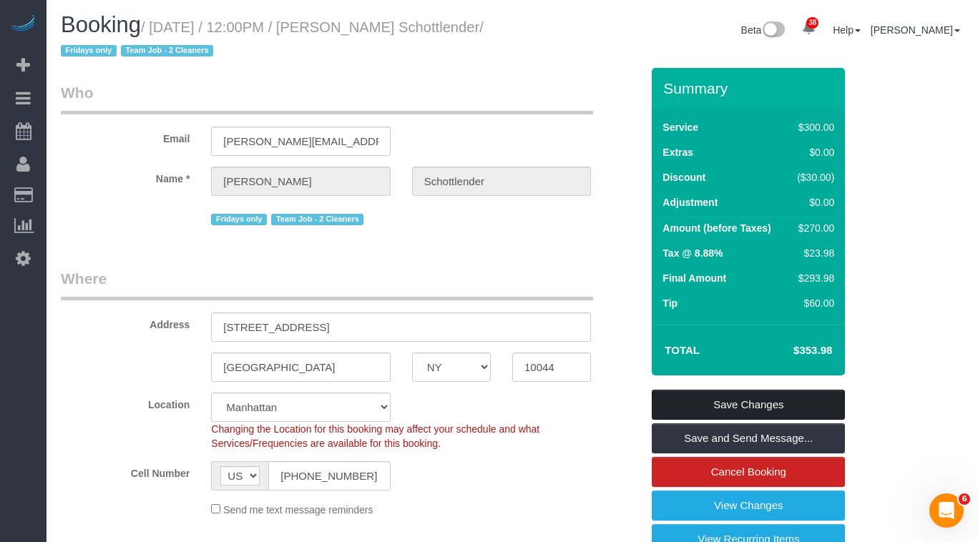
click at [714, 405] on link "Save Changes" at bounding box center [748, 405] width 193 height 30
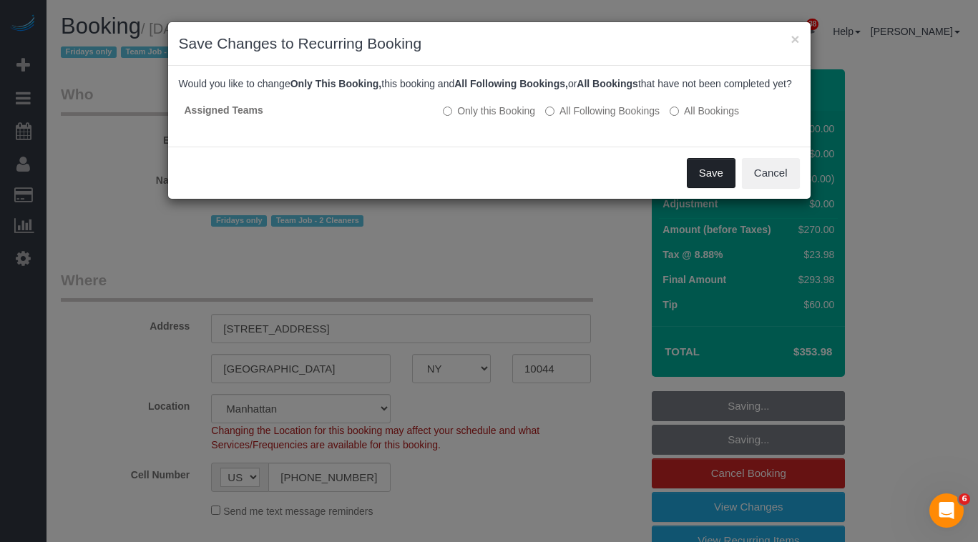
click at [731, 188] on button "Save" at bounding box center [711, 173] width 49 height 30
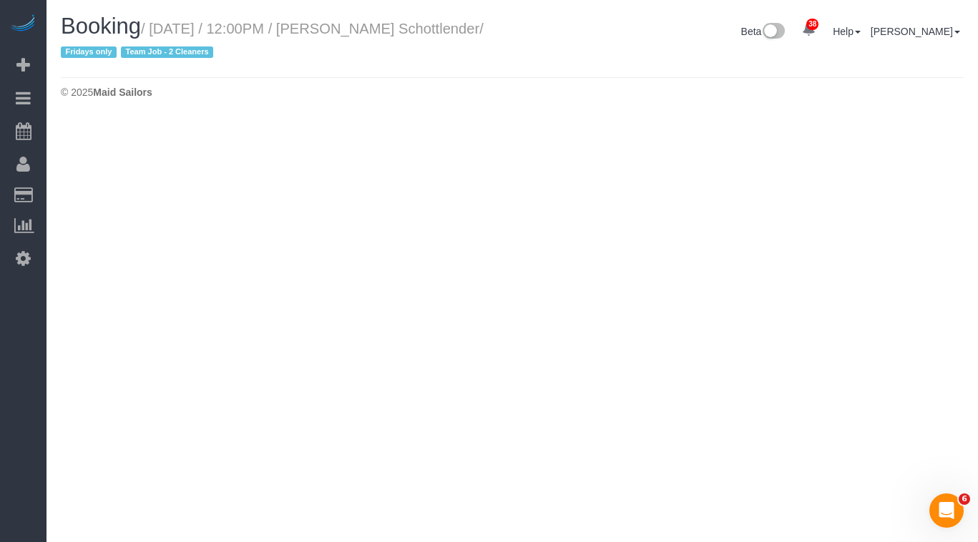
select select "NY"
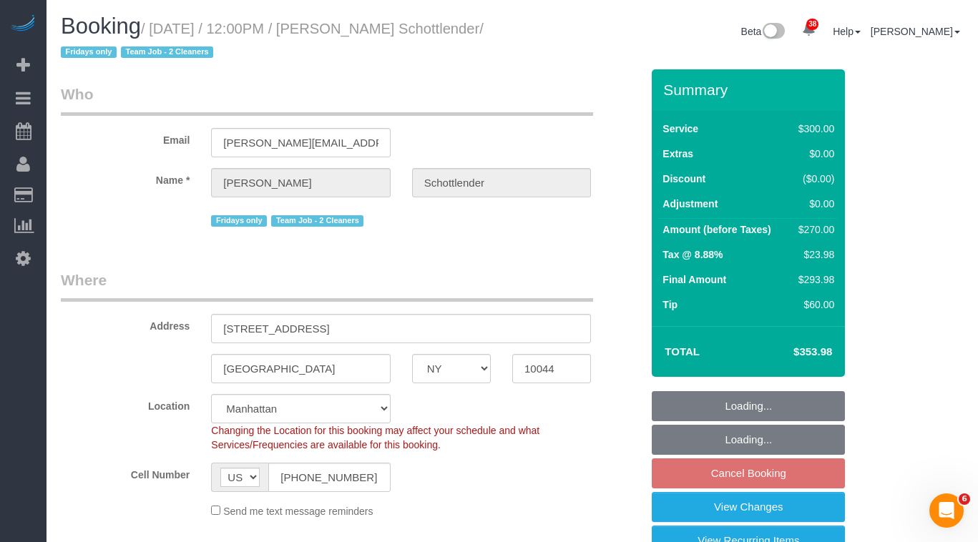
select select "object:4913"
select select "spot63"
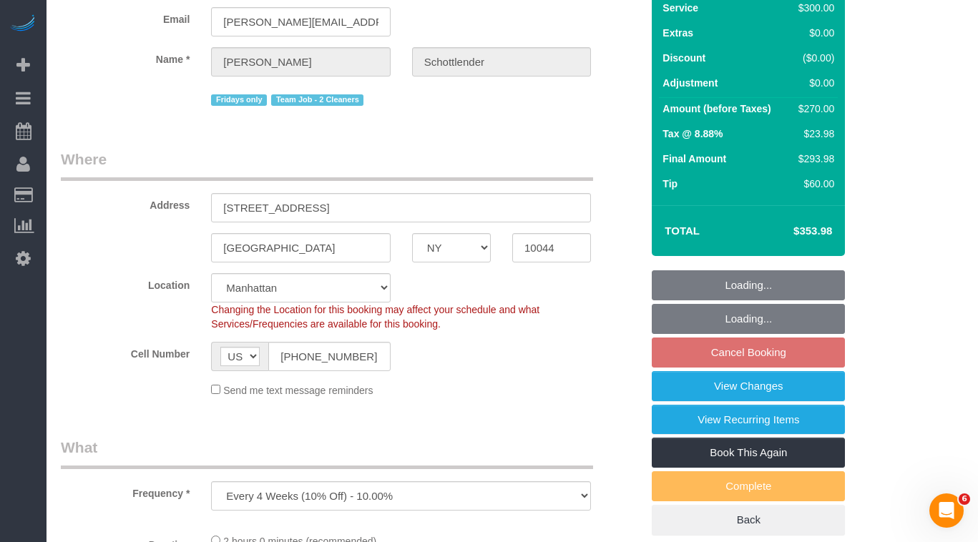
select select "string:stripe-pm_1K4Tdu4VGloSiKo7p6t4cjqY"
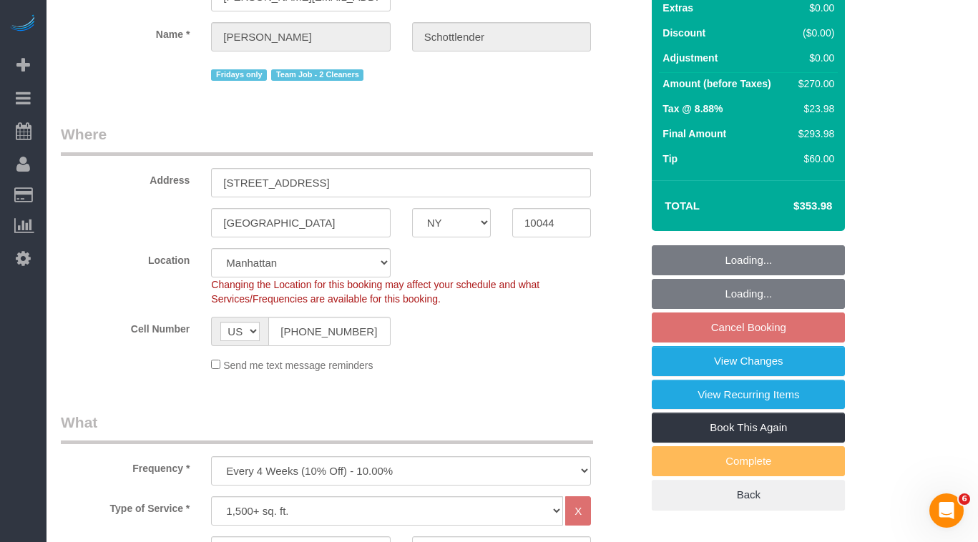
select select "number:89"
select select "number:90"
select select "number:15"
select select "number:5"
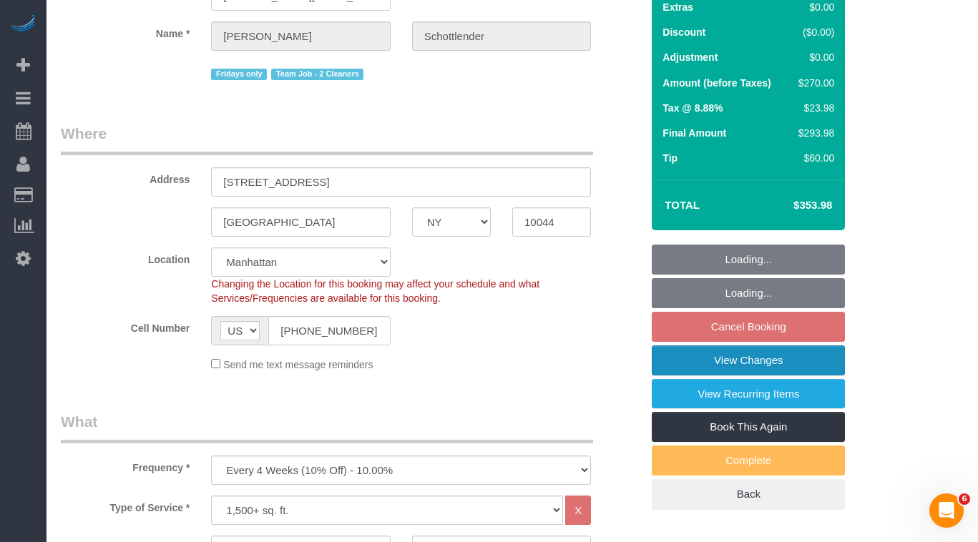
select select "object:5582"
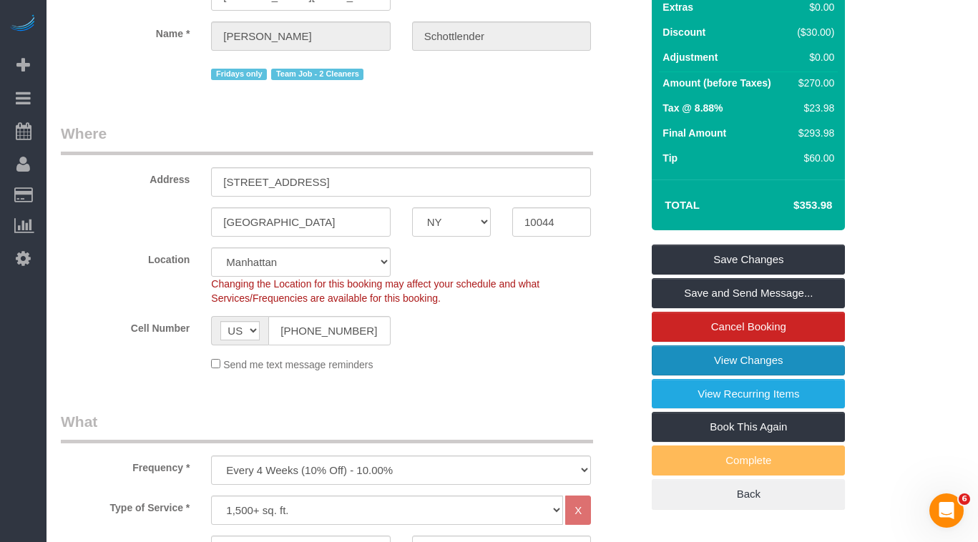
click at [706, 361] on link "View Changes" at bounding box center [748, 361] width 193 height 30
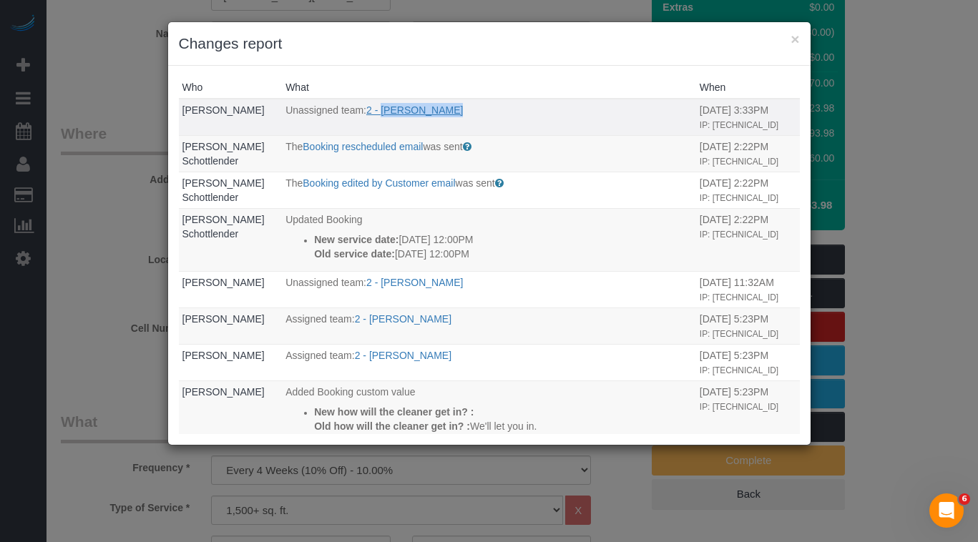
drag, startPoint x: 474, startPoint y: 114, endPoint x: 379, endPoint y: 114, distance: 95.2
click at [379, 114] on p "Unassigned team: 2 - Maria Puetate" at bounding box center [489, 110] width 407 height 14
copy link "Maria Puetate"
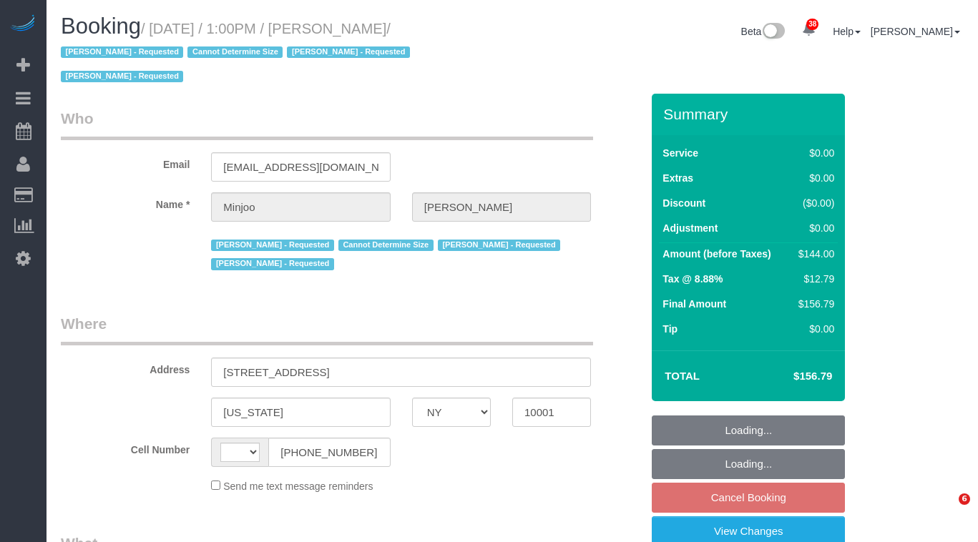
select select "NY"
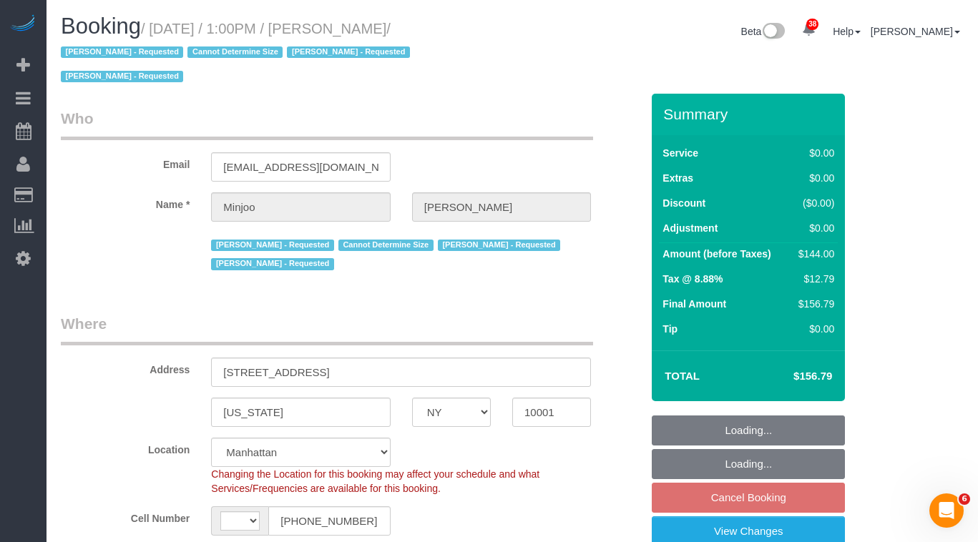
select select "string:US"
select select "object:829"
select select "number:89"
select select "number:90"
select select "number:15"
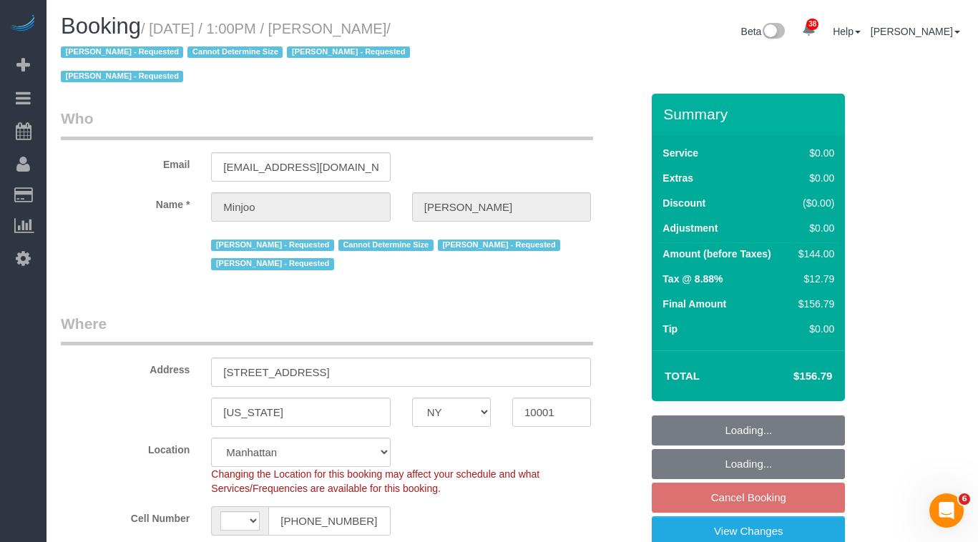
select select "number:5"
select select "object:1524"
select select "string:stripe-pm_1S195S4VGloSiKo7MwvOt8Nb"
select select "1"
select select "spot6"
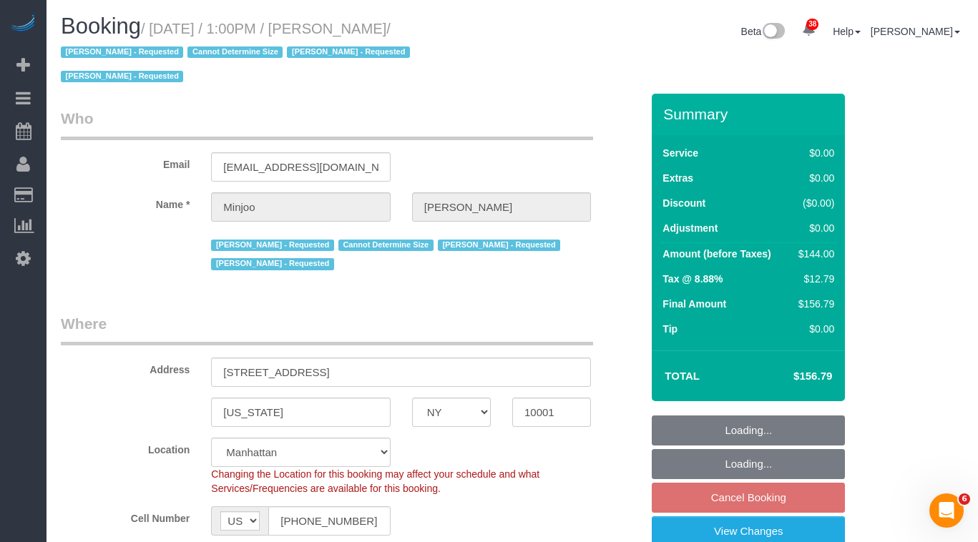
select select "1"
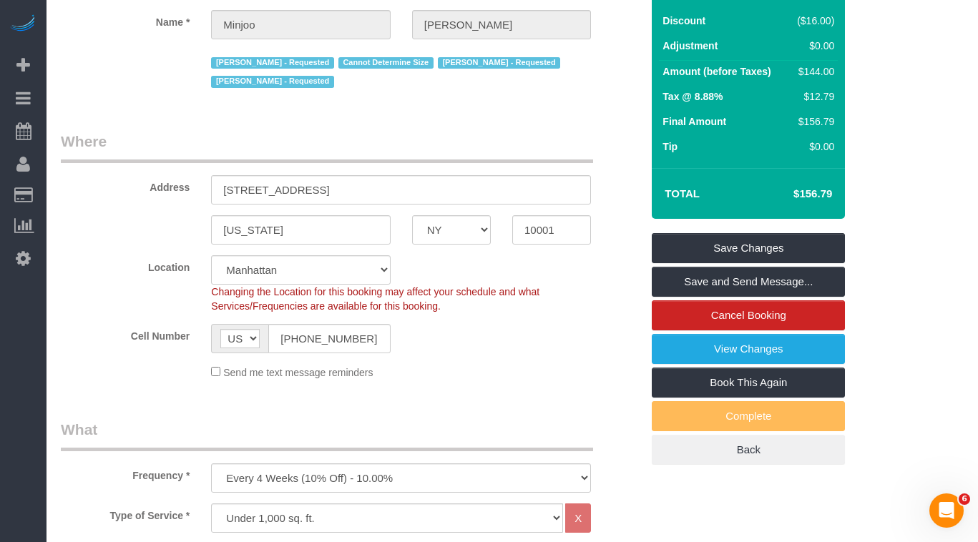
scroll to position [191, 0]
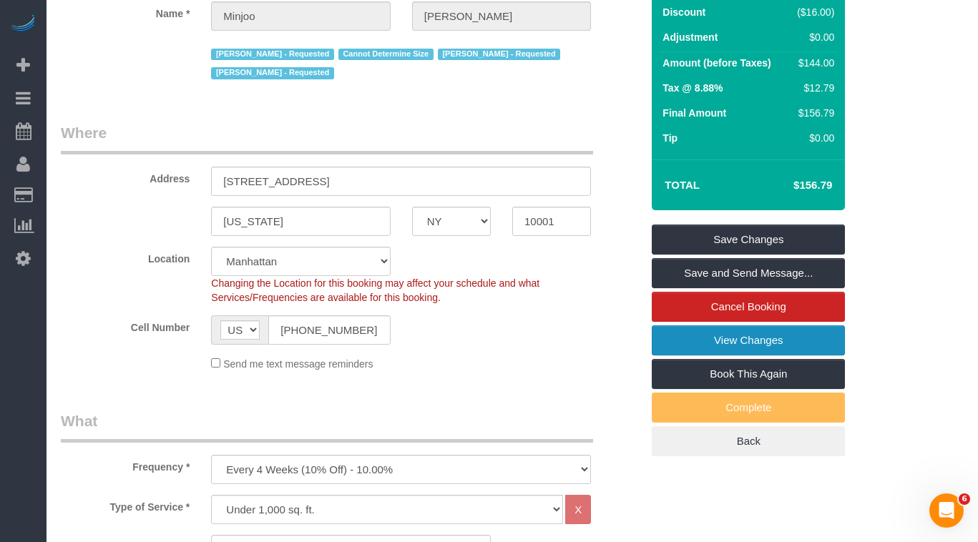
click at [695, 338] on link "View Changes" at bounding box center [748, 341] width 193 height 30
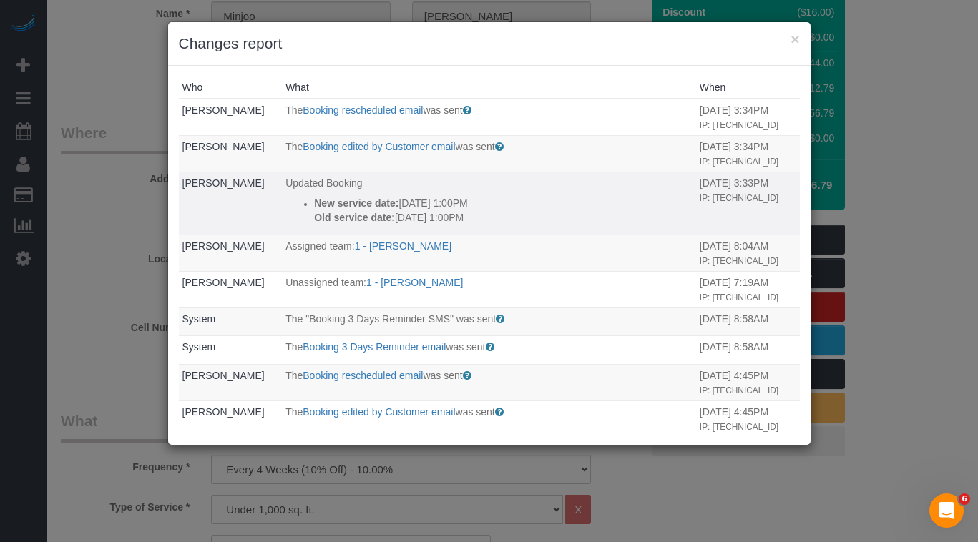
drag, startPoint x: 487, startPoint y: 218, endPoint x: 309, endPoint y: 208, distance: 177.8
click at [314, 208] on div "New service date: 10/22/2025 1:00PM Old service date: 10/15/2025 1:00PM" at bounding box center [503, 210] width 379 height 29
copy div "New service date: 10/22/2025 1:00PM Old service date: 10/15/2025 1:00PM"
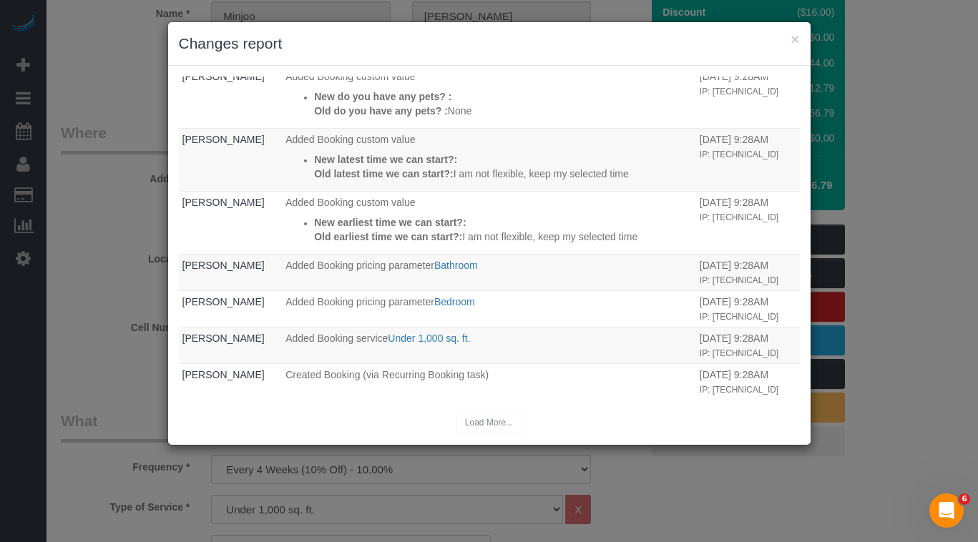
scroll to position [620, 0]
click at [111, 262] on div "× Changes report Who What When Minjoo Kim The Booking rescheduled email was sen…" at bounding box center [489, 271] width 978 height 542
click at [795, 40] on button "×" at bounding box center [795, 38] width 9 height 15
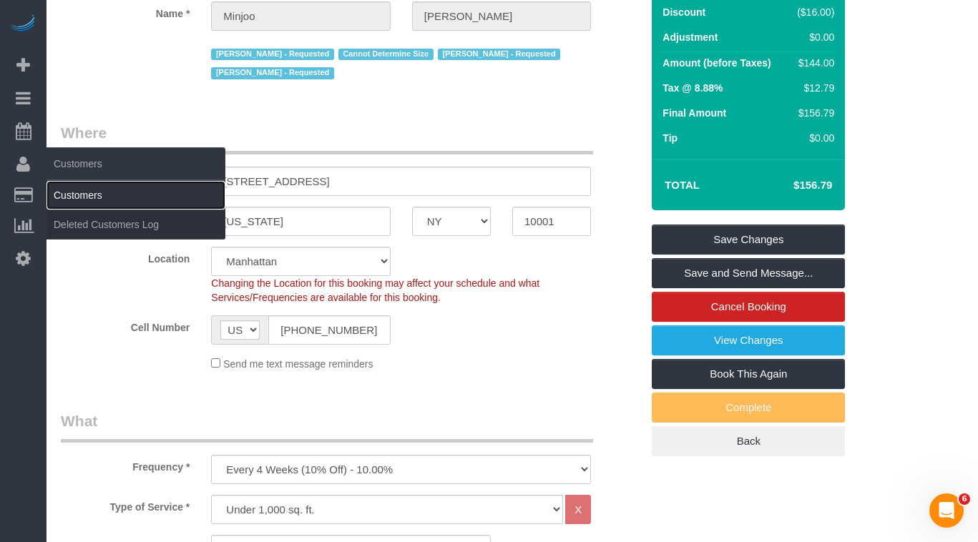
click at [64, 188] on link "Customers" at bounding box center [136, 195] width 179 height 29
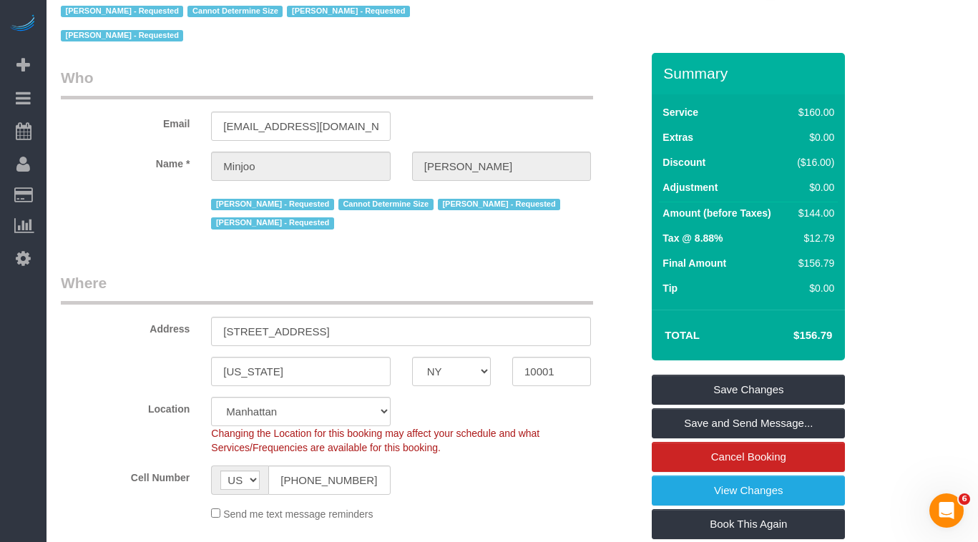
scroll to position [0, 0]
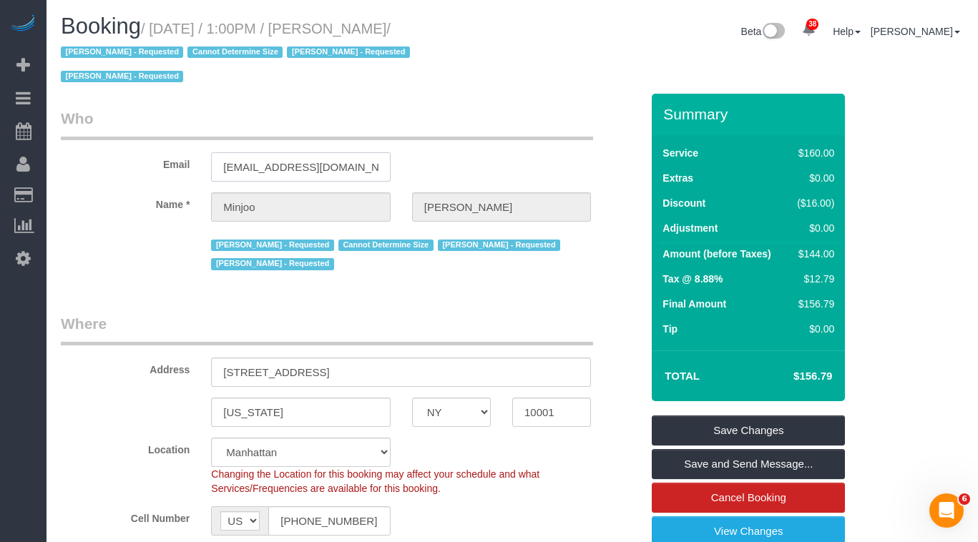
click at [286, 169] on input "[EMAIL_ADDRESS][DOMAIN_NAME]" at bounding box center [300, 166] width 179 height 29
click at [315, 154] on input "[EMAIL_ADDRESS][DOMAIN_NAME]" at bounding box center [300, 166] width 179 height 29
click at [307, 159] on input "[EMAIL_ADDRESS][DOMAIN_NAME]" at bounding box center [300, 166] width 179 height 29
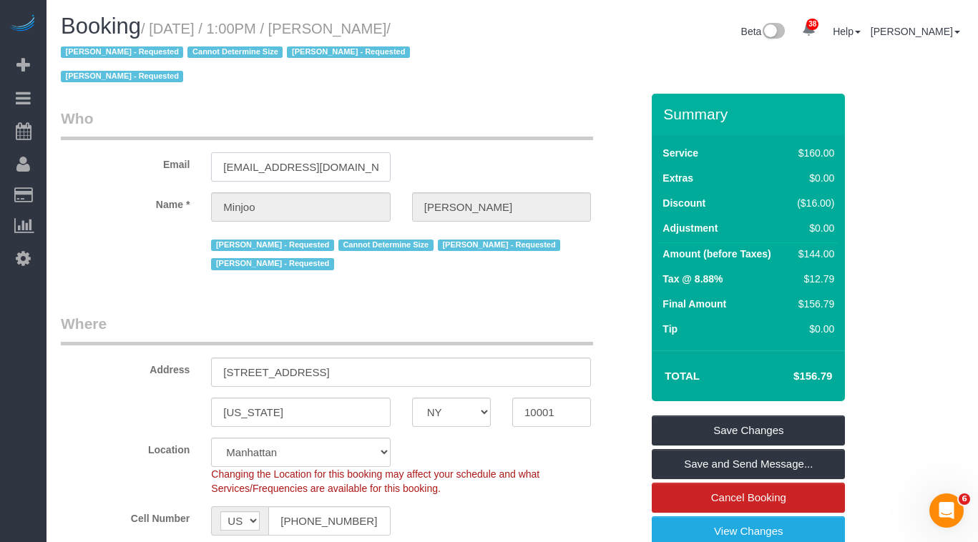
click at [307, 160] on input "[EMAIL_ADDRESS][DOMAIN_NAME]" at bounding box center [300, 166] width 179 height 29
drag, startPoint x: 547, startPoint y: 245, endPoint x: 436, endPoint y: 247, distance: 111.7
click at [440, 246] on span "[PERSON_NAME] - Requested" at bounding box center [499, 245] width 122 height 11
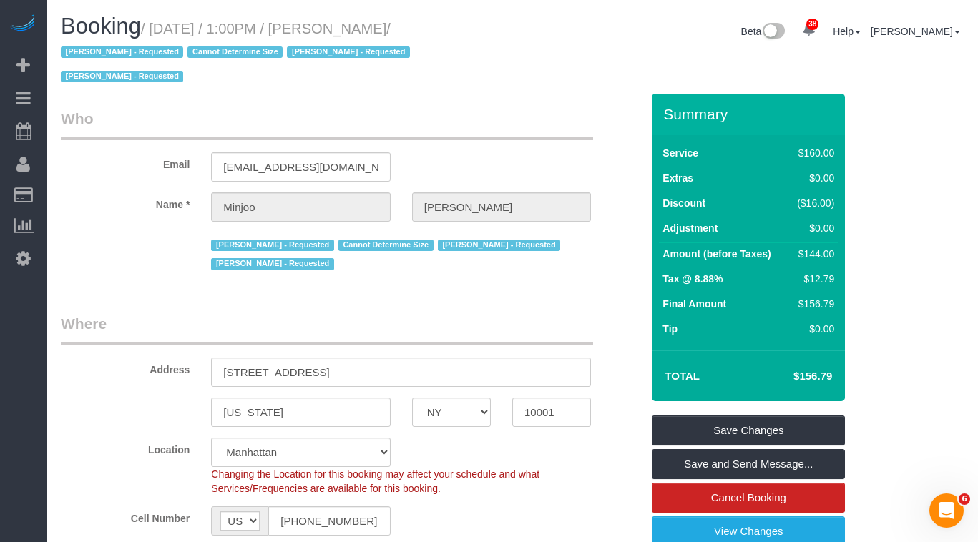
drag, startPoint x: 434, startPoint y: 247, endPoint x: 555, endPoint y: 247, distance: 120.2
click at [555, 247] on div "Abdoulaye Sow - Requested Cannot Determine Size Marlenyn Robles - Requested Yat…" at bounding box center [401, 254] width 380 height 42
copy span "[PERSON_NAME] - Requested"
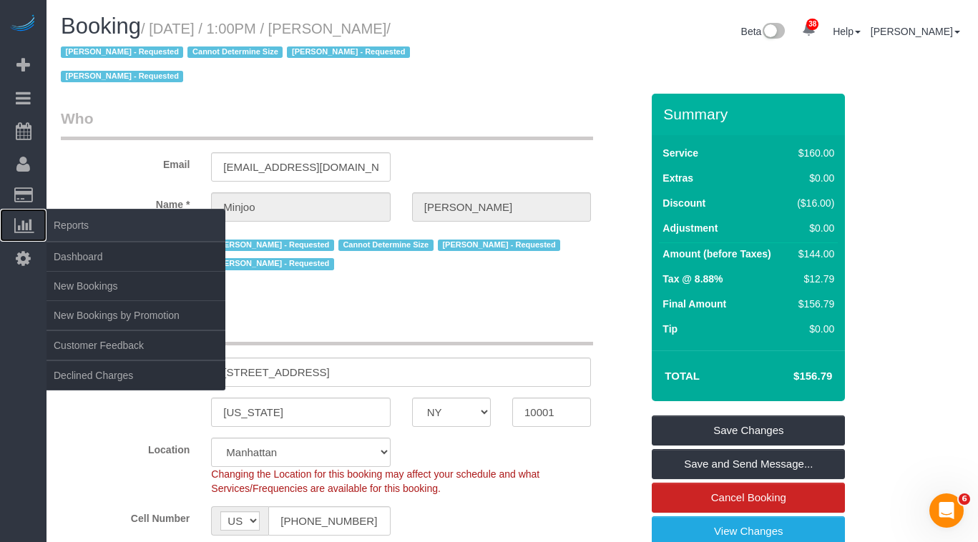
click at [4, 224] on link "Reports" at bounding box center [23, 225] width 47 height 33
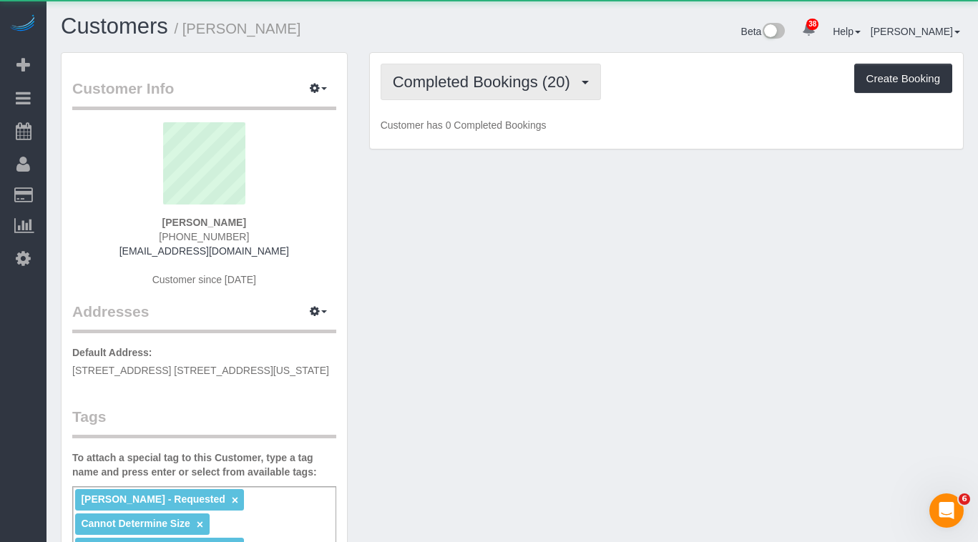
click at [419, 90] on span "Completed Bookings (20)" at bounding box center [485, 82] width 185 height 18
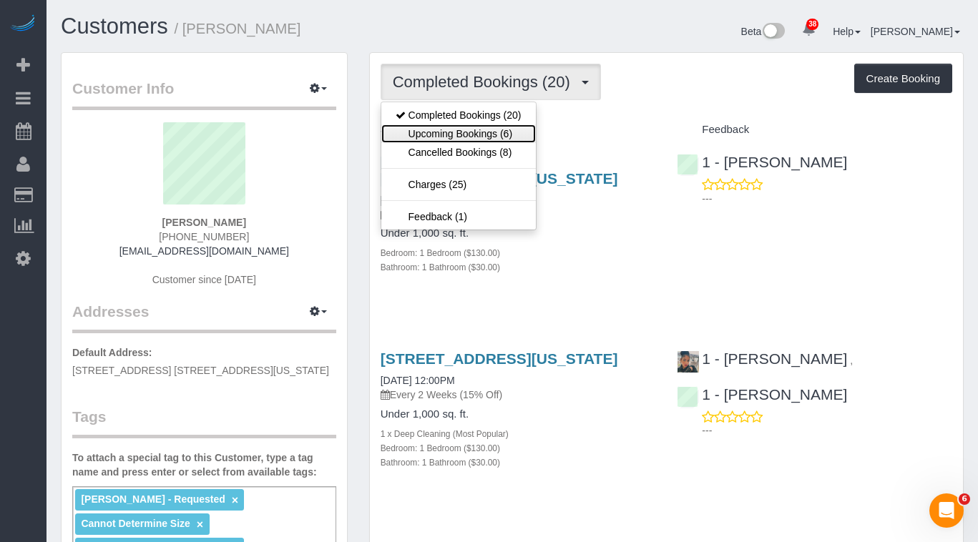
click at [451, 135] on link "Upcoming Bookings (6)" at bounding box center [458, 134] width 155 height 19
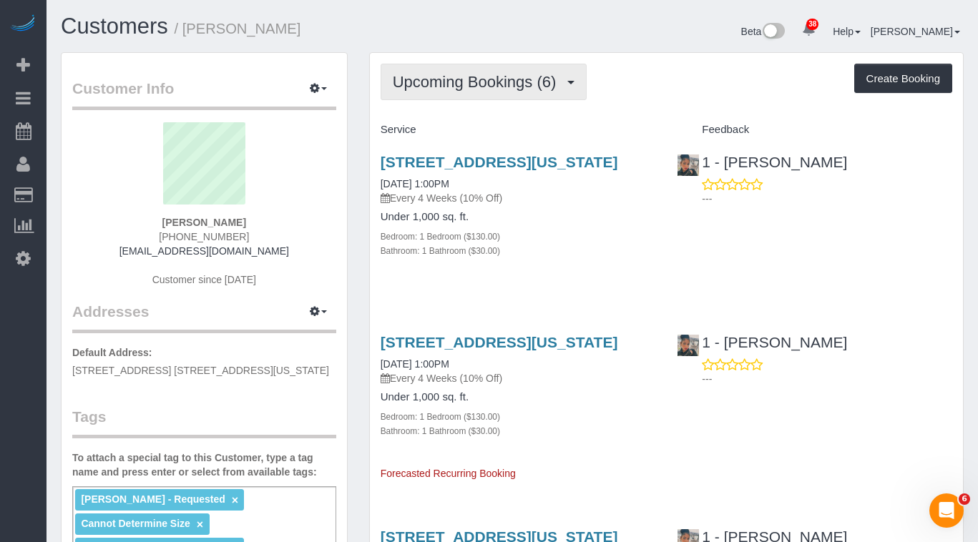
click at [452, 74] on span "Upcoming Bookings (6)" at bounding box center [478, 82] width 171 height 18
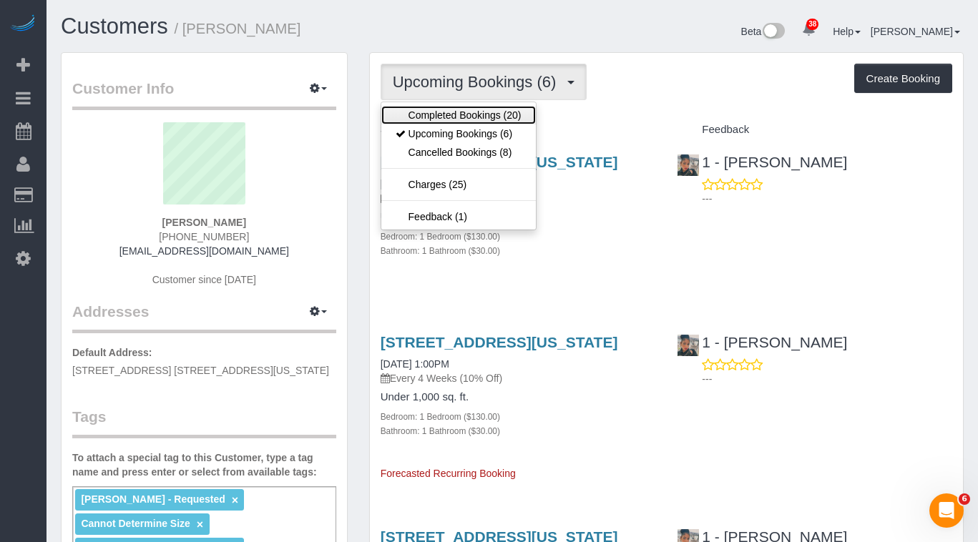
click at [455, 117] on link "Completed Bookings (20)" at bounding box center [458, 115] width 155 height 19
